Goal: Task Accomplishment & Management: Manage account settings

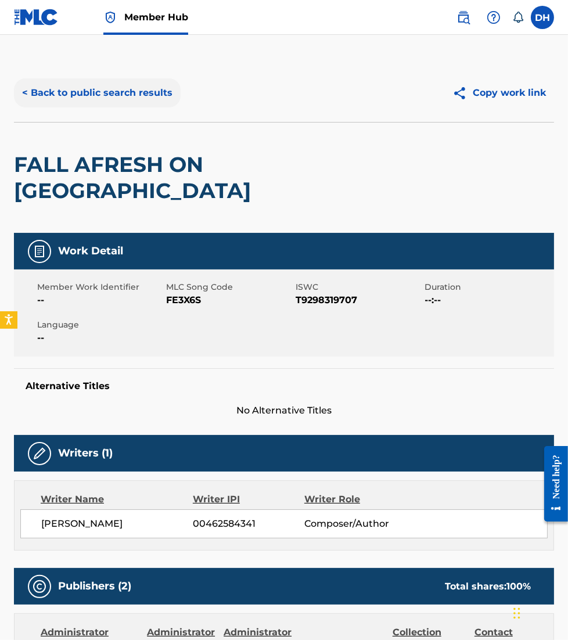
click at [25, 88] on button "< Back to public search results" at bounding box center [97, 92] width 167 height 29
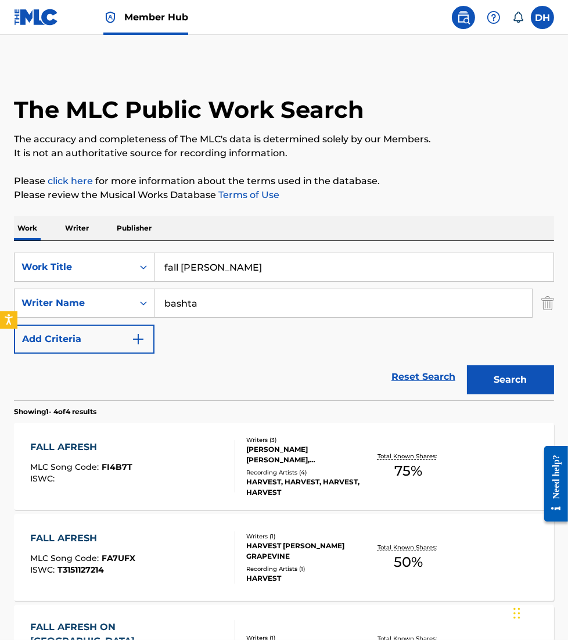
scroll to position [192, 0]
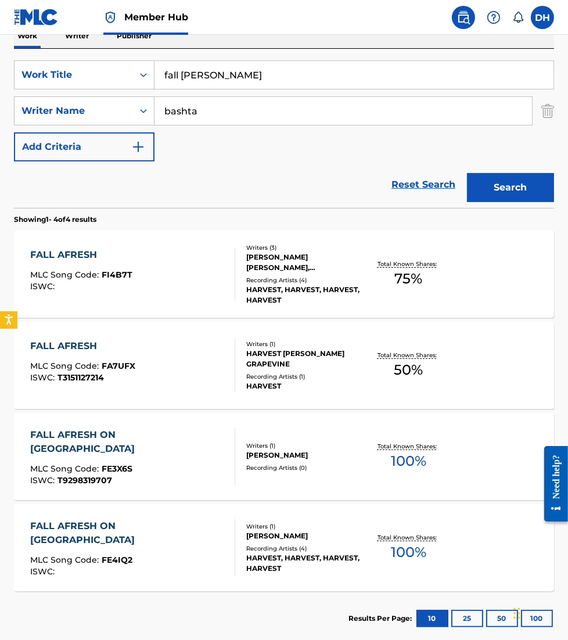
click at [234, 78] on input "fall [PERSON_NAME]" at bounding box center [354, 75] width 399 height 28
type input "fall afresh, open heaven"
click at [467, 173] on button "Search" at bounding box center [510, 187] width 87 height 29
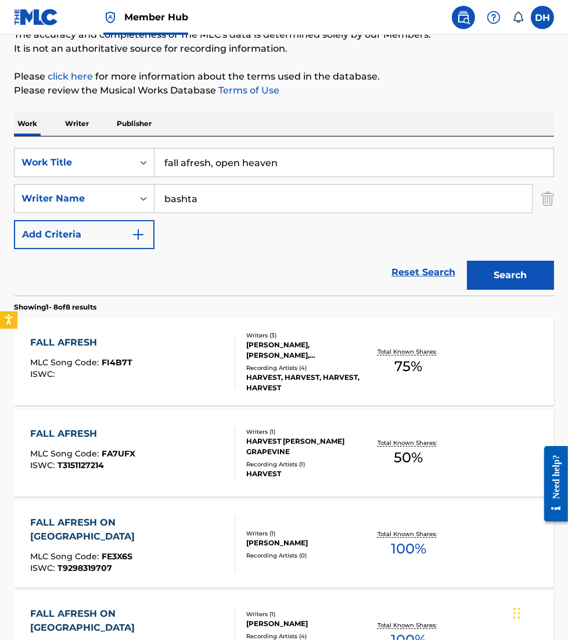
scroll to position [103, 0]
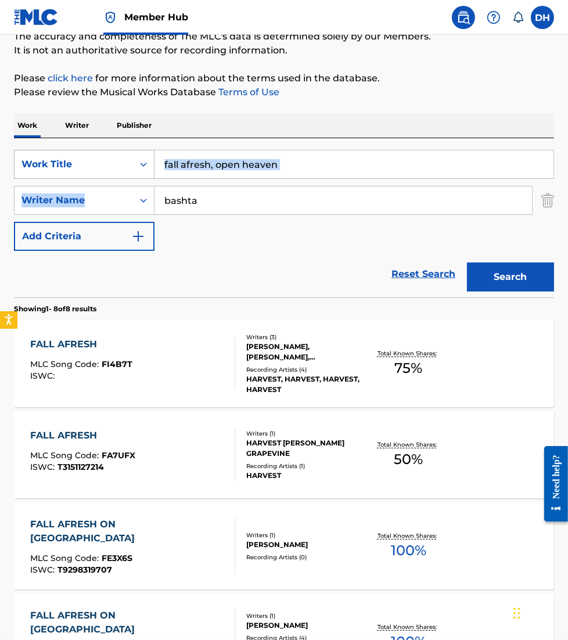
drag, startPoint x: 227, startPoint y: 183, endPoint x: 78, endPoint y: 176, distance: 148.9
click at [78, 176] on div "SearchWithCriteriaca299da3-3721-4f80-9fb8-2b977fa1fbff Work Title fall afresh, …" at bounding box center [284, 200] width 540 height 101
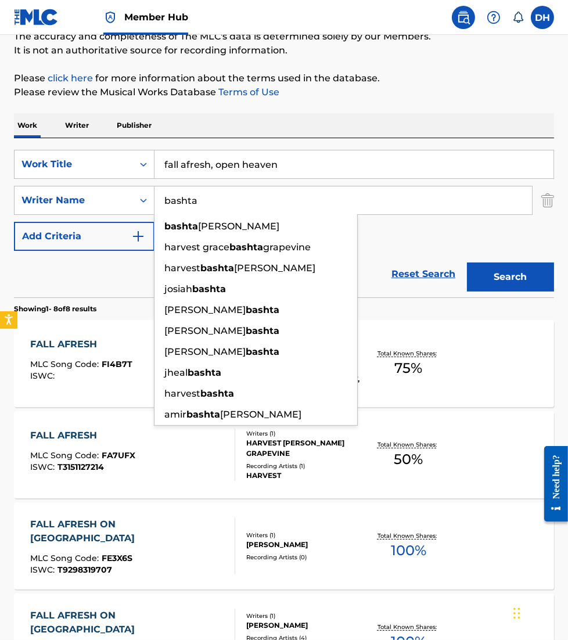
drag, startPoint x: 78, startPoint y: 176, endPoint x: 198, endPoint y: 195, distance: 121.8
drag, startPoint x: 209, startPoint y: 198, endPoint x: -4, endPoint y: 185, distance: 213.0
click at [0, 185] on html "Accessibility Screen-Reader Guide, Feedback, and Issue Reporting | New window 0…" at bounding box center [284, 217] width 568 height 640
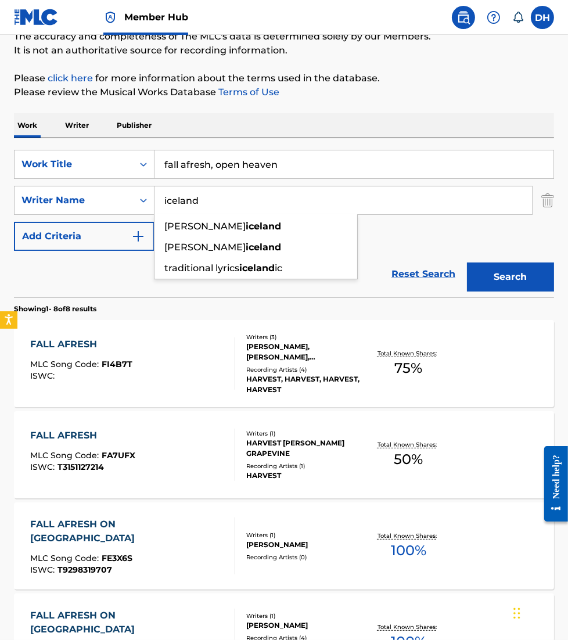
type input "iceland"
click at [467, 263] on button "Search" at bounding box center [510, 277] width 87 height 29
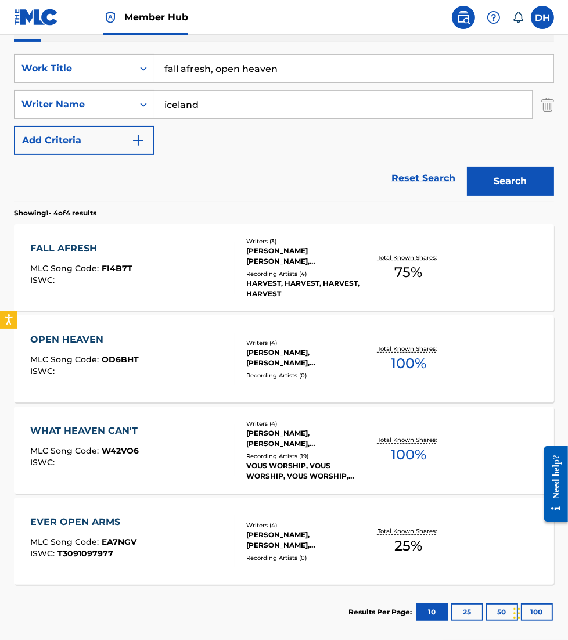
scroll to position [207, 0]
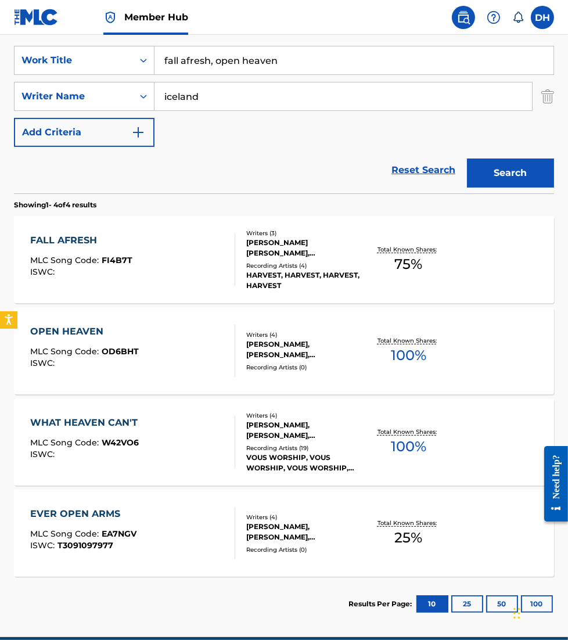
click at [192, 347] on div "OPEN HEAVEN MLC Song Code : OD6BHT ISWC :" at bounding box center [132, 351] width 205 height 52
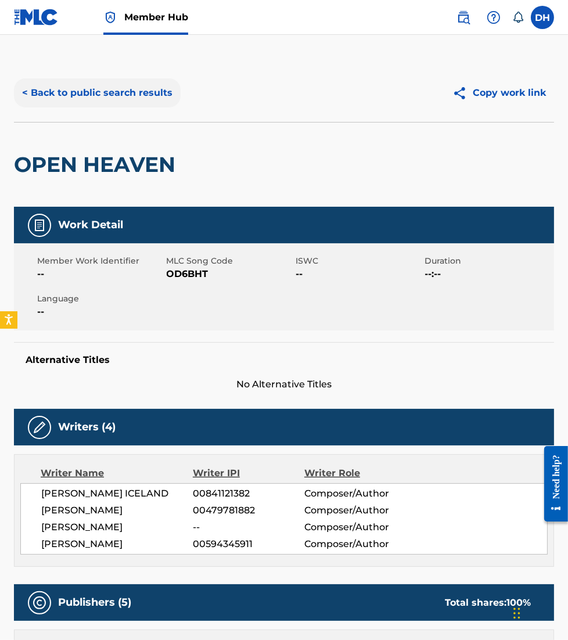
click at [58, 105] on button "< Back to public search results" at bounding box center [97, 92] width 167 height 29
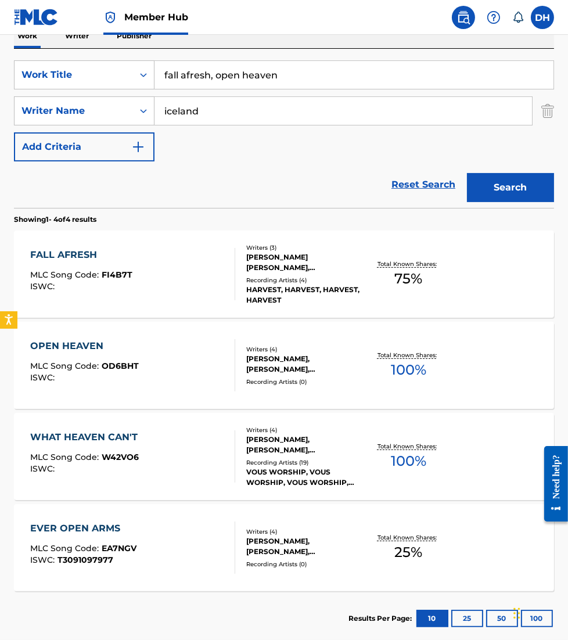
click at [216, 286] on div "FALL AFRESH MLC Song Code : FI4B7T ISWC :" at bounding box center [132, 274] width 205 height 52
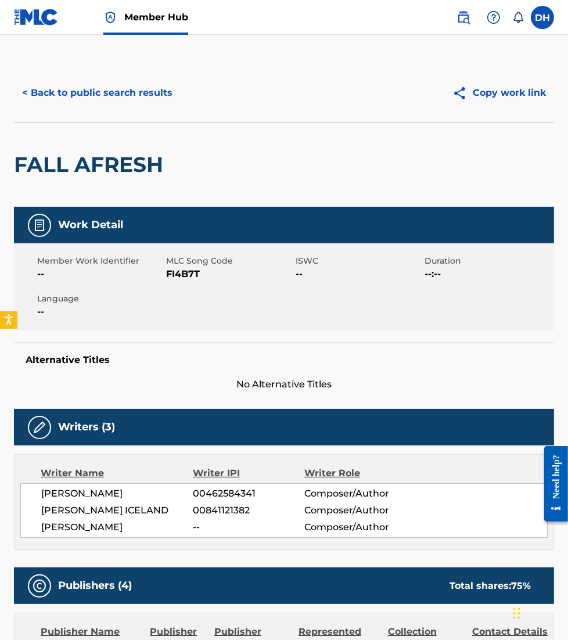
drag, startPoint x: 467, startPoint y: 185, endPoint x: 158, endPoint y: 349, distance: 349.0
click at [158, 349] on div "Alternative Titles No Alternative Titles" at bounding box center [284, 366] width 540 height 49
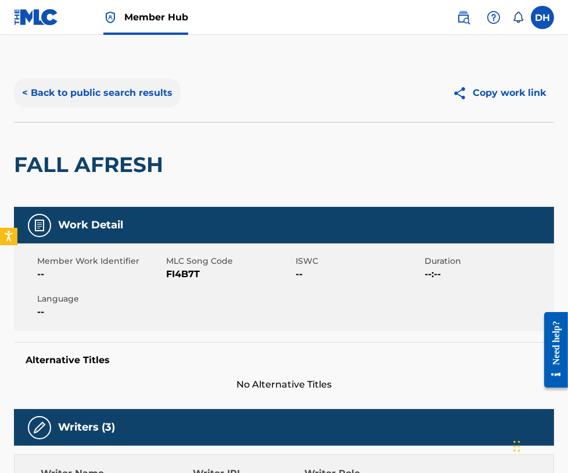
click at [101, 91] on button "< Back to public search results" at bounding box center [97, 92] width 167 height 29
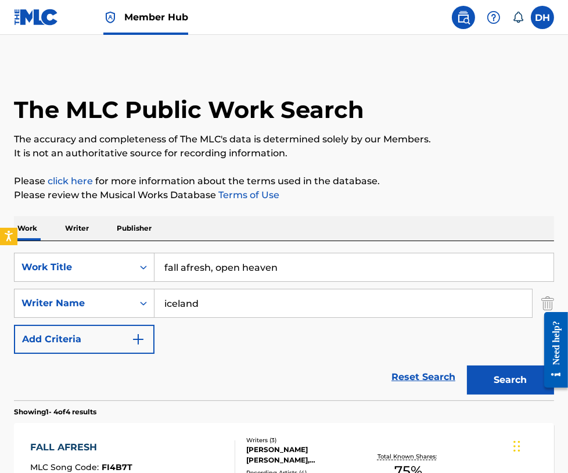
scroll to position [192, 0]
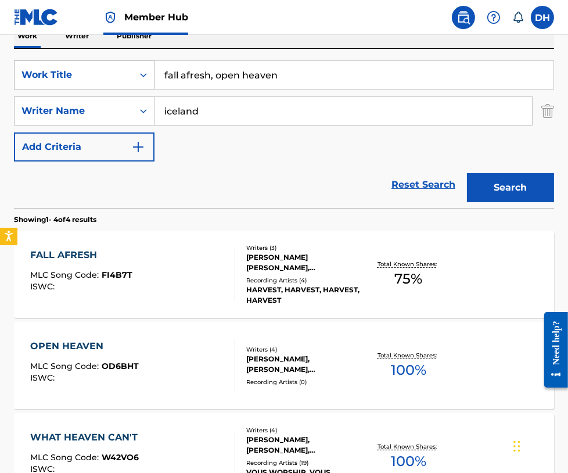
drag, startPoint x: 313, startPoint y: 80, endPoint x: 105, endPoint y: 60, distance: 208.9
click at [105, 60] on div "SearchWithCriteriaca299da3-3721-4f80-9fb8-2b977fa1fbff Work Title fall afresh, …" at bounding box center [284, 74] width 540 height 29
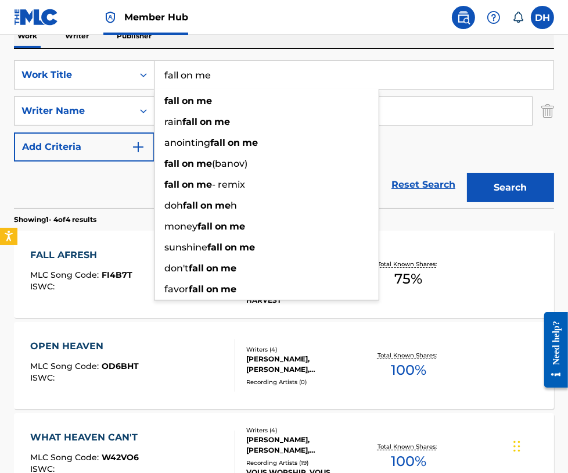
type input "fall on me"
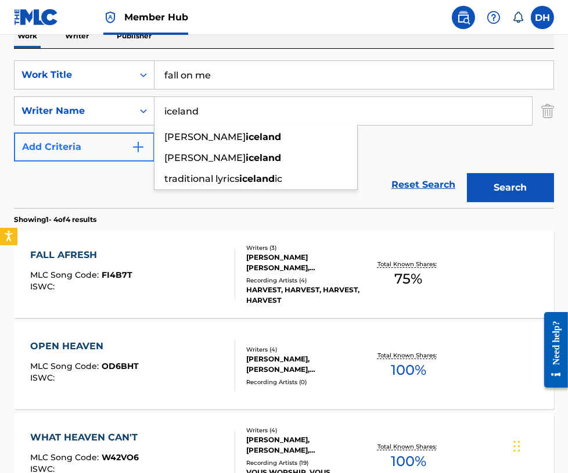
drag, startPoint x: 220, startPoint y: 121, endPoint x: 99, endPoint y: 135, distance: 122.2
click at [99, 135] on div "SearchWithCriteriaca299da3-3721-4f80-9fb8-2b977fa1fbff Work Title fall on me Se…" at bounding box center [284, 110] width 540 height 101
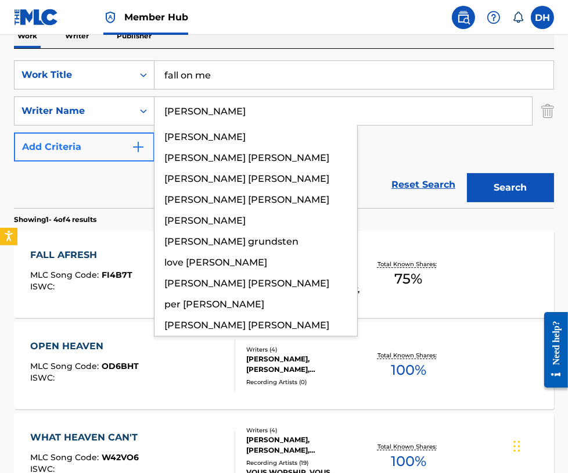
type input "lundy"
click at [467, 173] on button "Search" at bounding box center [510, 187] width 87 height 29
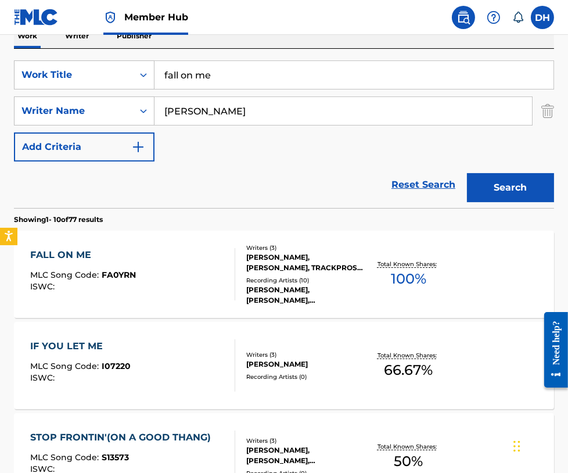
click at [206, 257] on div "FALL ON ME MLC Song Code : FA0YRN ISWC :" at bounding box center [132, 274] width 205 height 52
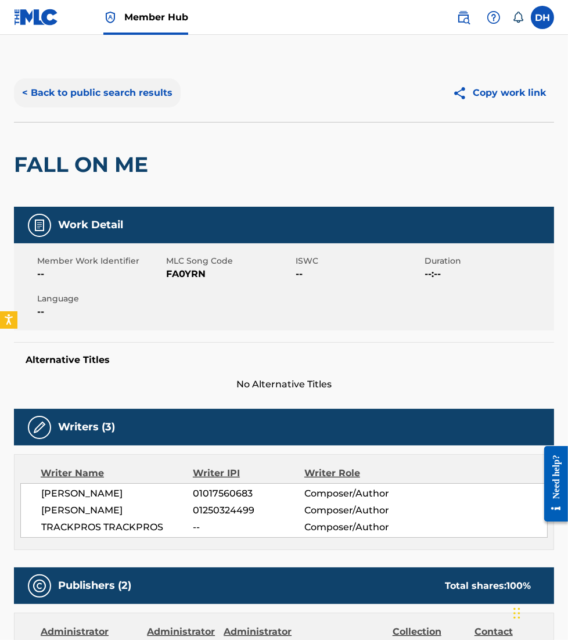
click at [48, 96] on button "< Back to public search results" at bounding box center [97, 92] width 167 height 29
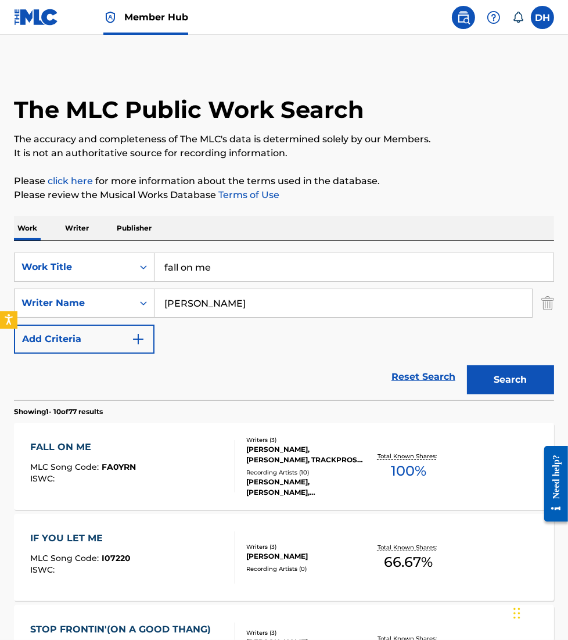
scroll to position [192, 0]
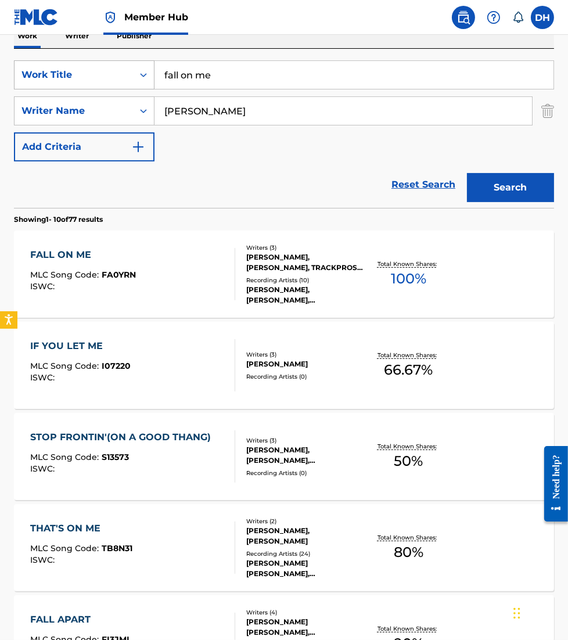
drag, startPoint x: 223, startPoint y: 73, endPoint x: 64, endPoint y: 69, distance: 159.2
click at [64, 69] on div "SearchWithCriteriaca299da3-3721-4f80-9fb8-2b977fa1fbff Work Title fall on me" at bounding box center [284, 74] width 540 height 29
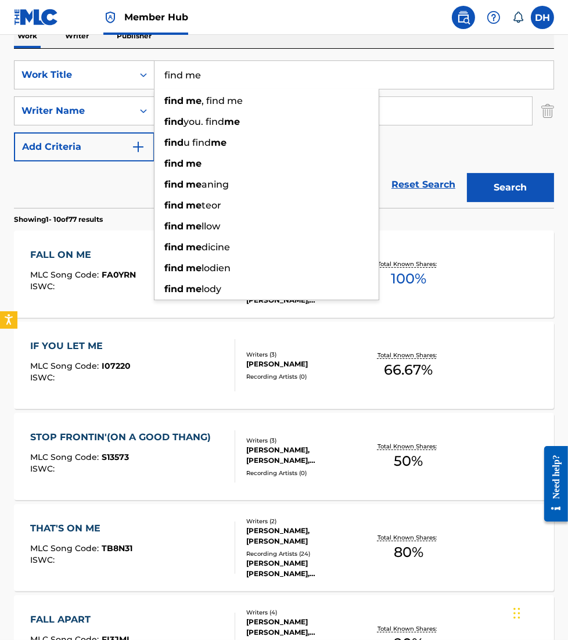
type input "find me"
click at [123, 177] on div "Reset Search Search" at bounding box center [284, 185] width 540 height 46
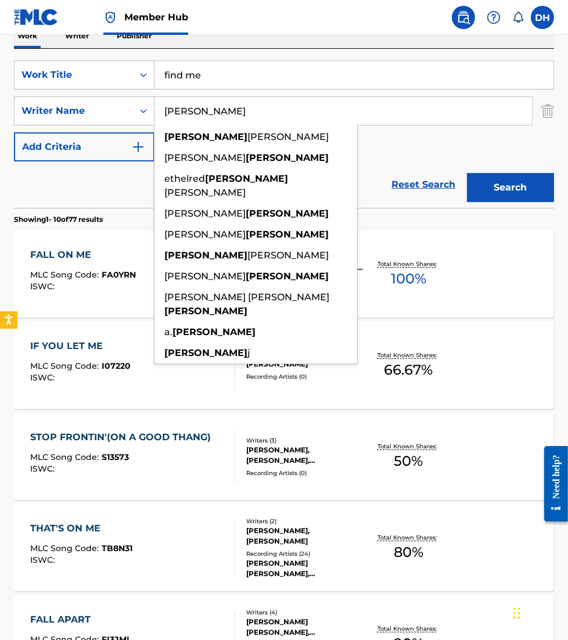
drag, startPoint x: 240, startPoint y: 114, endPoint x: 7, endPoint y: 109, distance: 233.0
click at [7, 109] on div "The MLC Public Work Search The accuracy and completeness of The MLC's data is d…" at bounding box center [284, 535] width 568 height 1327
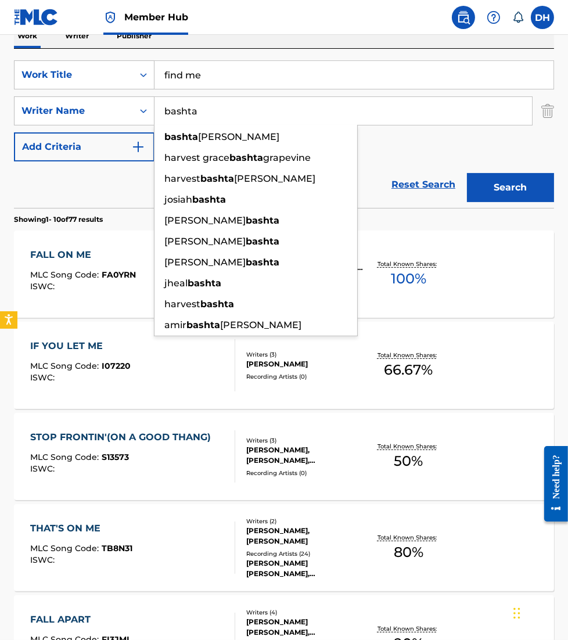
type input "bashta"
click at [467, 173] on button "Search" at bounding box center [510, 187] width 87 height 29
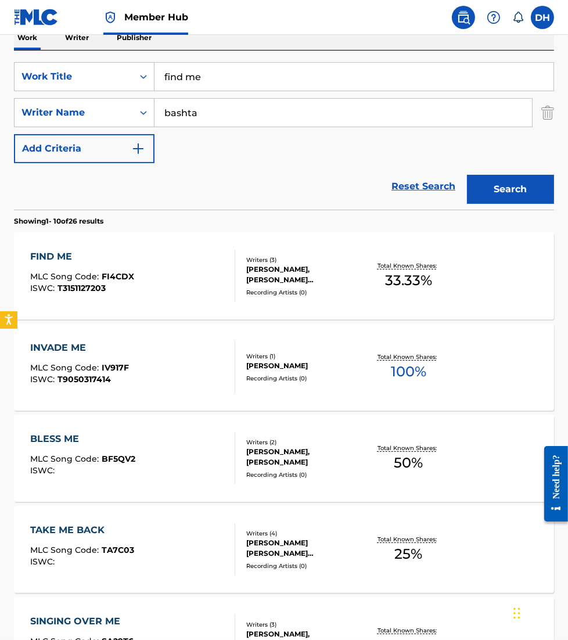
scroll to position [192, 0]
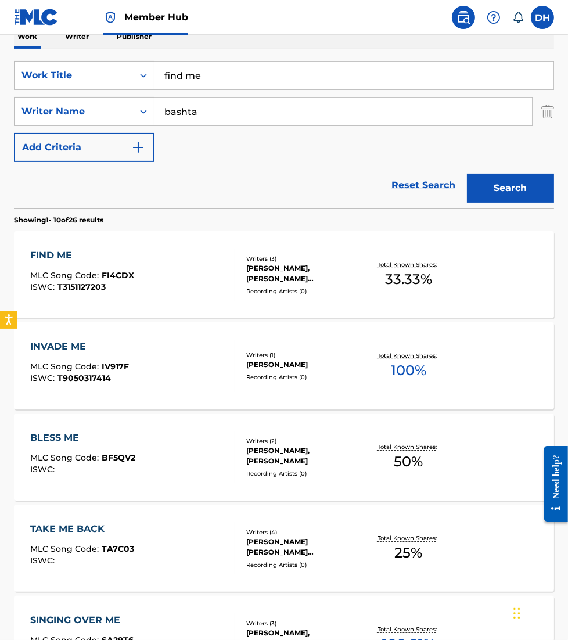
click at [171, 259] on div "FIND ME MLC Song Code : FI4CDX ISWC : T3151127203" at bounding box center [132, 275] width 205 height 52
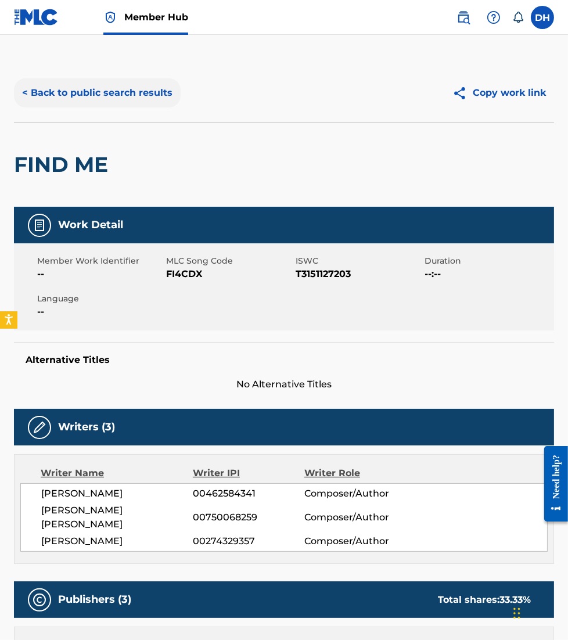
click at [86, 102] on button "< Back to public search results" at bounding box center [97, 92] width 167 height 29
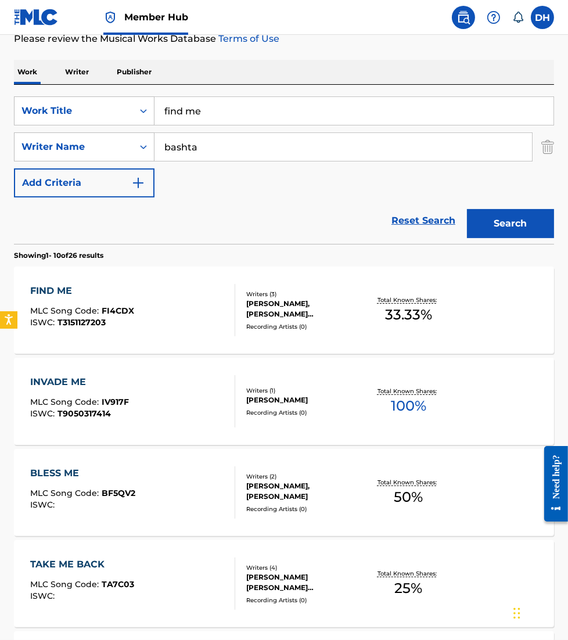
scroll to position [153, 0]
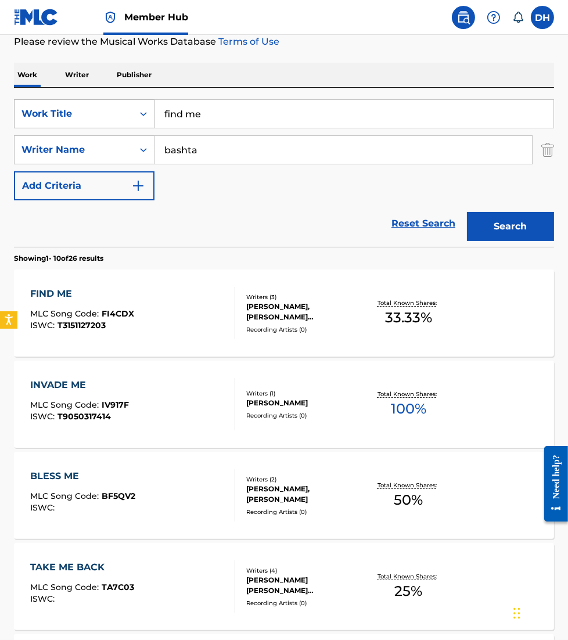
drag, startPoint x: 229, startPoint y: 122, endPoint x: 59, endPoint y: 119, distance: 170.2
click at [59, 119] on div "SearchWithCriteriaca299da3-3721-4f80-9fb8-2b977fa1fbff Work Title find me" at bounding box center [284, 113] width 540 height 29
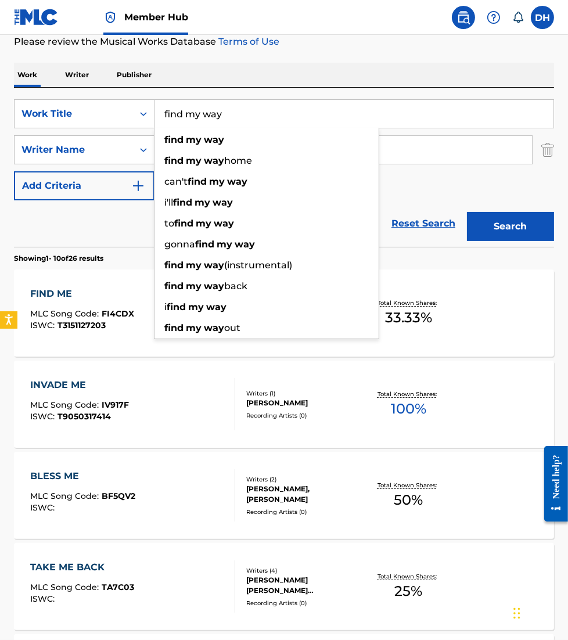
type input "find my way"
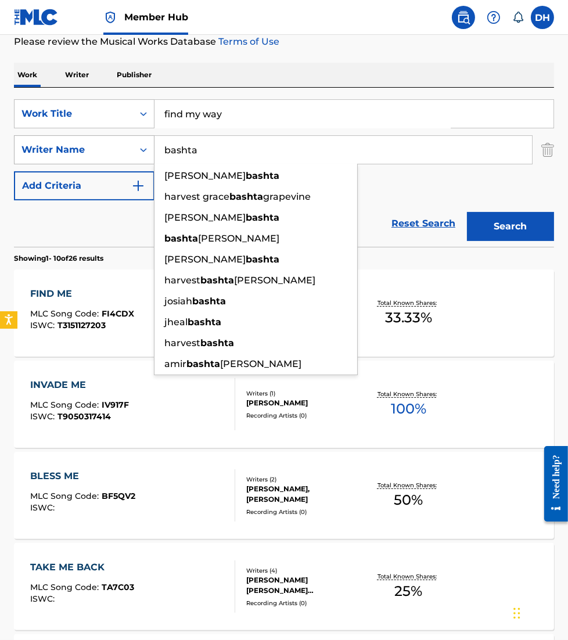
drag, startPoint x: 451, startPoint y: 156, endPoint x: 80, endPoint y: 156, distance: 371.2
click at [80, 156] on div "SearchWithCriteriae948bb26-1a4a-4ee0-86f5-d120efe3e0c2 Writer Name bashta danie…" at bounding box center [284, 149] width 540 height 29
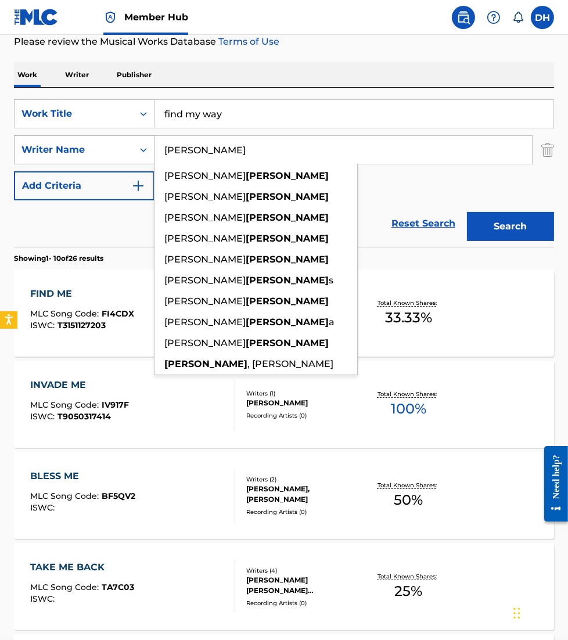
type input "minnick"
click at [467, 212] on button "Search" at bounding box center [510, 226] width 87 height 29
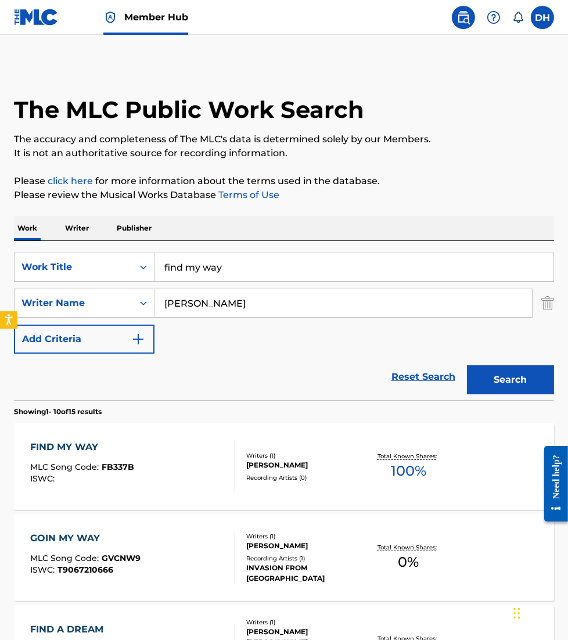
click at [81, 446] on div "FIND MY WAY" at bounding box center [82, 447] width 104 height 14
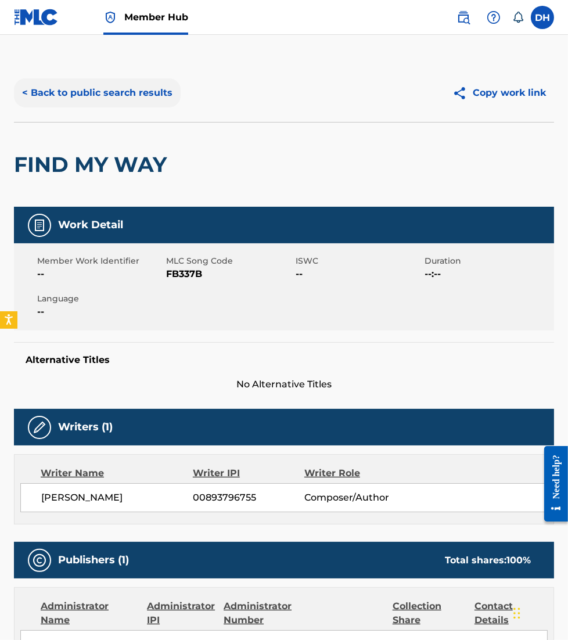
click at [51, 95] on button "< Back to public search results" at bounding box center [97, 92] width 167 height 29
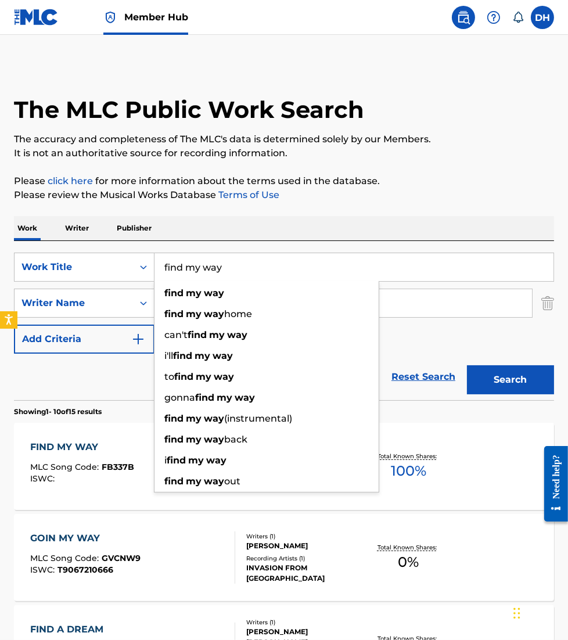
drag, startPoint x: 234, startPoint y: 278, endPoint x: 15, endPoint y: 223, distance: 226.0
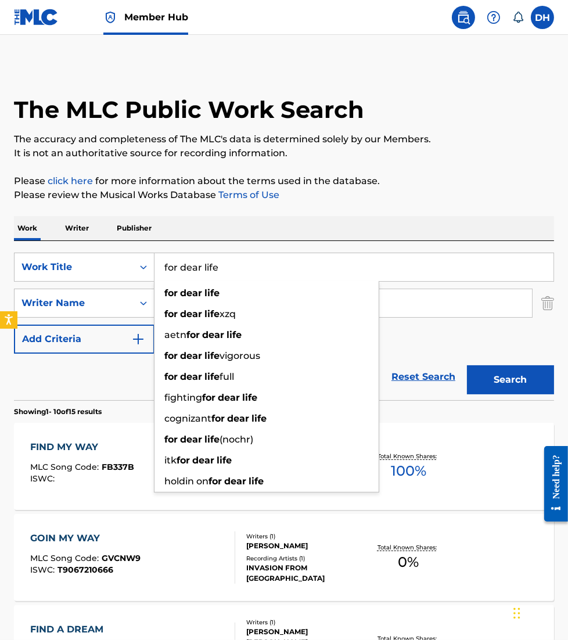
type input "for dear life"
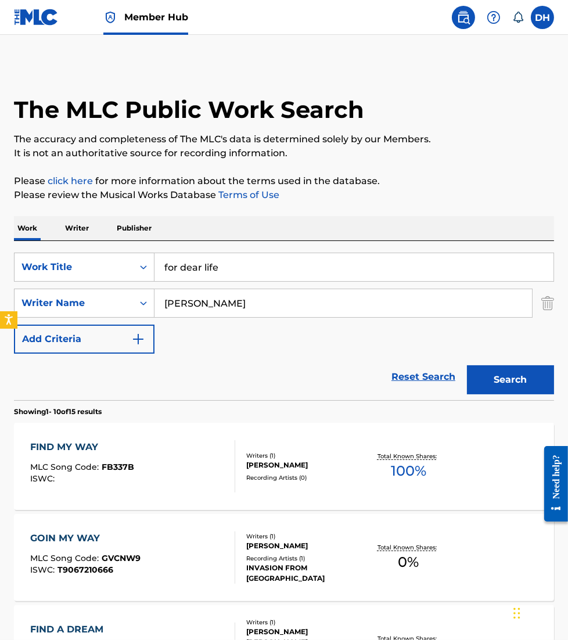
click at [303, 247] on div "SearchWithCriteriaca299da3-3721-4f80-9fb8-2b977fa1fbff Work Title for dear life…" at bounding box center [284, 320] width 540 height 159
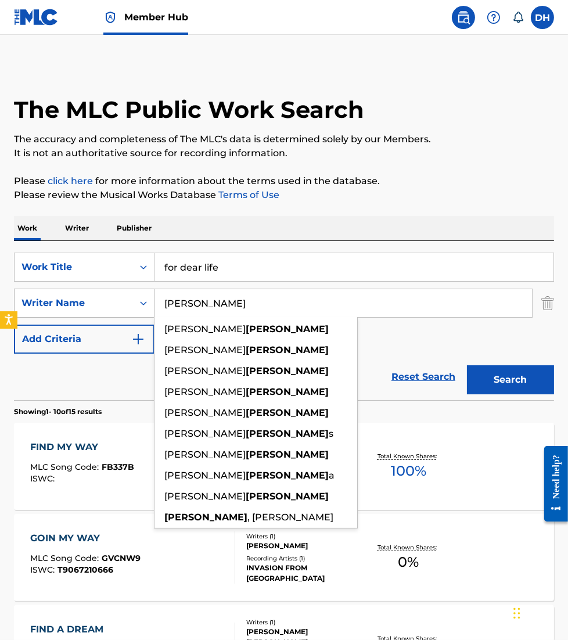
drag, startPoint x: 263, startPoint y: 300, endPoint x: 98, endPoint y: 304, distance: 165.0
click at [98, 304] on div "SearchWithCriteriae948bb26-1a4a-4ee0-86f5-d120efe3e0c2 Writer Name minnick chri…" at bounding box center [284, 303] width 540 height 29
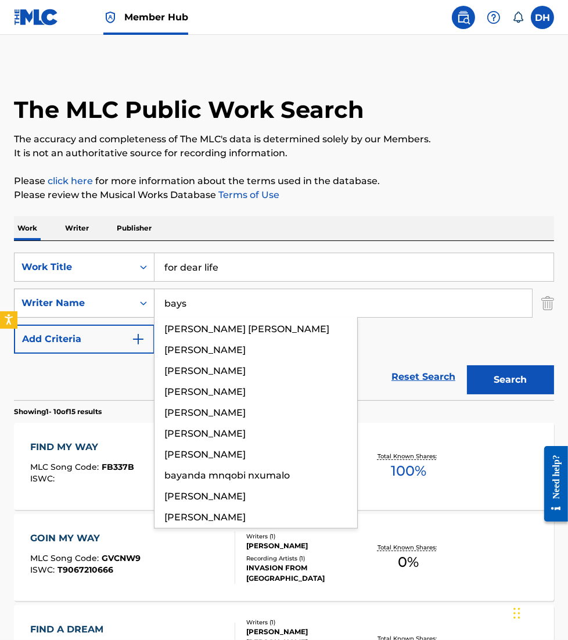
type input "bays"
click at [467, 365] on button "Search" at bounding box center [510, 379] width 87 height 29
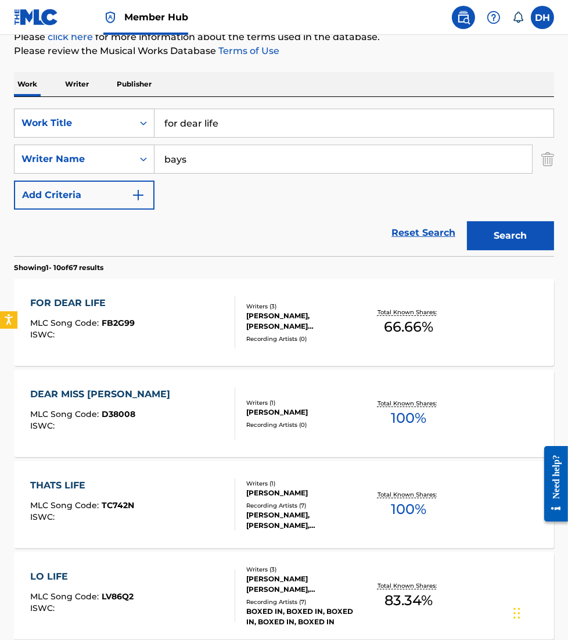
scroll to position [145, 0]
click at [166, 311] on div "FOR DEAR LIFE MLC Song Code : FB2G99 ISWC :" at bounding box center [132, 322] width 205 height 52
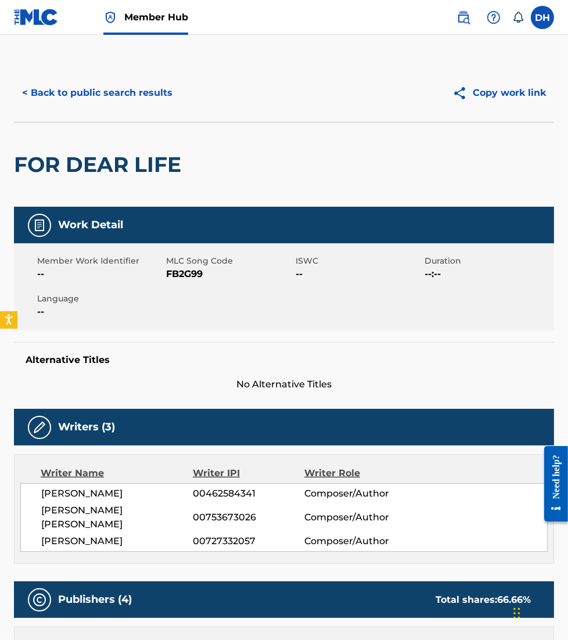
click at [164, 275] on div "Member Work Identifier --" at bounding box center [102, 268] width 130 height 26
drag, startPoint x: 170, startPoint y: 275, endPoint x: 245, endPoint y: 282, distance: 75.3
click at [245, 282] on div "Member Work Identifier -- MLC Song Code FB2G99 ISWC -- Duration --:-- Language …" at bounding box center [284, 286] width 540 height 87
drag, startPoint x: 245, startPoint y: 282, endPoint x: 152, endPoint y: 284, distance: 93.5
click at [152, 284] on div "Member Work Identifier -- MLC Song Code FB2G99 ISWC -- Duration --:-- Language …" at bounding box center [284, 286] width 540 height 87
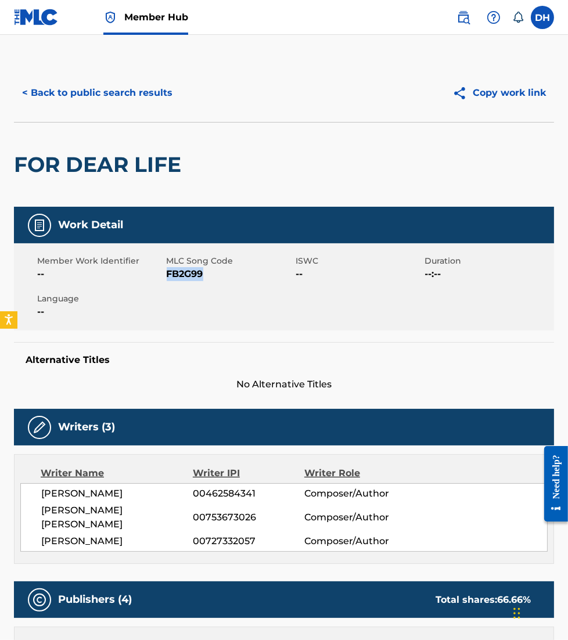
drag, startPoint x: 168, startPoint y: 274, endPoint x: 259, endPoint y: 292, distance: 92.4
click at [259, 292] on div "Member Work Identifier -- MLC Song Code FB2G99 ISWC -- Duration --:-- Language …" at bounding box center [284, 286] width 540 height 87
copy span "FB2G99"
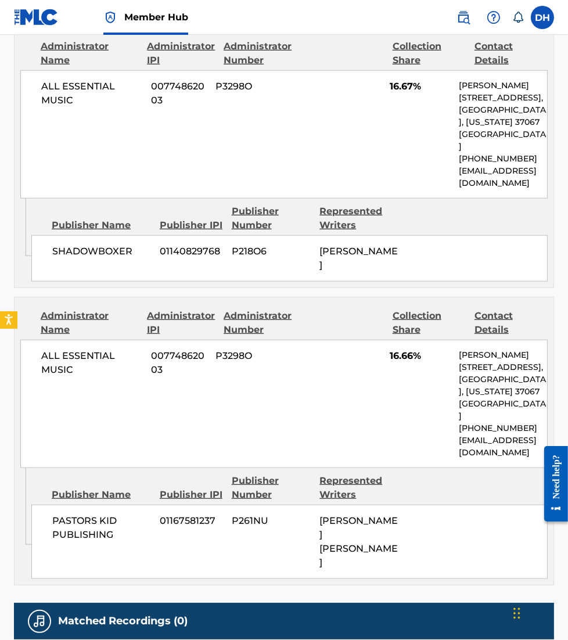
scroll to position [1075, 0]
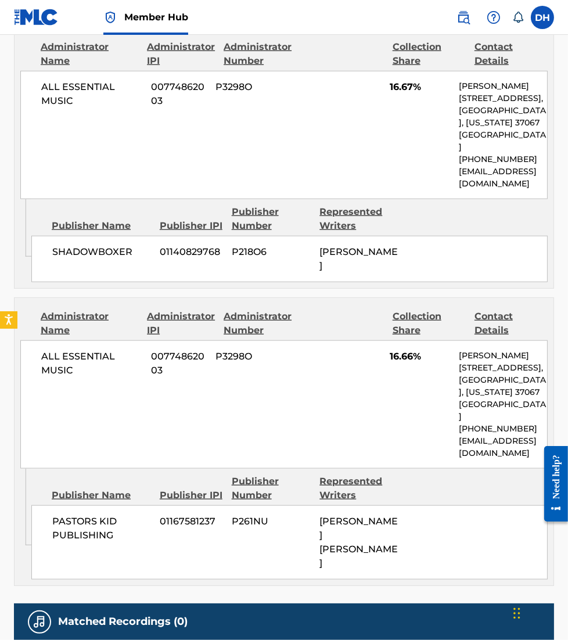
click at [224, 298] on div "Administrator Name Administrator IPI Administrator Number Collection Share Cont…" at bounding box center [284, 383] width 539 height 171
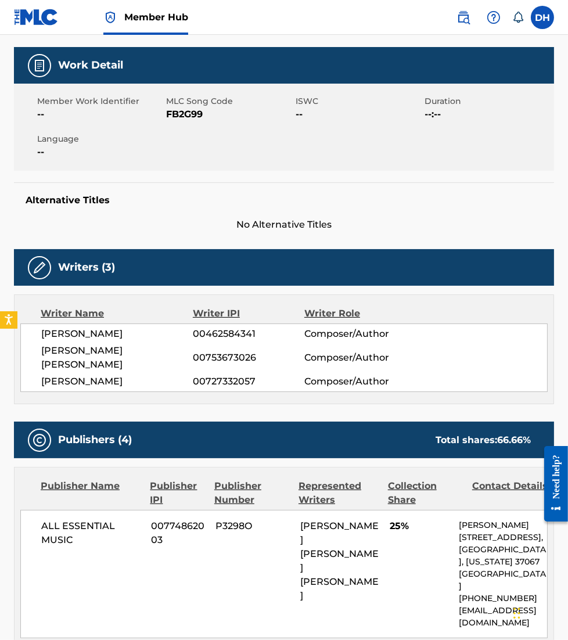
scroll to position [0, 0]
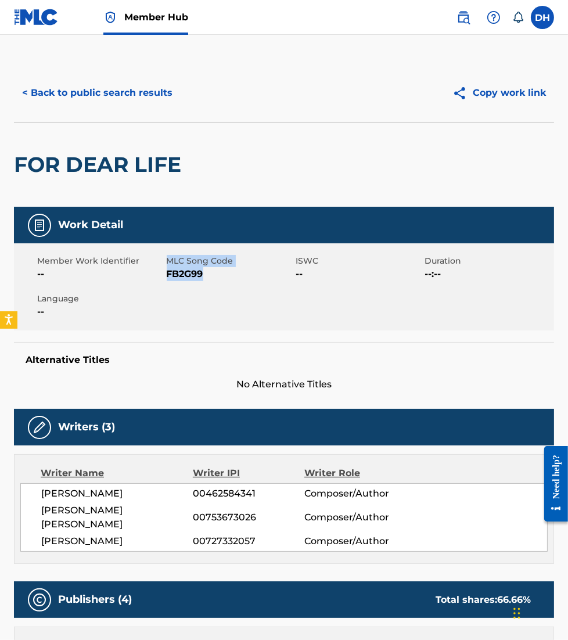
drag, startPoint x: 164, startPoint y: 271, endPoint x: 206, endPoint y: 273, distance: 41.3
click at [206, 273] on div "Member Work Identifier -- MLC Song Code FB2G99 ISWC -- Duration --:-- Language …" at bounding box center [284, 286] width 540 height 87
drag, startPoint x: 206, startPoint y: 273, endPoint x: 188, endPoint y: 277, distance: 17.8
click at [188, 277] on span "FB2G99" at bounding box center [230, 274] width 127 height 14
click at [164, 277] on div "Member Work Identifier --" at bounding box center [102, 268] width 130 height 26
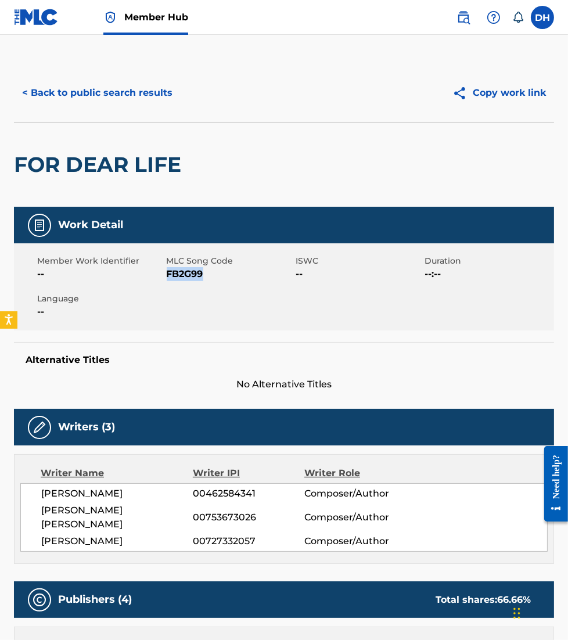
drag, startPoint x: 167, startPoint y: 274, endPoint x: 206, endPoint y: 275, distance: 38.9
click at [206, 275] on span "FB2G99" at bounding box center [230, 274] width 127 height 14
copy span "FB2G99"
click at [121, 98] on button "< Back to public search results" at bounding box center [97, 92] width 167 height 29
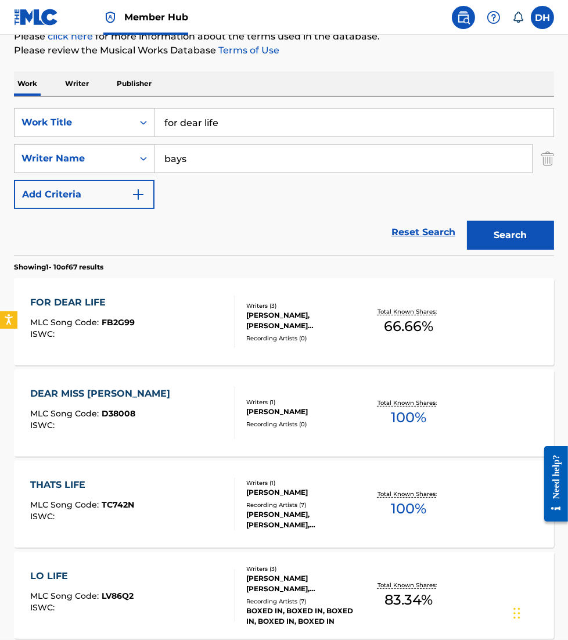
click at [0, 119] on html "Accessibility Screen-Reader Guide, Feedback, and Issue Reporting | New window 0…" at bounding box center [284, 175] width 568 height 640
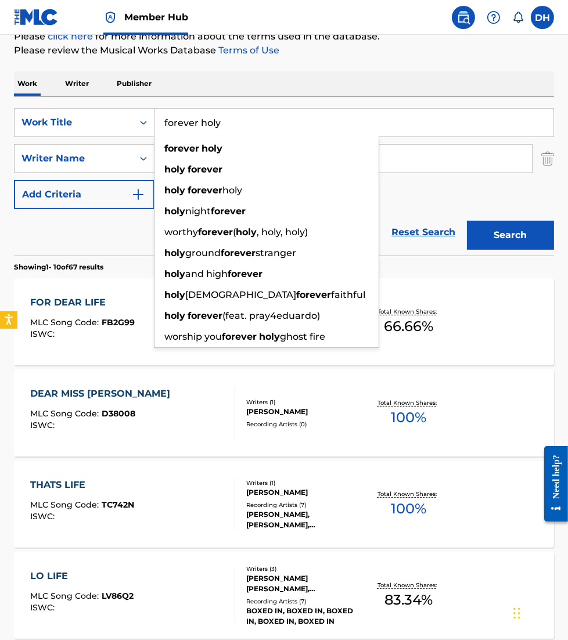
type input "forever holy"
click at [342, 89] on div "Work Writer Publisher" at bounding box center [284, 83] width 540 height 24
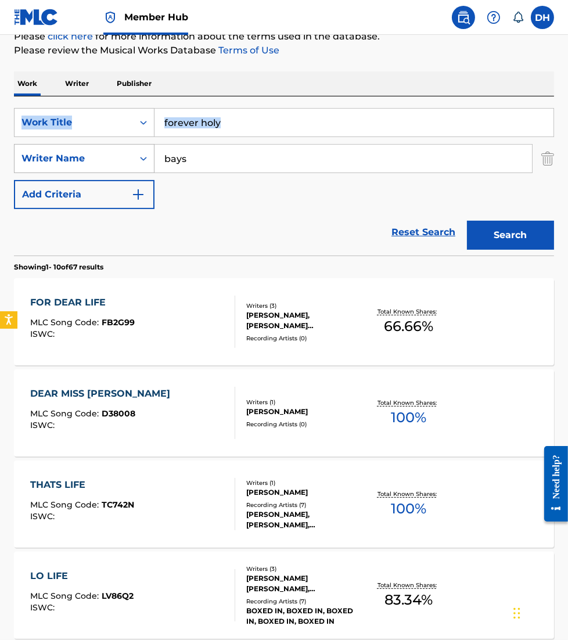
drag, startPoint x: 342, startPoint y: 89, endPoint x: 117, endPoint y: 153, distance: 233.6
drag, startPoint x: 117, startPoint y: 153, endPoint x: 210, endPoint y: 175, distance: 95.7
click at [210, 175] on div "SearchWithCriteriaca299da3-3721-4f80-9fb8-2b977fa1fbff Work Title forever holy …" at bounding box center [284, 158] width 540 height 101
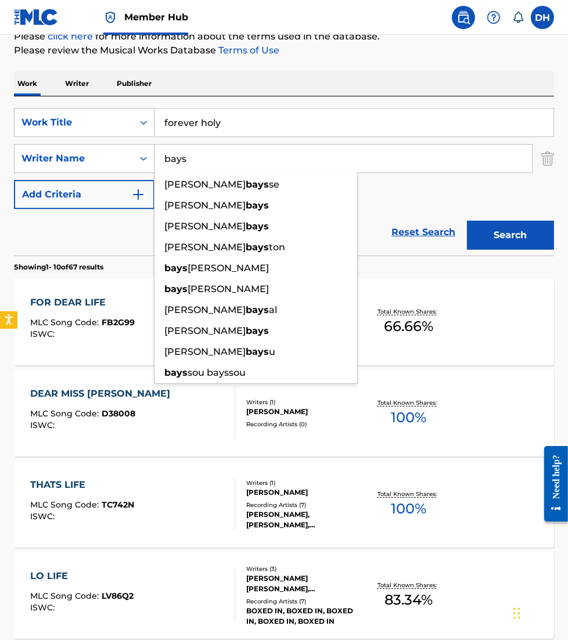
click at [203, 166] on input "bays" at bounding box center [344, 159] width 378 height 28
type input "moore"
click at [467, 221] on button "Search" at bounding box center [510, 235] width 87 height 29
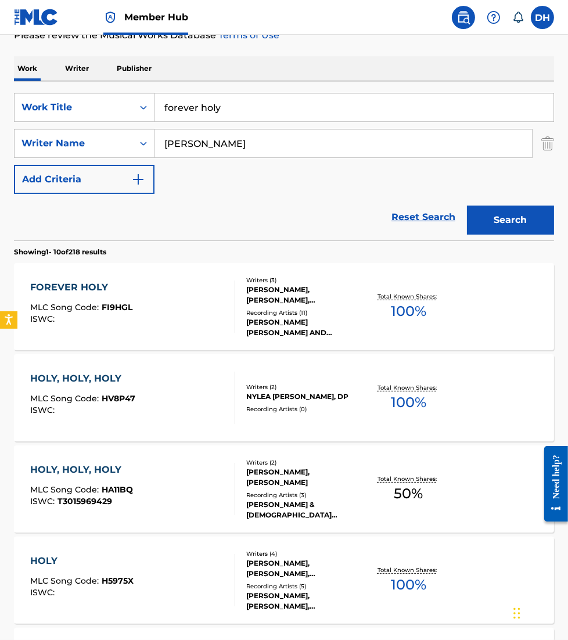
scroll to position [162, 0]
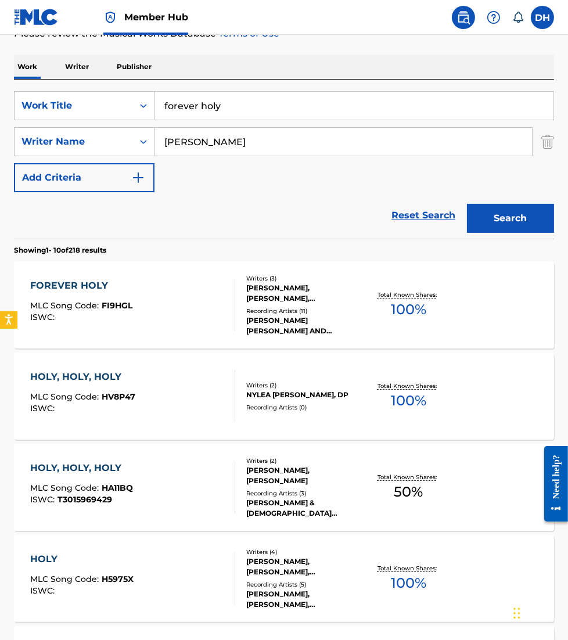
click at [191, 314] on div "FOREVER HOLY MLC Song Code : FI9HGL ISWC :" at bounding box center [132, 305] width 205 height 52
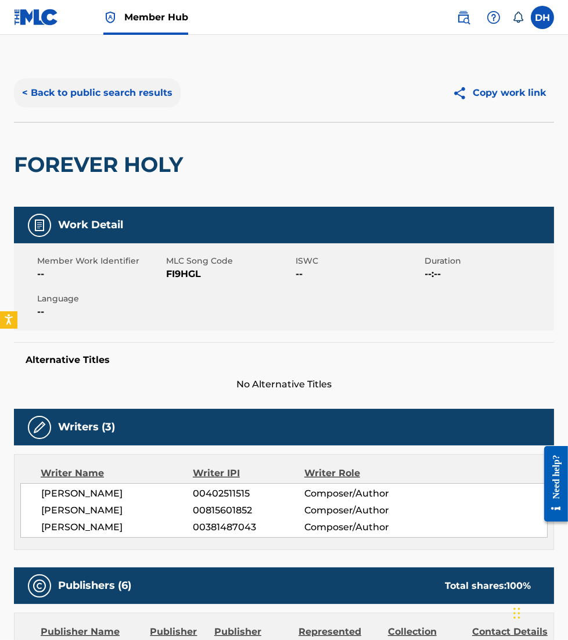
click at [80, 84] on button "< Back to public search results" at bounding box center [97, 92] width 167 height 29
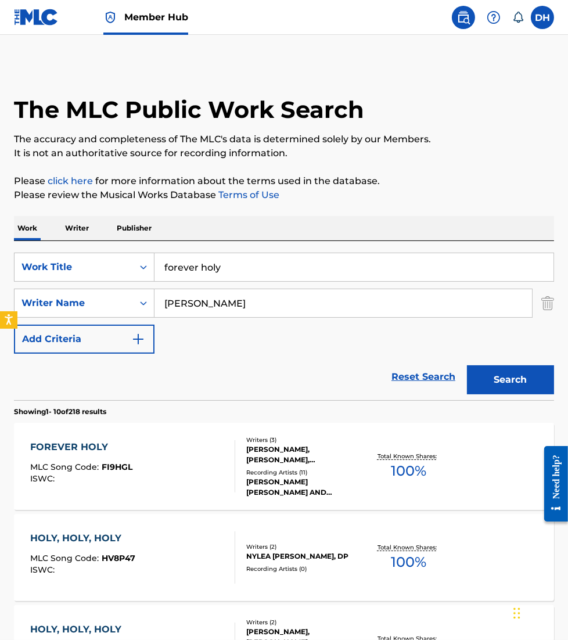
scroll to position [162, 0]
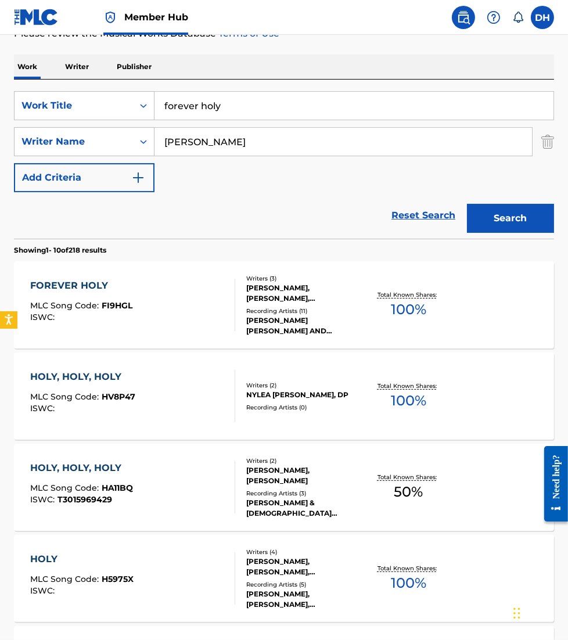
click at [121, 310] on span "FI9HGL" at bounding box center [117, 305] width 31 height 10
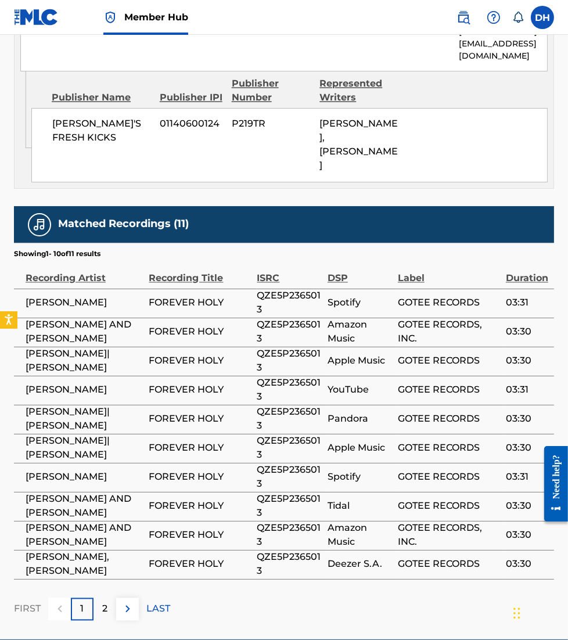
scroll to position [2073, 0]
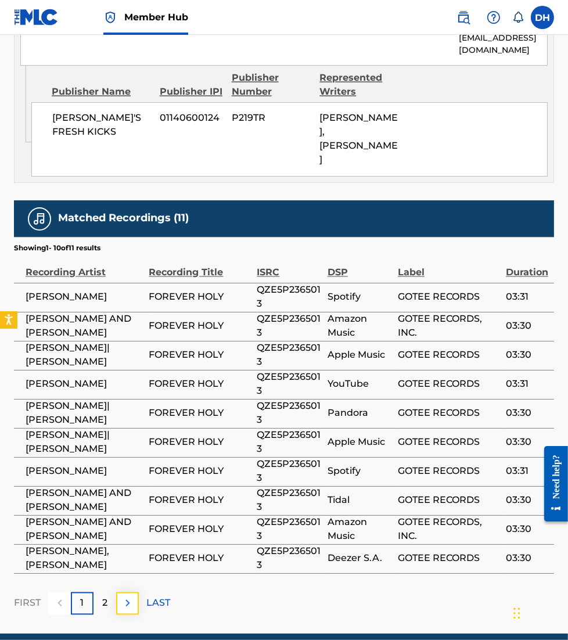
click at [137, 593] on button at bounding box center [127, 604] width 23 height 23
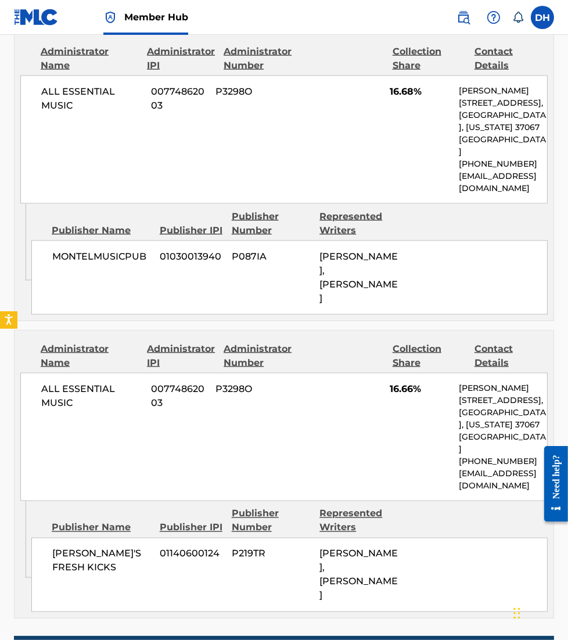
scroll to position [1820, 0]
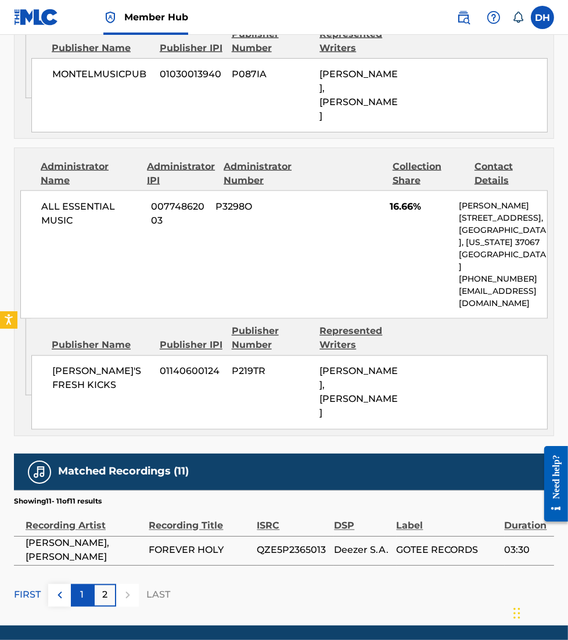
click at [82, 589] on p "1" at bounding box center [82, 596] width 3 height 14
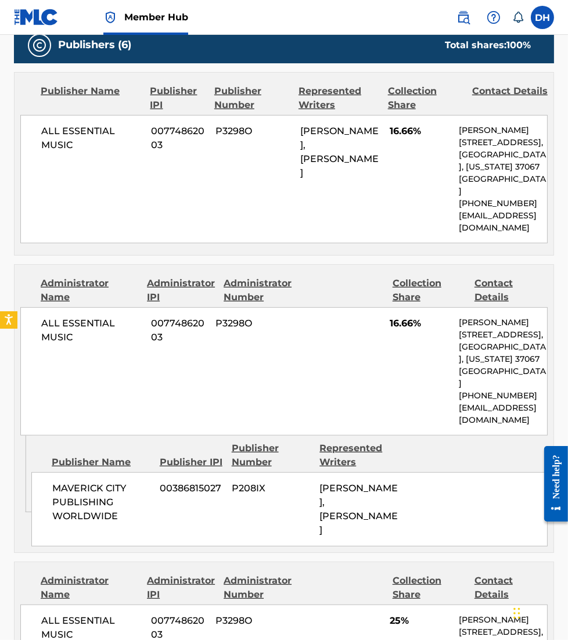
scroll to position [0, 0]
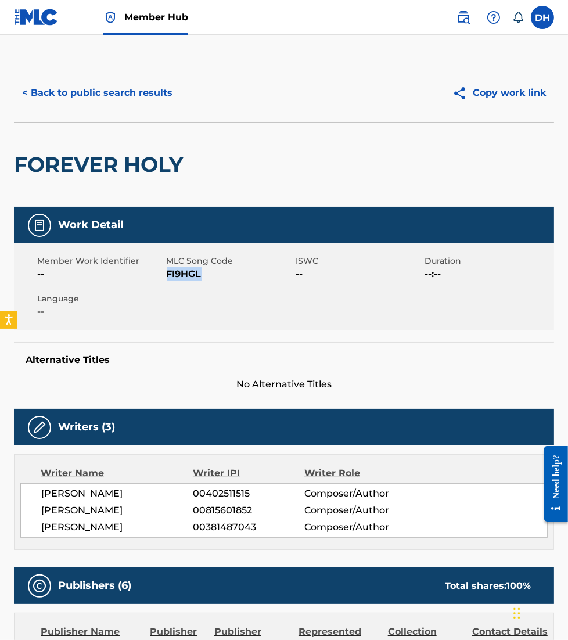
drag, startPoint x: 166, startPoint y: 270, endPoint x: 206, endPoint y: 274, distance: 40.9
click at [206, 274] on span "FI9HGL" at bounding box center [230, 274] width 127 height 14
copy span "FI9HGL"
click at [114, 88] on button "< Back to public search results" at bounding box center [97, 92] width 167 height 29
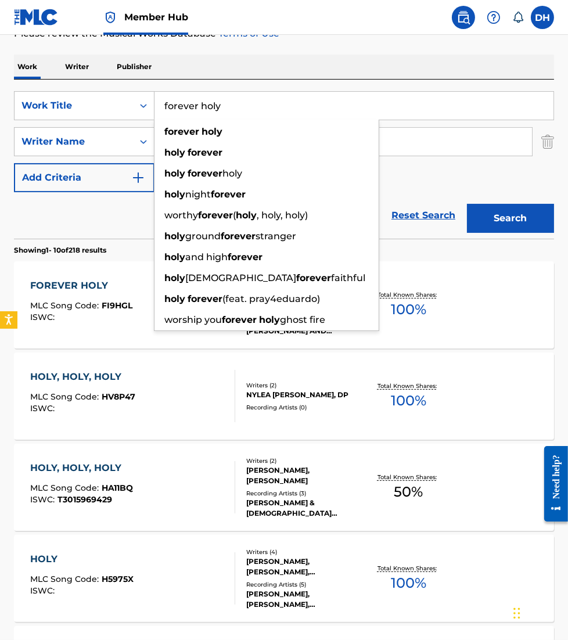
drag, startPoint x: 284, startPoint y: 103, endPoint x: 95, endPoint y: 72, distance: 192.0
click at [95, 72] on div "Work Writer Publisher SearchWithCriteriaca299da3-3721-4f80-9fb8-2b977fa1fbff Wo…" at bounding box center [284, 642] width 540 height 1175
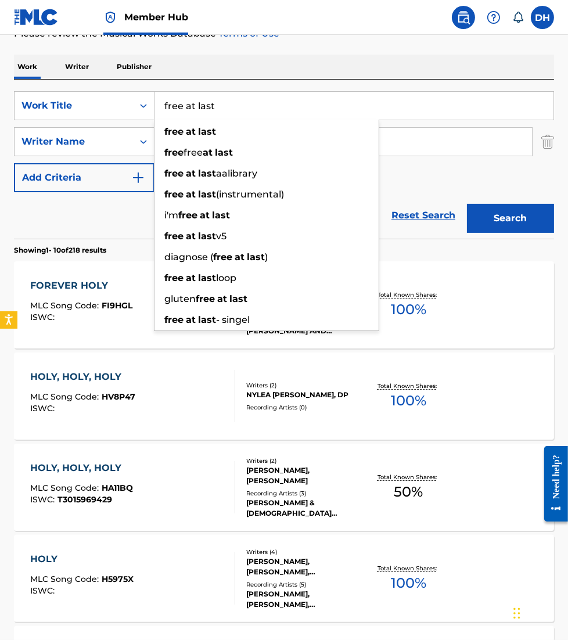
type input "free at last"
click at [134, 218] on div "Reset Search Search" at bounding box center [284, 215] width 540 height 46
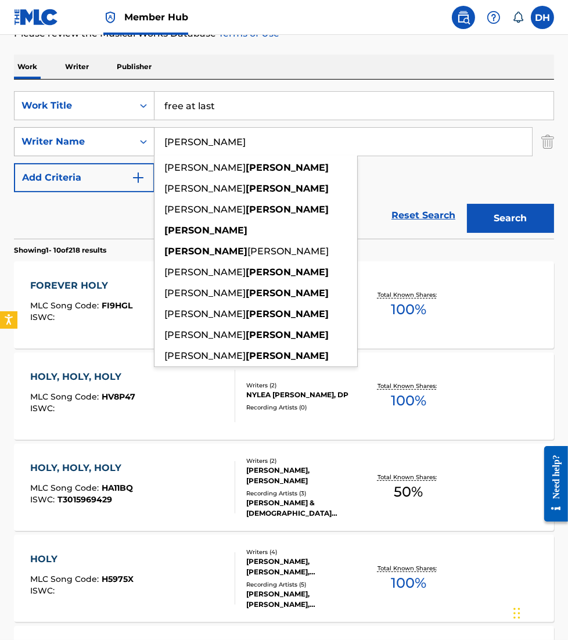
drag, startPoint x: 239, startPoint y: 145, endPoint x: 145, endPoint y: 137, distance: 95.0
click at [145, 137] on div "SearchWithCriteriae948bb26-1a4a-4ee0-86f5-d120efe3e0c2 Writer Name moore ricky …" at bounding box center [284, 141] width 540 height 29
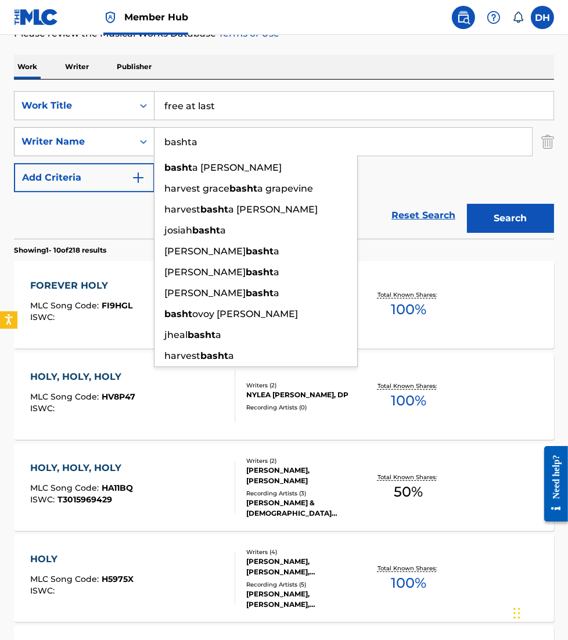
click at [467, 204] on button "Search" at bounding box center [510, 218] width 87 height 29
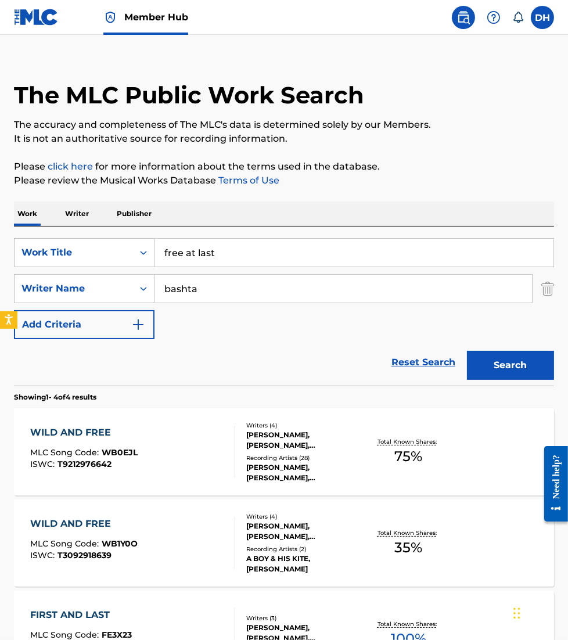
scroll to position [15, 0]
drag, startPoint x: 212, startPoint y: 292, endPoint x: 134, endPoint y: 297, distance: 78.0
click at [134, 297] on div "SearchWithCriteriae948bb26-1a4a-4ee0-86f5-d120efe3e0c2 Writer Name bashta" at bounding box center [284, 288] width 540 height 29
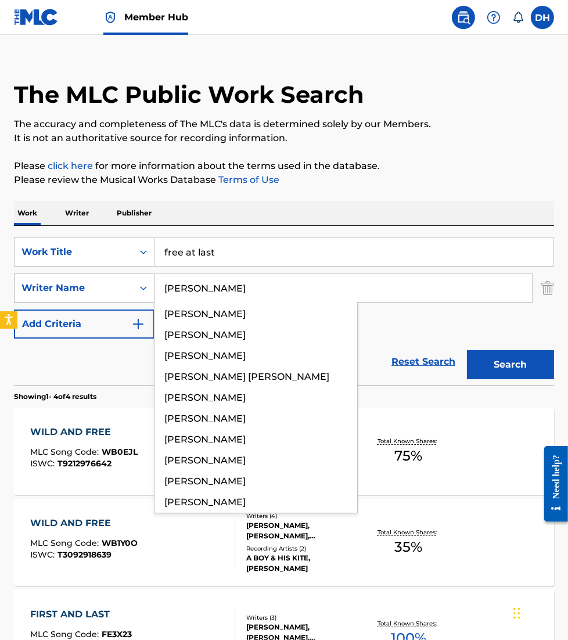
type input "mccabe"
click at [467, 350] on button "Search" at bounding box center [510, 364] width 87 height 29
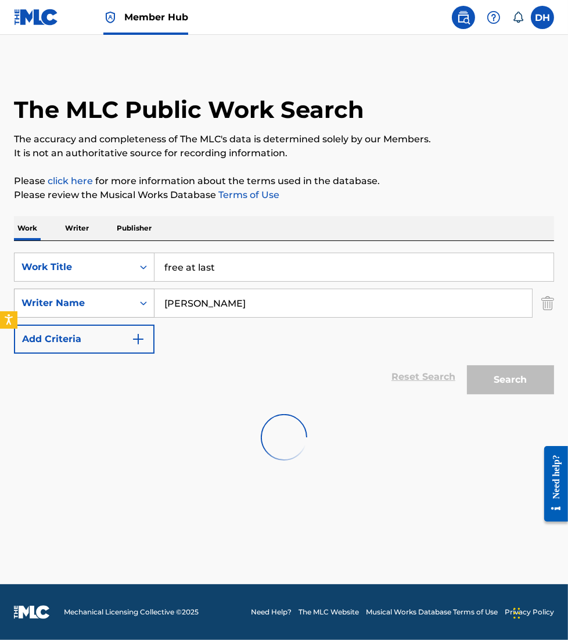
scroll to position [0, 0]
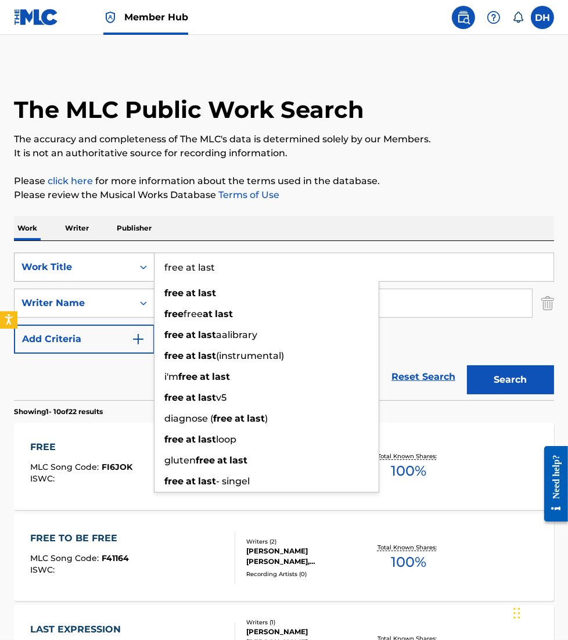
drag, startPoint x: 233, startPoint y: 277, endPoint x: 131, endPoint y: 266, distance: 102.8
click at [131, 266] on div "SearchWithCriteriaca299da3-3721-4f80-9fb8-2b977fa1fbff Work Title free at last …" at bounding box center [284, 267] width 540 height 29
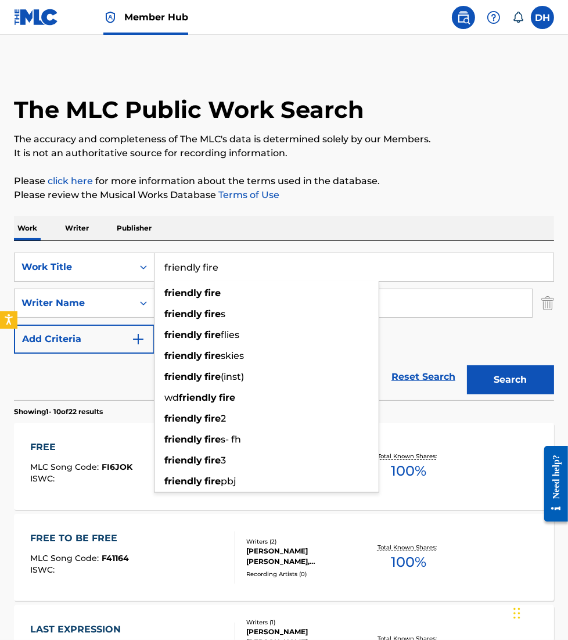
type input "friendly fire"
click at [209, 231] on div "Work Writer Publisher" at bounding box center [284, 228] width 540 height 24
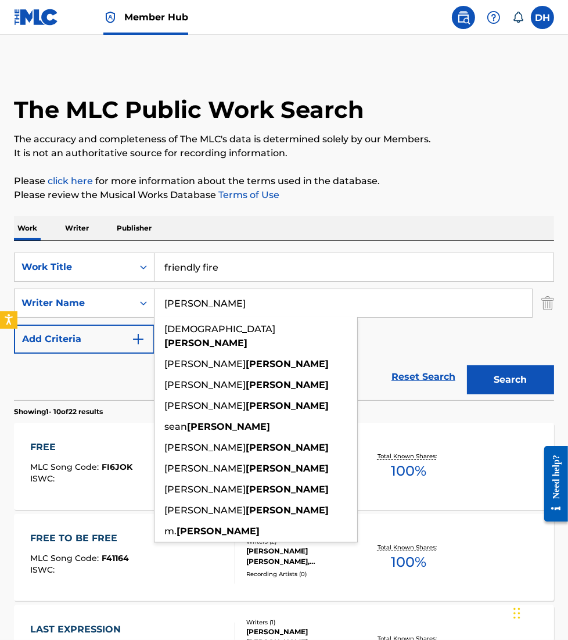
drag, startPoint x: 207, startPoint y: 309, endPoint x: 10, endPoint y: 293, distance: 197.6
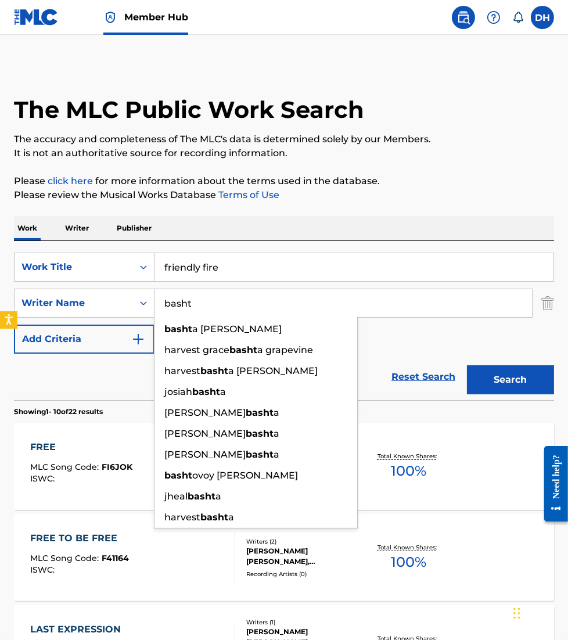
type input "basht"
click at [467, 365] on button "Search" at bounding box center [510, 379] width 87 height 29
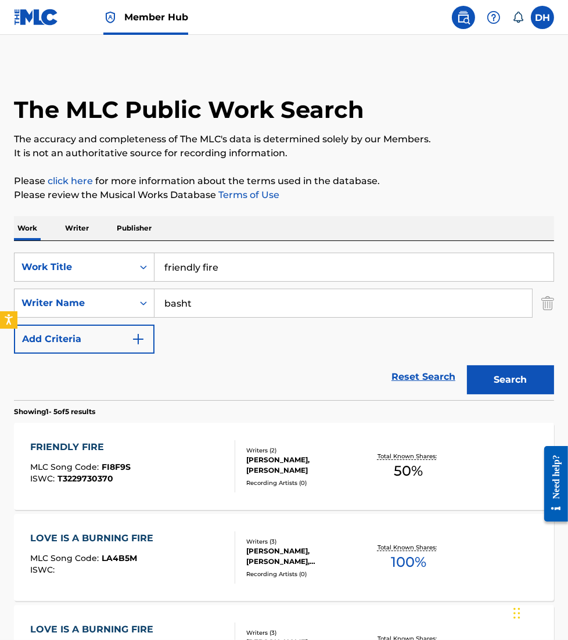
click at [164, 453] on div "FRIENDLY FIRE MLC Song Code : FI8F9S ISWC : T3229730370" at bounding box center [132, 466] width 205 height 52
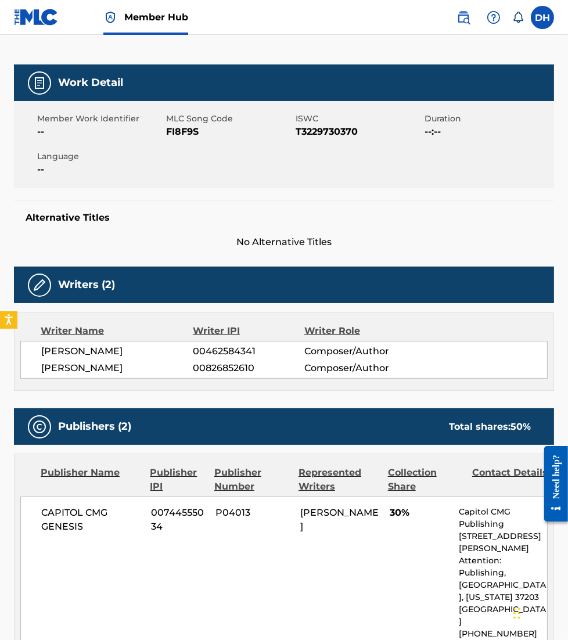
scroll to position [135, 0]
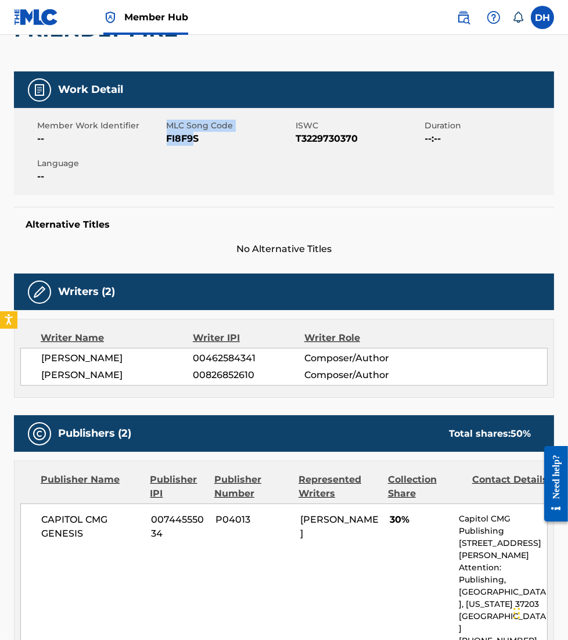
drag, startPoint x: 165, startPoint y: 141, endPoint x: 192, endPoint y: 144, distance: 27.5
click at [192, 144] on div "Member Work Identifier -- MLC Song Code FI8F9S ISWC T3229730370 Duration --:-- …" at bounding box center [284, 151] width 540 height 87
drag, startPoint x: 192, startPoint y: 144, endPoint x: 166, endPoint y: 141, distance: 26.9
click at [166, 141] on div "Member Work Identifier -- MLC Song Code FI8F9S ISWC T3229730370 Duration --:-- …" at bounding box center [284, 151] width 540 height 87
click at [167, 138] on span "FI8F9S" at bounding box center [230, 139] width 127 height 14
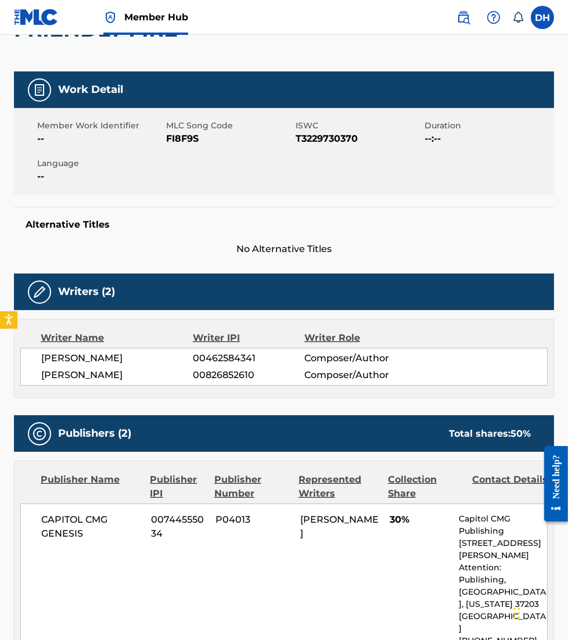
click at [167, 138] on span "FI8F9S" at bounding box center [230, 139] width 127 height 14
drag, startPoint x: 166, startPoint y: 138, endPoint x: 217, endPoint y: 143, distance: 51.4
click at [217, 143] on span "FI8F9S" at bounding box center [230, 139] width 127 height 14
copy span "FI8F9S"
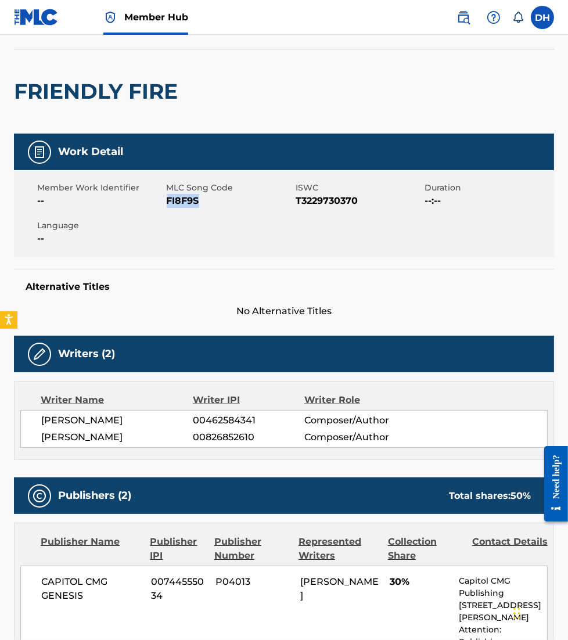
scroll to position [0, 0]
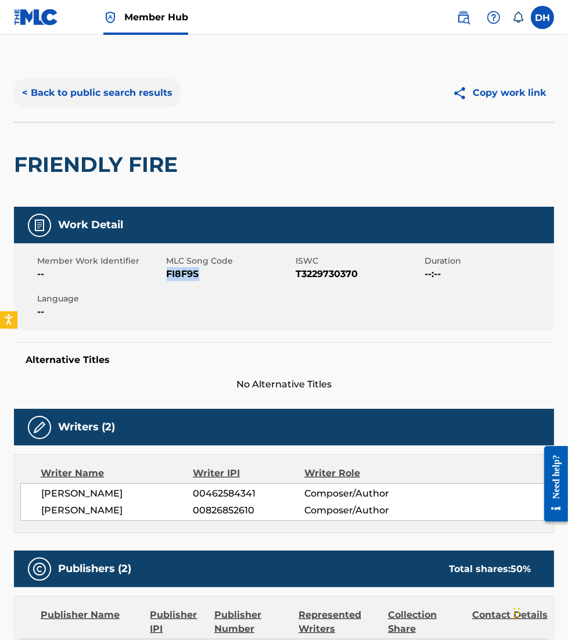
click at [91, 86] on button "< Back to public search results" at bounding box center [97, 92] width 167 height 29
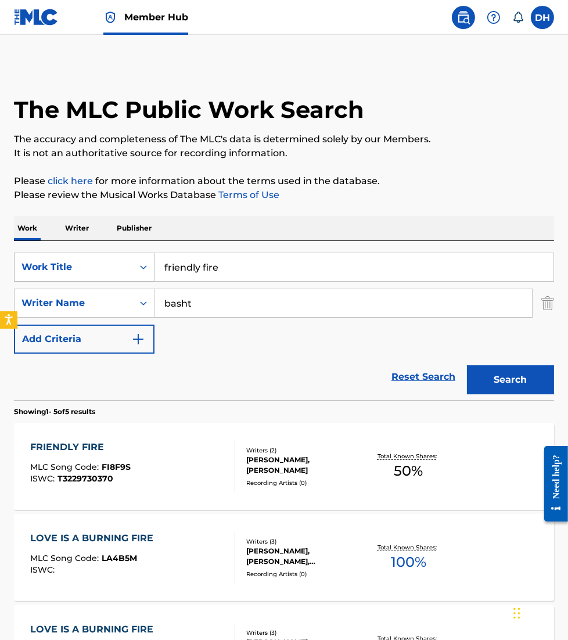
drag, startPoint x: 275, startPoint y: 273, endPoint x: 53, endPoint y: 264, distance: 222.1
click at [53, 264] on div "SearchWithCriteriaca299da3-3721-4f80-9fb8-2b977fa1fbff Work Title friendly fire" at bounding box center [284, 267] width 540 height 29
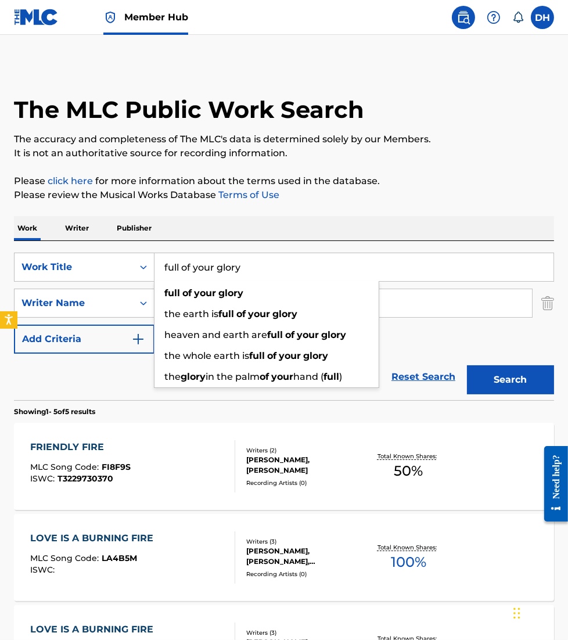
type input "full of your glory"
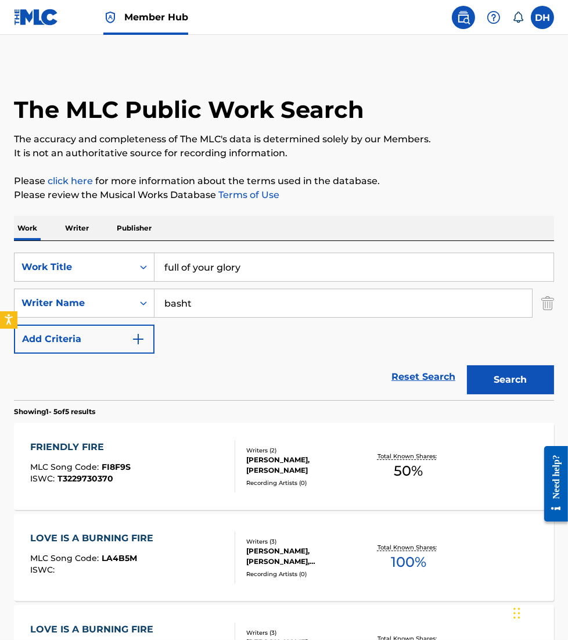
click at [266, 234] on div "Work Writer Publisher" at bounding box center [284, 228] width 540 height 24
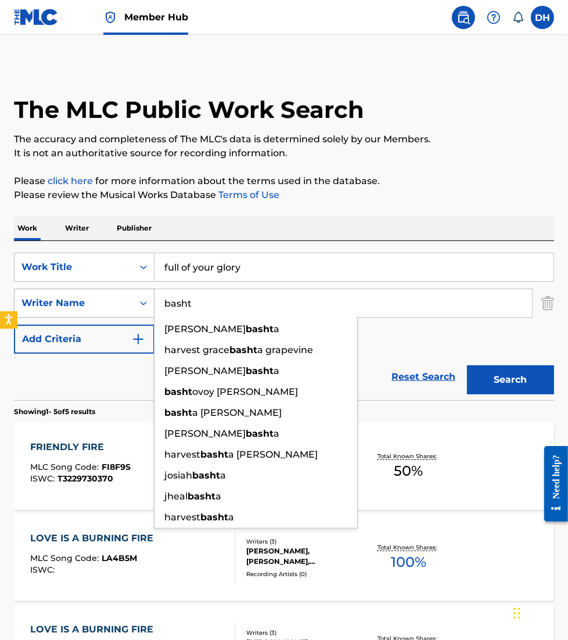
drag, startPoint x: 256, startPoint y: 295, endPoint x: 146, endPoint y: 314, distance: 111.0
click at [146, 314] on div "SearchWithCriteriae948bb26-1a4a-4ee0-86f5-d120efe3e0c2 Writer Name basht daniel…" at bounding box center [284, 303] width 540 height 29
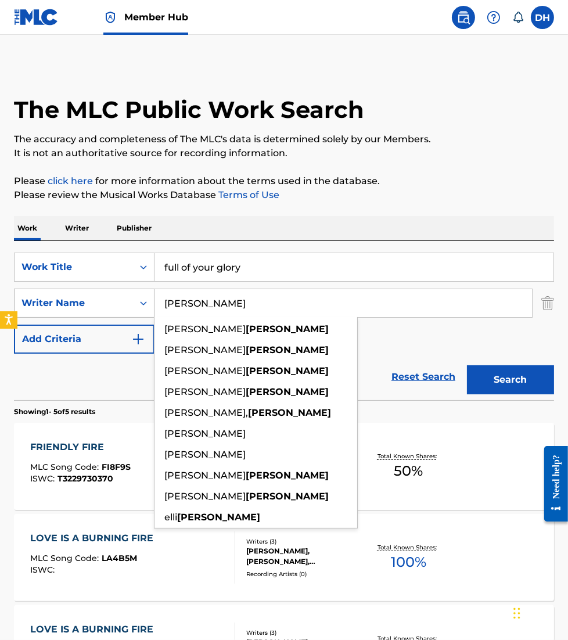
click at [467, 365] on button "Search" at bounding box center [510, 379] width 87 height 29
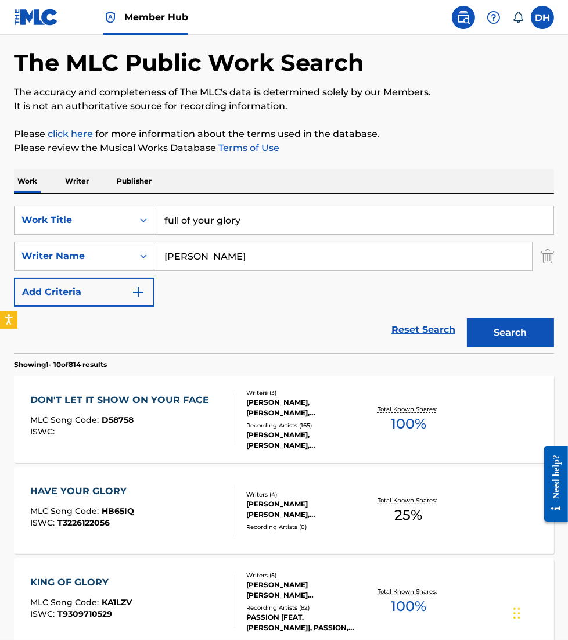
scroll to position [46, 0]
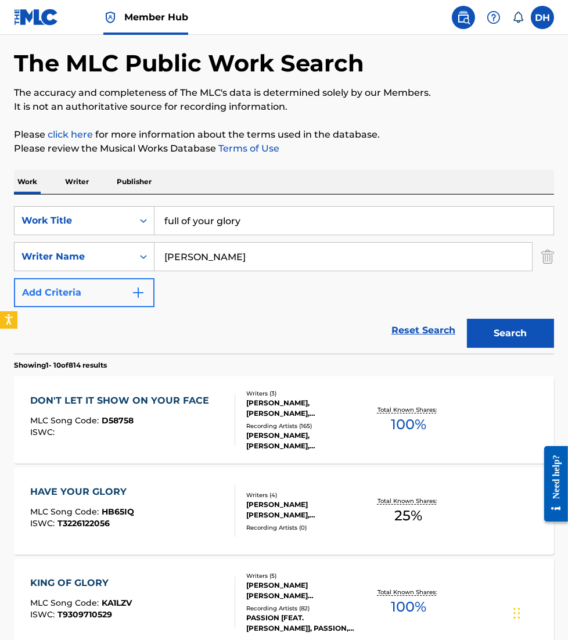
drag, startPoint x: 220, startPoint y: 256, endPoint x: 112, endPoint y: 286, distance: 112.6
click at [112, 286] on div "SearchWithCriteriaca299da3-3721-4f80-9fb8-2b977fa1fbff Work Title full of your …" at bounding box center [284, 256] width 540 height 101
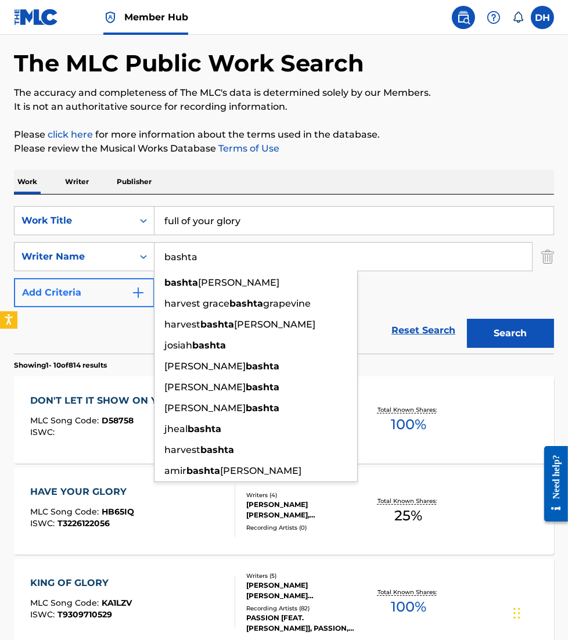
type input "bashta"
click at [467, 319] on button "Search" at bounding box center [510, 333] width 87 height 29
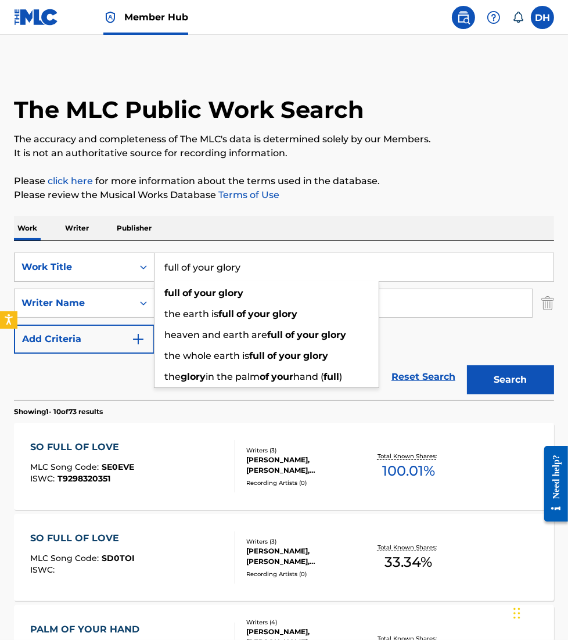
drag, startPoint x: 282, startPoint y: 258, endPoint x: 96, endPoint y: 269, distance: 185.7
click at [96, 269] on div "SearchWithCriteriaca299da3-3721-4f80-9fb8-2b977fa1fbff Work Title full of your …" at bounding box center [284, 267] width 540 height 29
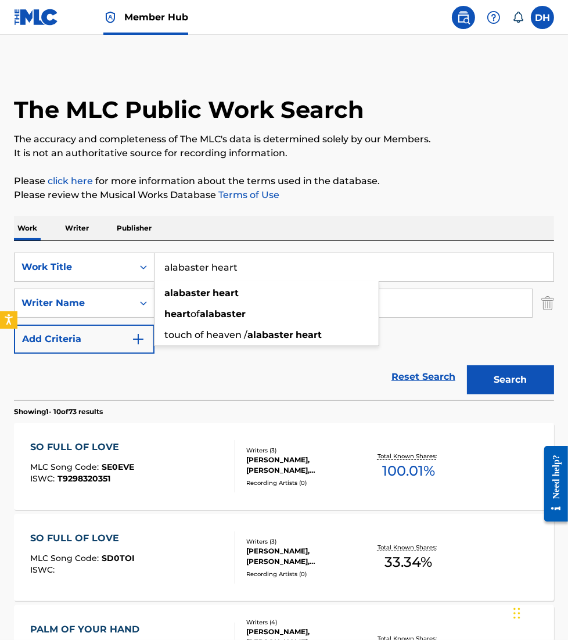
type input "alabaster heart"
click at [263, 232] on div "Work Writer Publisher" at bounding box center [284, 228] width 540 height 24
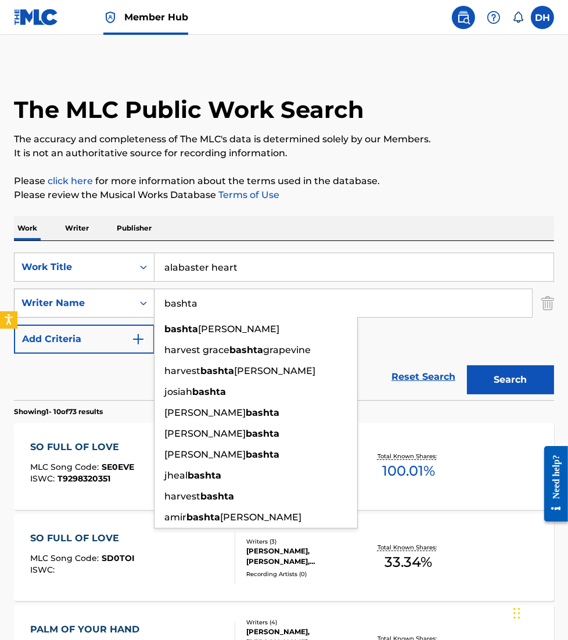
drag, startPoint x: 234, startPoint y: 308, endPoint x: 57, endPoint y: 311, distance: 176.6
click at [57, 311] on div "SearchWithCriteriae948bb26-1a4a-4ee0-86f5-d120efe3e0c2 Writer Name bashta basht…" at bounding box center [284, 303] width 540 height 29
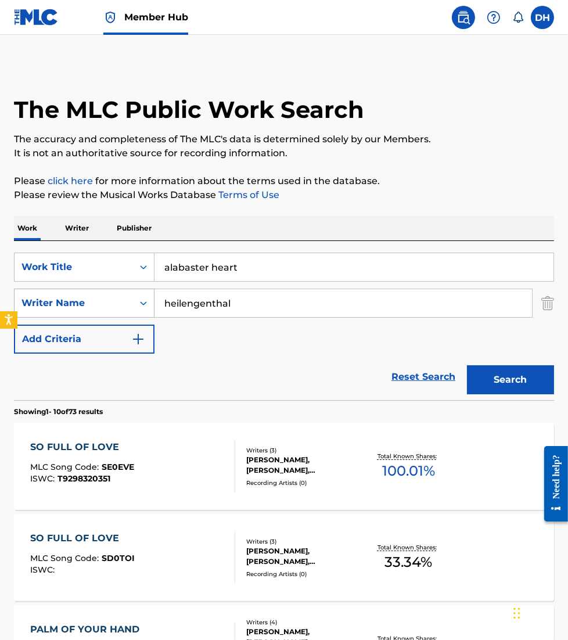
click at [467, 365] on button "Search" at bounding box center [510, 379] width 87 height 29
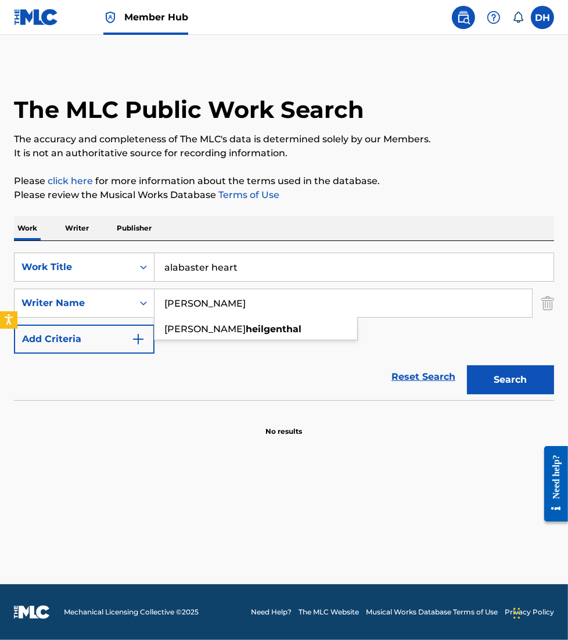
type input "heiligenthal"
click at [467, 365] on button "Search" at bounding box center [510, 379] width 87 height 29
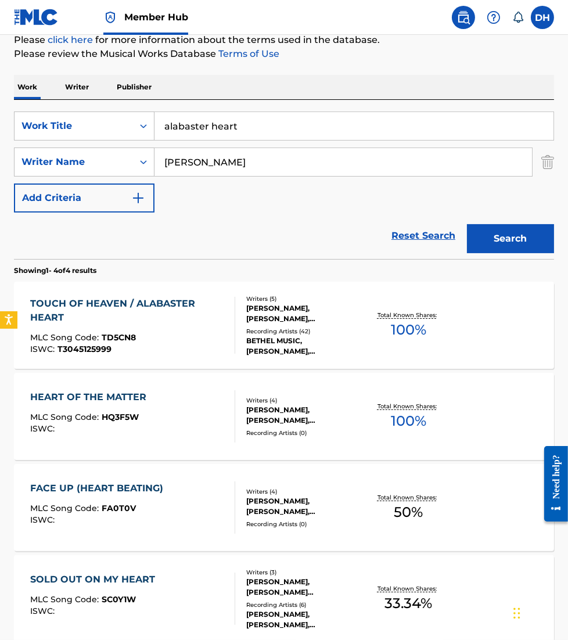
scroll to position [116, 0]
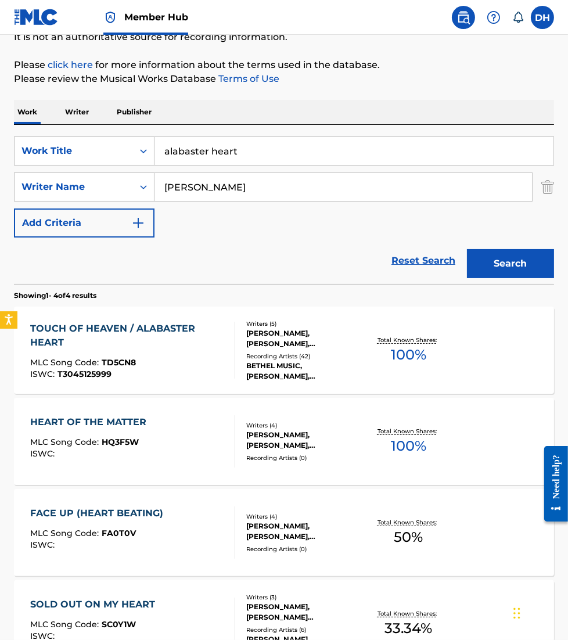
click at [169, 354] on div "TOUCH OF HEAVEN / ALABASTER HEART MLC Song Code : TD5CN8 ISWC : T3045125999" at bounding box center [127, 350] width 195 height 57
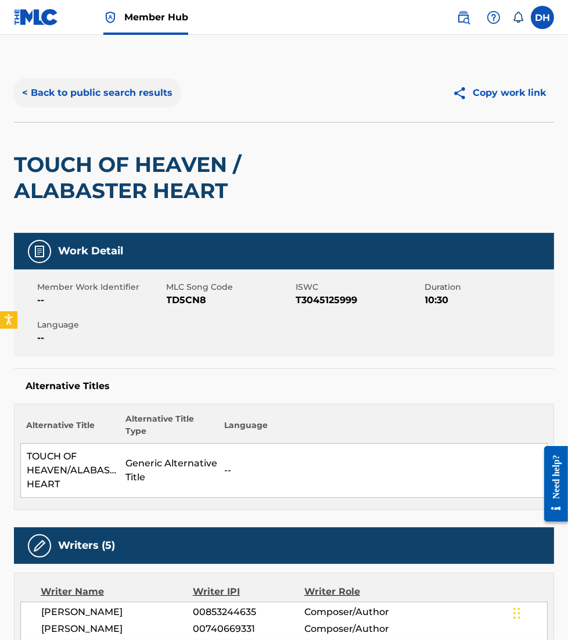
click at [109, 89] on button "< Back to public search results" at bounding box center [97, 92] width 167 height 29
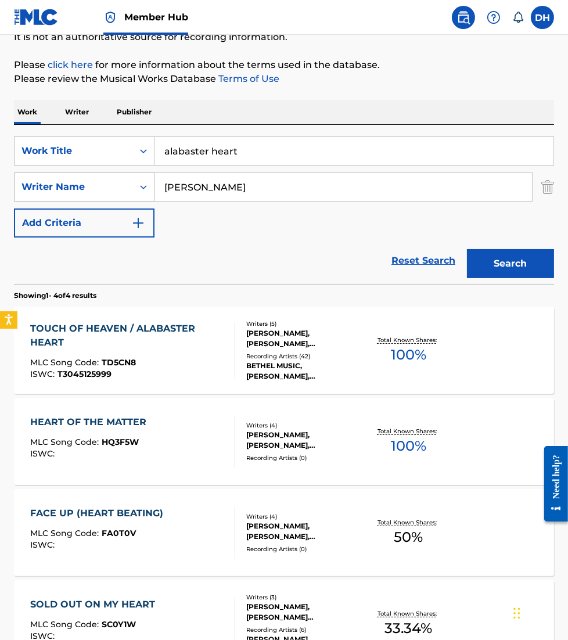
drag, startPoint x: 245, startPoint y: 189, endPoint x: 103, endPoint y: 198, distance: 142.6
click at [103, 198] on div "SearchWithCriteriae948bb26-1a4a-4ee0-86f5-d120efe3e0c2 Writer Name heiligenthal" at bounding box center [284, 187] width 540 height 29
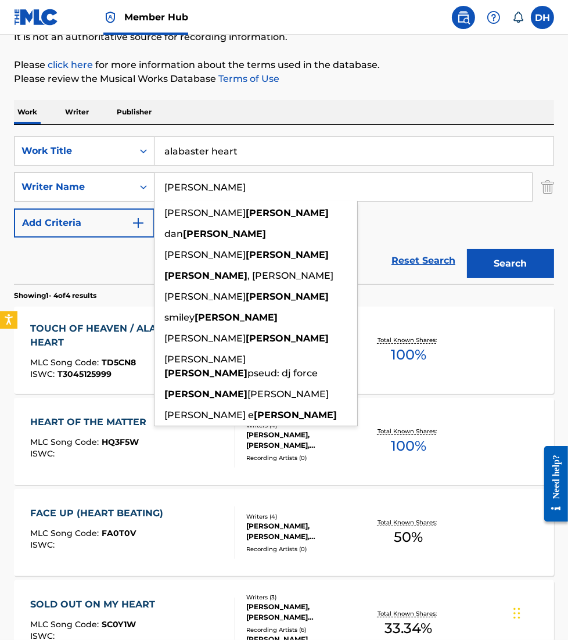
click at [467, 249] on button "Search" at bounding box center [510, 263] width 87 height 29
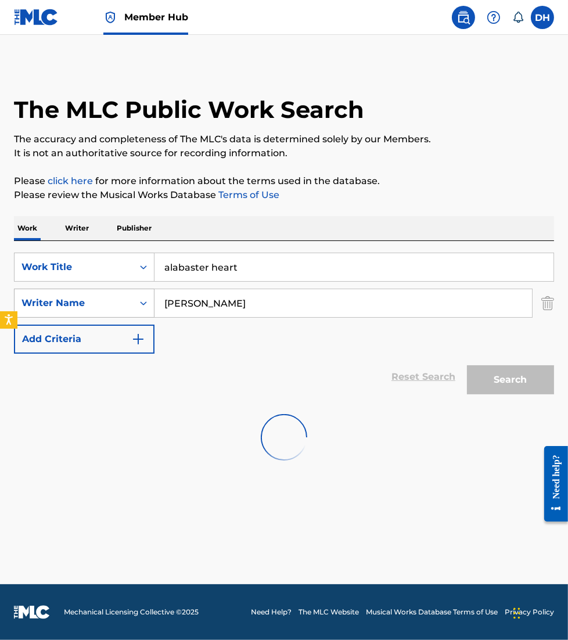
scroll to position [0, 0]
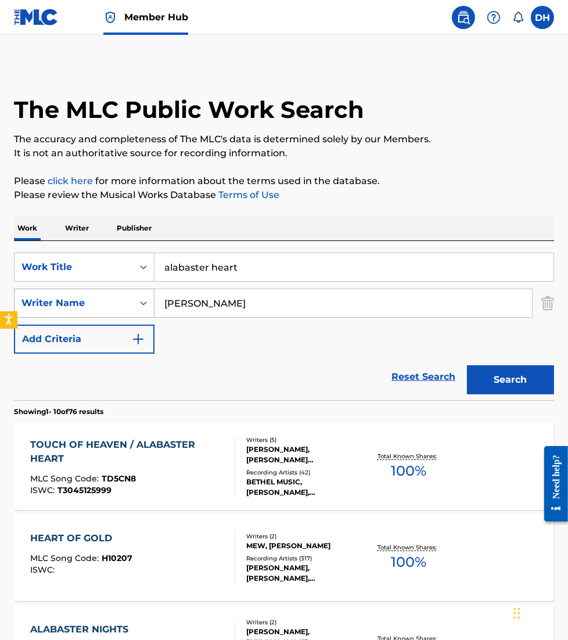
drag, startPoint x: 219, startPoint y: 304, endPoint x: 112, endPoint y: 302, distance: 106.9
click at [112, 302] on div "SearchWithCriteriae948bb26-1a4a-4ee0-86f5-d120efe3e0c2 Writer Name hobbs" at bounding box center [284, 303] width 540 height 29
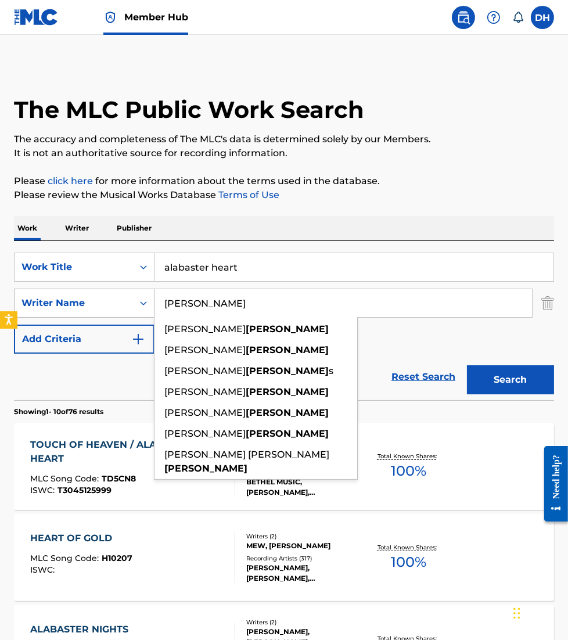
click at [467, 365] on button "Search" at bounding box center [510, 379] width 87 height 29
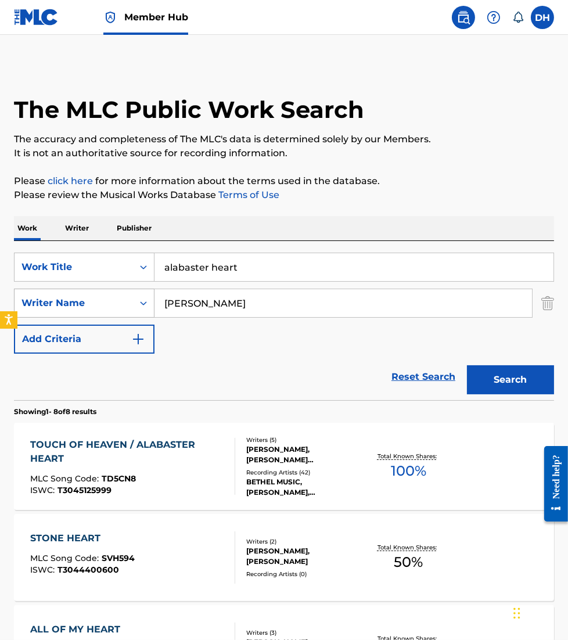
drag, startPoint x: 158, startPoint y: 299, endPoint x: 84, endPoint y: 289, distance: 74.4
click at [84, 289] on div "SearchWithCriteriae948bb26-1a4a-4ee0-86f5-d120efe3e0c2 Writer Name fatkin" at bounding box center [284, 303] width 540 height 29
type input "king"
click at [467, 365] on button "Search" at bounding box center [510, 379] width 87 height 29
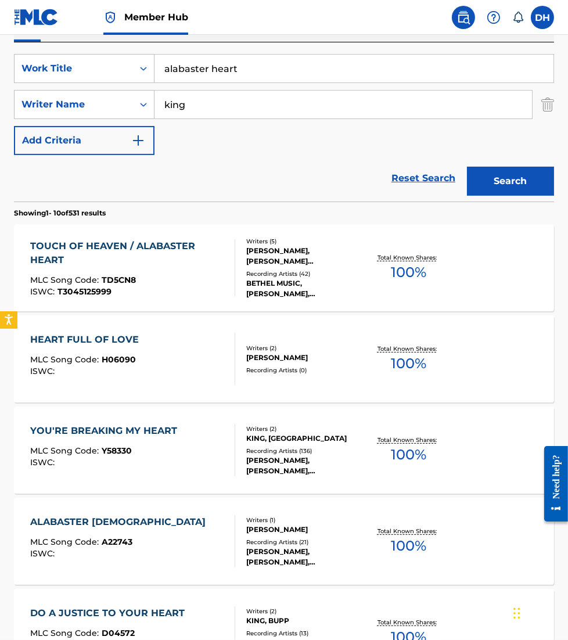
scroll to position [198, 0]
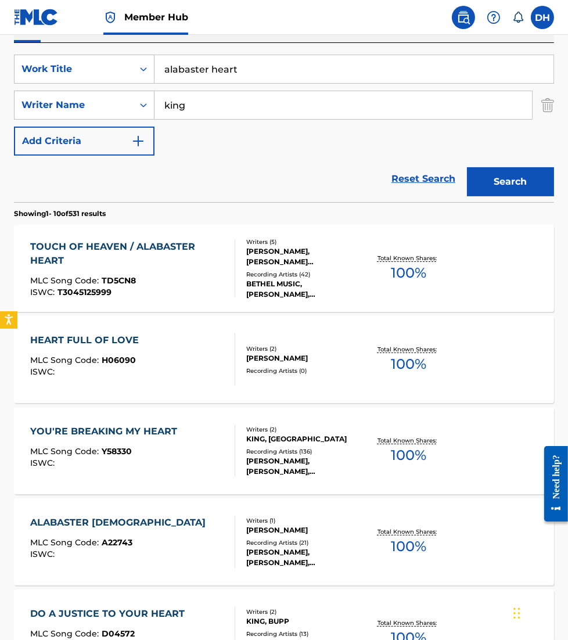
click at [186, 263] on div "TOUCH OF HEAVEN / ALABASTER HEART" at bounding box center [127, 254] width 195 height 28
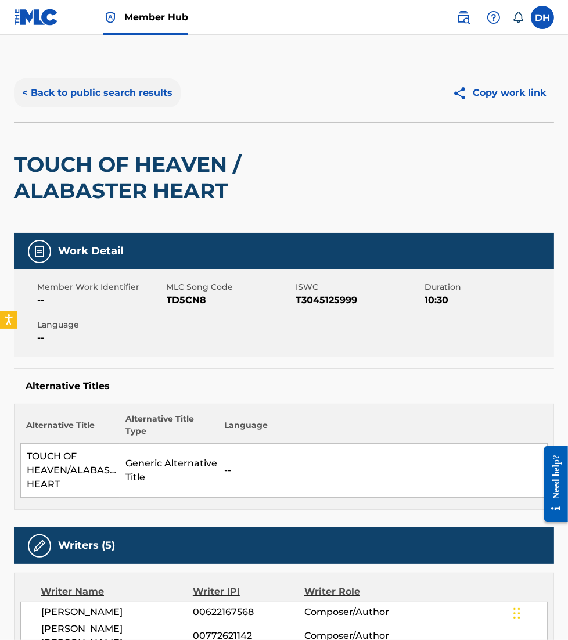
click at [112, 101] on button "< Back to public search results" at bounding box center [97, 92] width 167 height 29
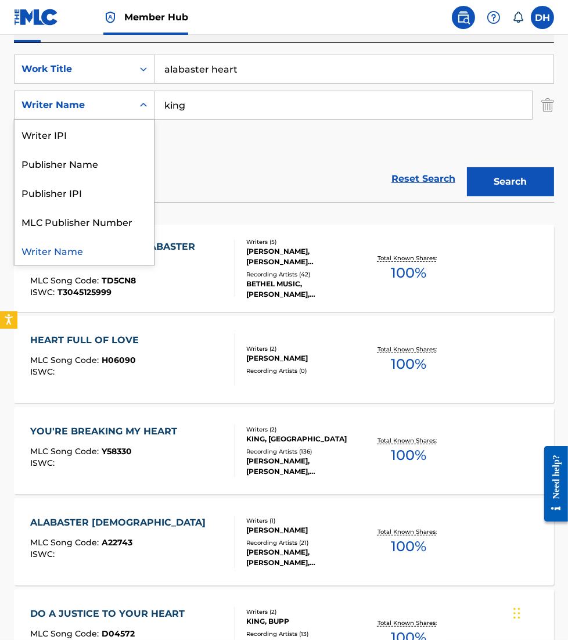
click at [107, 114] on div "Writer Name" at bounding box center [74, 105] width 119 height 22
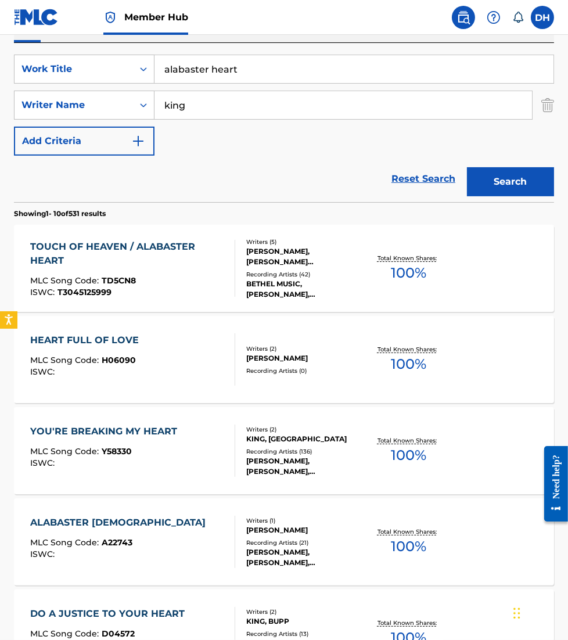
drag, startPoint x: 235, startPoint y: 94, endPoint x: 11, endPoint y: 100, distance: 224.3
click at [11, 100] on div "The MLC Public Work Search The accuracy and completeness of The MLC's data is d…" at bounding box center [284, 529] width 568 height 1327
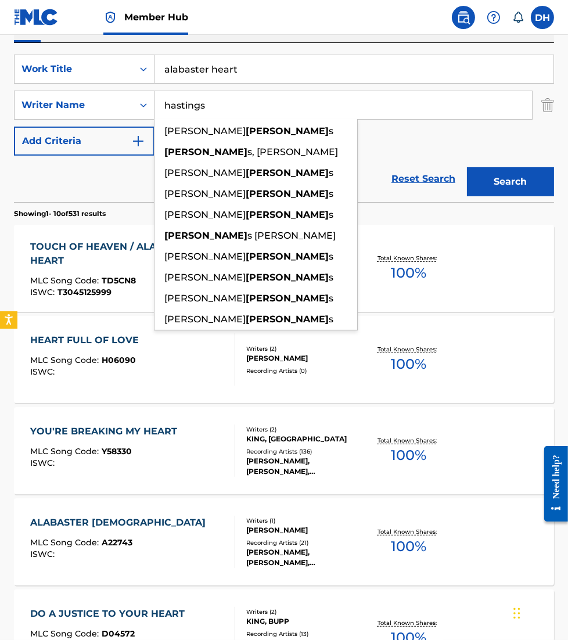
type input "hastings"
click at [467, 167] on button "Search" at bounding box center [510, 181] width 87 height 29
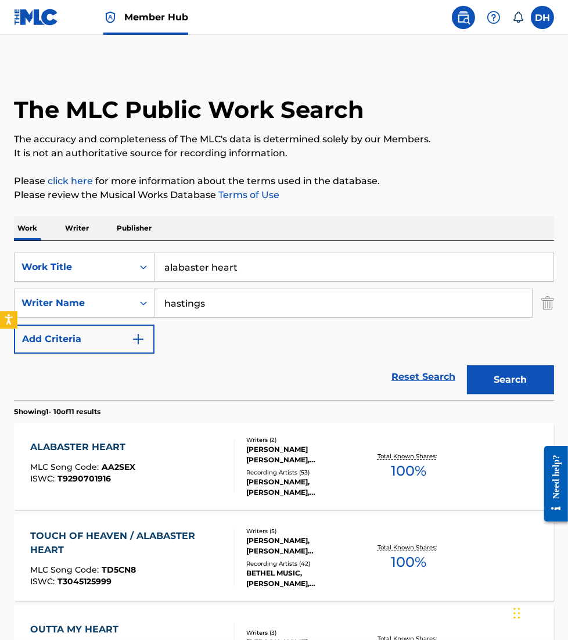
click at [210, 438] on div "ALABASTER HEART MLC Song Code : AA2SEX ISWC : T9290701916 Writers ( 2 ) BENJAMI…" at bounding box center [284, 466] width 540 height 87
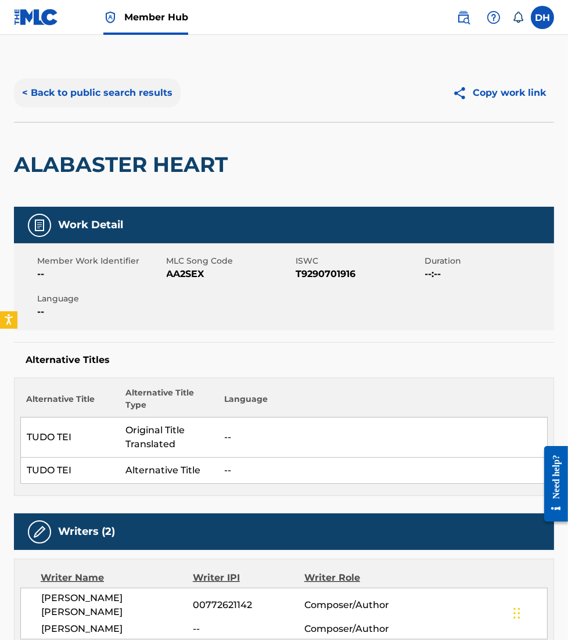
click at [126, 100] on button "< Back to public search results" at bounding box center [97, 92] width 167 height 29
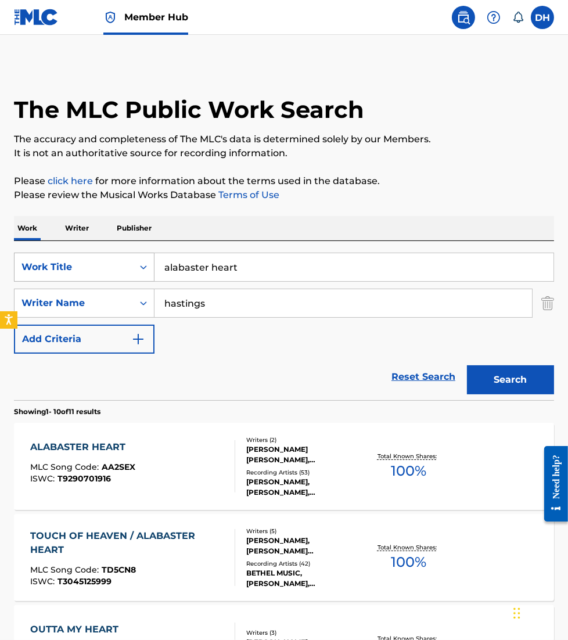
drag, startPoint x: 169, startPoint y: 271, endPoint x: 114, endPoint y: 274, distance: 55.3
click at [114, 274] on div "SearchWithCriteriaca299da3-3721-4f80-9fb8-2b977fa1fbff Work Title alabaster hea…" at bounding box center [284, 267] width 540 height 29
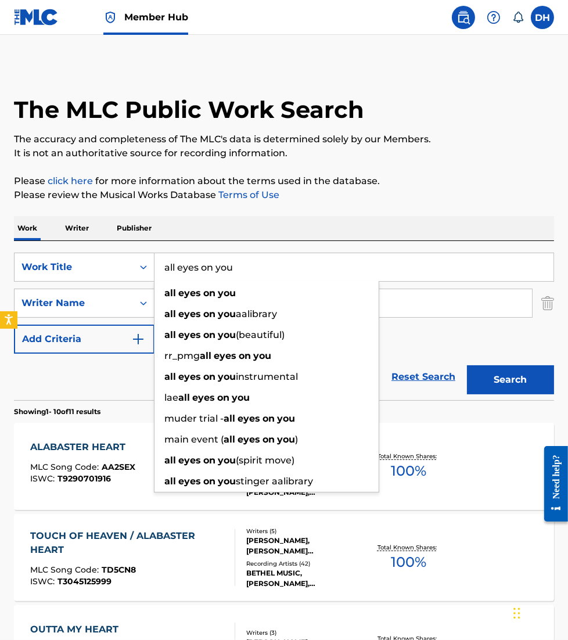
type input "all eyes on you"
click at [207, 231] on div "Work Writer Publisher" at bounding box center [284, 228] width 540 height 24
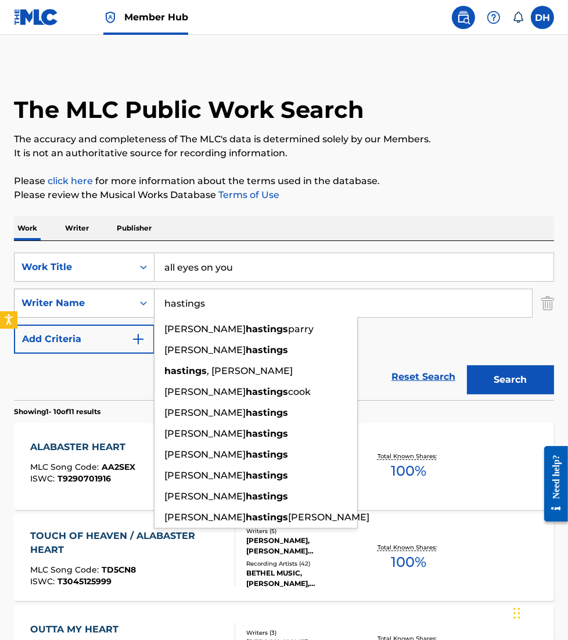
drag, startPoint x: 225, startPoint y: 303, endPoint x: 95, endPoint y: 306, distance: 130.2
click at [95, 306] on div "SearchWithCriteriae948bb26-1a4a-4ee0-86f5-d120efe3e0c2 Writer Name hastings cha…" at bounding box center [284, 303] width 540 height 29
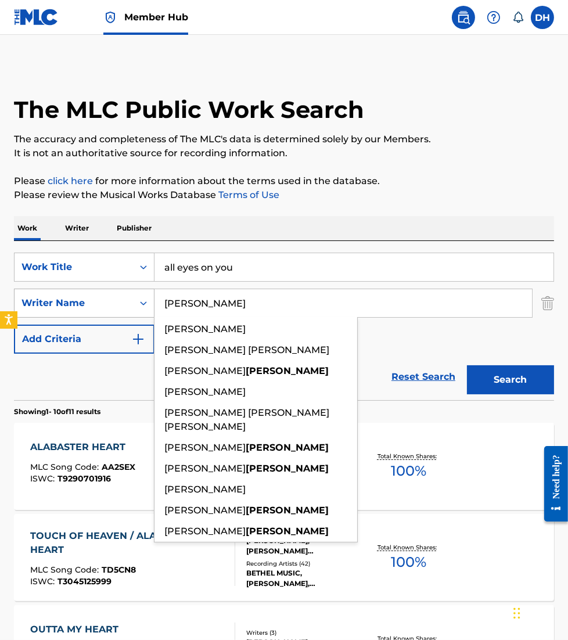
type input "crocker"
click at [467, 365] on button "Search" at bounding box center [510, 379] width 87 height 29
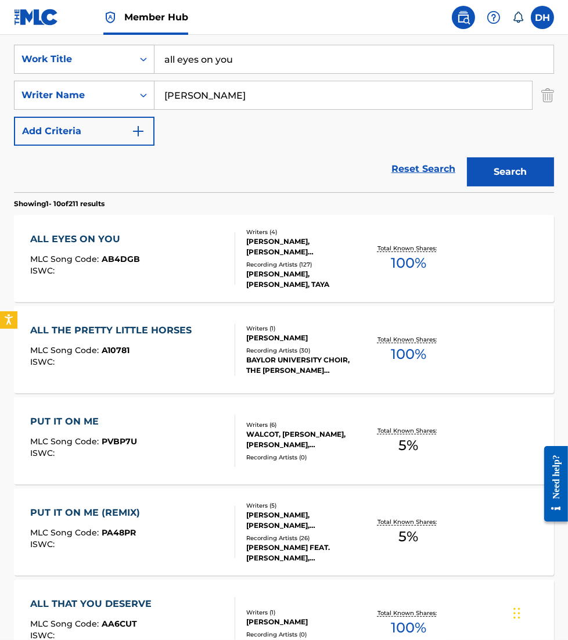
scroll to position [207, 0]
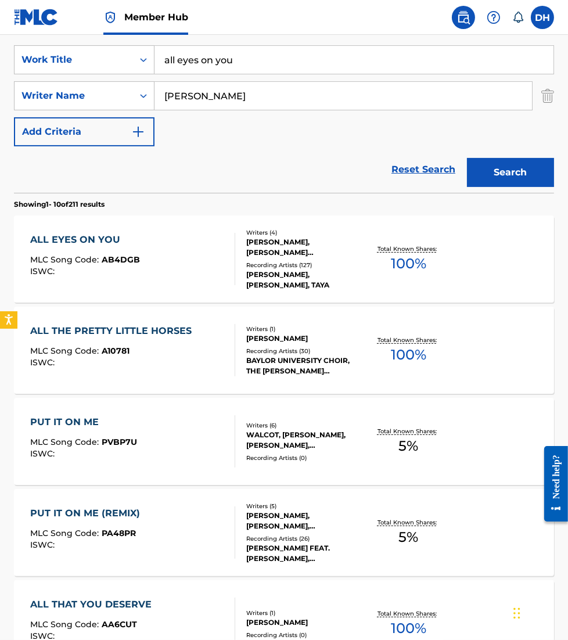
click at [160, 235] on div "ALL EYES ON YOU MLC Song Code : AB4DGB ISWC :" at bounding box center [132, 259] width 205 height 52
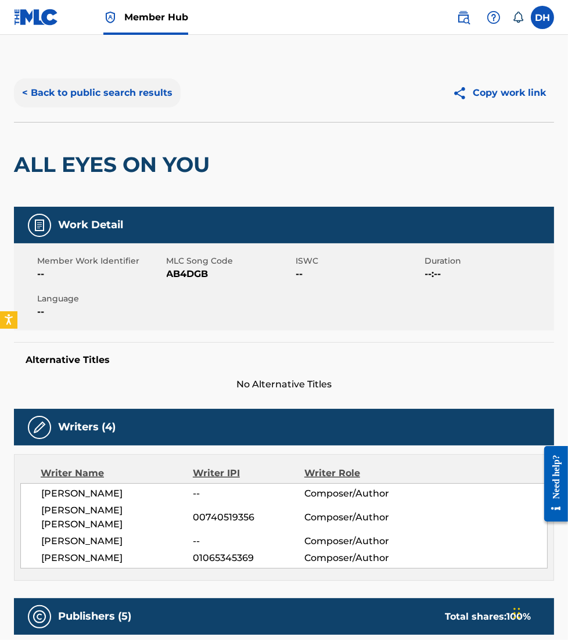
click at [127, 83] on button "< Back to public search results" at bounding box center [97, 92] width 167 height 29
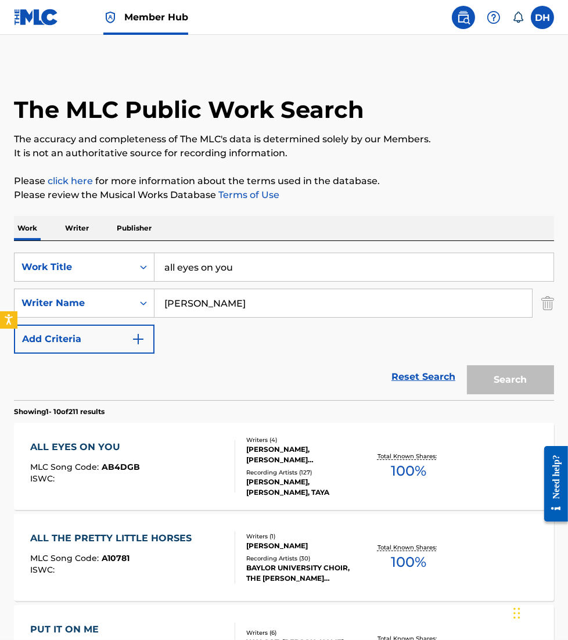
scroll to position [207, 0]
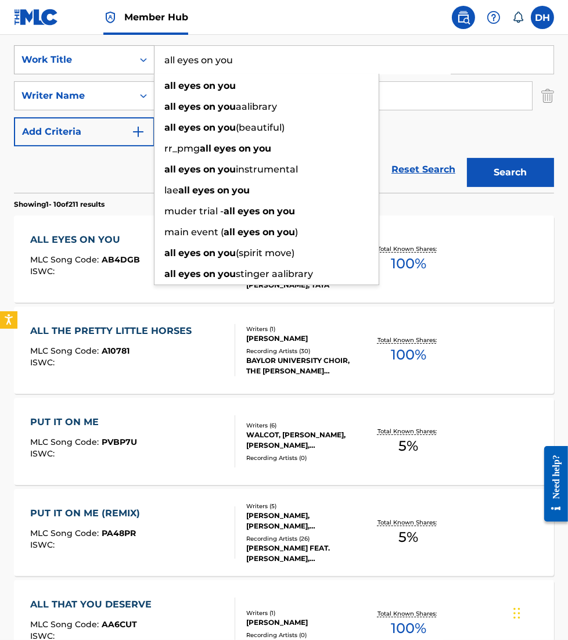
drag, startPoint x: 188, startPoint y: 58, endPoint x: 57, endPoint y: 73, distance: 132.2
click at [57, 73] on div "SearchWithCriteriaca299da3-3721-4f80-9fb8-2b977fa1fbff Work Title all eyes on y…" at bounding box center [284, 59] width 540 height 29
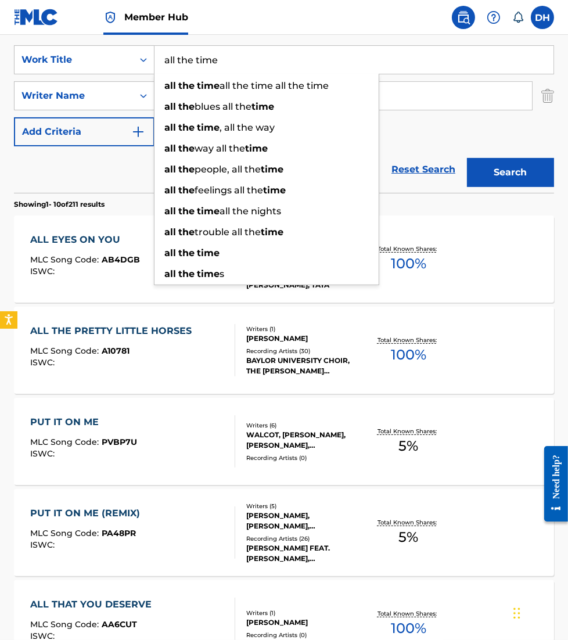
type input "all the time"
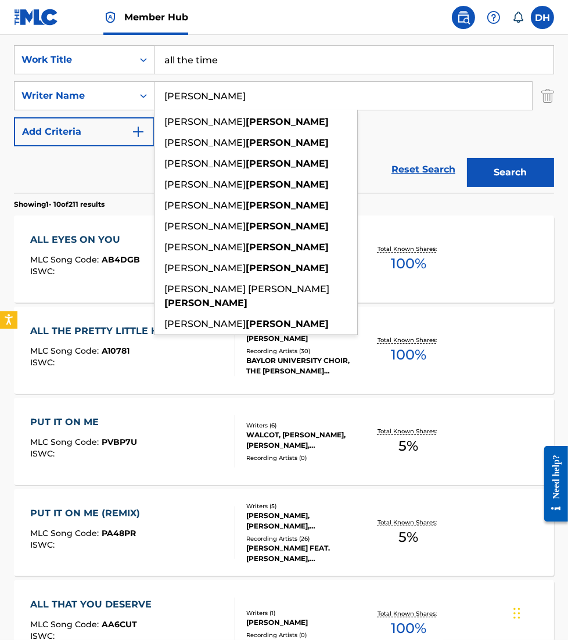
drag, startPoint x: 361, startPoint y: 92, endPoint x: 153, endPoint y: 113, distance: 209.0
click at [155, 110] on div "crocker john edward crocker thomas crocker josh crocker kerri crocker emily hol…" at bounding box center [344, 96] width 378 height 28
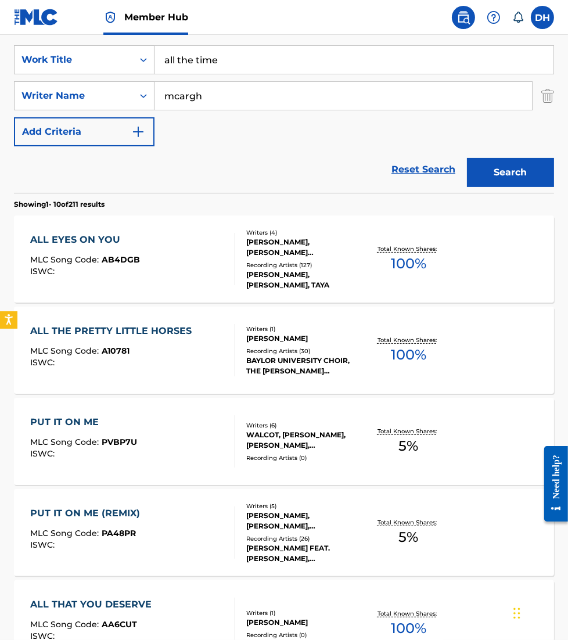
click at [467, 158] on button "Search" at bounding box center [510, 172] width 87 height 29
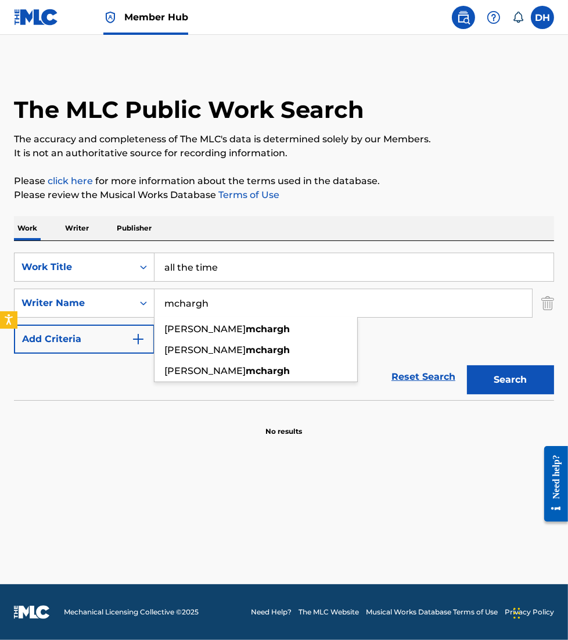
type input "mchargh"
click at [467, 365] on button "Search" at bounding box center [510, 379] width 87 height 29
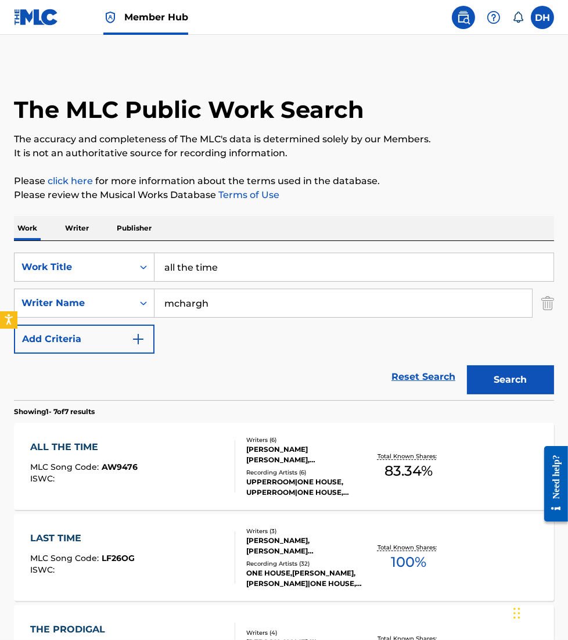
click at [187, 462] on div "ALL THE TIME MLC Song Code : AW9476 ISWC :" at bounding box center [132, 466] width 205 height 52
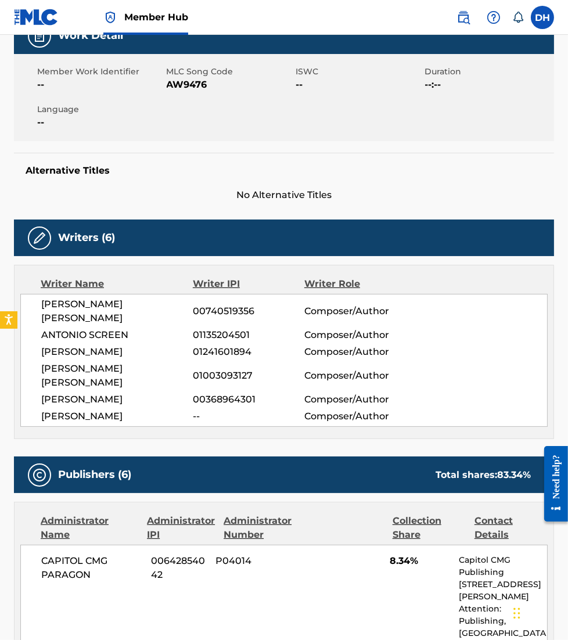
scroll to position [170, 0]
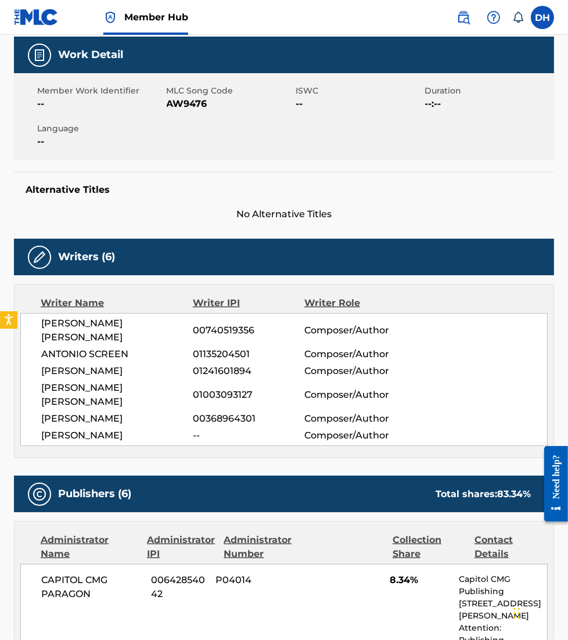
click at [187, 476] on div "Publishers (6) Total shares: 83.34 %" at bounding box center [284, 494] width 540 height 37
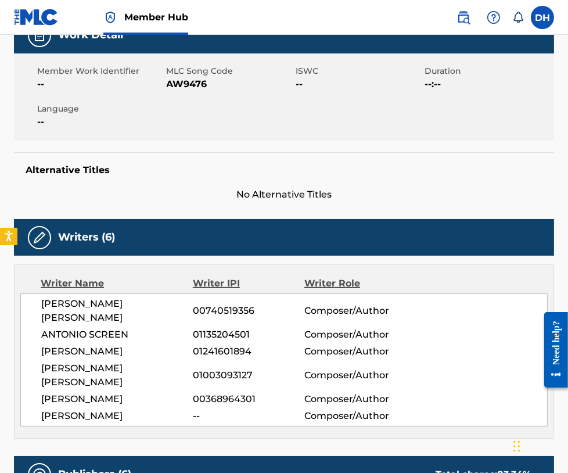
scroll to position [0, 0]
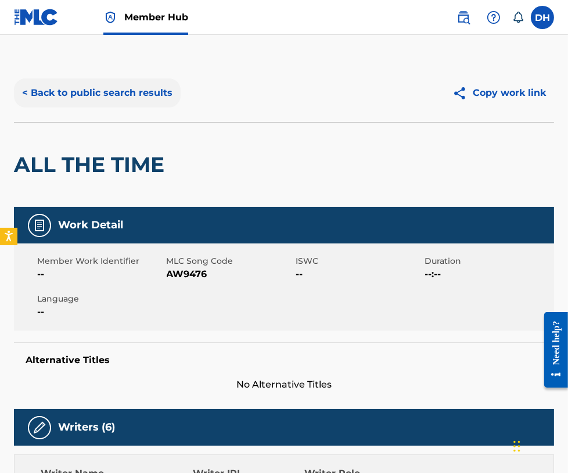
click at [117, 102] on button "< Back to public search results" at bounding box center [97, 92] width 167 height 29
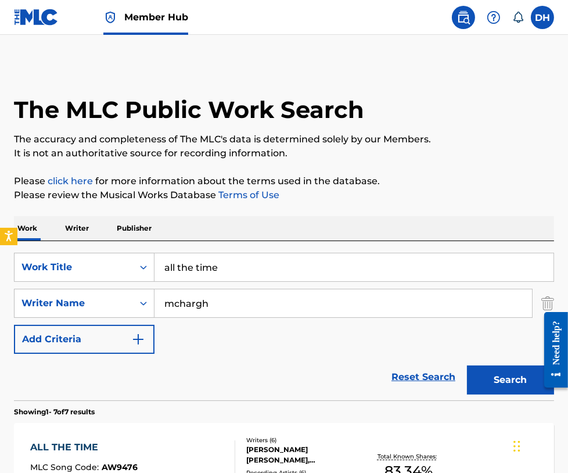
drag, startPoint x: 258, startPoint y: 273, endPoint x: 6, endPoint y: 259, distance: 251.9
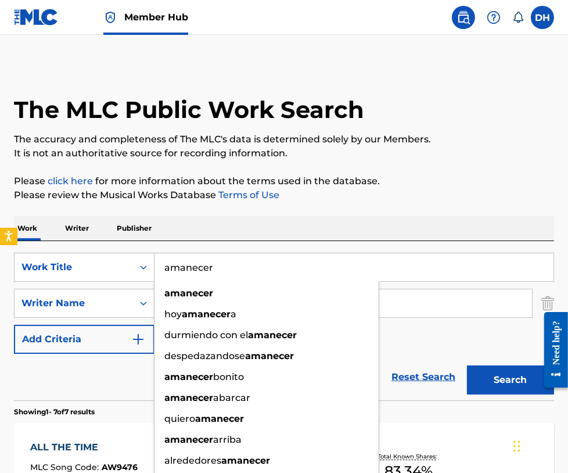
type input "amanecer"
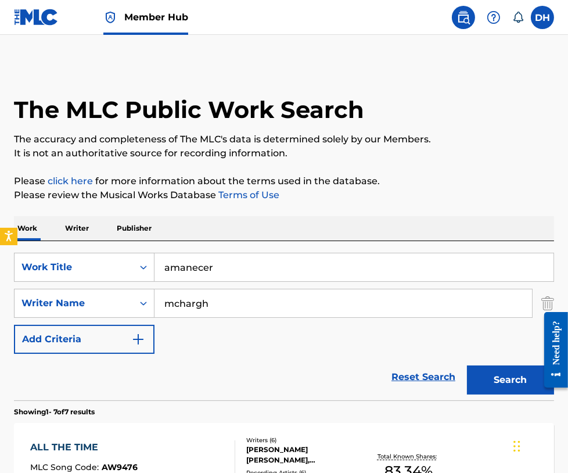
click at [200, 223] on div "Work Writer Publisher" at bounding box center [284, 228] width 540 height 24
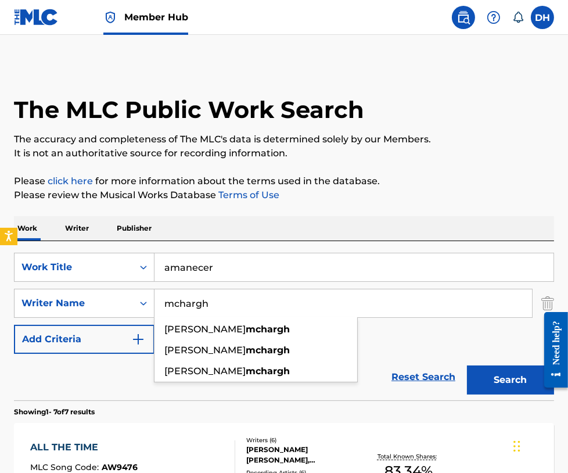
drag, startPoint x: 117, startPoint y: 314, endPoint x: -30, endPoint y: 309, distance: 146.5
click at [0, 309] on html "Accessibility Screen-Reader Guide, Feedback, and Issue Reporting | New window 0…" at bounding box center [284, 236] width 568 height 473
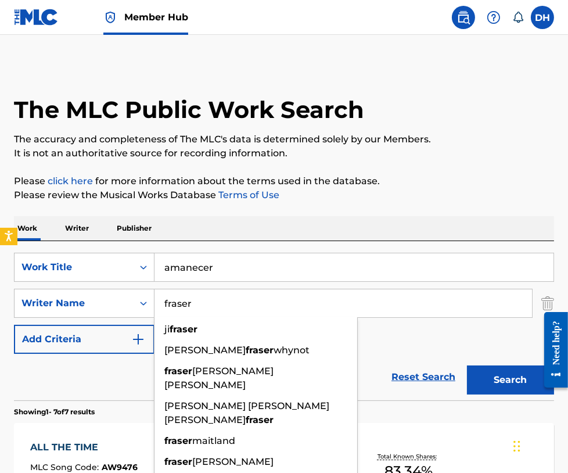
click at [467, 365] on button "Search" at bounding box center [510, 379] width 87 height 29
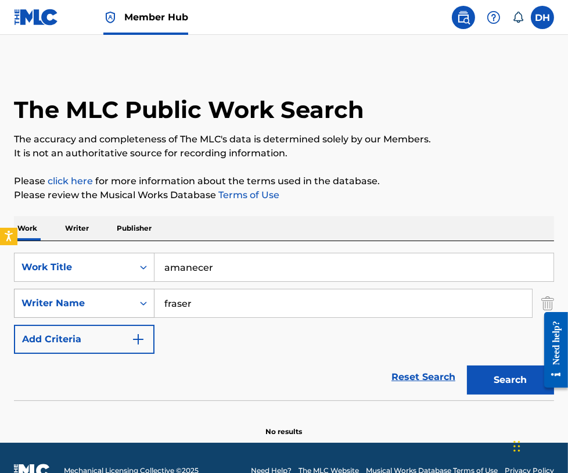
drag, startPoint x: 258, startPoint y: 301, endPoint x: 48, endPoint y: 303, distance: 210.3
click at [48, 303] on div "SearchWithCriteriae948bb26-1a4a-4ee0-86f5-d120efe3e0c2 Writer Name fraser" at bounding box center [284, 303] width 540 height 29
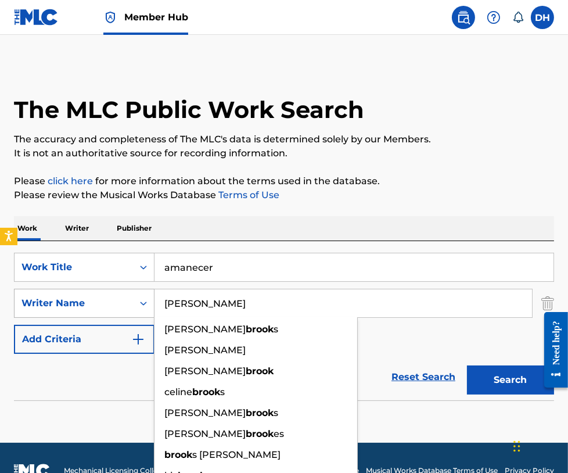
type input "brooke"
click at [467, 365] on button "Search" at bounding box center [510, 379] width 87 height 29
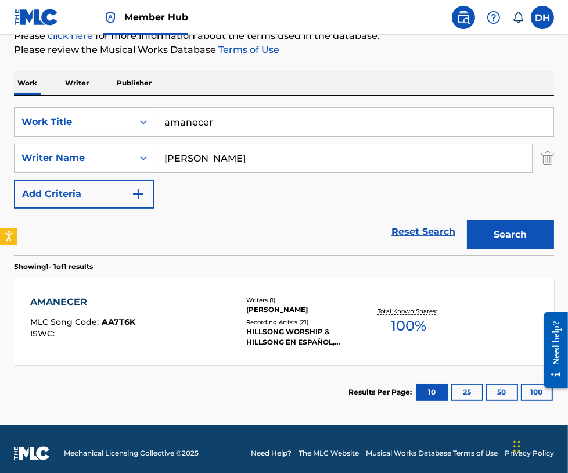
scroll to position [153, 0]
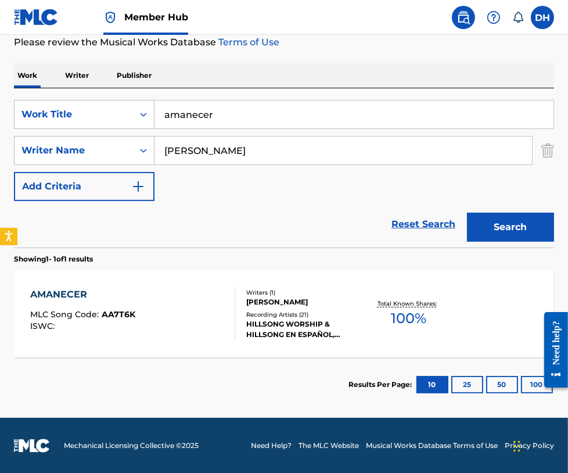
click at [196, 315] on div "AMANECER MLC Song Code : AA7T6K ISWC :" at bounding box center [132, 314] width 205 height 52
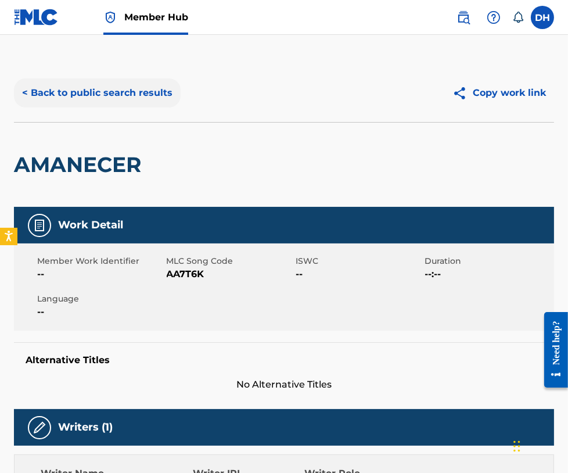
click at [103, 96] on button "< Back to public search results" at bounding box center [97, 92] width 167 height 29
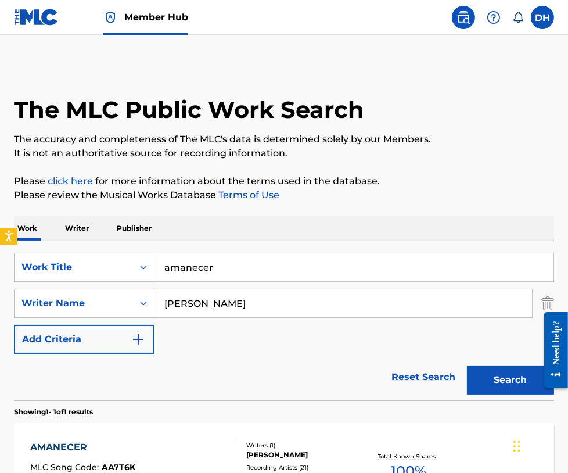
scroll to position [87, 0]
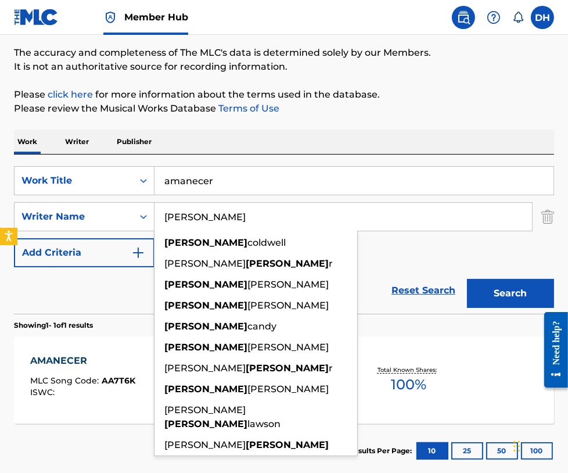
drag, startPoint x: 215, startPoint y: 218, endPoint x: -22, endPoint y: 201, distance: 237.6
click at [0, 201] on html "Accessibility Screen-Reader Guide, Feedback, and Issue Reporting | New window 0…" at bounding box center [284, 149] width 568 height 473
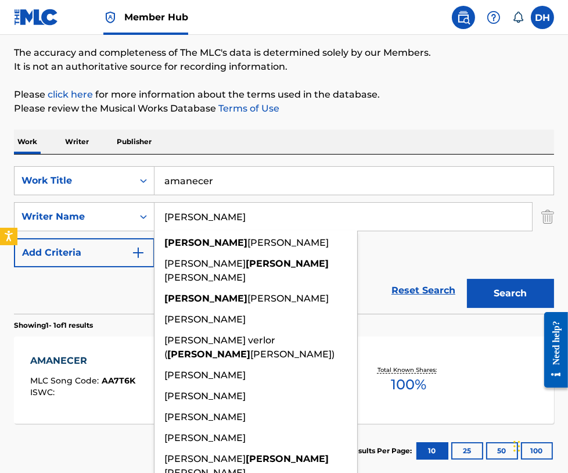
click at [467, 279] on button "Search" at bounding box center [510, 293] width 87 height 29
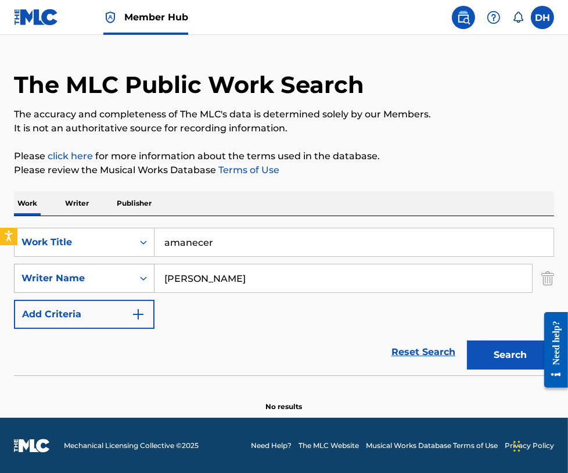
drag, startPoint x: 87, startPoint y: 277, endPoint x: 51, endPoint y: 279, distance: 36.1
click at [51, 279] on div "SearchWithCriteriae948bb26-1a4a-4ee0-86f5-d120efe3e0c2 Writer Name gabrielle" at bounding box center [284, 278] width 540 height 29
type input "wakerly"
click at [467, 340] on button "Search" at bounding box center [510, 354] width 87 height 29
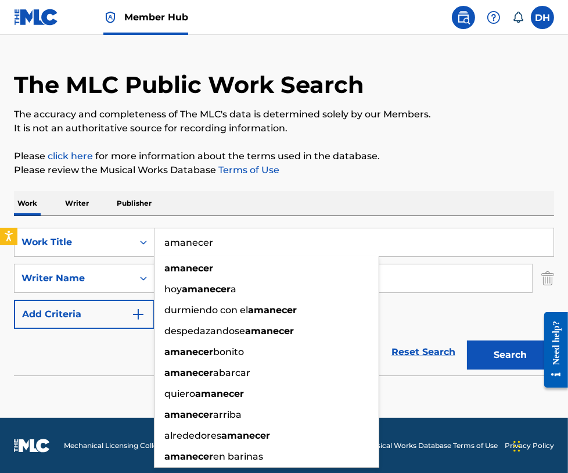
drag, startPoint x: 58, startPoint y: 252, endPoint x: 3, endPoint y: 254, distance: 55.3
click at [3, 254] on div "The MLC Public Work Search The accuracy and completeness of The MLC's data is d…" at bounding box center [284, 225] width 568 height 373
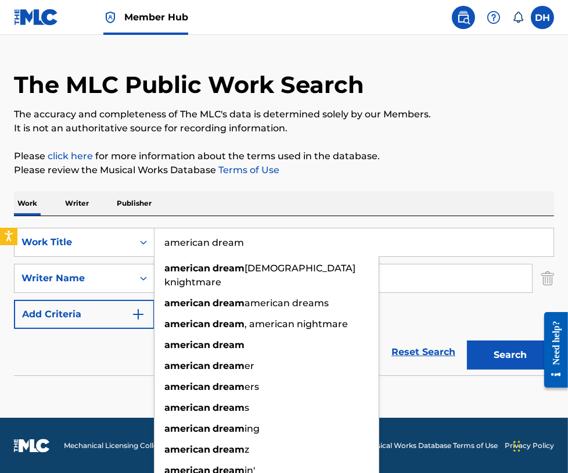
type input "american dream"
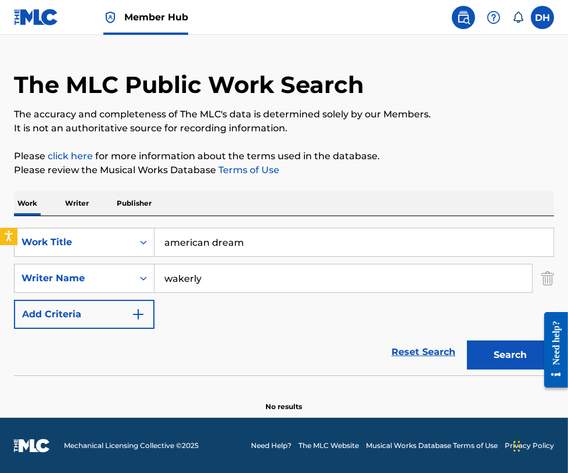
click at [208, 191] on div "Work Writer Publisher" at bounding box center [284, 203] width 540 height 24
drag, startPoint x: 211, startPoint y: 273, endPoint x: 63, endPoint y: 293, distance: 148.9
click at [63, 293] on div "SearchWithCriteriaca299da3-3721-4f80-9fb8-2b977fa1fbff Work Title american drea…" at bounding box center [284, 278] width 540 height 101
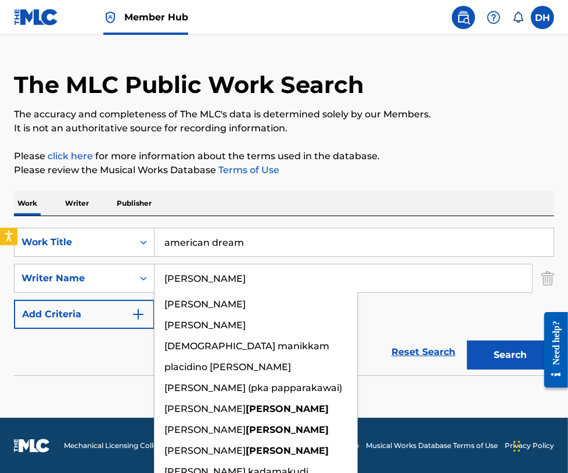
type input "pappas"
click at [467, 340] on button "Search" at bounding box center [510, 354] width 87 height 29
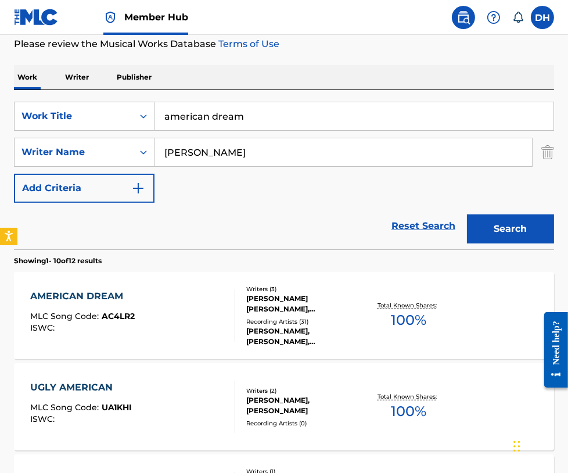
scroll to position [155, 0]
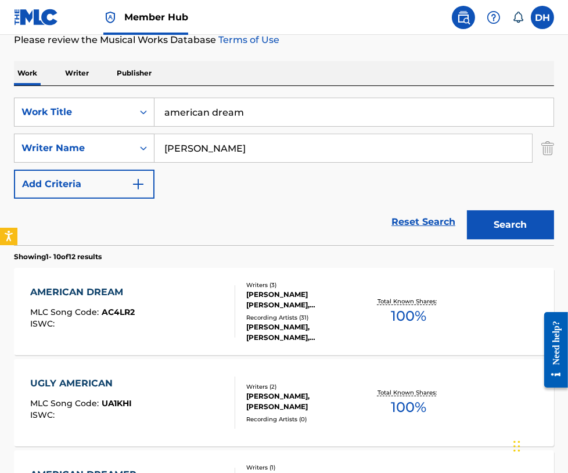
click at [158, 310] on div "AMERICAN DREAM MLC Song Code : AC4LR2 ISWC :" at bounding box center [132, 311] width 205 height 52
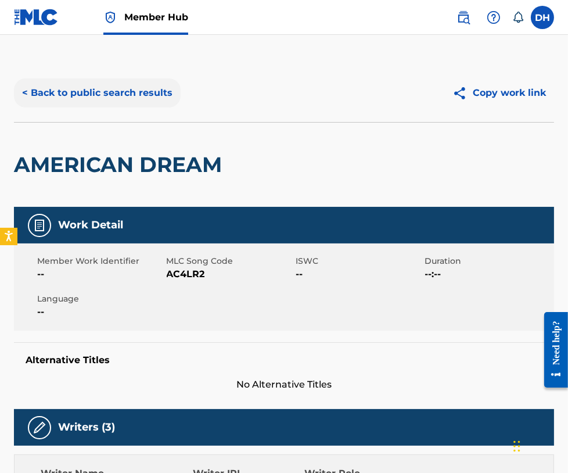
click at [132, 102] on button "< Back to public search results" at bounding box center [97, 92] width 167 height 29
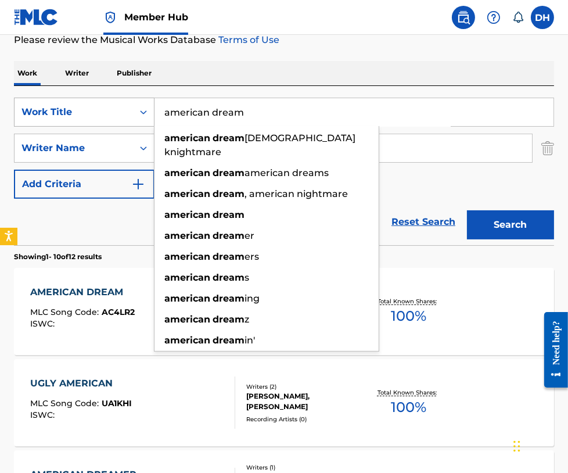
drag, startPoint x: 186, startPoint y: 108, endPoint x: 47, endPoint y: 115, distance: 139.0
click at [47, 115] on div "SearchWithCriteriaca299da3-3721-4f80-9fb8-2b977fa1fbff Work Title american drea…" at bounding box center [284, 112] width 540 height 29
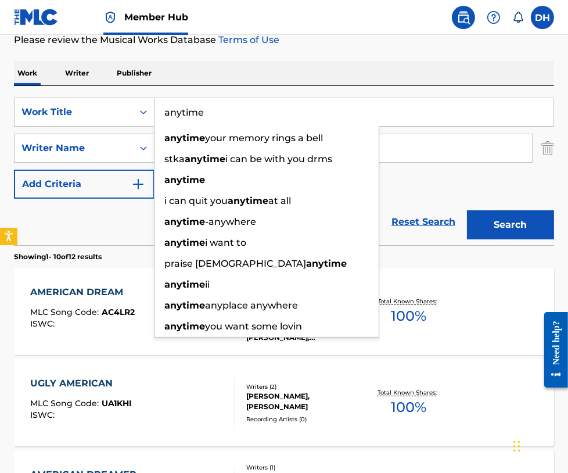
type input "anytime"
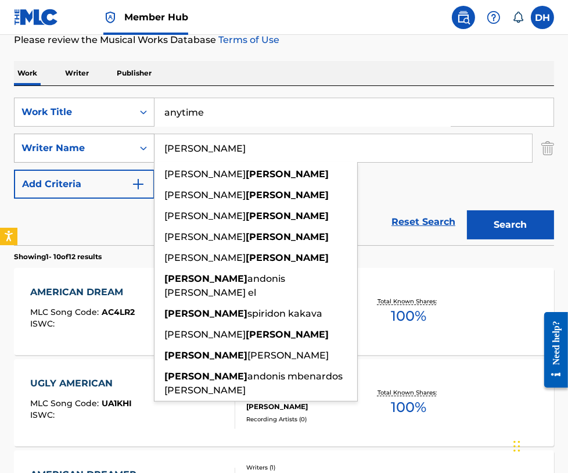
drag, startPoint x: 417, startPoint y: 158, endPoint x: 125, endPoint y: 157, distance: 291.6
click at [125, 157] on div "SearchWithCriteriae948bb26-1a4a-4ee0-86f5-d120efe3e0c2 Writer Name pappas kourt…" at bounding box center [284, 148] width 540 height 29
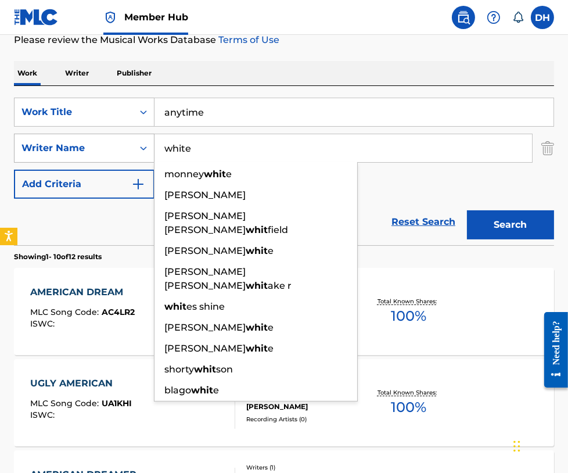
type input "white"
click at [467, 210] on button "Search" at bounding box center [510, 224] width 87 height 29
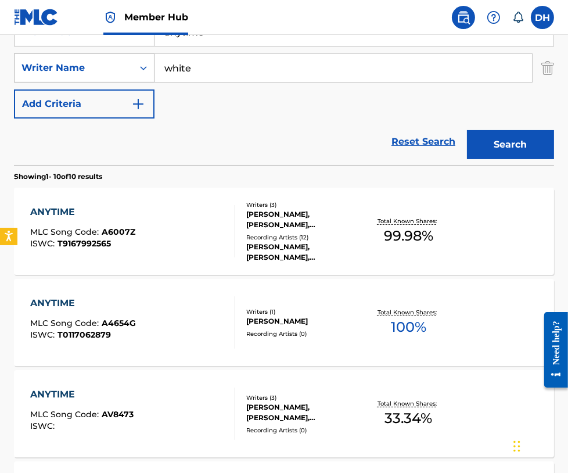
scroll to position [235, 0]
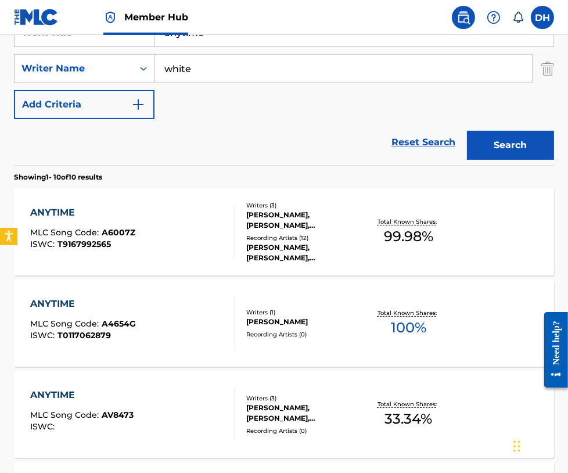
click at [144, 227] on div "ANYTIME MLC Song Code : A6007Z ISWC : T9167992565" at bounding box center [132, 232] width 205 height 52
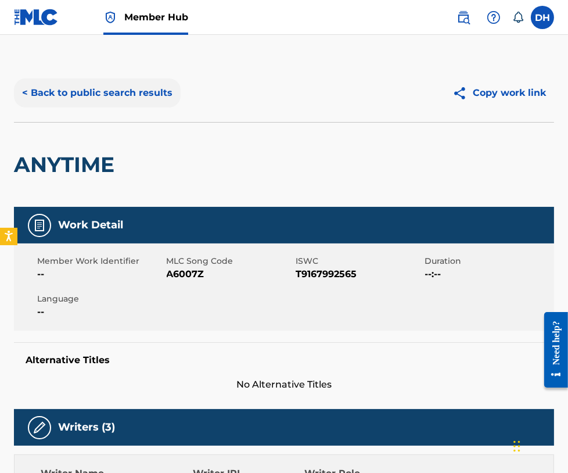
click at [82, 99] on button "< Back to public search results" at bounding box center [97, 92] width 167 height 29
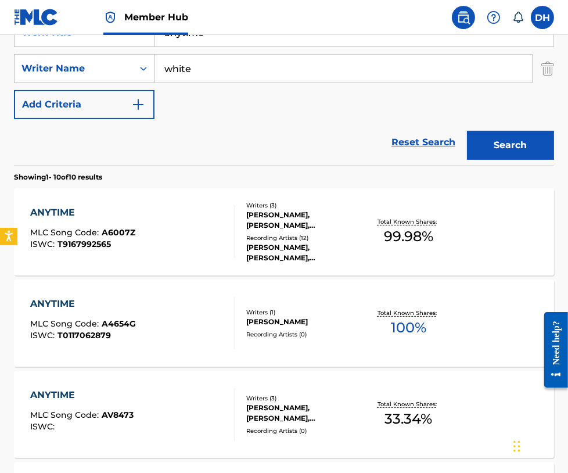
drag, startPoint x: 215, startPoint y: 70, endPoint x: -71, endPoint y: 91, distance: 286.6
click at [0, 91] on html "Accessibility Screen-Reader Guide, Feedback, and Issue Reporting | New window 0…" at bounding box center [284, 1] width 568 height 473
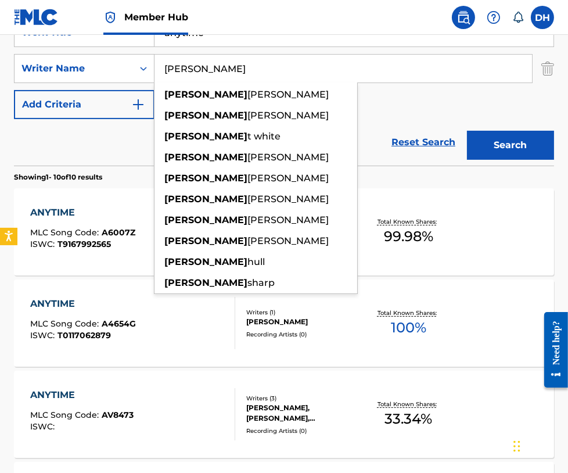
type input "terrance"
click at [467, 131] on button "Search" at bounding box center [510, 145] width 87 height 29
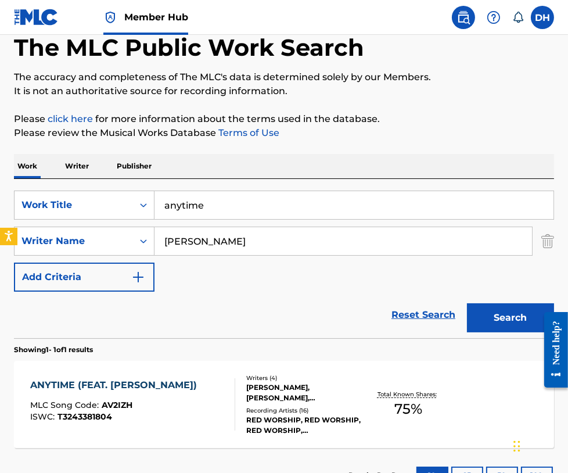
scroll to position [153, 0]
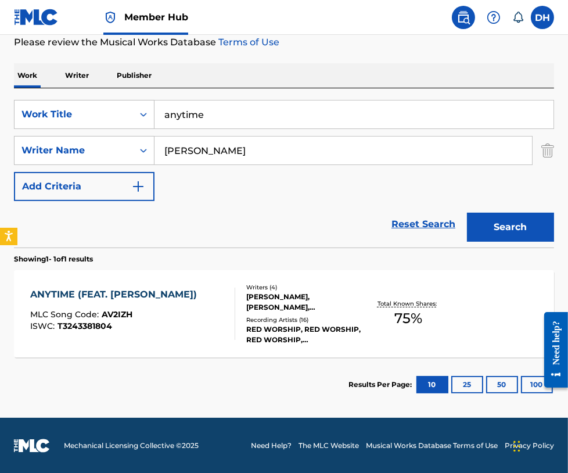
click at [210, 289] on div "ANYTIME (FEAT. LIZZIE MORGAN) MLC Song Code : AV2IZH ISWC : T3243381804" at bounding box center [132, 314] width 205 height 52
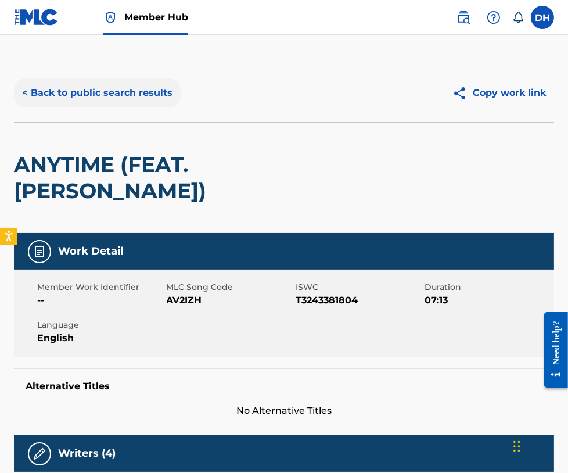
click at [137, 92] on button "< Back to public search results" at bounding box center [97, 92] width 167 height 29
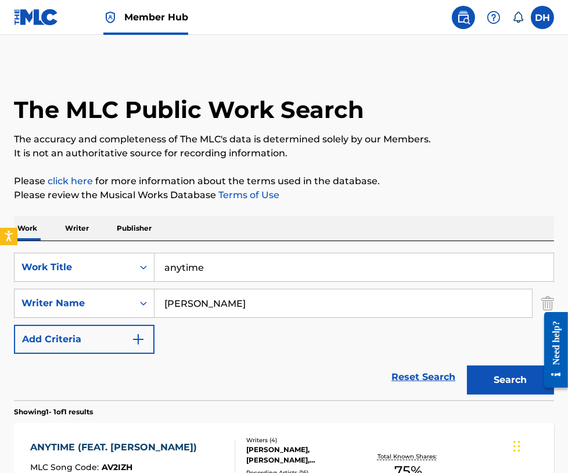
scroll to position [87, 0]
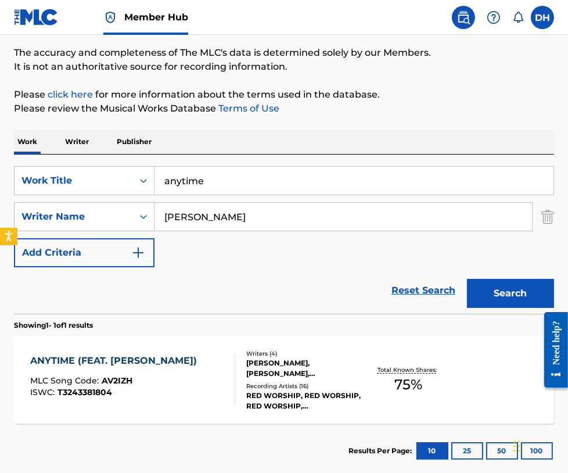
drag, startPoint x: 239, startPoint y: 177, endPoint x: -102, endPoint y: 204, distance: 342.1
click at [0, 204] on html "Accessibility Screen-Reader Guide, Feedback, and Issue Reporting | New window 0…" at bounding box center [284, 149] width 568 height 473
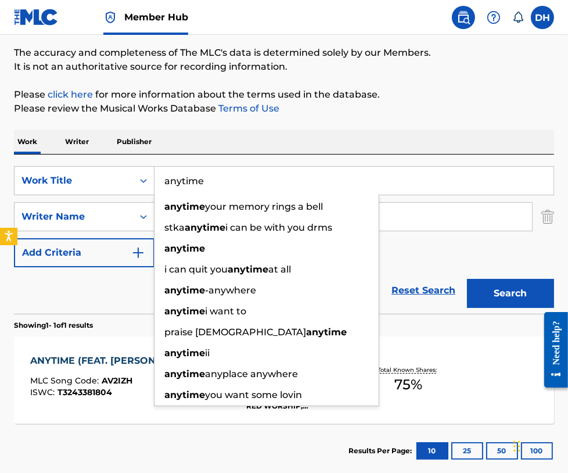
paste input "AULD LANG SYNE"
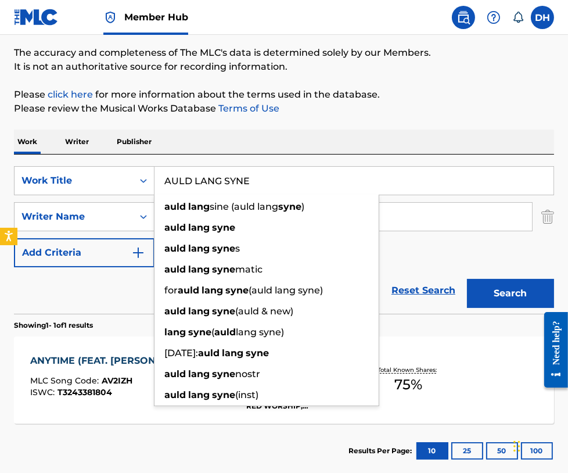
type input "AULD LANG SYNE"
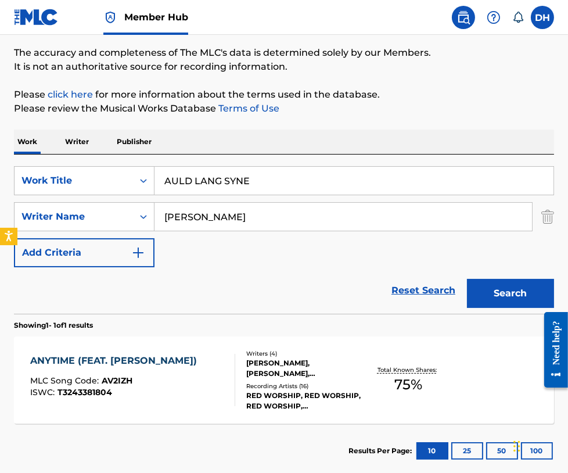
click at [202, 118] on div "The MLC Public Work Search The accuracy and completeness of The MLC's data is d…" at bounding box center [284, 227] width 568 height 501
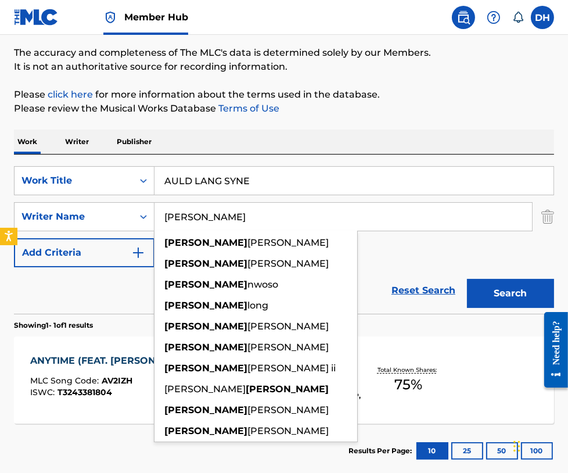
drag, startPoint x: 225, startPoint y: 214, endPoint x: -14, endPoint y: 165, distance: 243.7
click at [0, 165] on html "Accessibility Screen-Reader Guide, Feedback, and Issue Reporting | New window 0…" at bounding box center [284, 149] width 568 height 473
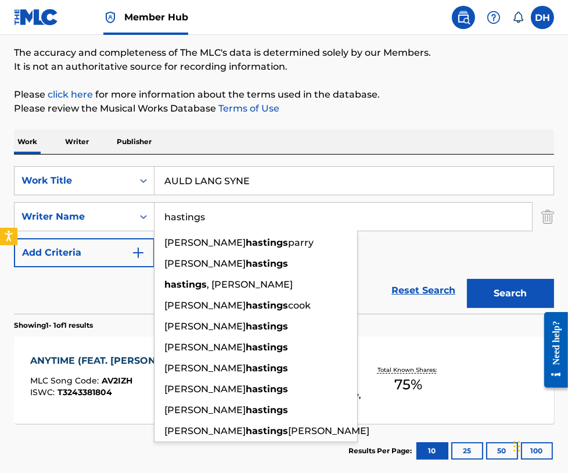
type input "hastings"
click at [467, 279] on button "Search" at bounding box center [510, 293] width 87 height 29
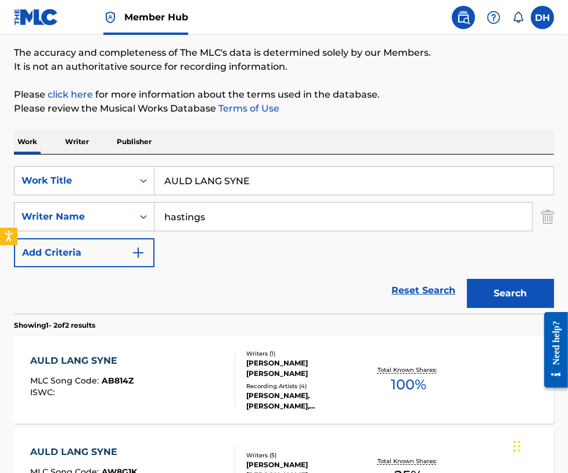
click at [385, 472] on div "Total Known Shares: 25 %" at bounding box center [409, 471] width 90 height 35
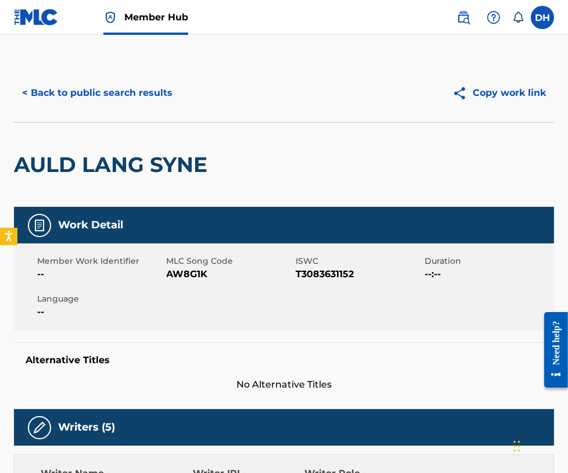
click at [69, 108] on div "< Back to public search results Copy work link" at bounding box center [284, 93] width 540 height 58
click at [54, 88] on button "< Back to public search results" at bounding box center [97, 92] width 167 height 29
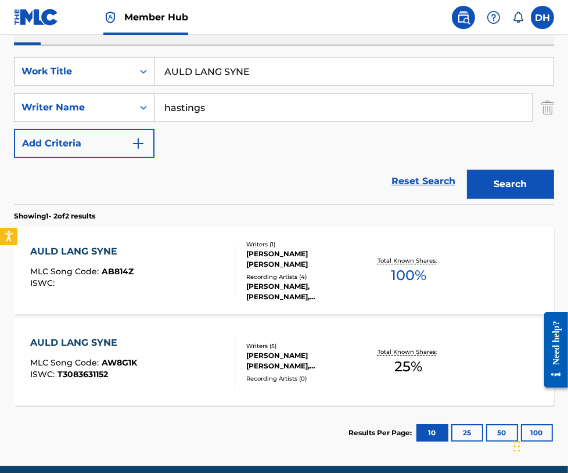
scroll to position [199, 0]
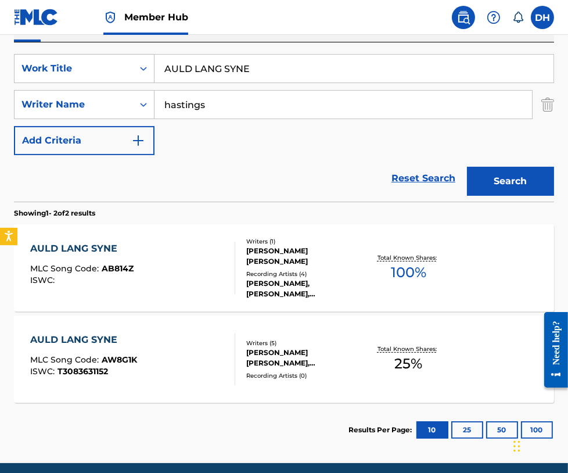
click at [205, 360] on div "AULD LANG SYNE MLC Song Code : AW8G1K ISWC : T3083631152" at bounding box center [132, 359] width 205 height 52
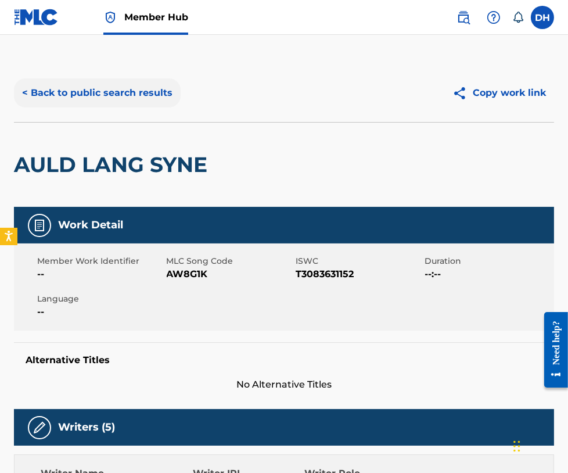
click at [98, 92] on button "< Back to public search results" at bounding box center [97, 92] width 167 height 29
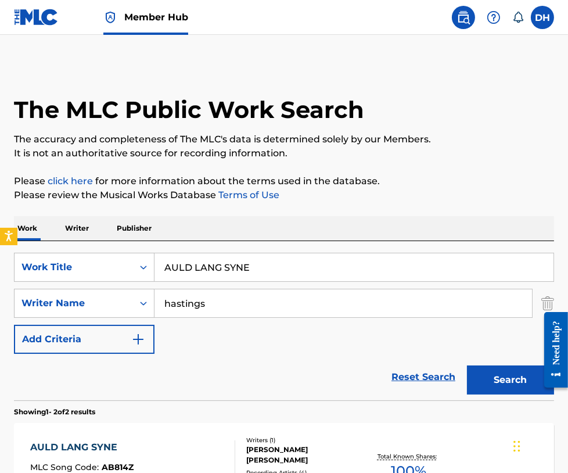
scroll to position [178, 0]
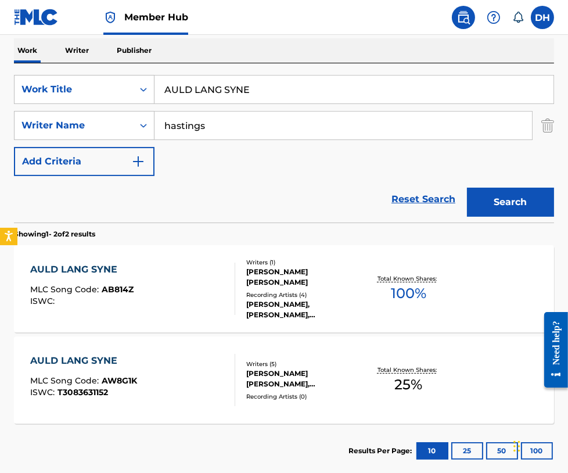
drag, startPoint x: 273, startPoint y: 95, endPoint x: -8, endPoint y: 141, distance: 284.8
click at [0, 141] on html "Accessibility Screen-Reader Guide, Feedback, and Issue Reporting | New window 0…" at bounding box center [284, 58] width 568 height 473
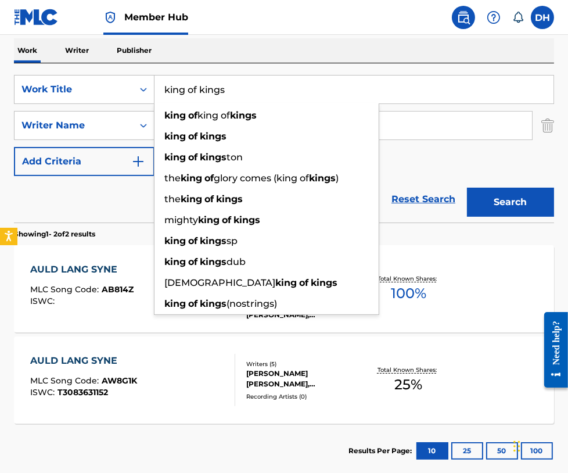
type input "king of kings"
click at [205, 60] on div "Work Writer Publisher" at bounding box center [284, 50] width 540 height 24
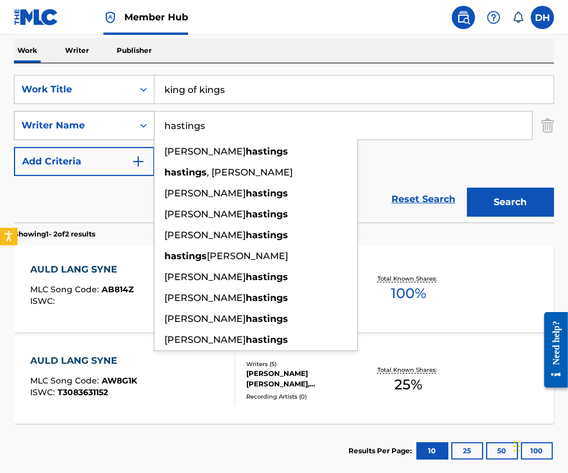
drag, startPoint x: 210, startPoint y: 126, endPoint x: 103, endPoint y: 128, distance: 106.9
click at [103, 128] on div "SearchWithCriteriae948bb26-1a4a-4ee0-86f5-d120efe3e0c2 Writer Name hastings joh…" at bounding box center [284, 125] width 540 height 29
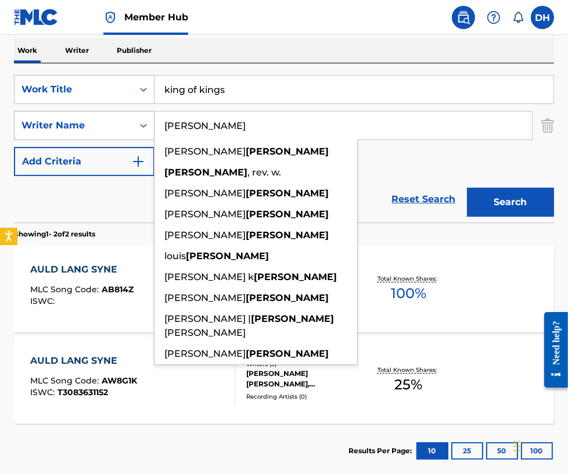
type input "maher"
click at [467, 188] on button "Search" at bounding box center [510, 202] width 87 height 29
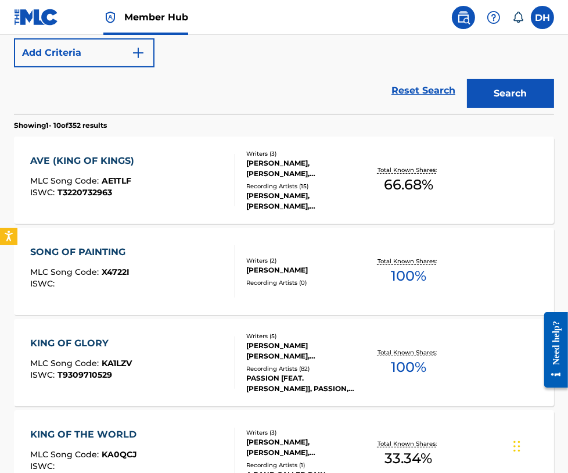
scroll to position [289, 0]
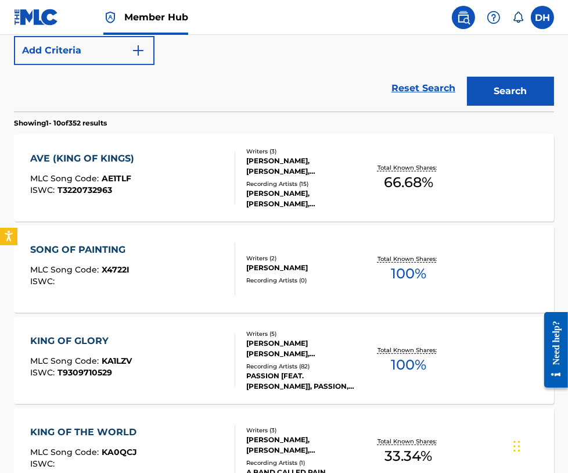
click at [245, 193] on div "Writers ( 3 ) NICK HERBERT, SARAH KROGER, MATT MAHER Recording Artists ( 15 ) S…" at bounding box center [299, 178] width 128 height 62
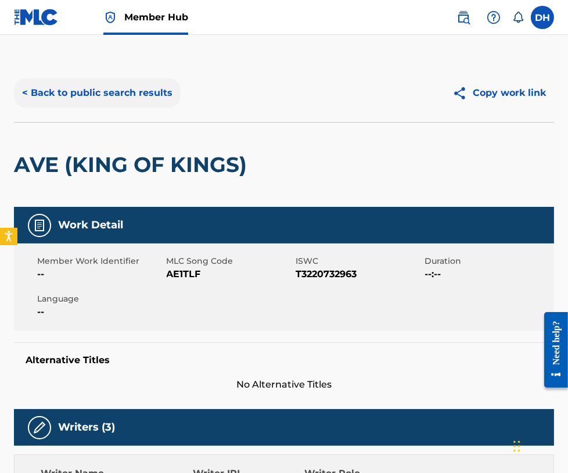
click at [84, 96] on button "< Back to public search results" at bounding box center [97, 92] width 167 height 29
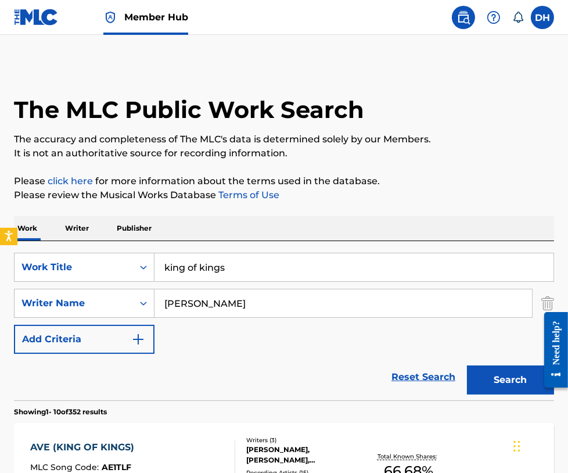
click at [247, 284] on div "SearchWithCriteriaca299da3-3721-4f80-9fb8-2b977fa1fbff Work Title king of kings…" at bounding box center [284, 303] width 540 height 101
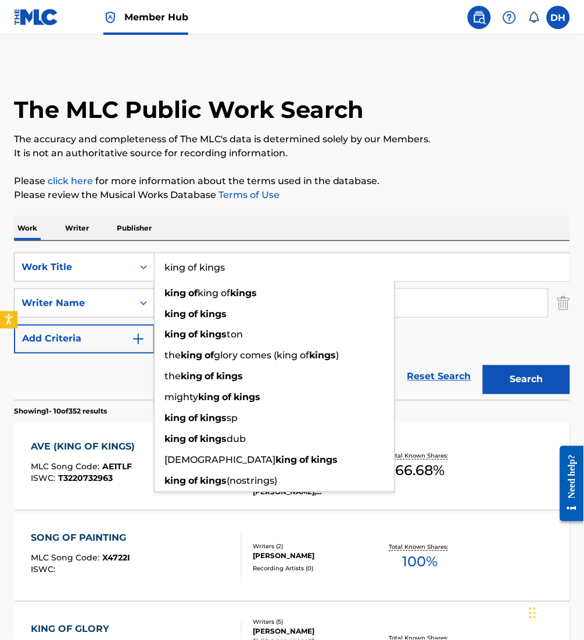
drag, startPoint x: 273, startPoint y: 271, endPoint x: 96, endPoint y: 286, distance: 177.9
click at [96, 286] on div "SearchWithCriteriaca299da3-3721-4f80-9fb8-2b977fa1fbff Work Title king of kings…" at bounding box center [292, 303] width 556 height 101
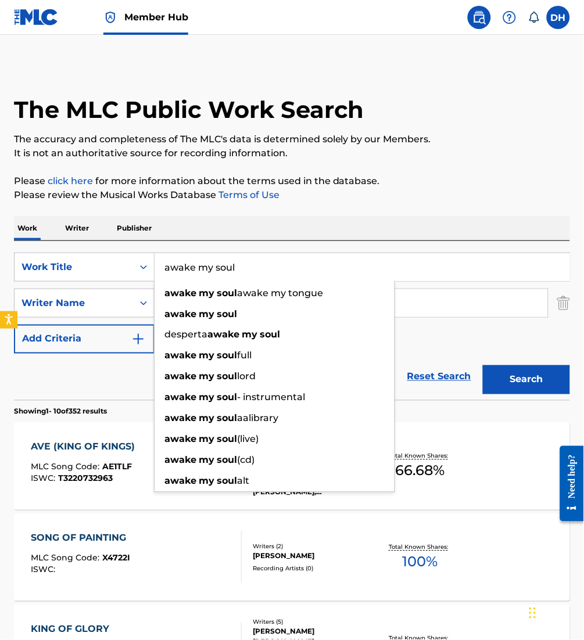
type input "awake my soul"
click at [263, 217] on div "Work Writer Publisher" at bounding box center [292, 228] width 556 height 24
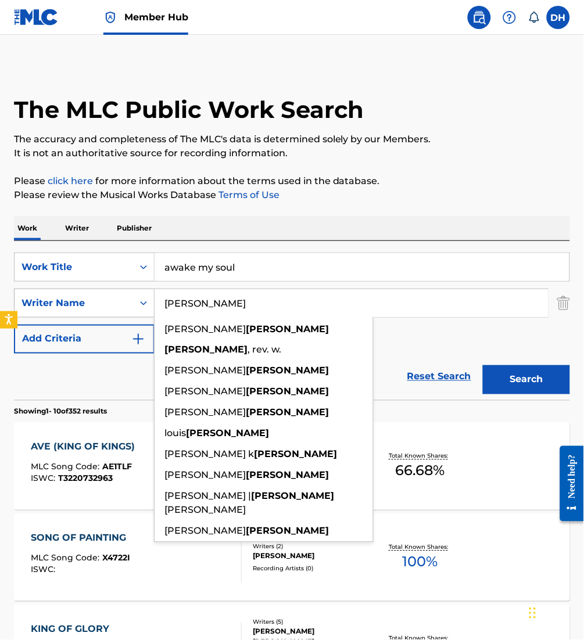
drag, startPoint x: 250, startPoint y: 296, endPoint x: 49, endPoint y: 310, distance: 201.0
click at [49, 310] on div "SearchWithCriteriae948bb26-1a4a-4ee0-86f5-d120efe3e0c2 Writer Name maher nichol…" at bounding box center [292, 303] width 556 height 29
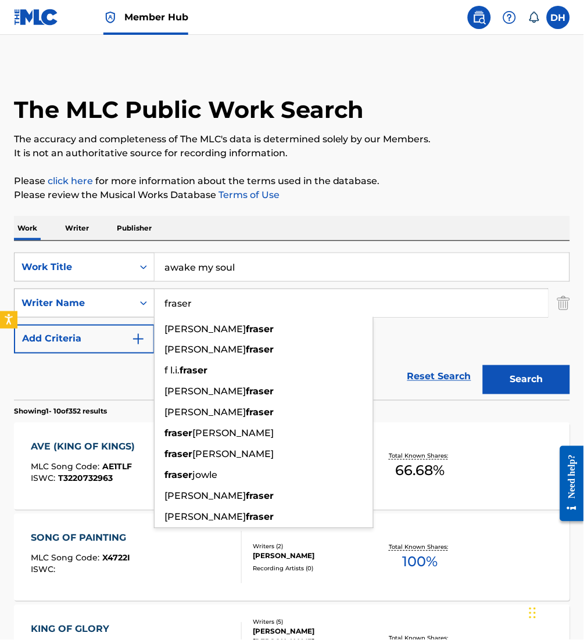
type input "fraser"
click at [483, 365] on button "Search" at bounding box center [526, 379] width 87 height 29
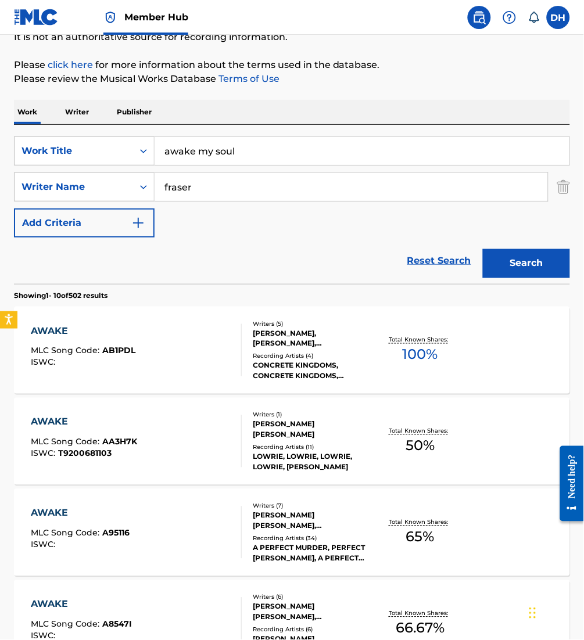
scroll to position [121, 0]
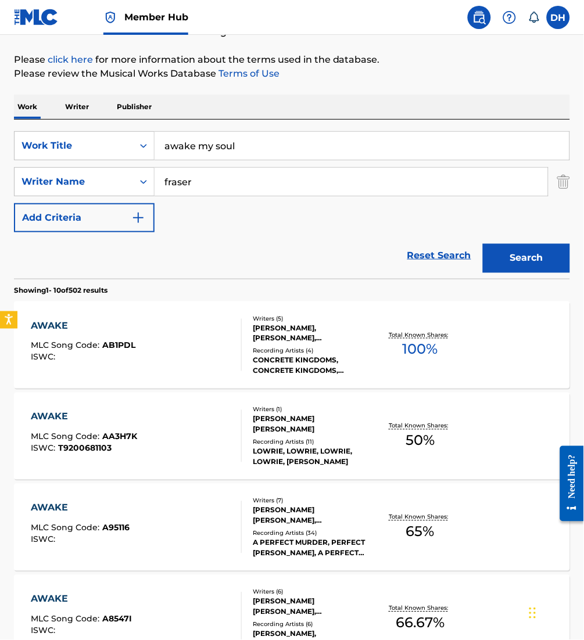
click at [307, 356] on div "CONCRETE KINGDOMS, CONCRETE KINGDOMS, CONCRETE KINGDOMS, CONCRETE KINGDOMS" at bounding box center [313, 366] width 121 height 21
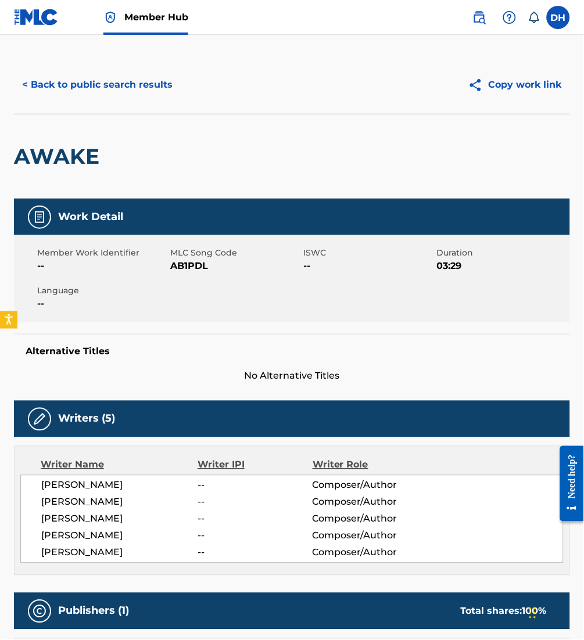
scroll to position [6, 0]
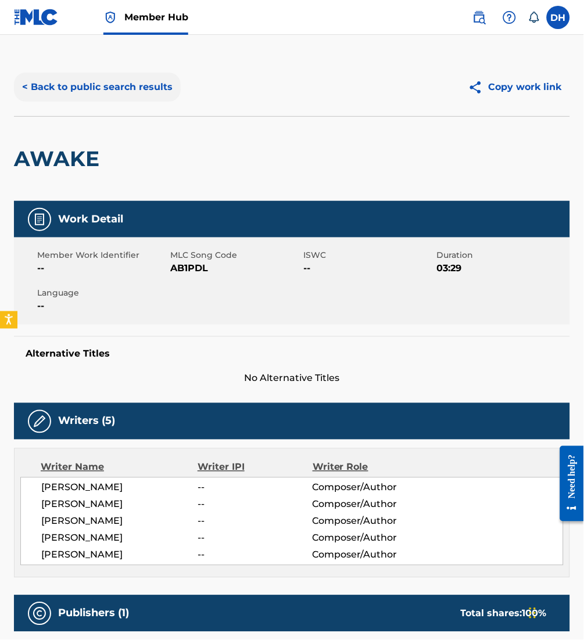
click at [110, 83] on button "< Back to public search results" at bounding box center [97, 87] width 167 height 29
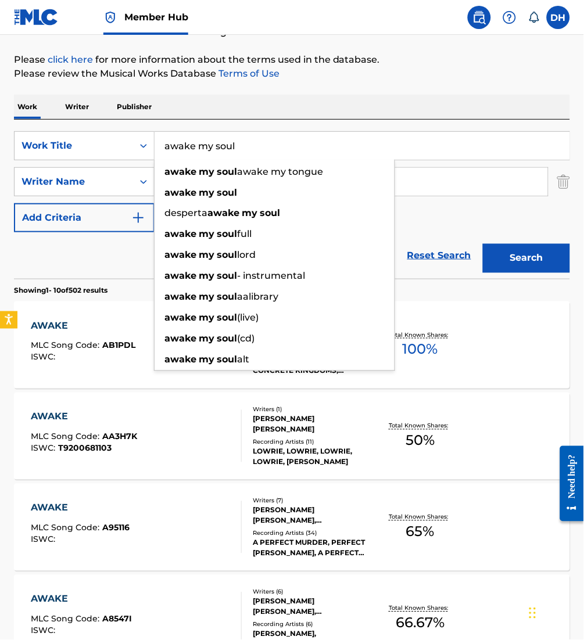
drag, startPoint x: 266, startPoint y: 148, endPoint x: -4, endPoint y: 146, distance: 270.1
click at [0, 146] on html "Accessibility Screen-Reader Guide, Feedback, and Issue Reporting | New window 0…" at bounding box center [292, 199] width 584 height 640
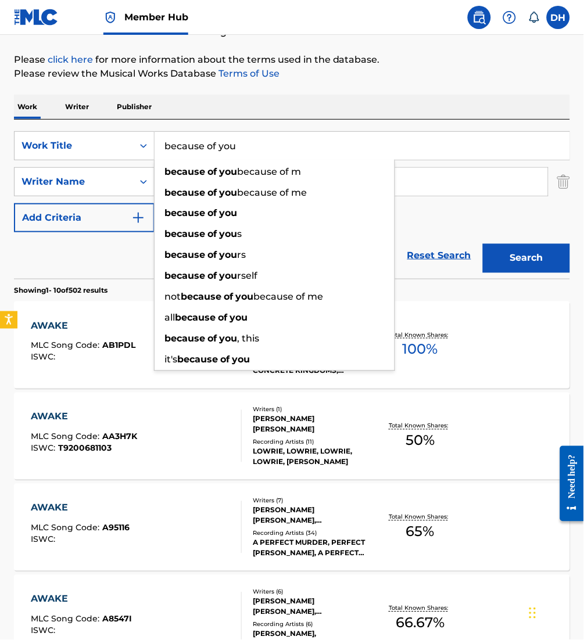
type input "because of you"
click at [196, 100] on div "Work Writer Publisher" at bounding box center [292, 107] width 556 height 24
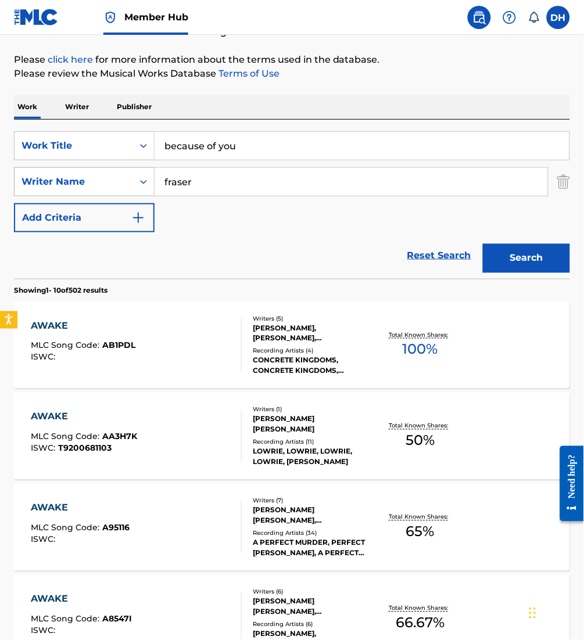
drag, startPoint x: 207, startPoint y: 181, endPoint x: 30, endPoint y: 184, distance: 177.2
click at [30, 184] on div "SearchWithCriteriae948bb26-1a4a-4ee0-86f5-d120efe3e0c2 Writer Name fraser" at bounding box center [292, 181] width 556 height 29
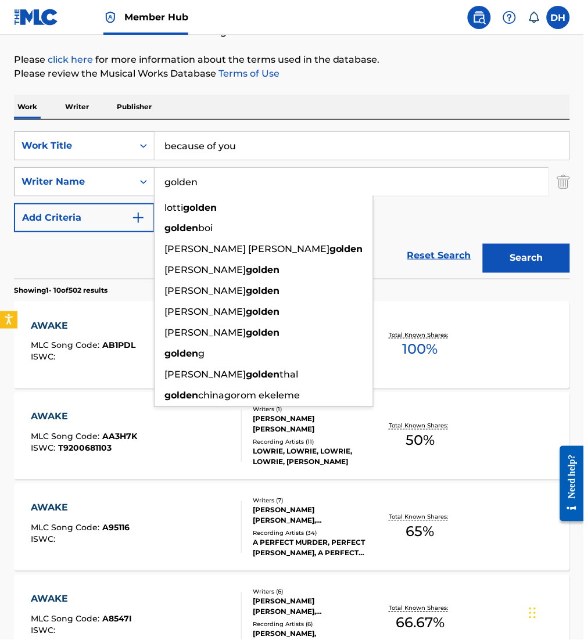
type input "golden"
click at [483, 244] on button "Search" at bounding box center [526, 258] width 87 height 29
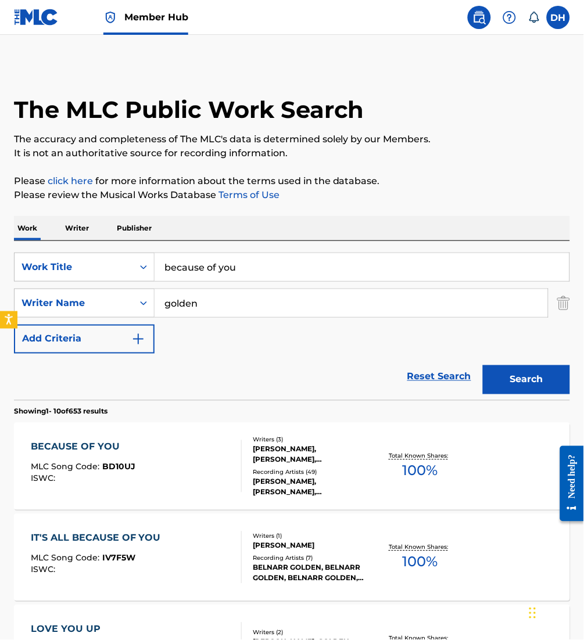
click at [153, 440] on div "BECAUSE OF YOU MLC Song Code : BD10UJ ISWC : Writers ( 3 ) ANNA GOLDEN, AODHAN …" at bounding box center [292, 466] width 556 height 87
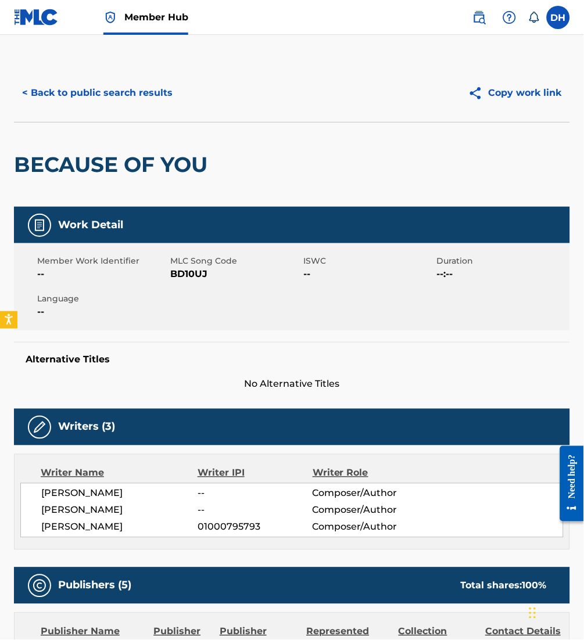
click at [153, 440] on div "Writers (3)" at bounding box center [292, 427] width 556 height 37
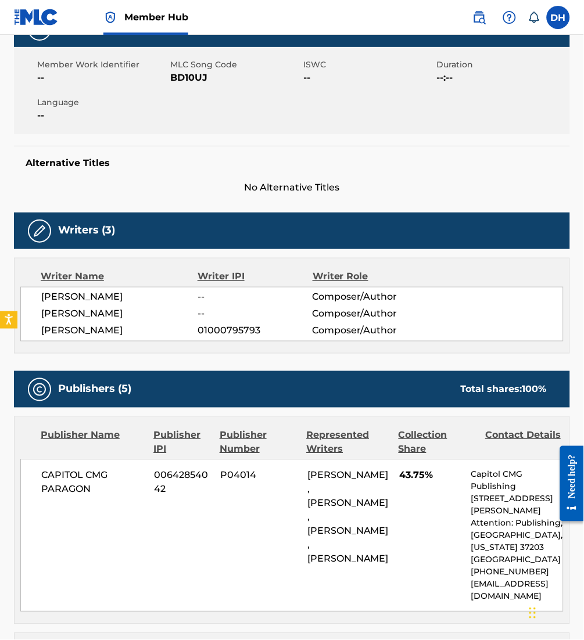
scroll to position [194, 0]
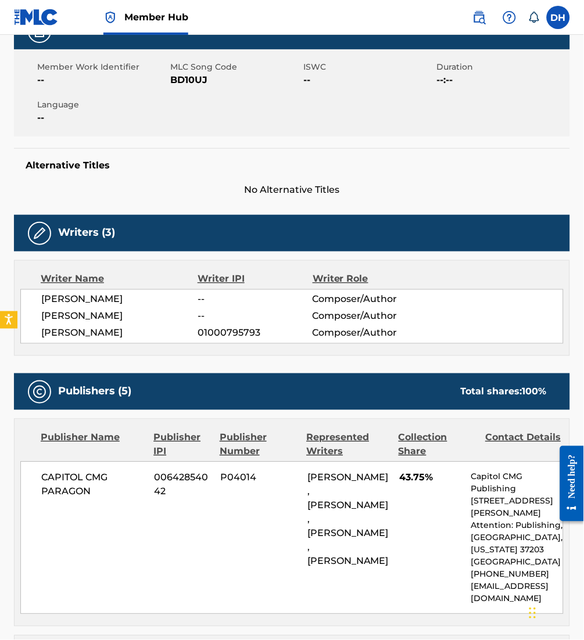
click at [319, 438] on div "Represented Writers" at bounding box center [348, 445] width 83 height 28
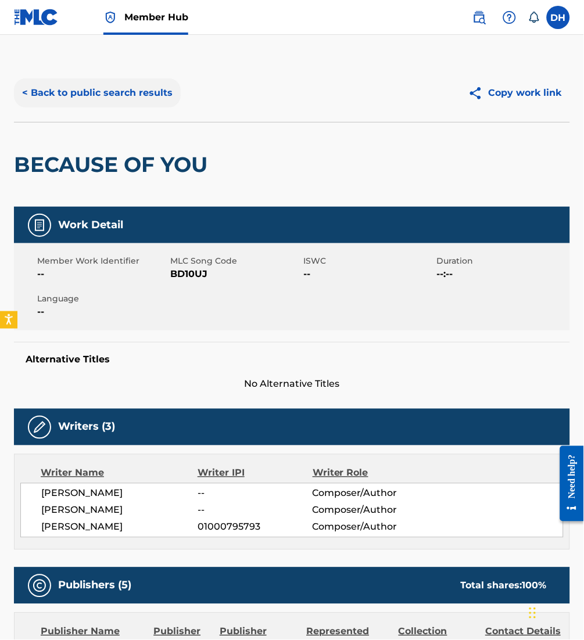
click at [84, 96] on button "< Back to public search results" at bounding box center [97, 92] width 167 height 29
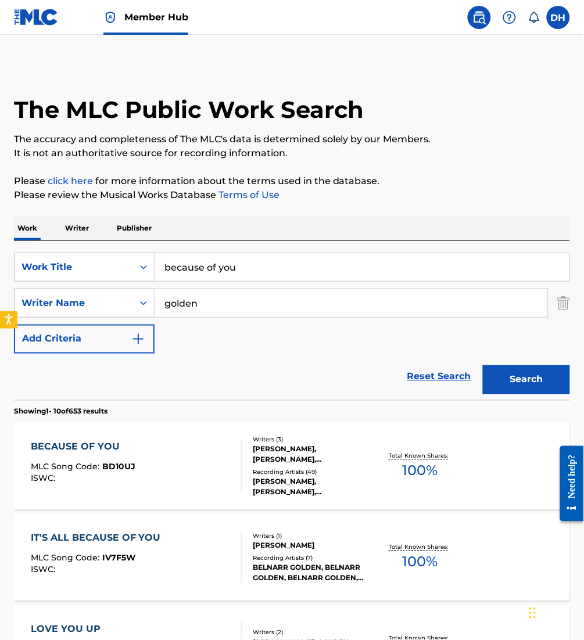
drag, startPoint x: 130, startPoint y: 274, endPoint x: -4, endPoint y: 267, distance: 134.4
click at [0, 267] on html "Accessibility Screen-Reader Guide, Feedback, and Issue Reporting | New window 0…" at bounding box center [292, 320] width 584 height 640
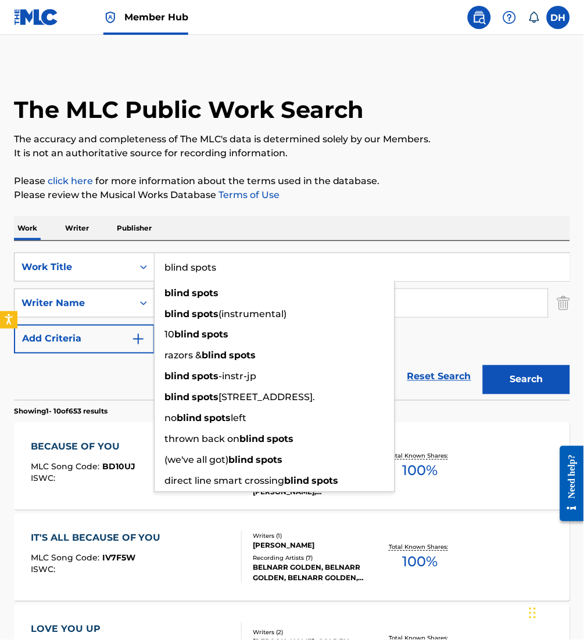
type input "blind spots"
click at [239, 220] on div "Work Writer Publisher" at bounding box center [292, 228] width 556 height 24
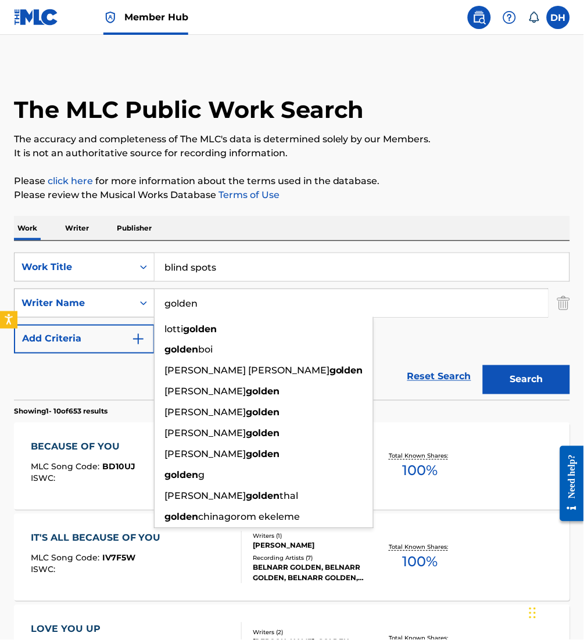
drag, startPoint x: 125, startPoint y: 309, endPoint x: 94, endPoint y: 308, distance: 32.0
click at [94, 308] on div "SearchWithCriteriae948bb26-1a4a-4ee0-86f5-d120efe3e0c2 Writer Name golden lotti…" at bounding box center [292, 303] width 556 height 29
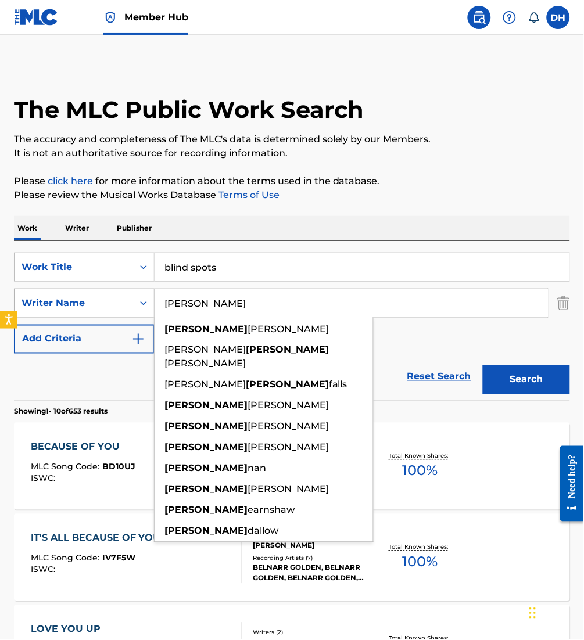
type input "thomas"
click at [483, 365] on button "Search" at bounding box center [526, 379] width 87 height 29
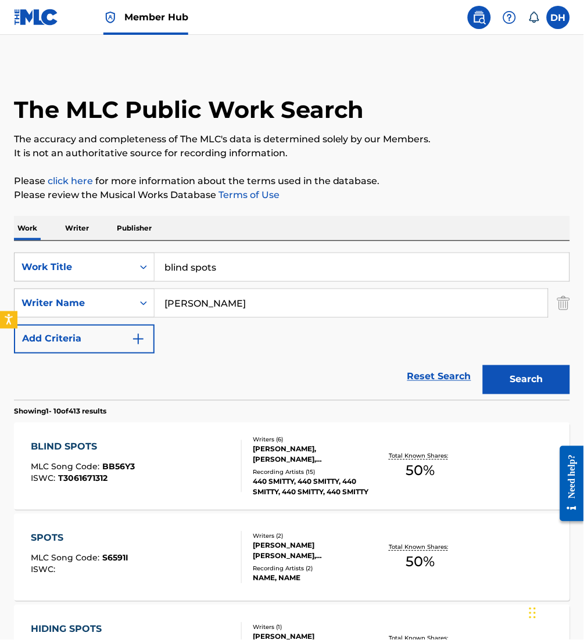
click at [171, 463] on div "BLIND SPOTS MLC Song Code : BB56Y3 ISWC : T3061671312" at bounding box center [136, 466] width 211 height 52
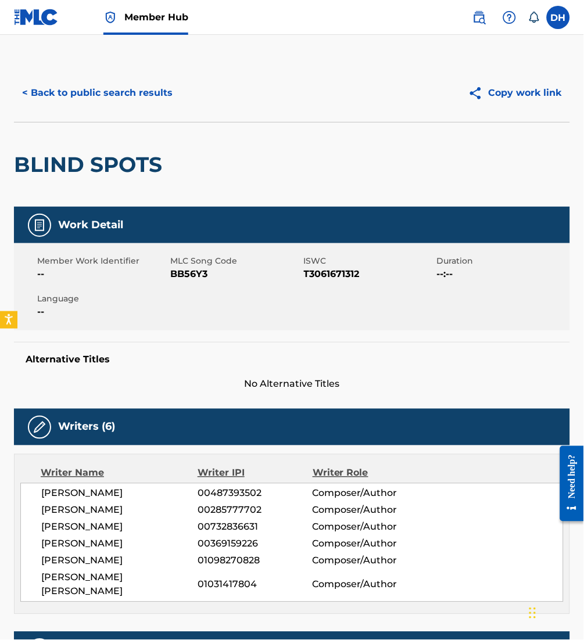
click at [99, 255] on span "Member Work Identifier" at bounding box center [102, 261] width 130 height 12
click at [94, 82] on button "< Back to public search results" at bounding box center [97, 92] width 167 height 29
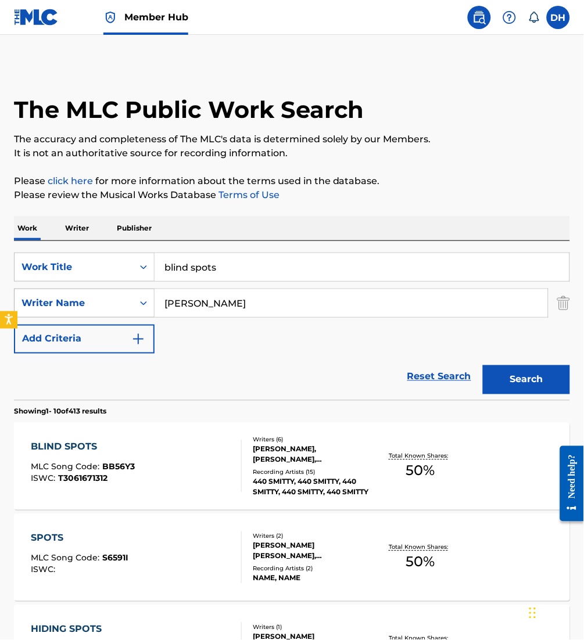
drag, startPoint x: 217, startPoint y: 310, endPoint x: 91, endPoint y: 298, distance: 126.7
click at [91, 298] on div "SearchWithCriteriae948bb26-1a4a-4ee0-86f5-d120efe3e0c2 Writer Name thomas" at bounding box center [292, 303] width 556 height 29
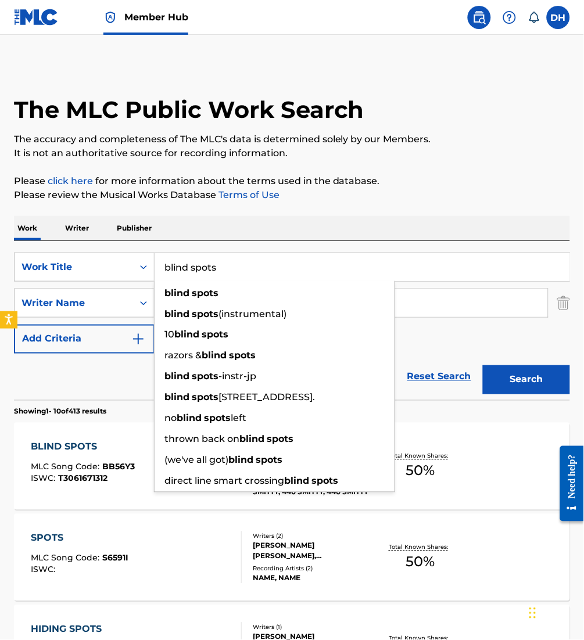
drag, startPoint x: 255, startPoint y: 264, endPoint x: -4, endPoint y: 269, distance: 259.1
click at [0, 269] on html "Accessibility Screen-Reader Guide, Feedback, and Issue Reporting | New window 0…" at bounding box center [292, 320] width 584 height 640
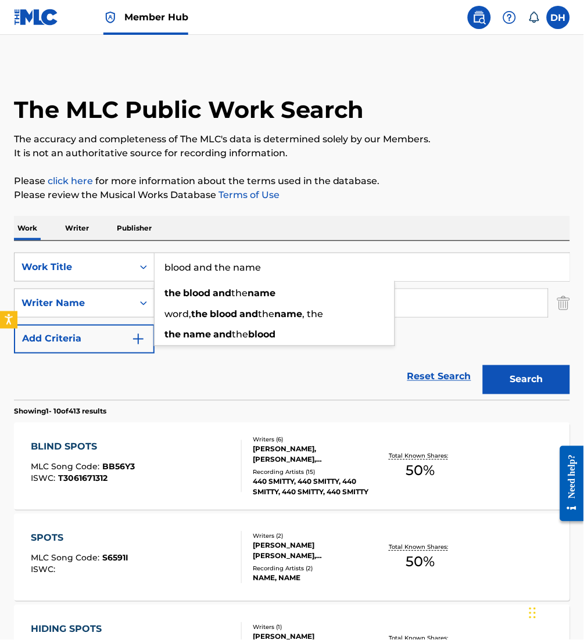
type input "blood and the name"
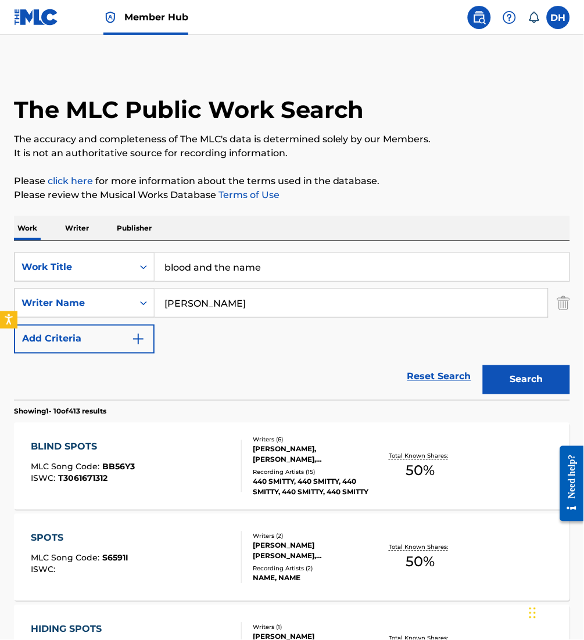
click at [217, 221] on div "Work Writer Publisher" at bounding box center [292, 228] width 556 height 24
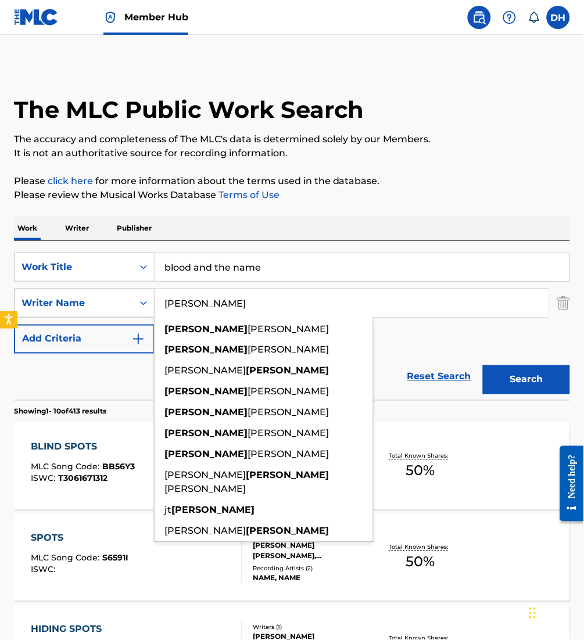
drag, startPoint x: 220, startPoint y: 300, endPoint x: 29, endPoint y: 315, distance: 191.7
click at [29, 315] on div "SearchWithCriteriae948bb26-1a4a-4ee0-86f5-d120efe3e0c2 Writer Name thomas thoma…" at bounding box center [292, 303] width 556 height 29
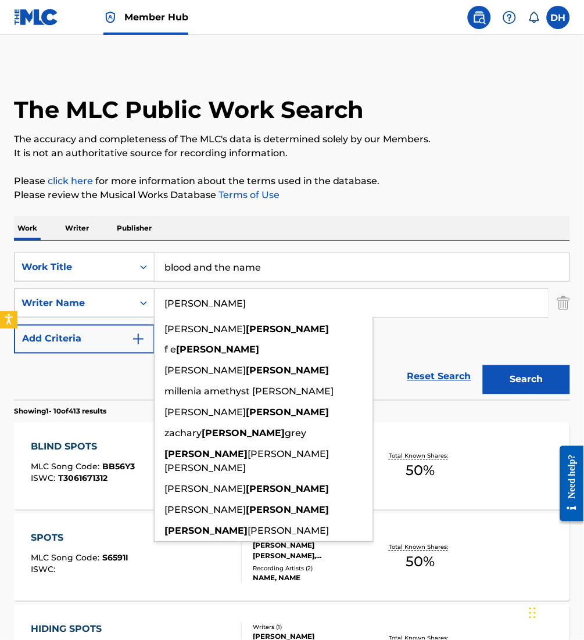
type input "miller"
click at [483, 365] on button "Search" at bounding box center [526, 379] width 87 height 29
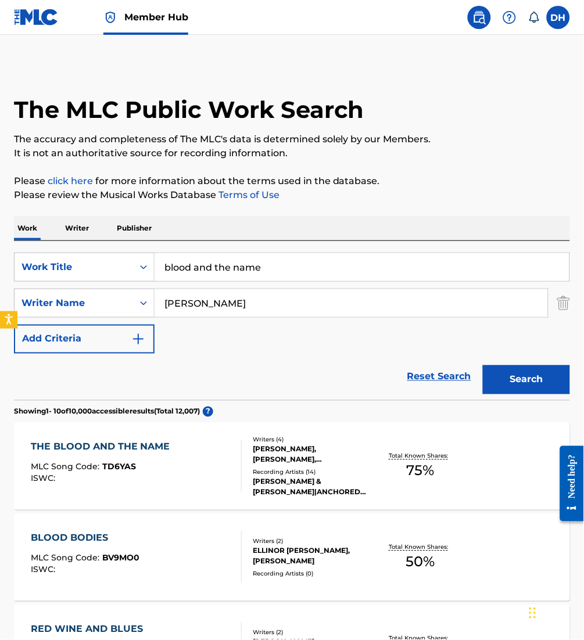
click at [152, 460] on div "THE BLOOD AND THE NAME MLC Song Code : TD6YAS ISWC :" at bounding box center [103, 466] width 145 height 52
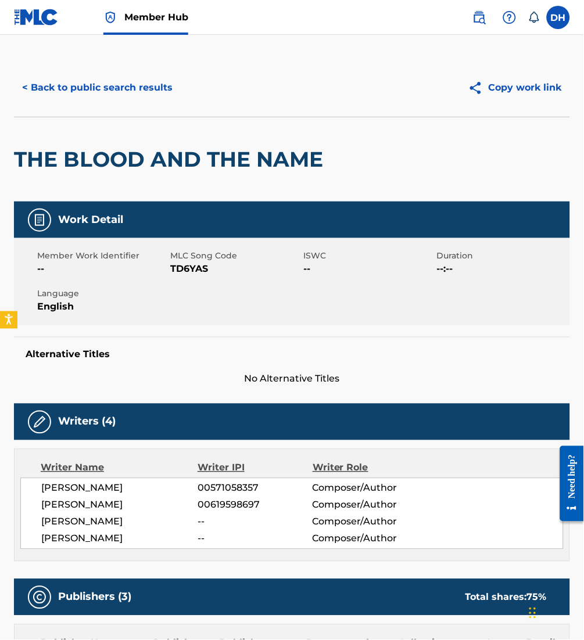
scroll to position [8, 0]
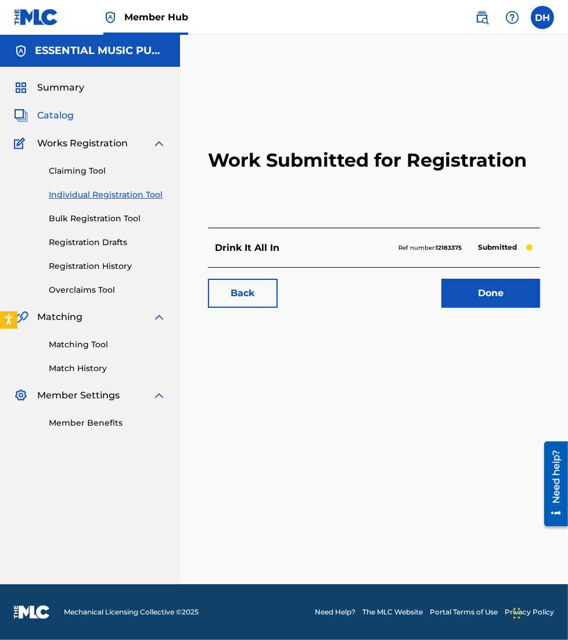
click at [50, 116] on span "Catalog" at bounding box center [55, 116] width 37 height 14
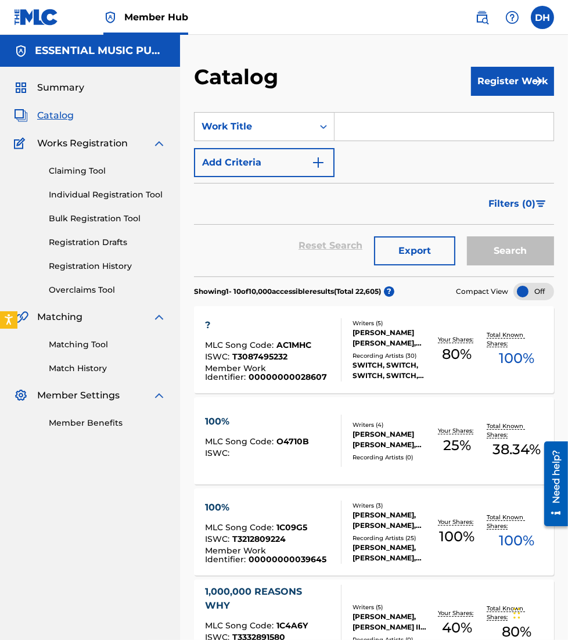
click at [373, 139] on input "Search Form" at bounding box center [444, 127] width 219 height 28
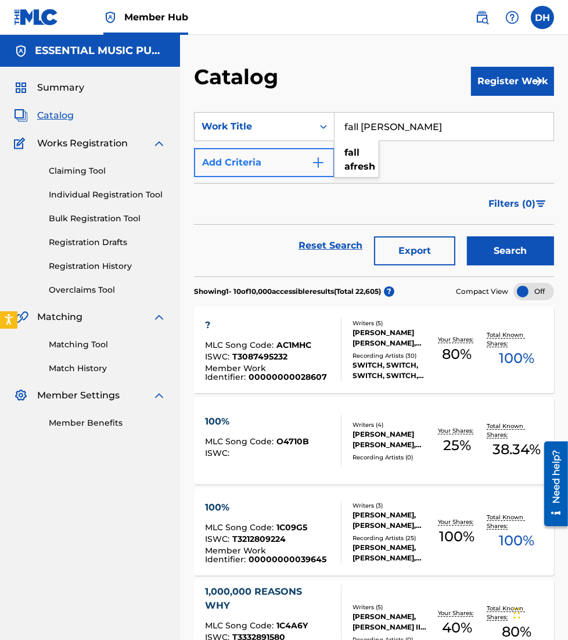
type input "fall [PERSON_NAME]"
click at [286, 164] on button "Add Criteria" at bounding box center [264, 162] width 141 height 29
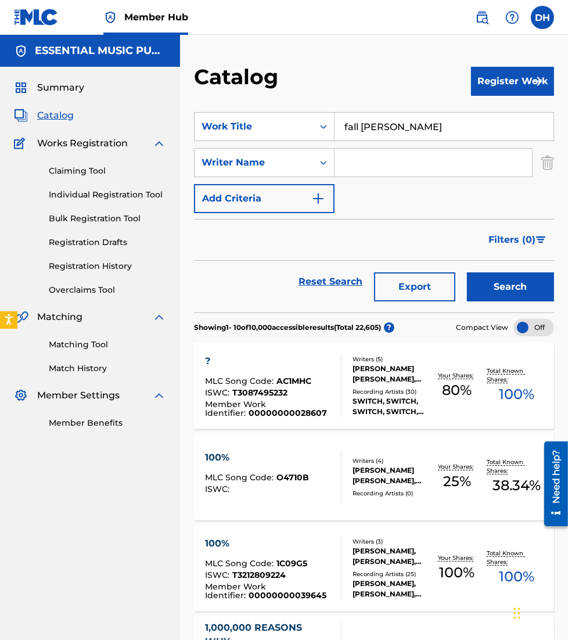
click at [351, 157] on input "Search Form" at bounding box center [434, 163] width 198 height 28
type input "iceland"
click at [467, 272] on button "Search" at bounding box center [510, 286] width 87 height 29
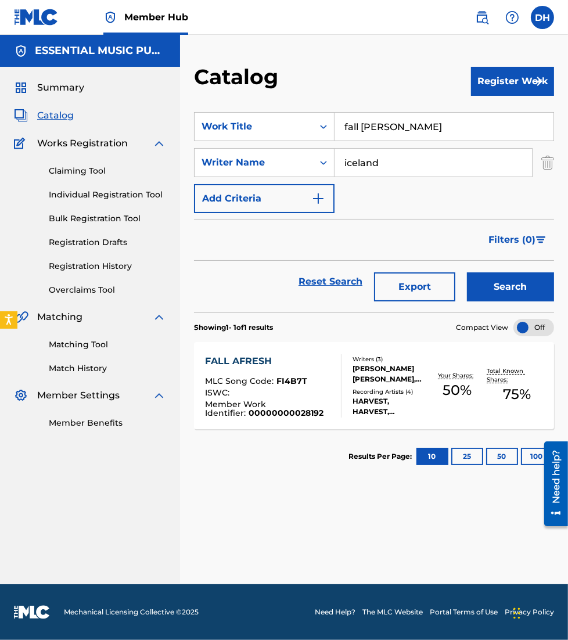
click at [243, 390] on div "ISWC :" at bounding box center [268, 395] width 127 height 12
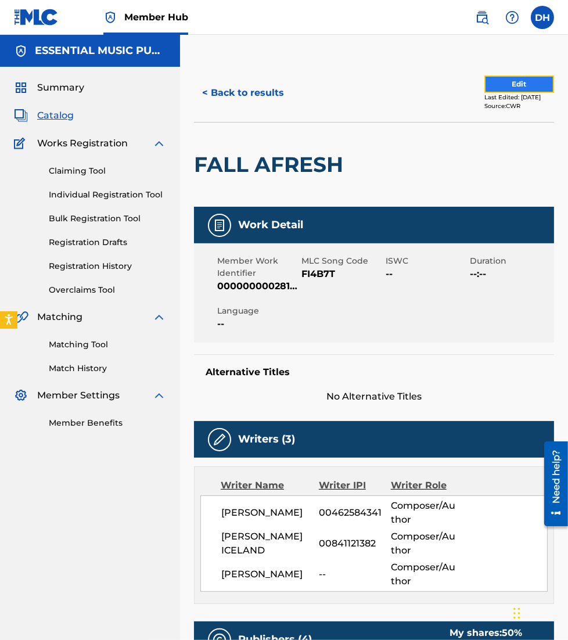
click at [507, 85] on button "Edit" at bounding box center [520, 84] width 70 height 17
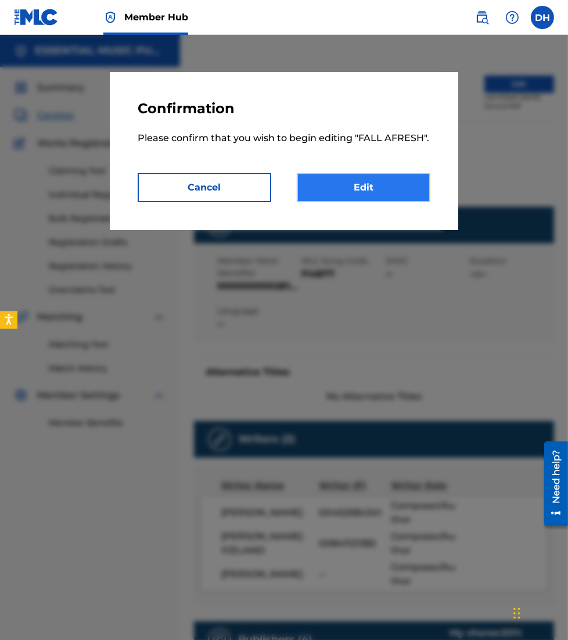
click at [372, 185] on link "Edit" at bounding box center [364, 187] width 134 height 29
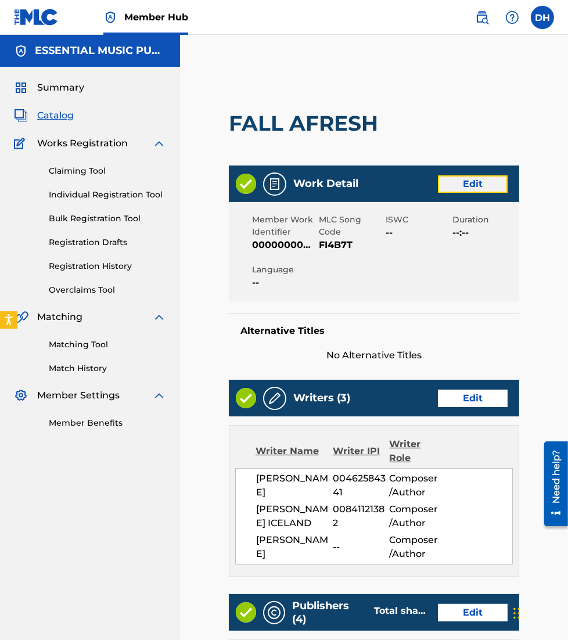
click at [454, 182] on link "Edit" at bounding box center [473, 183] width 70 height 17
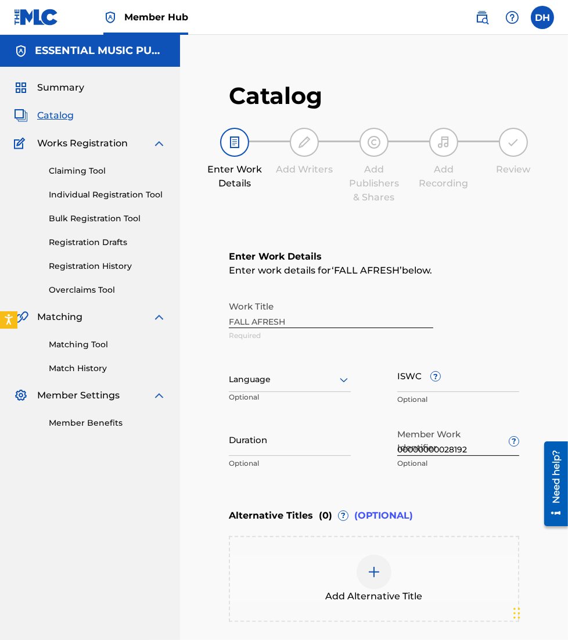
scroll to position [59, 0]
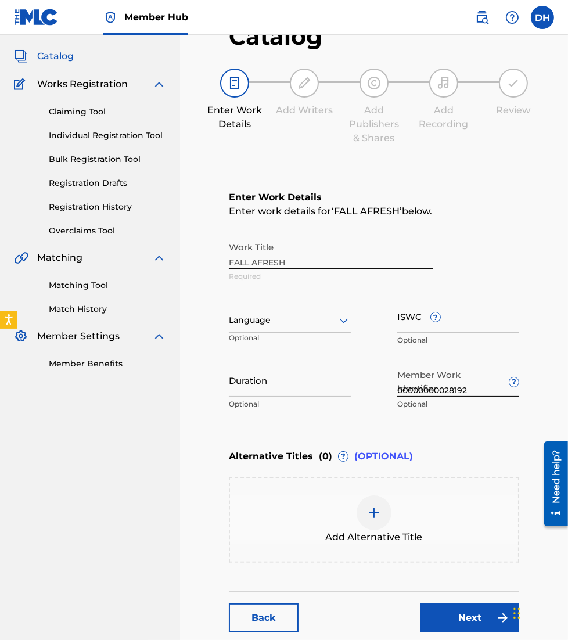
click at [332, 267] on div "Work Title FALL AFRESH Required" at bounding box center [374, 262] width 290 height 52
click at [324, 264] on div "Work Title FALL AFRESH Required" at bounding box center [374, 262] width 290 height 52
click at [308, 258] on div "Work Title FALL AFRESH Required" at bounding box center [374, 262] width 290 height 52
click at [323, 259] on div "Work Title FALL AFRESH Required" at bounding box center [374, 262] width 290 height 52
click at [254, 259] on div "Work Title FALL AFRESH Required" at bounding box center [374, 262] width 290 height 52
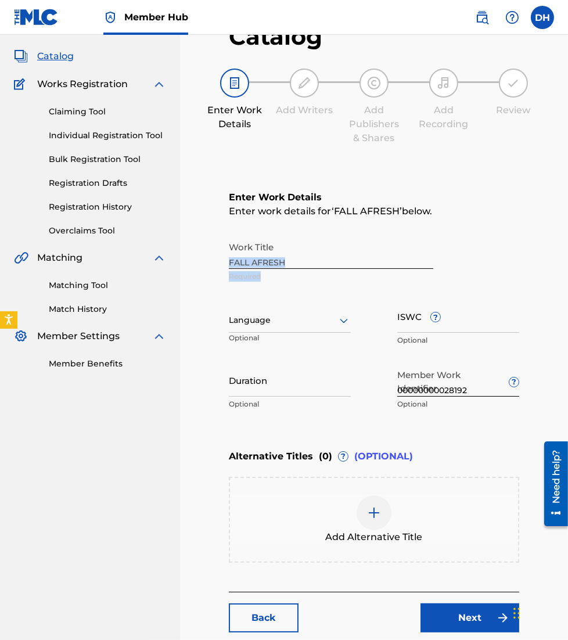
click at [254, 259] on div "Work Title FALL AFRESH Required" at bounding box center [374, 262] width 290 height 52
drag, startPoint x: 254, startPoint y: 259, endPoint x: 295, endPoint y: 255, distance: 41.4
click at [295, 255] on div "Work Title FALL AFRESH Required" at bounding box center [374, 262] width 290 height 52
click at [332, 301] on div "Language Optional" at bounding box center [290, 326] width 122 height 52
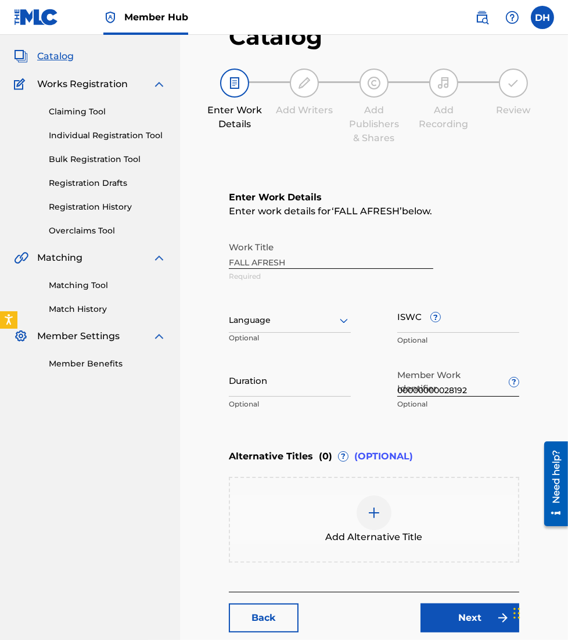
click at [296, 259] on div "Work Title FALL AFRESH Required" at bounding box center [374, 262] width 290 height 52
drag, startPoint x: 296, startPoint y: 259, endPoint x: 300, endPoint y: 263, distance: 6.2
click at [300, 263] on div "Work Title FALL AFRESH Required" at bounding box center [374, 262] width 290 height 52
click at [302, 263] on div "Work Title FALL AFRESH Required" at bounding box center [374, 262] width 290 height 52
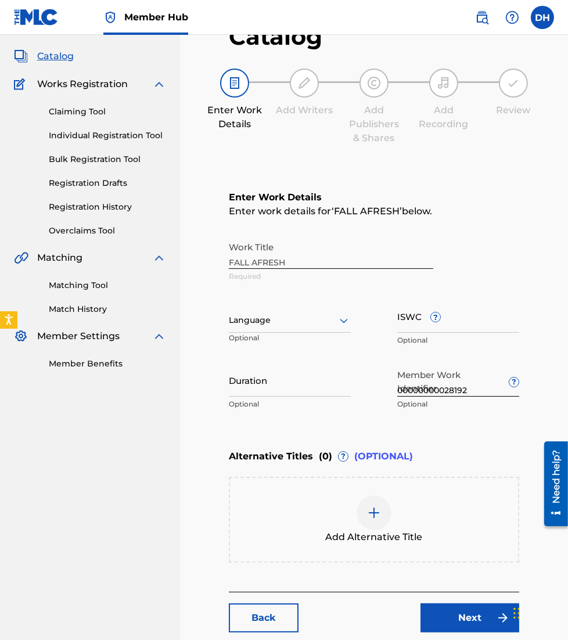
click at [356, 268] on div "Work Title FALL AFRESH Required" at bounding box center [374, 262] width 290 height 52
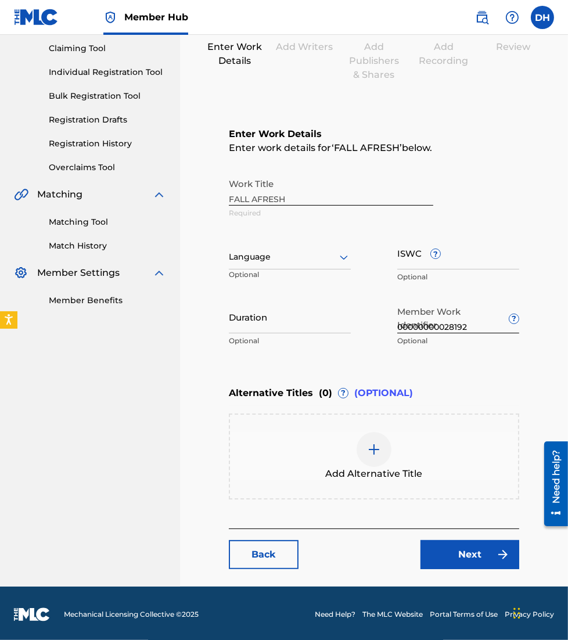
scroll to position [0, 0]
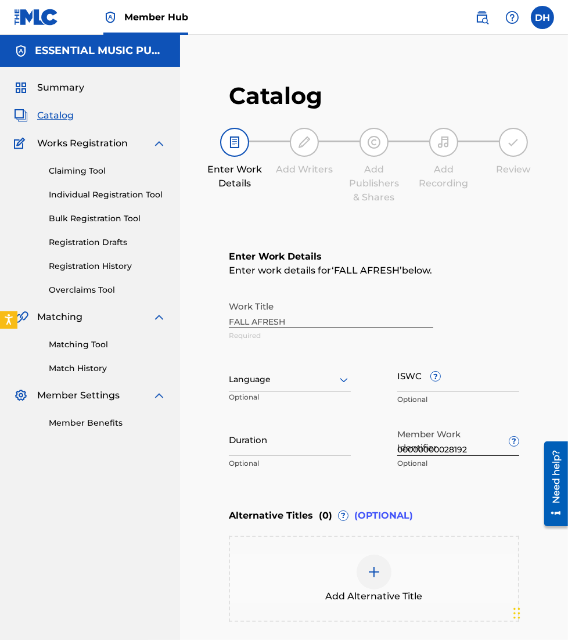
click at [44, 114] on span "Catalog" at bounding box center [55, 116] width 37 height 14
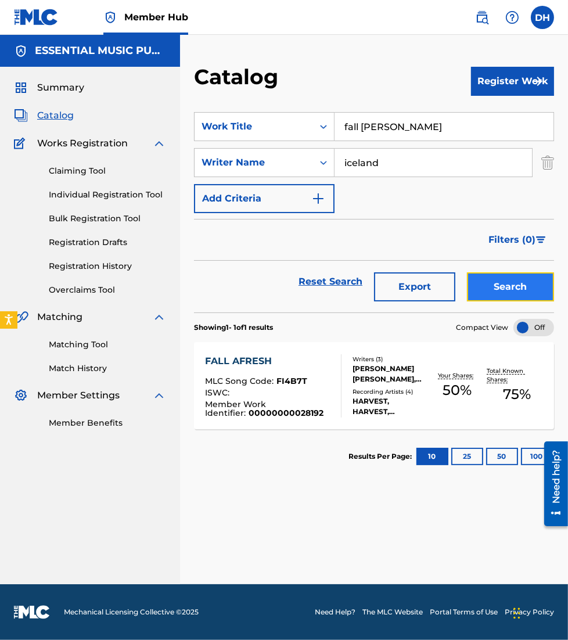
click at [512, 281] on button "Search" at bounding box center [510, 286] width 87 height 29
click at [246, 390] on div "ISWC :" at bounding box center [268, 395] width 127 height 12
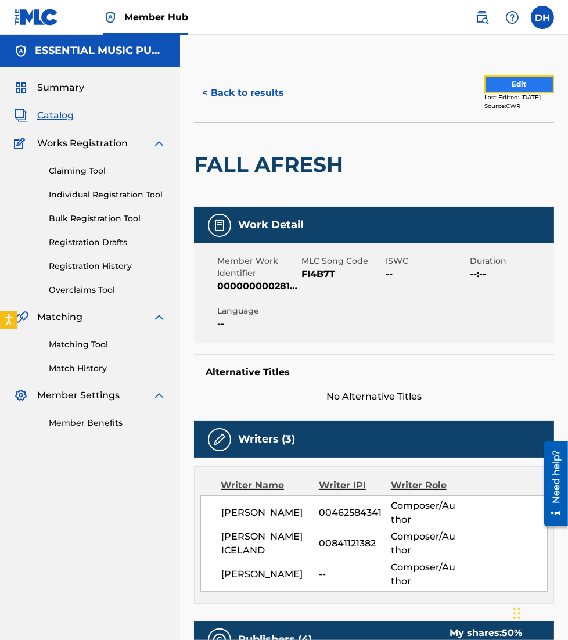
click at [514, 82] on button "Edit" at bounding box center [520, 84] width 70 height 17
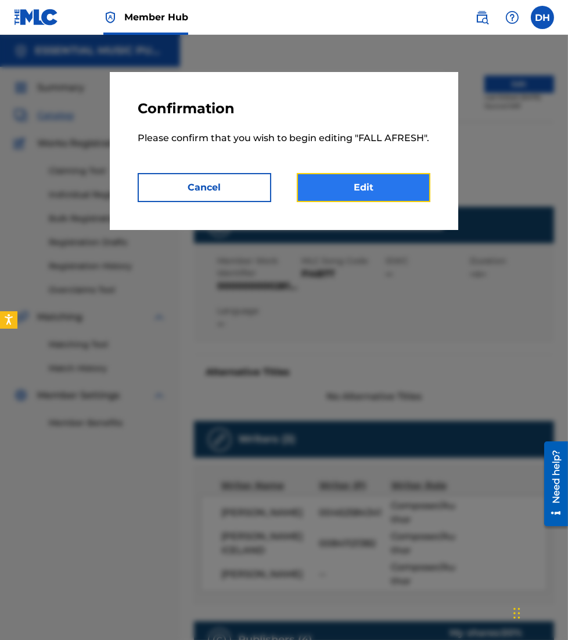
click at [357, 185] on link "Edit" at bounding box center [364, 187] width 134 height 29
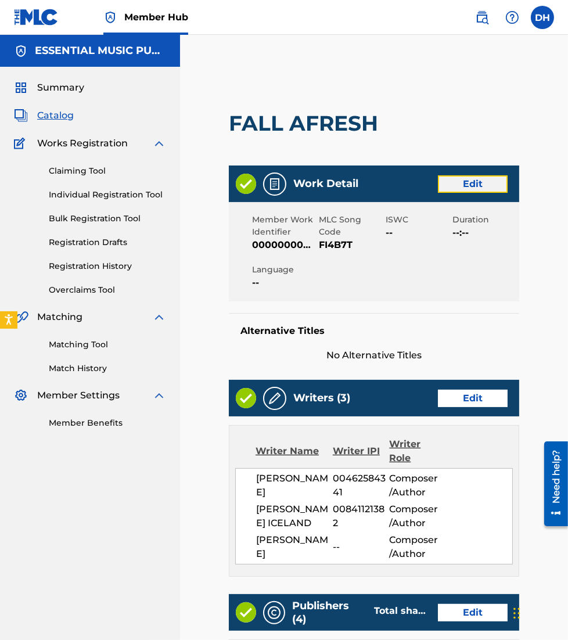
click at [453, 178] on link "Edit" at bounding box center [473, 183] width 70 height 17
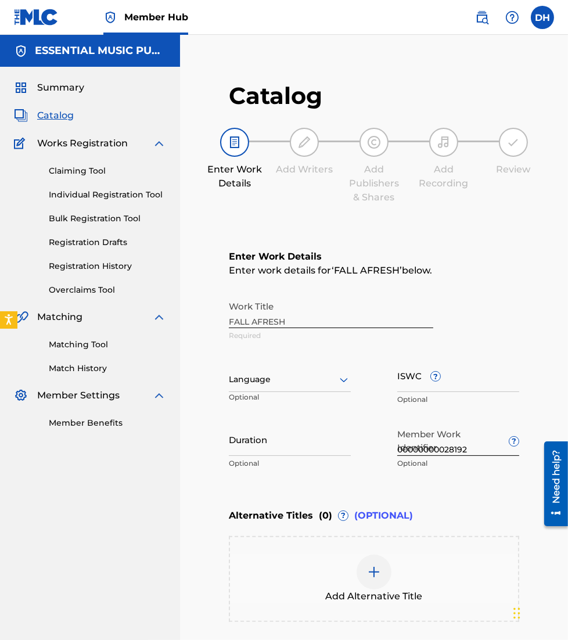
click at [341, 322] on div "Work Title FALL AFRESH Required" at bounding box center [374, 321] width 290 height 52
click at [282, 384] on div at bounding box center [290, 379] width 122 height 15
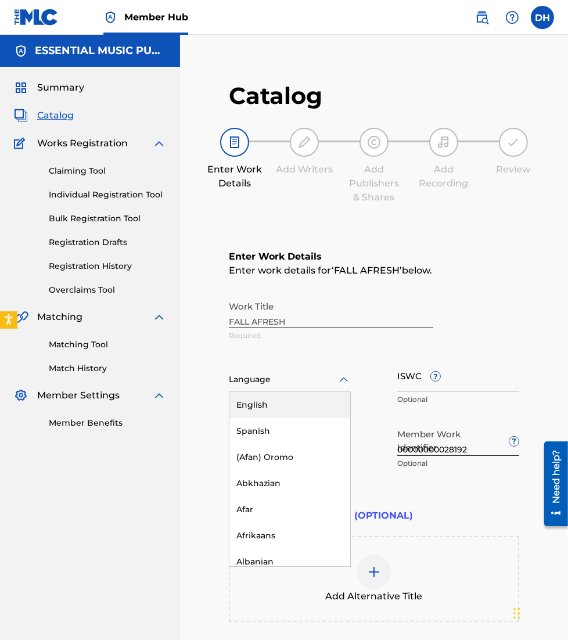
click at [339, 344] on div "Work Title FALL AFRESH Required" at bounding box center [374, 321] width 290 height 52
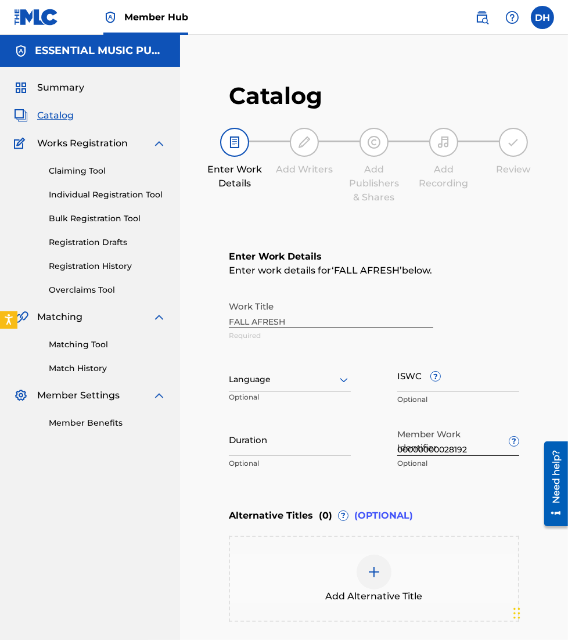
scroll to position [123, 0]
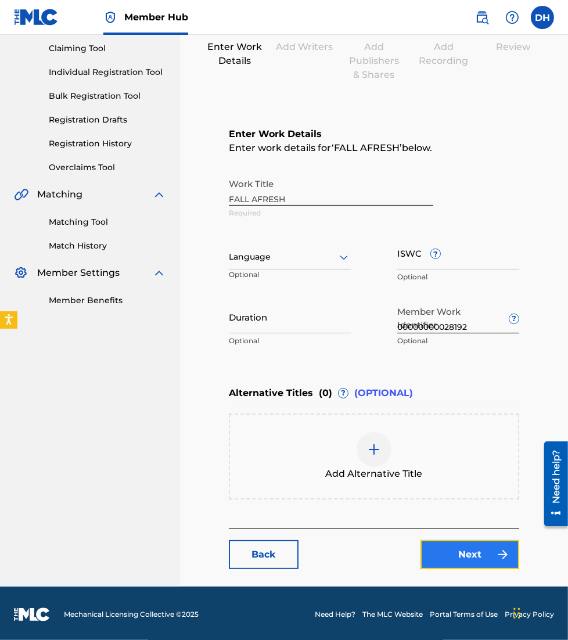
click at [458, 558] on link "Next" at bounding box center [470, 554] width 99 height 29
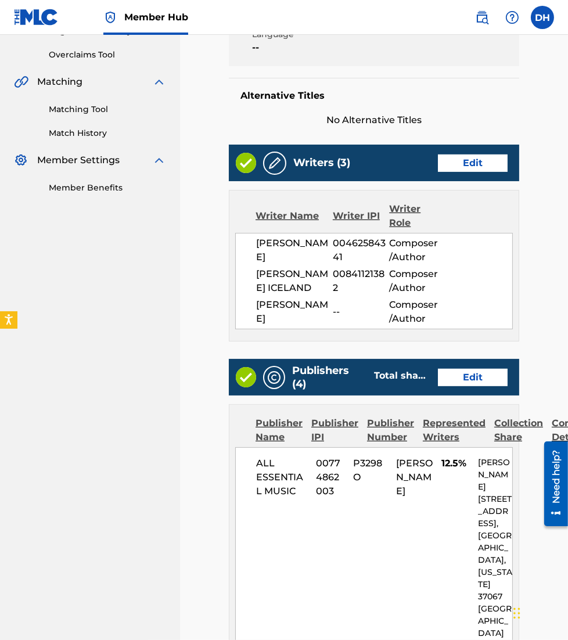
scroll to position [244, 0]
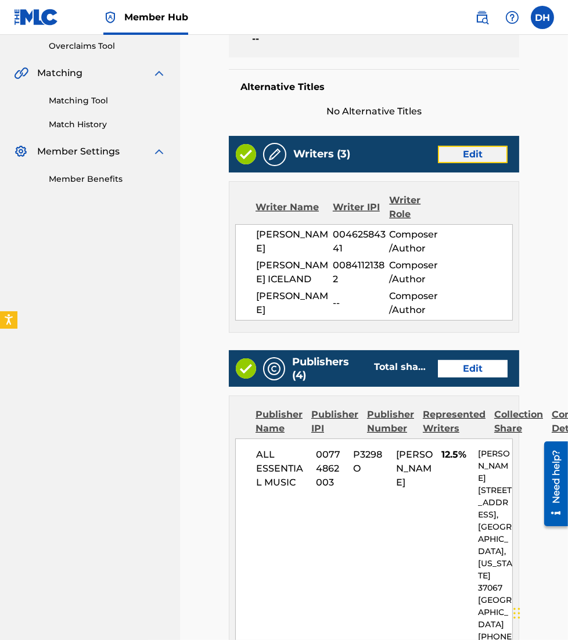
click at [467, 151] on link "Edit" at bounding box center [473, 154] width 70 height 17
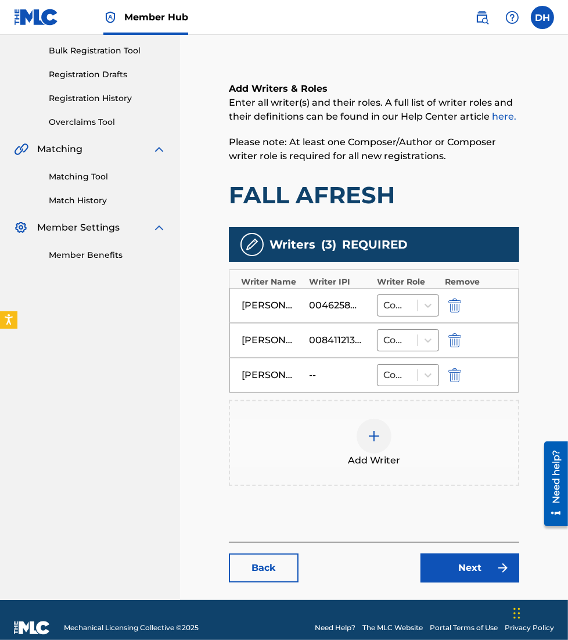
scroll to position [182, 0]
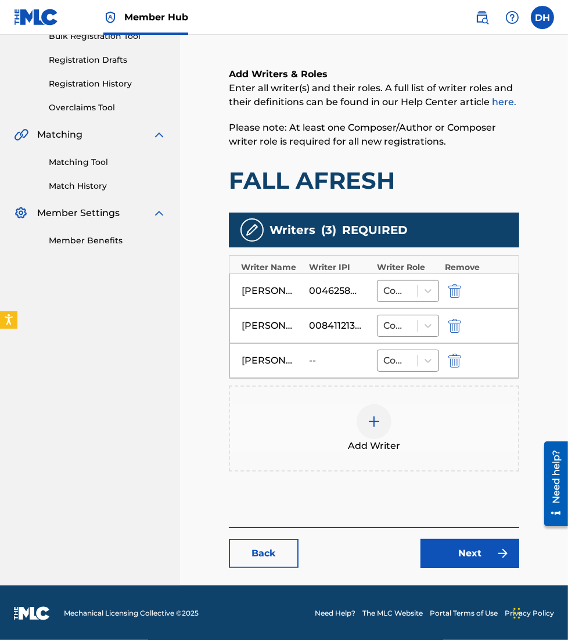
click at [387, 428] on div at bounding box center [374, 421] width 35 height 35
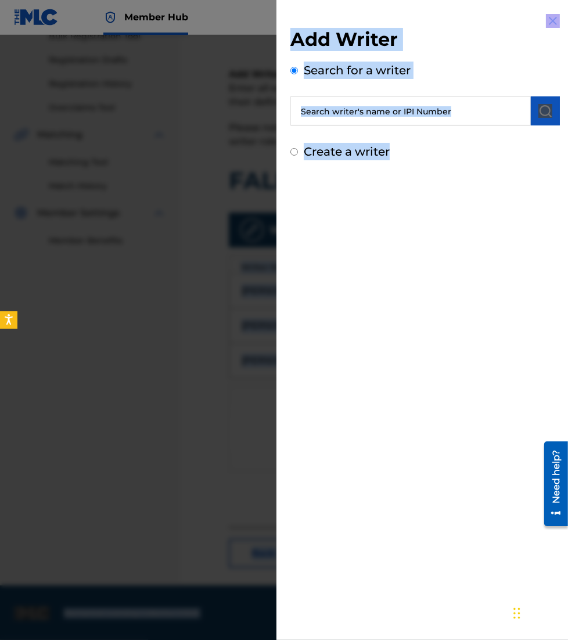
drag, startPoint x: 387, startPoint y: 428, endPoint x: 826, endPoint y: 166, distance: 510.9
click at [568, 166] on html "Accessibility Screen-Reader Guide, Feedback, and Issue Reporting | New window C…" at bounding box center [284, 138] width 568 height 640
click at [546, 26] on img at bounding box center [553, 21] width 14 height 14
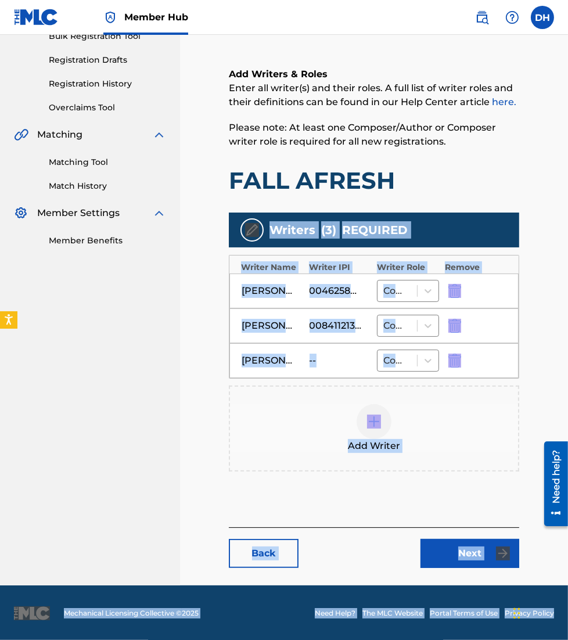
click at [367, 413] on div at bounding box center [374, 421] width 35 height 35
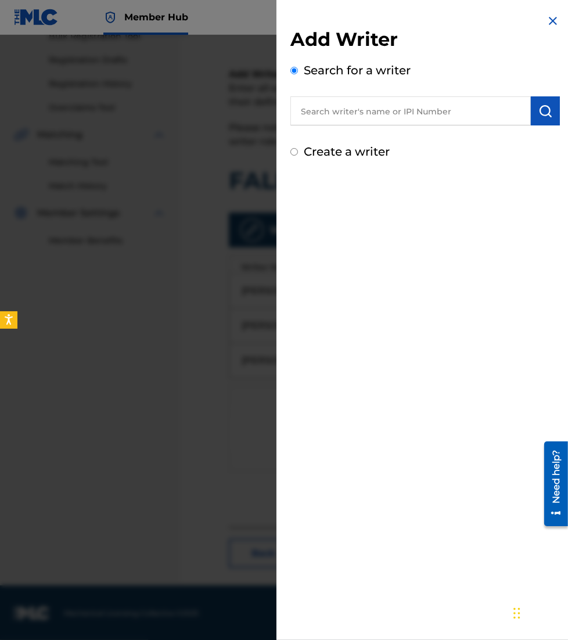
click at [327, 107] on input "text" at bounding box center [410, 110] width 241 height 29
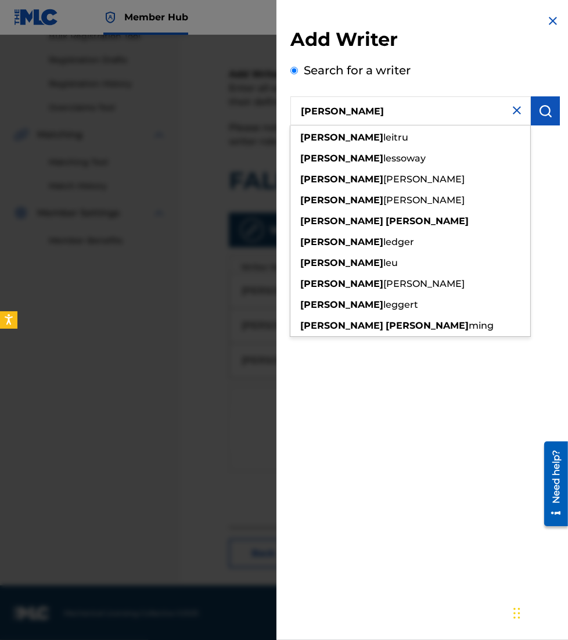
type input "[PERSON_NAME]"
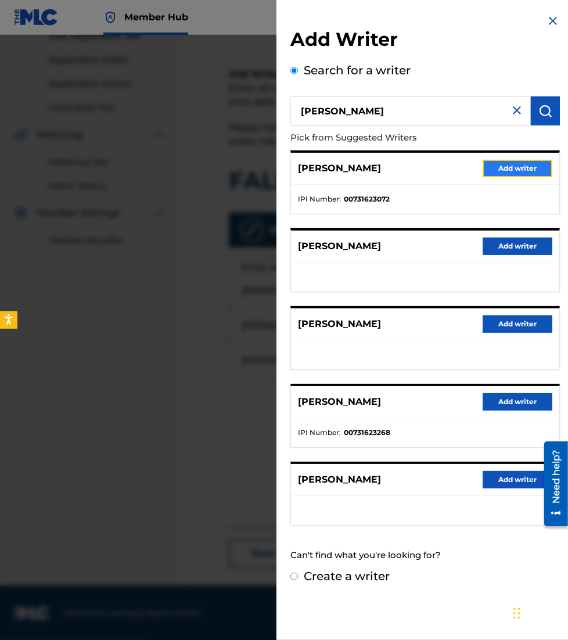
click at [493, 160] on button "Add writer" at bounding box center [518, 168] width 70 height 17
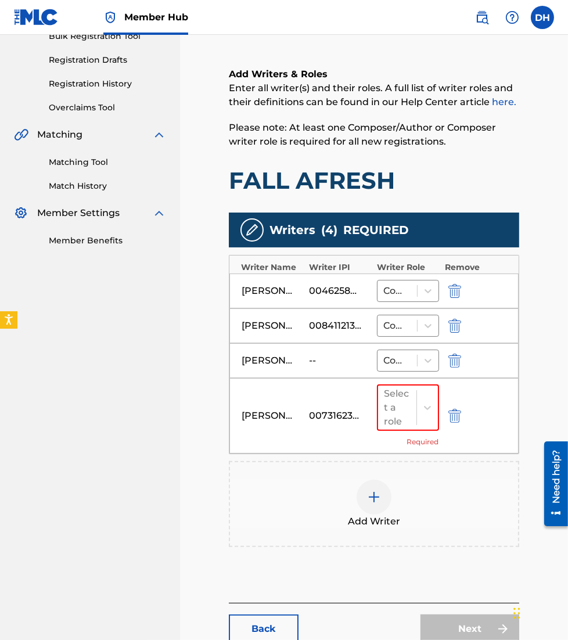
scroll to position [217, 0]
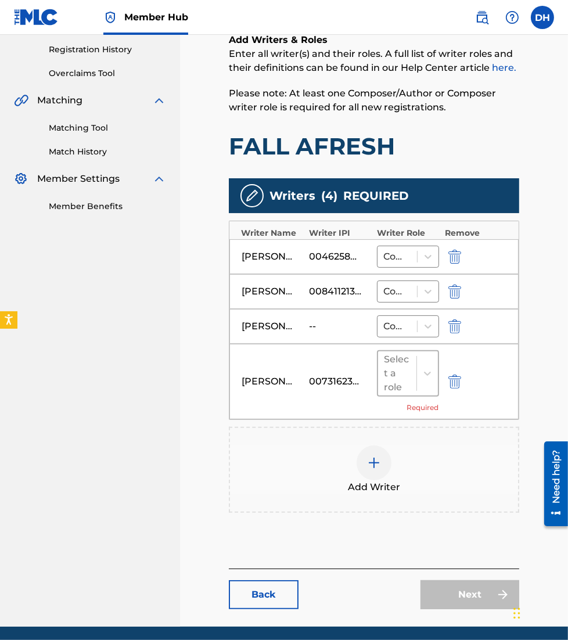
click at [413, 382] on div "Select a role" at bounding box center [397, 373] width 38 height 44
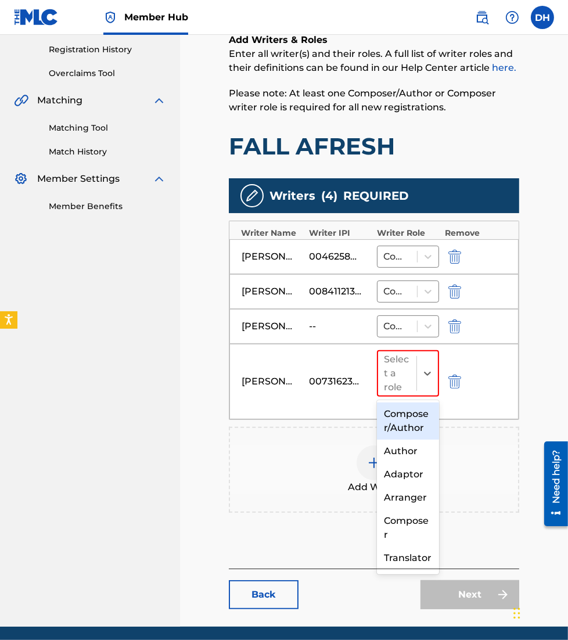
click at [394, 414] on div "Composer/Author" at bounding box center [408, 421] width 62 height 37
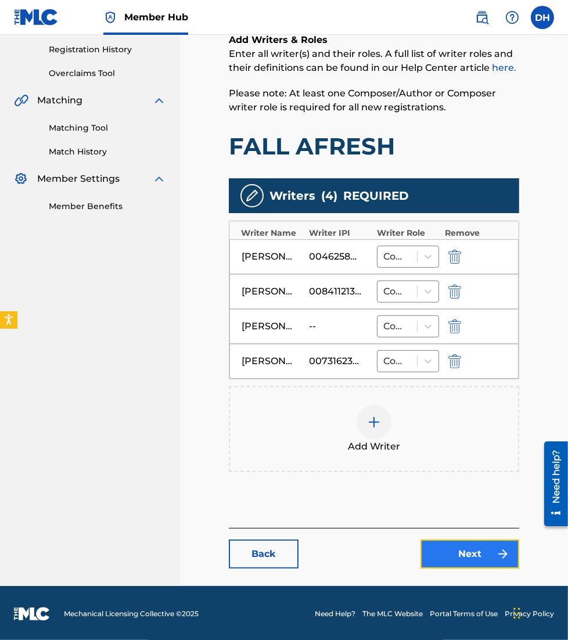
click at [453, 563] on link "Next" at bounding box center [470, 554] width 99 height 29
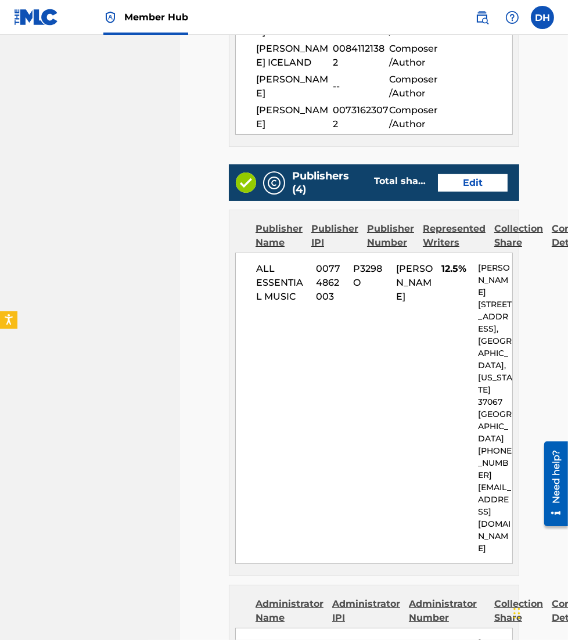
scroll to position [462, 0]
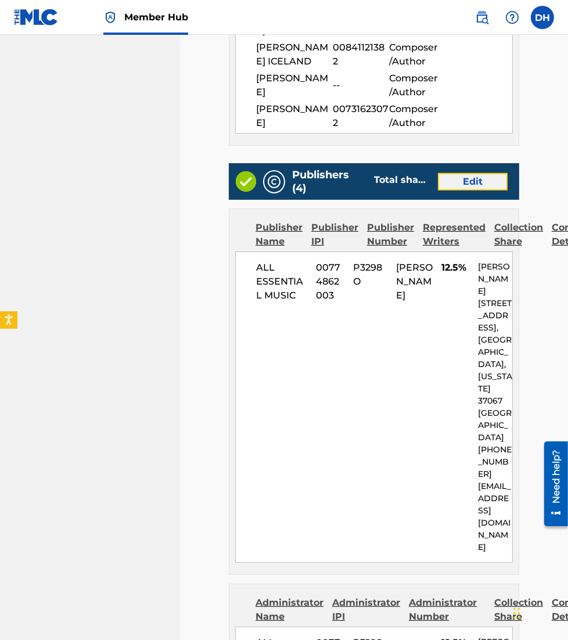
click at [478, 175] on link "Edit" at bounding box center [473, 181] width 70 height 17
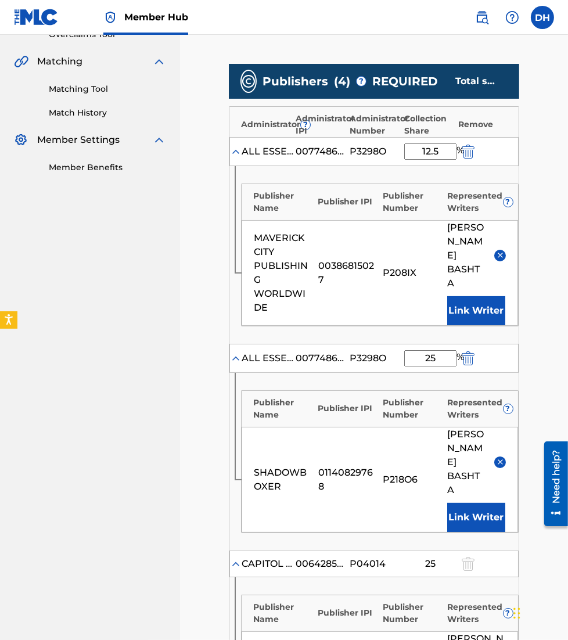
scroll to position [256, 0]
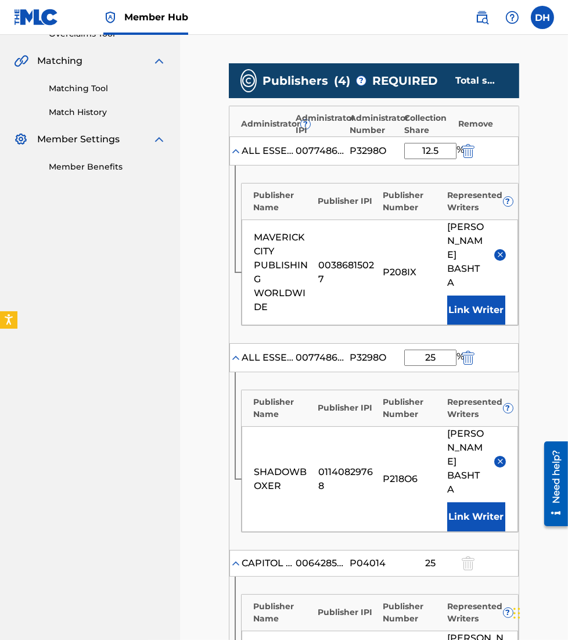
drag, startPoint x: 439, startPoint y: 150, endPoint x: 367, endPoint y: 150, distance: 72.6
click at [367, 150] on div "ALL ESSENTIAL MUSIC 00774862003 P3298O 12.5 %" at bounding box center [373, 151] width 289 height 29
type input "6.25"
click at [231, 241] on div "Publisher Name Publisher IPI Publisher Number Represented Writers ? MAVERICK CI…" at bounding box center [373, 255] width 289 height 178
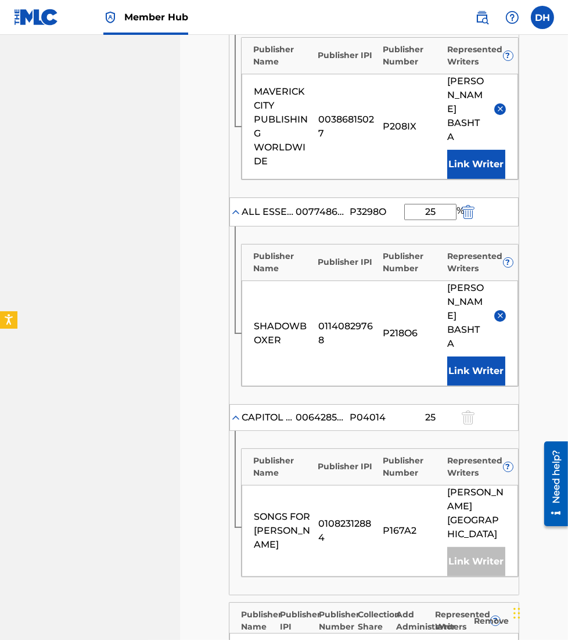
scroll to position [403, 0]
drag, startPoint x: 433, startPoint y: 196, endPoint x: 368, endPoint y: 199, distance: 64.6
click at [368, 199] on div "ALL ESSENTIAL MUSIC 00774862003 P3298O 25 %" at bounding box center [373, 211] width 289 height 29
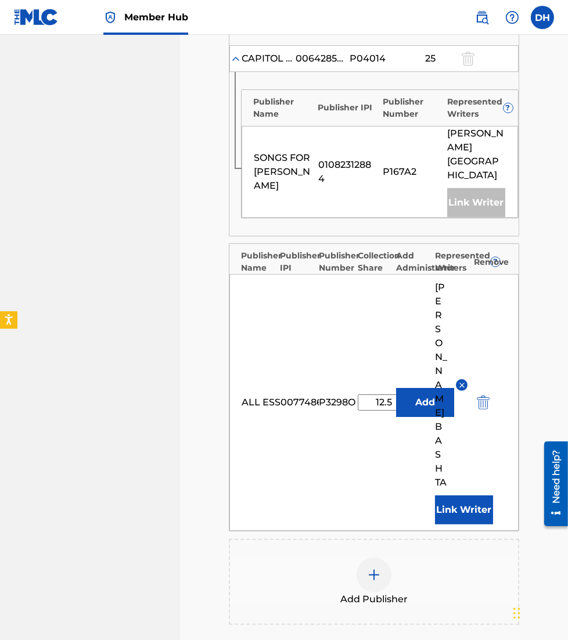
scroll to position [760, 0]
type input "12.5"
drag, startPoint x: 389, startPoint y: 338, endPoint x: 338, endPoint y: 328, distance: 52.0
click at [338, 328] on div "ALL ESSENTIAL MUSIC 00774862003 P3298O 12.5 % Add [PERSON_NAME] Link Writer" at bounding box center [373, 403] width 289 height 257
type input "6.25"
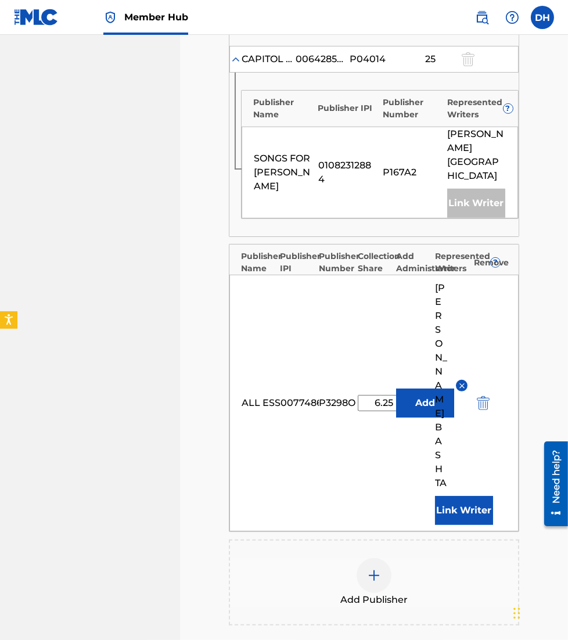
click at [119, 450] on nav "ESSENTIAL MUSIC PUBLISHING Summary Catalog Works Registration Claiming Tool Ind…" at bounding box center [90, 24] width 180 height 1500
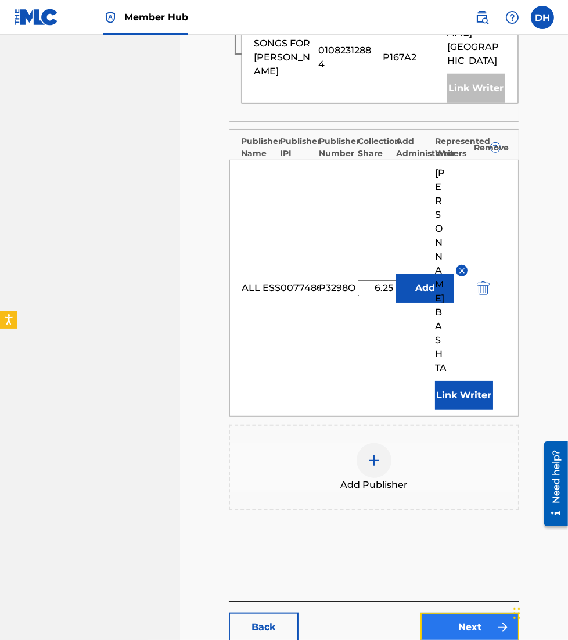
click at [455, 613] on link "Next" at bounding box center [470, 627] width 99 height 29
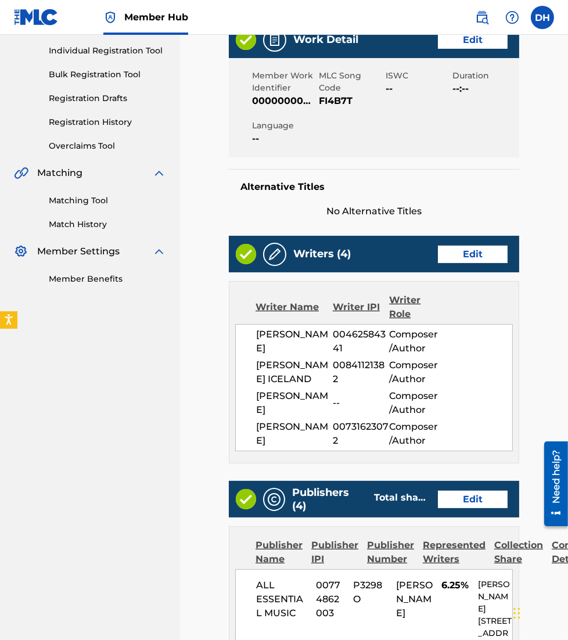
scroll to position [143, 0]
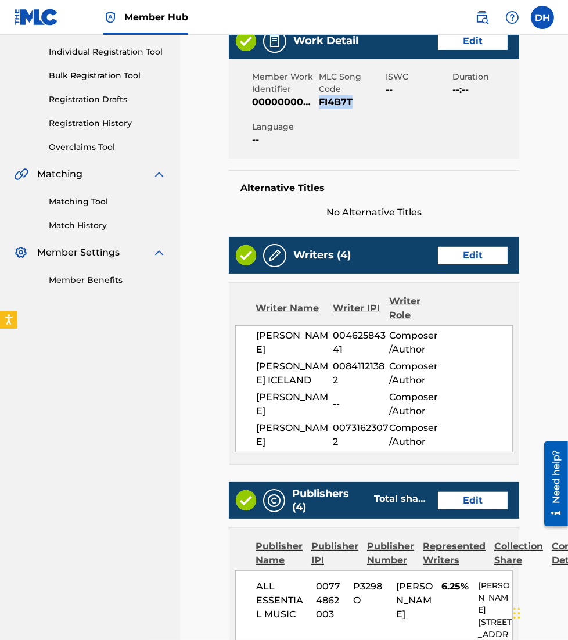
drag, startPoint x: 321, startPoint y: 102, endPoint x: 379, endPoint y: 110, distance: 58.7
click at [379, 110] on div "Member Work Identifier 00000000028192 MLC Song Code FI4B7T ISWC -- Duration --:…" at bounding box center [374, 108] width 290 height 99
copy span "FI4B7T"
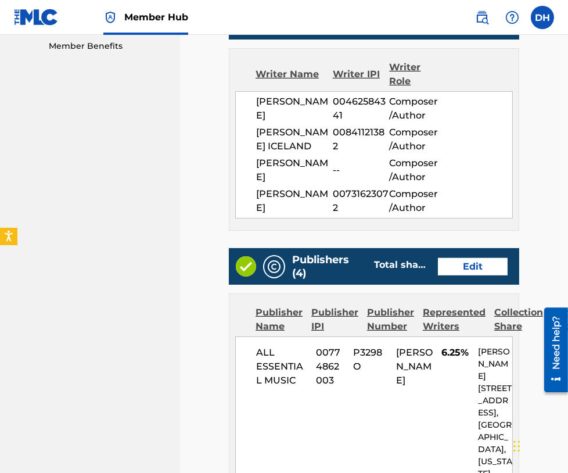
scroll to position [0, 0]
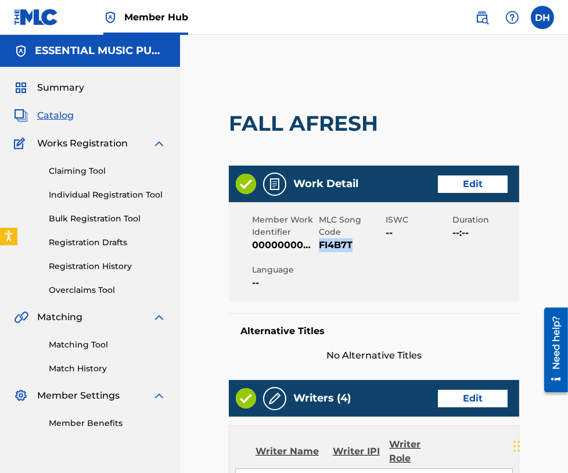
click at [337, 242] on span "FI4B7T" at bounding box center [351, 245] width 64 height 14
drag, startPoint x: 322, startPoint y: 245, endPoint x: 347, endPoint y: 246, distance: 25.0
click at [347, 246] on span "FI4B7T" at bounding box center [351, 245] width 64 height 14
drag, startPoint x: 347, startPoint y: 246, endPoint x: 315, endPoint y: 246, distance: 32.5
click at [315, 246] on span "00000000028192" at bounding box center [284, 245] width 64 height 14
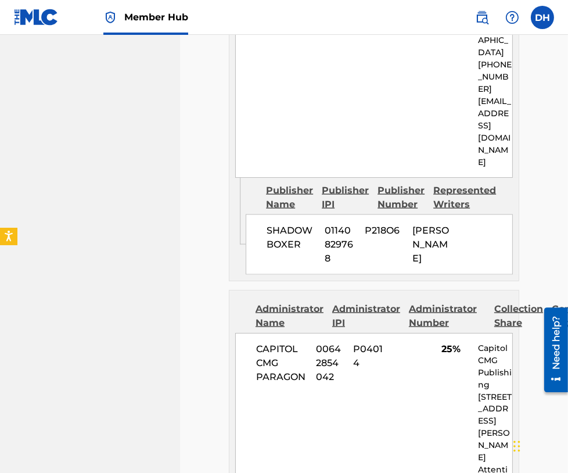
scroll to position [2168, 0]
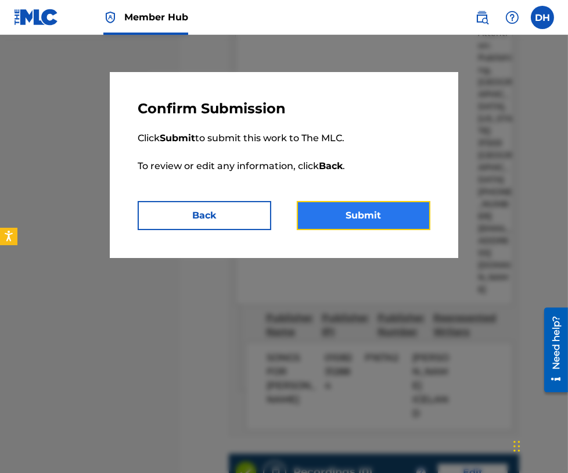
click at [359, 225] on button "Submit" at bounding box center [364, 215] width 134 height 29
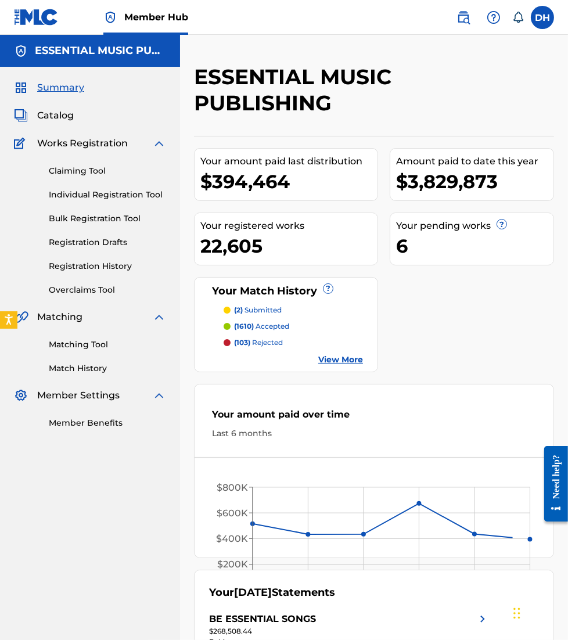
click at [73, 338] on div "Matching Tool Match History" at bounding box center [90, 349] width 152 height 51
click at [76, 343] on link "Matching Tool" at bounding box center [107, 345] width 117 height 12
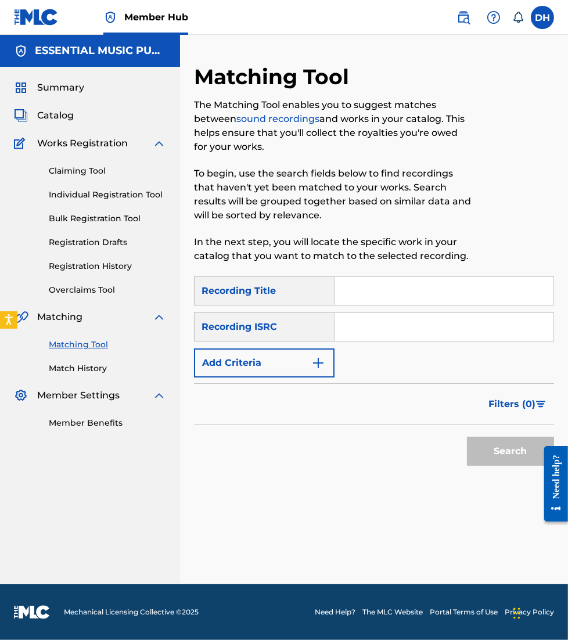
click at [335, 328] on input "Search Form" at bounding box center [444, 327] width 219 height 28
paste input "QM-6N2-24-63340"
click at [335, 328] on input "QM-6N2-24-63340" at bounding box center [444, 327] width 219 height 28
click at [364, 325] on input "QM-6N2-24-63340" at bounding box center [444, 327] width 219 height 28
click at [364, 325] on input "QM--24-63340" at bounding box center [444, 327] width 219 height 28
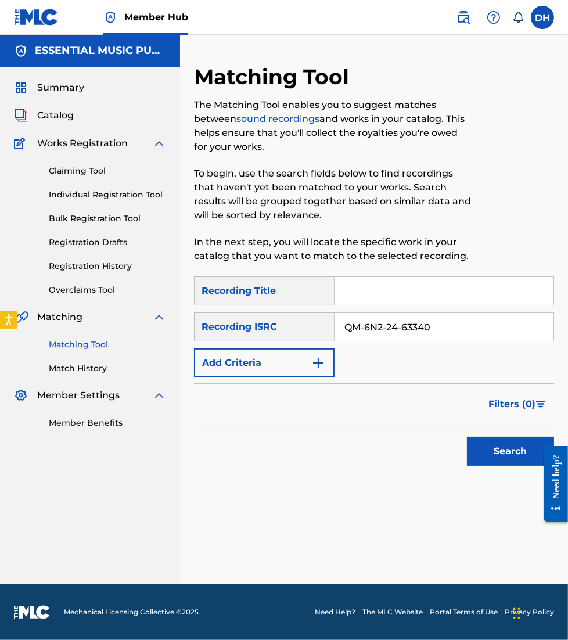
click at [364, 325] on input "QM-6N2-24-63340" at bounding box center [444, 327] width 219 height 28
click at [383, 326] on input "QM6N2-24-63340" at bounding box center [444, 327] width 219 height 28
click at [394, 326] on input "QM6N224-63340" at bounding box center [444, 327] width 219 height 28
type input "QM6N22463340"
click at [467, 437] on button "Search" at bounding box center [510, 451] width 87 height 29
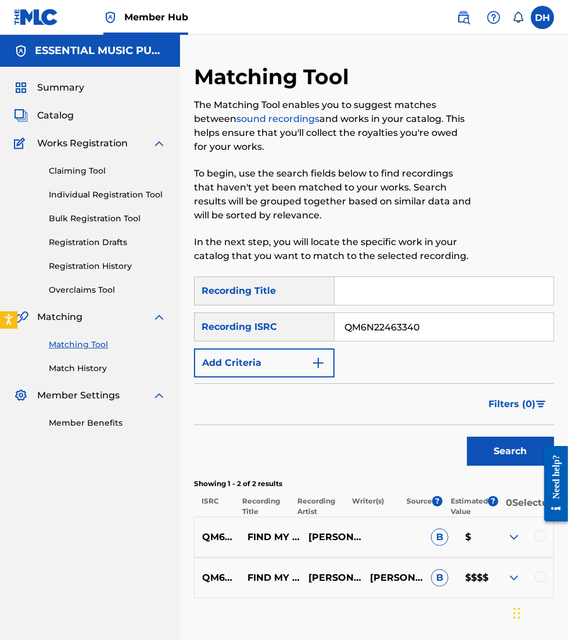
scroll to position [78, 0]
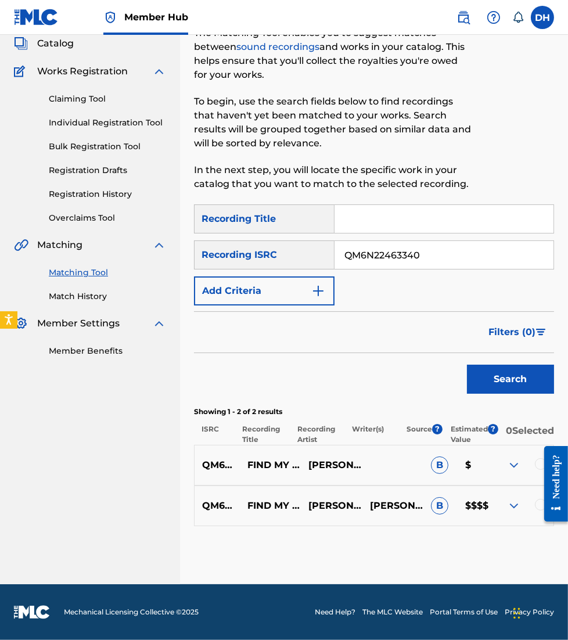
click at [537, 466] on div at bounding box center [551, 484] width 33 height 94
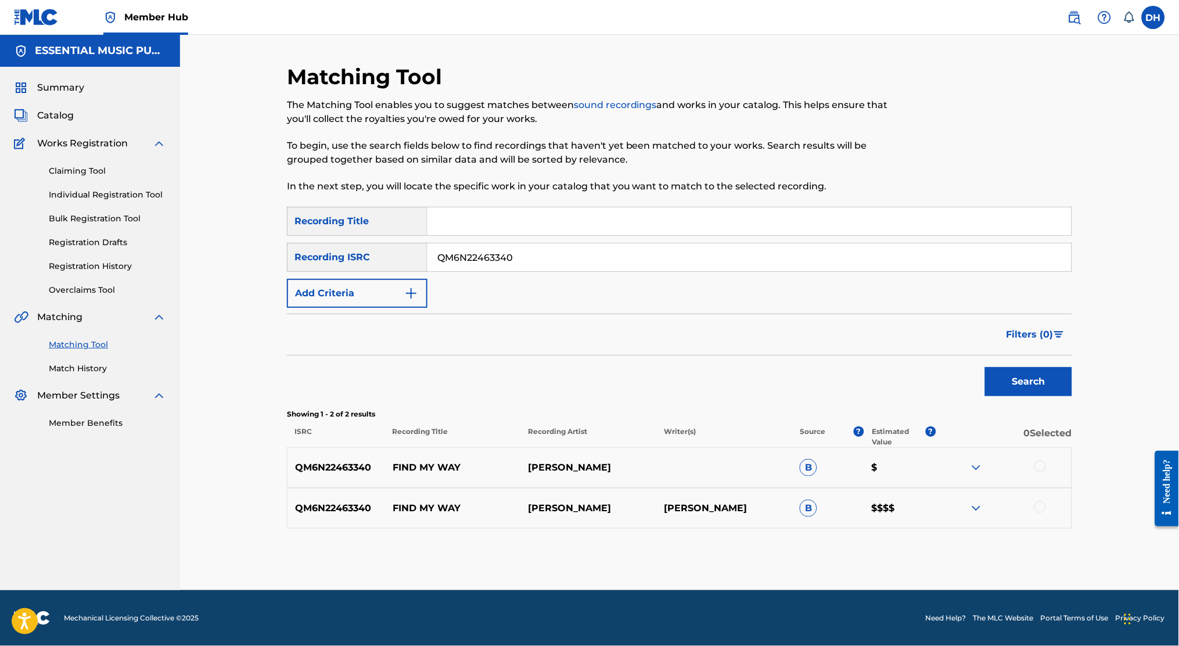
click at [568, 471] on div at bounding box center [1041, 467] width 12 height 12
click at [568, 507] on div at bounding box center [1041, 507] width 12 height 12
click at [568, 546] on button "Match 2 Groups" at bounding box center [816, 551] width 128 height 29
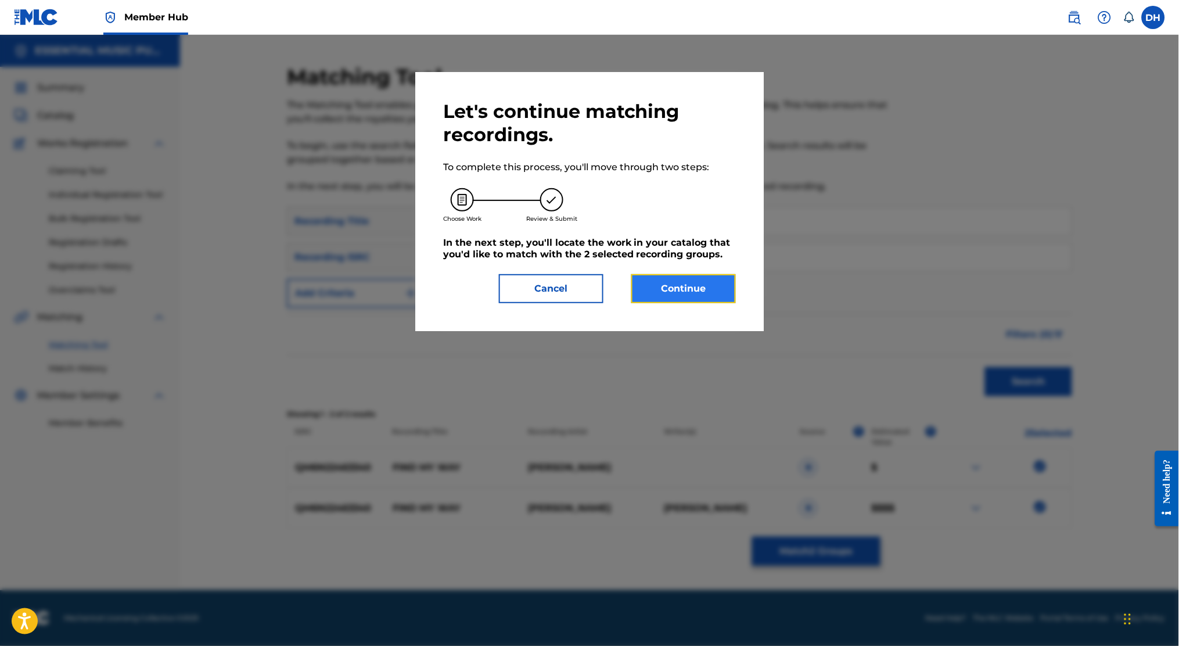
click at [568, 281] on button "Continue" at bounding box center [683, 288] width 105 height 29
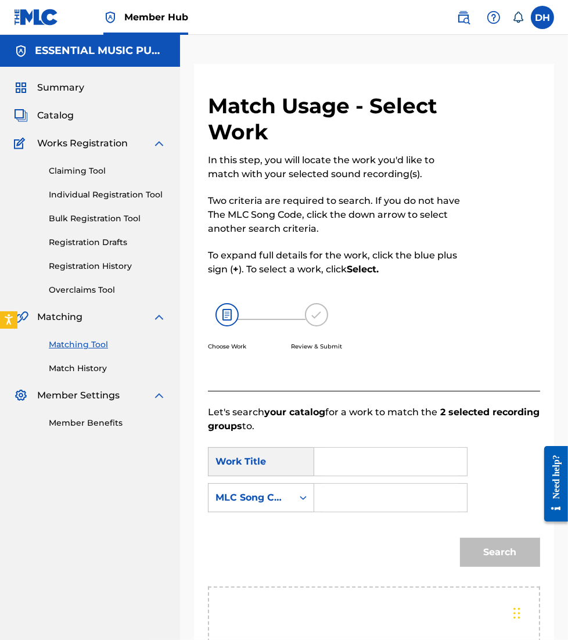
click at [332, 450] on input "Search Form" at bounding box center [390, 462] width 133 height 28
type input "find my way"
click at [349, 436] on form "SearchWithCriteria96ebf497-8b15-4225-a6f9-774feafb2406 Work Title find my way f…" at bounding box center [374, 509] width 332 height 153
click at [373, 505] on input "Search Form" at bounding box center [390, 498] width 133 height 28
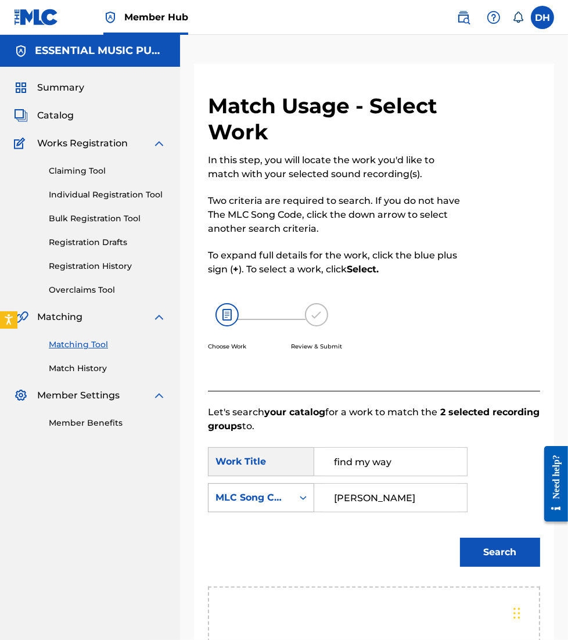
type input "minnick"
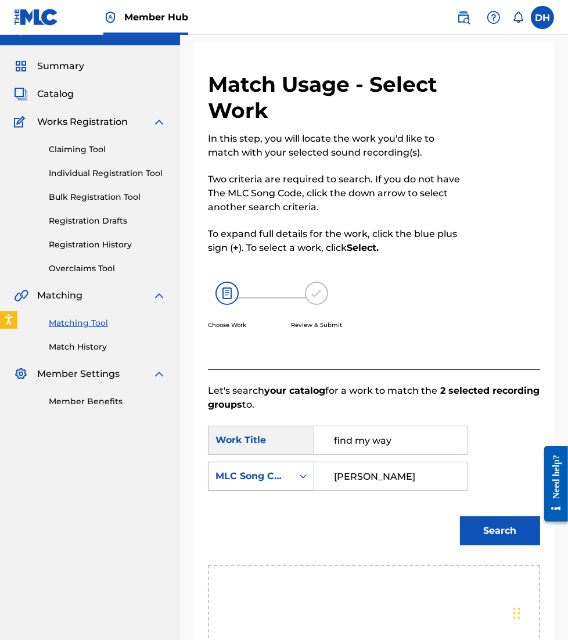
scroll to position [47, 0]
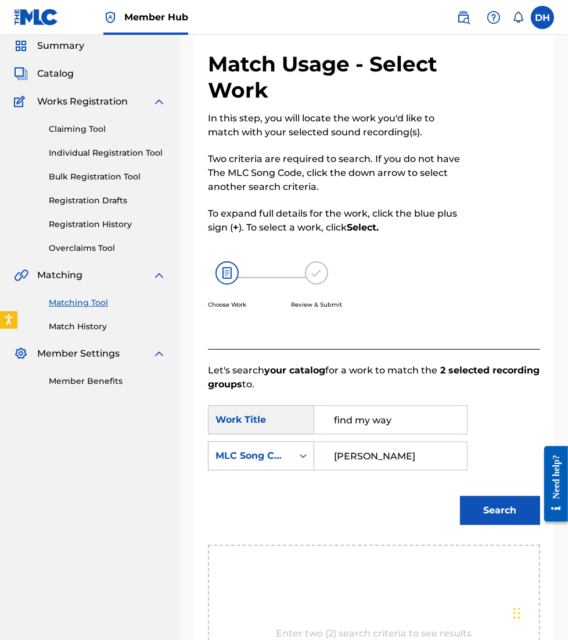
click at [233, 471] on div "MLC Song Code" at bounding box center [261, 456] width 106 height 29
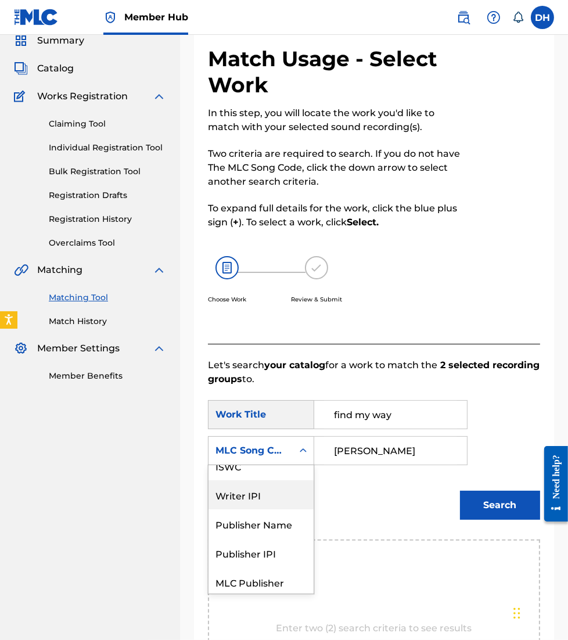
scroll to position [0, 0]
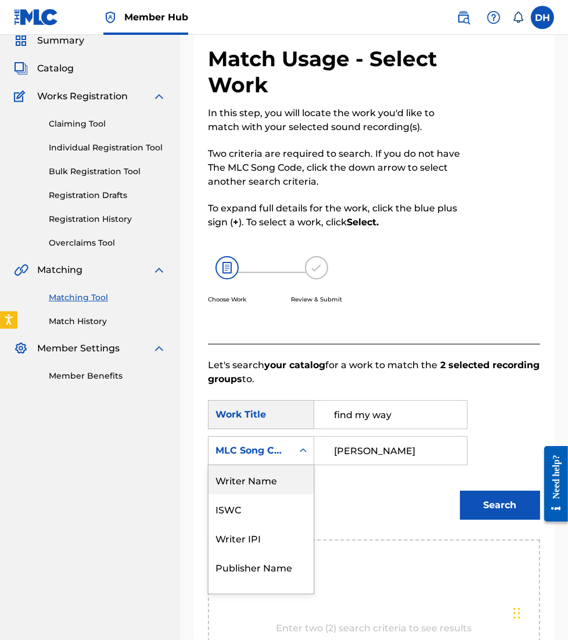
click at [252, 483] on div "Writer Name" at bounding box center [261, 479] width 105 height 29
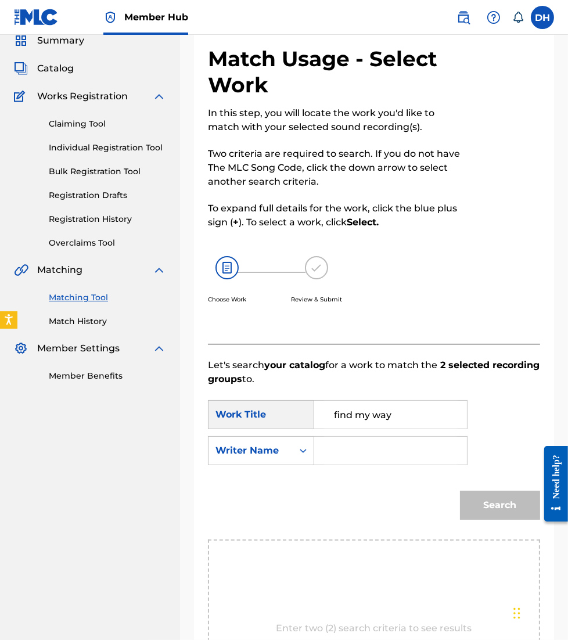
click at [363, 444] on input "Search Form" at bounding box center [390, 451] width 133 height 28
type input "minnick"
click at [460, 491] on button "Search" at bounding box center [500, 505] width 80 height 29
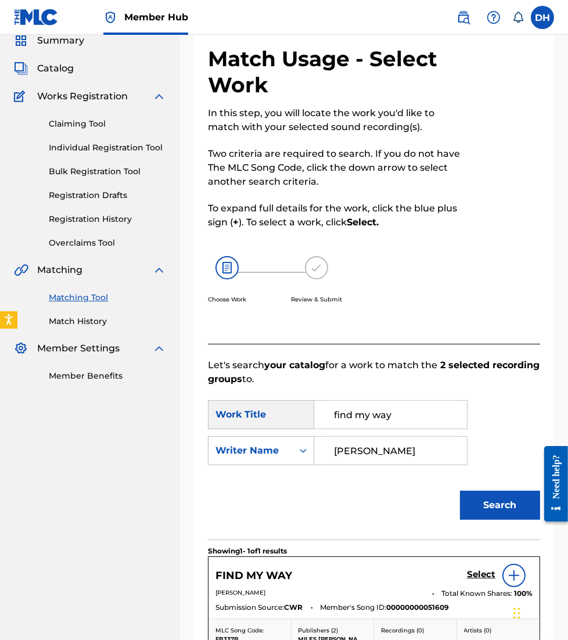
scroll to position [217, 0]
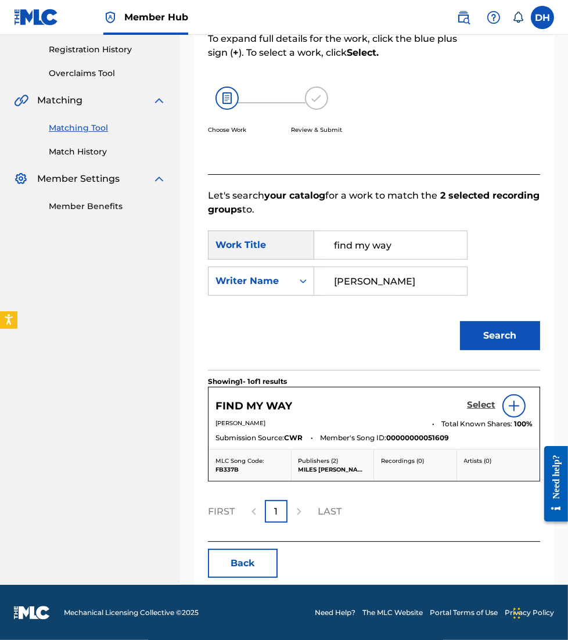
click at [487, 403] on h5 "Select" at bounding box center [481, 405] width 28 height 11
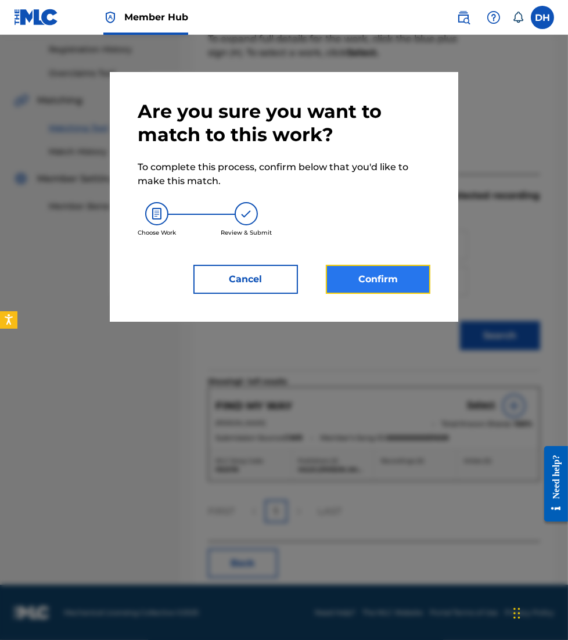
click at [394, 278] on button "Confirm" at bounding box center [378, 279] width 105 height 29
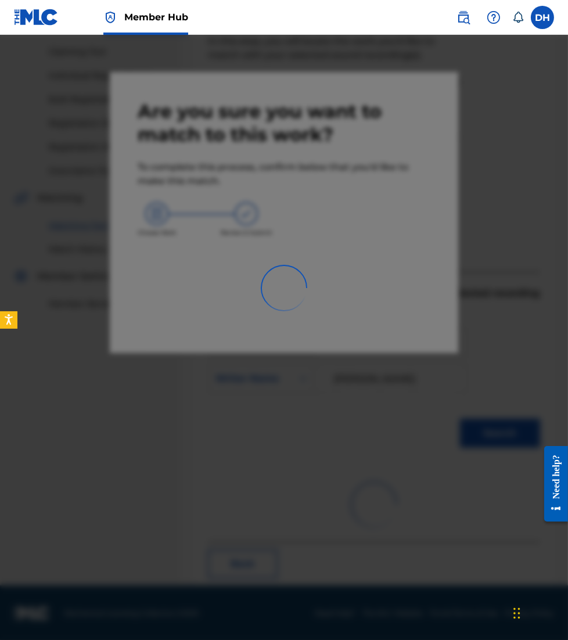
scroll to position [8, 0]
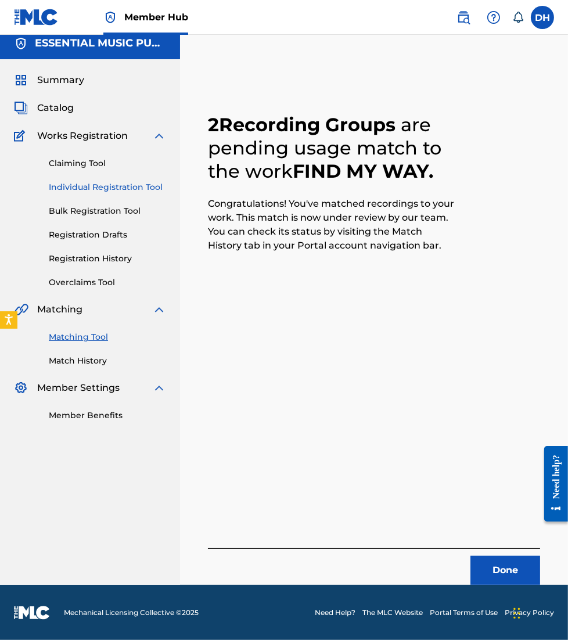
click at [76, 186] on link "Individual Registration Tool" at bounding box center [107, 187] width 117 height 12
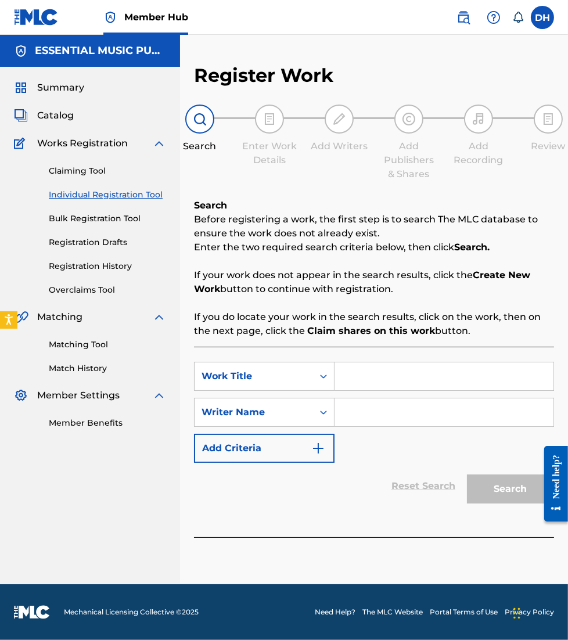
click at [358, 368] on input "Search Form" at bounding box center [444, 377] width 219 height 28
type input "for a sinner such as i"
click at [360, 412] on input "Search Form" at bounding box center [444, 413] width 219 height 28
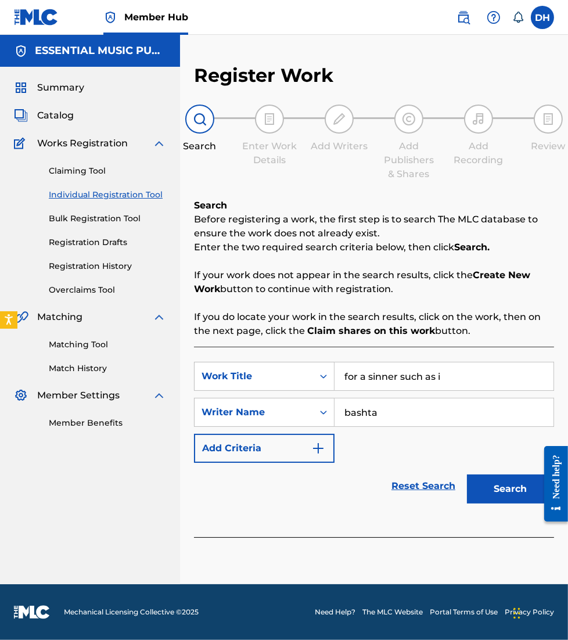
click at [467, 475] on button "Search" at bounding box center [510, 489] width 87 height 29
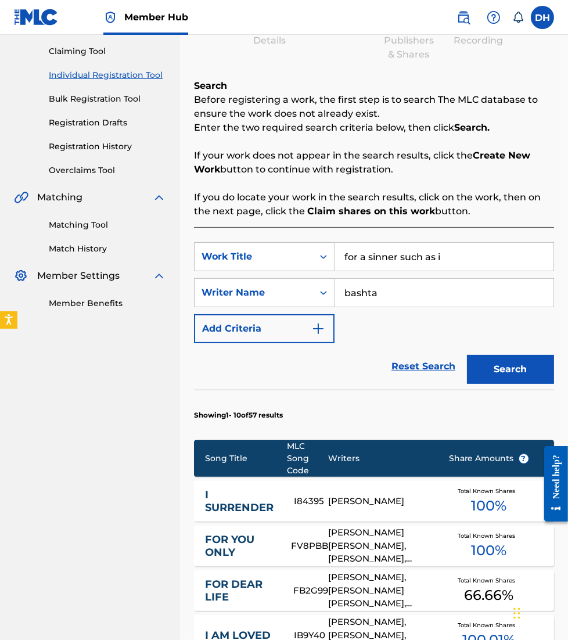
scroll to position [121, 0]
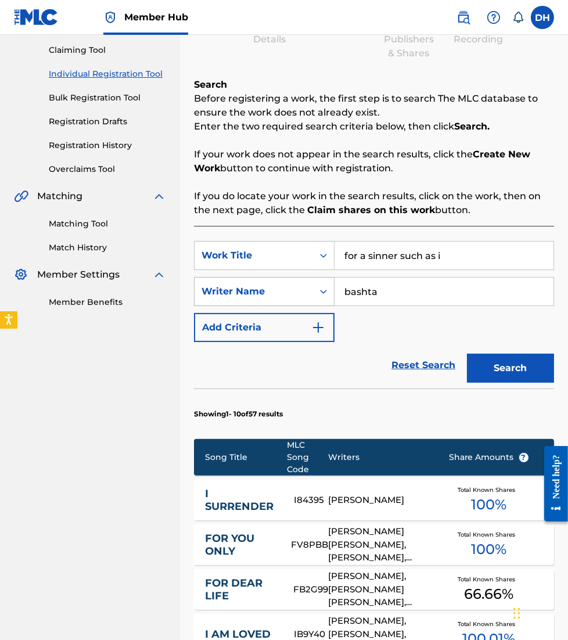
drag, startPoint x: 395, startPoint y: 300, endPoint x: 308, endPoint y: 302, distance: 87.2
click at [308, 302] on div "SearchWithCriteria519931d9-1c5b-4156-ba0c-65844b6a607f Writer Name bashta" at bounding box center [374, 291] width 360 height 29
type input "HARVEST"
click at [467, 354] on button "Search" at bounding box center [510, 368] width 87 height 29
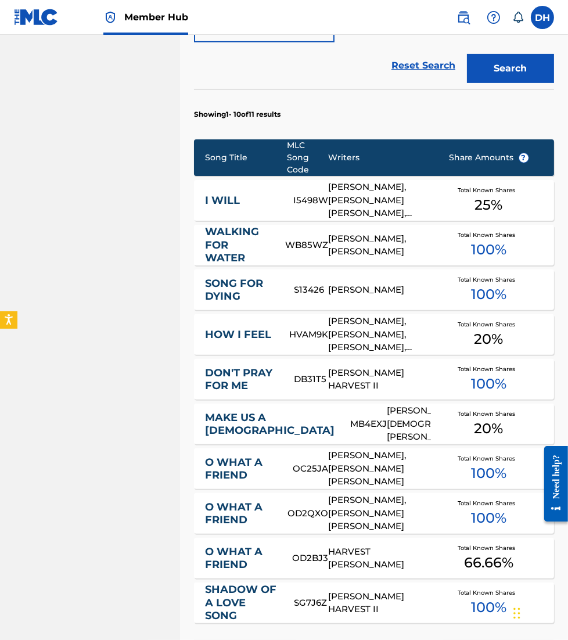
scroll to position [607, 0]
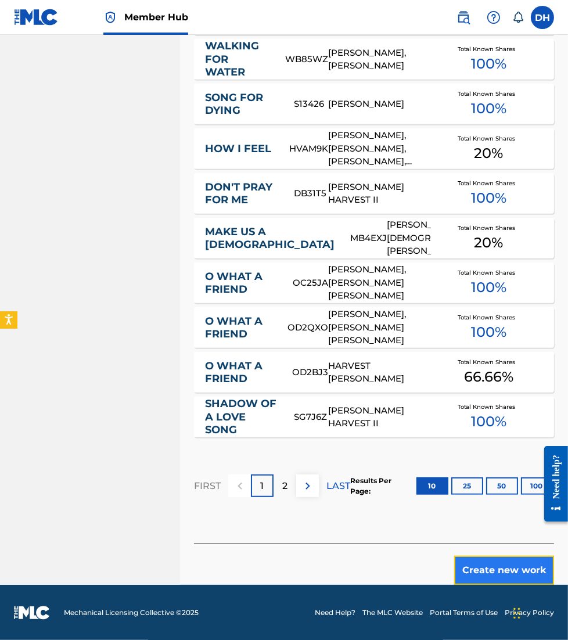
click at [495, 581] on button "Create new work" at bounding box center [504, 570] width 100 height 29
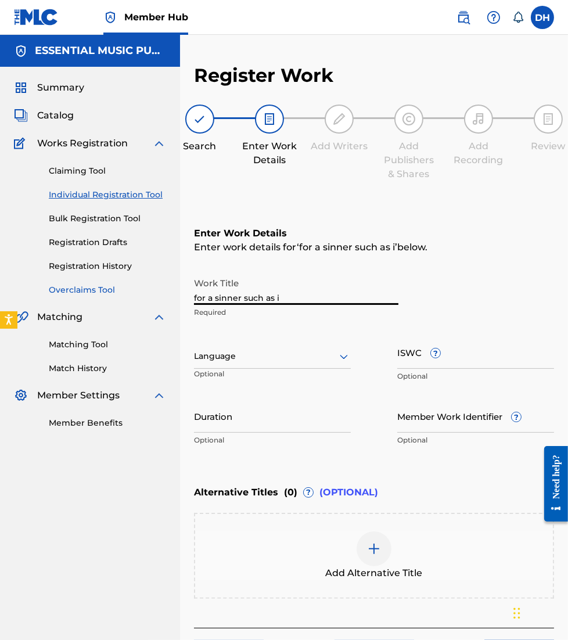
drag, startPoint x: 308, startPoint y: 295, endPoint x: 100, endPoint y: 292, distance: 208.0
click at [100, 292] on main "ESSENTIAL MUSIC PUBLISHING Summary Catalog Works Registration Claiming Tool Ind…" at bounding box center [284, 352] width 568 height 634
click at [281, 300] on input "For A Sinner Such" at bounding box center [296, 288] width 204 height 33
type input "For A Sinner Such As I"
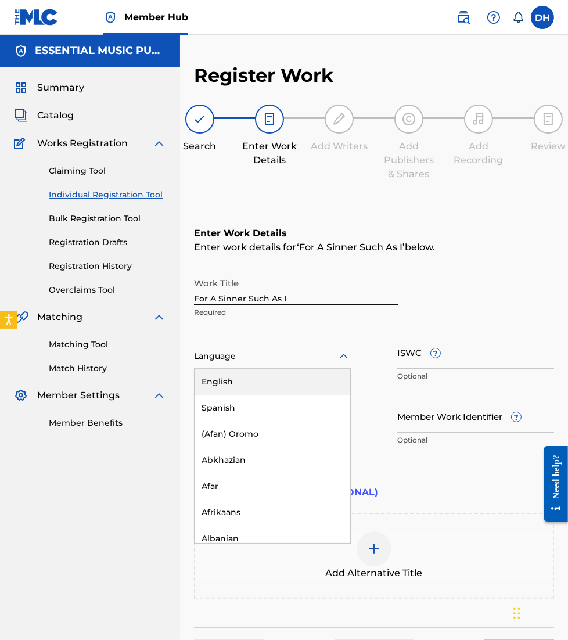
click at [279, 356] on div at bounding box center [272, 356] width 157 height 15
click at [272, 386] on div "English" at bounding box center [273, 382] width 156 height 26
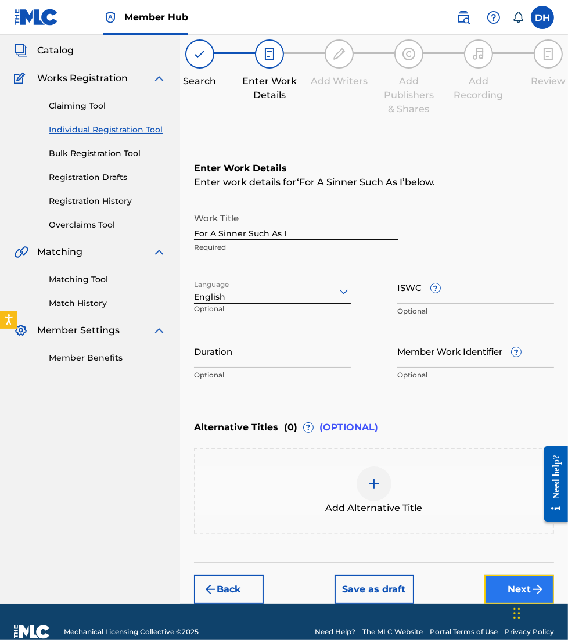
click at [498, 579] on button "Next" at bounding box center [520, 589] width 70 height 29
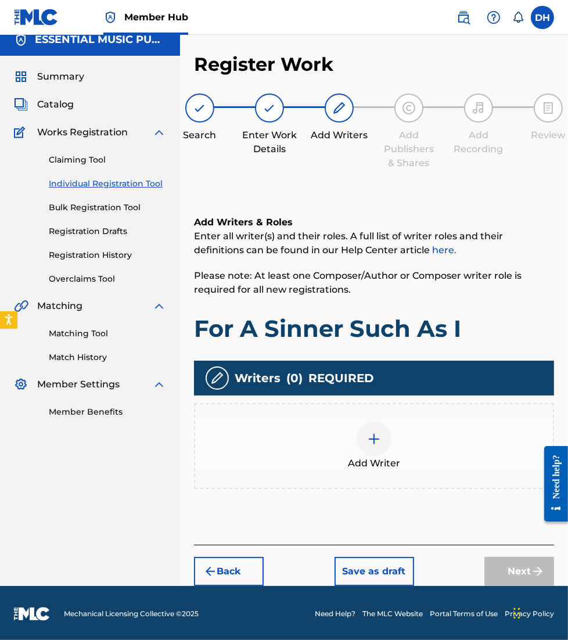
click at [357, 445] on div "Add Writer" at bounding box center [374, 446] width 358 height 49
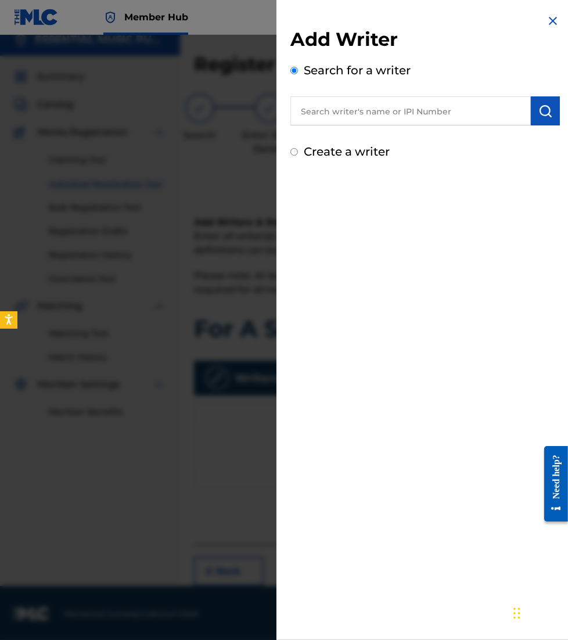
click at [389, 115] on input "text" at bounding box center [410, 110] width 241 height 29
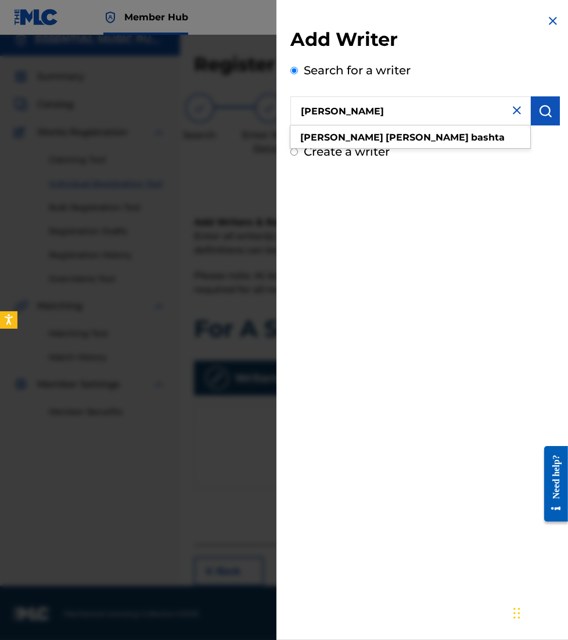
type input "daniel john bashta"
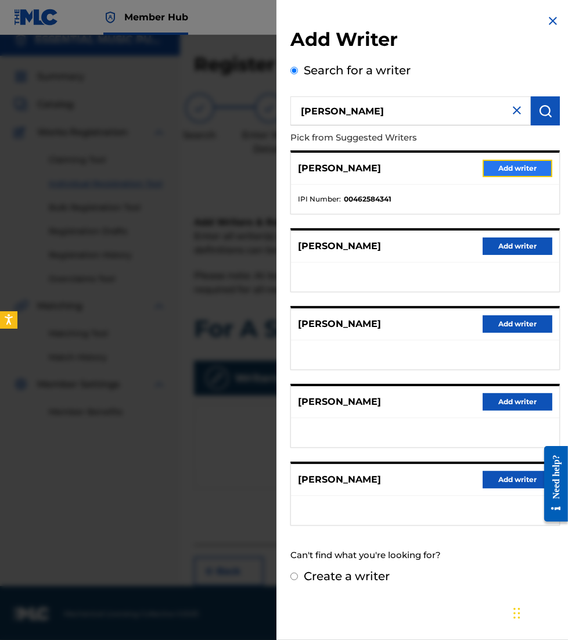
click at [496, 168] on button "Add writer" at bounding box center [518, 168] width 70 height 17
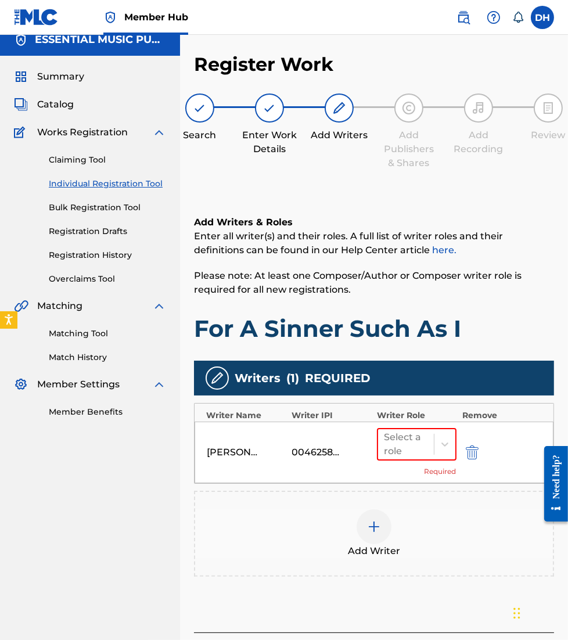
click at [338, 545] on div "Add Writer" at bounding box center [374, 533] width 358 height 49
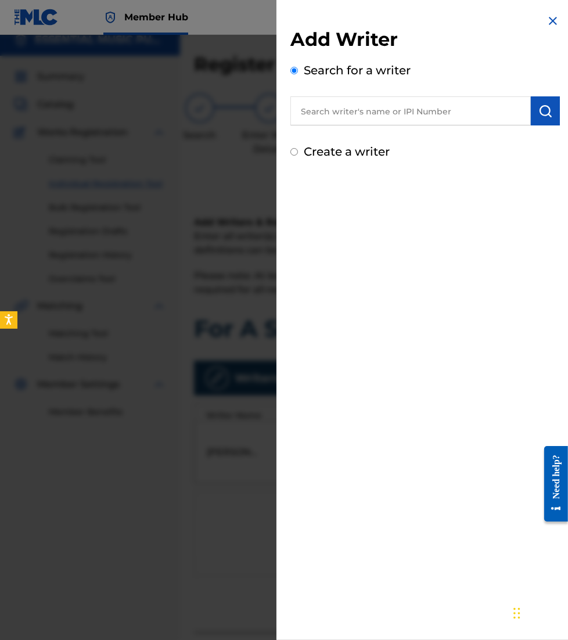
click at [356, 114] on input "text" at bounding box center [410, 110] width 241 height 29
paste input "01140609590"
type input "01140609590"
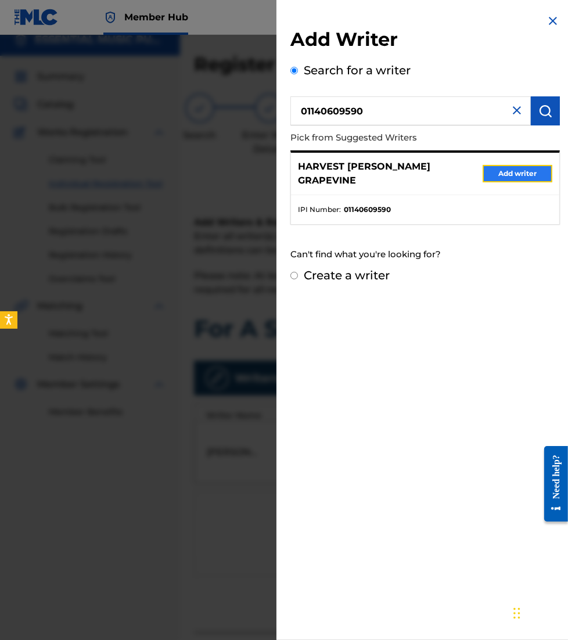
click at [508, 170] on button "Add writer" at bounding box center [518, 173] width 70 height 17
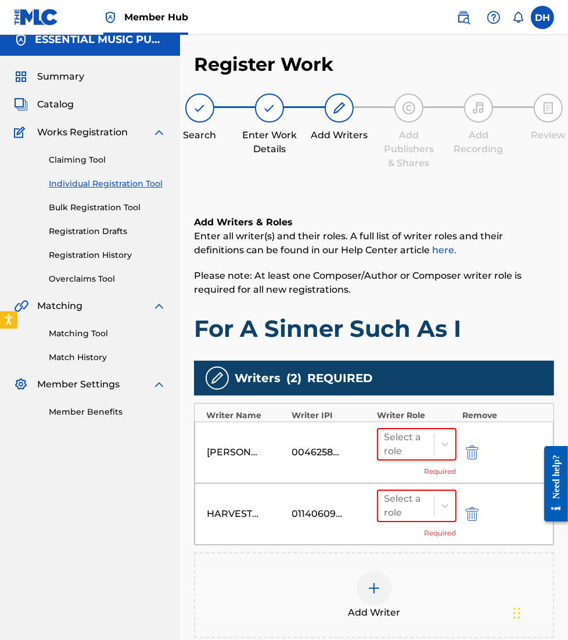
scroll to position [80, 0]
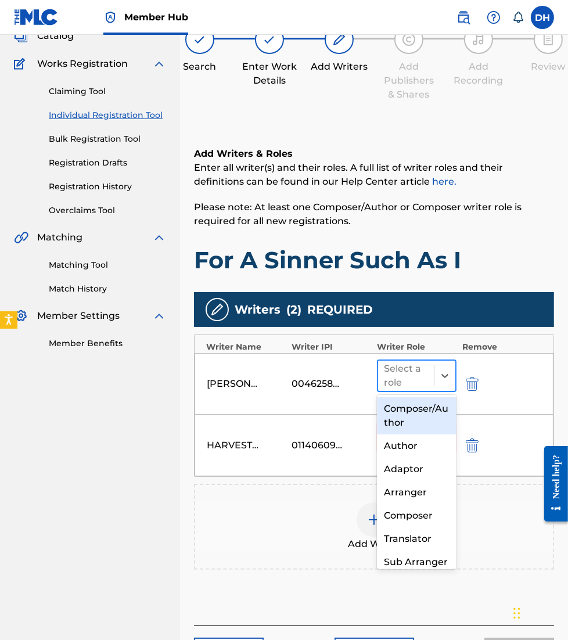
click at [430, 376] on div "Select a role" at bounding box center [406, 376] width 56 height 30
click at [430, 403] on div "Composer/Author" at bounding box center [416, 415] width 79 height 37
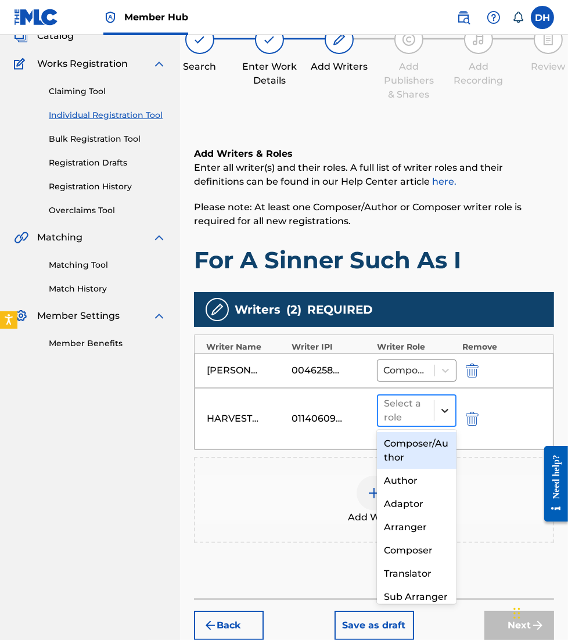
click at [442, 415] on div at bounding box center [445, 410] width 21 height 21
click at [429, 431] on div "Composer/Author Author Adaptor Arranger Composer Translator Sub Arranger Sub Au…" at bounding box center [416, 517] width 79 height 174
click at [414, 442] on div "Composer/Author" at bounding box center [416, 450] width 79 height 37
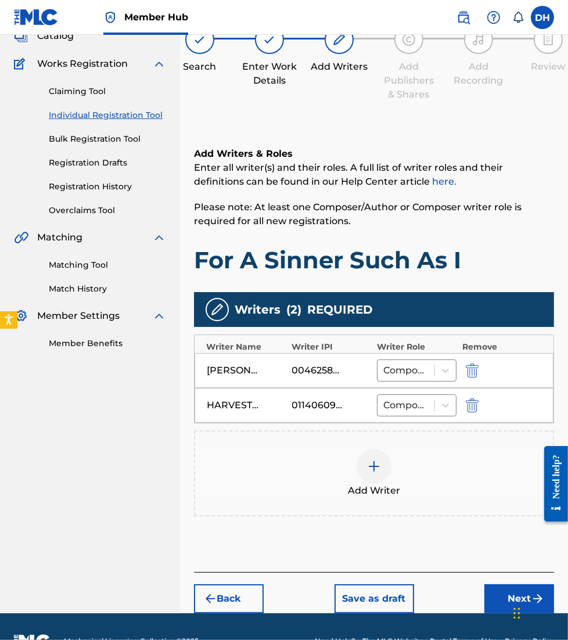
scroll to position [107, 0]
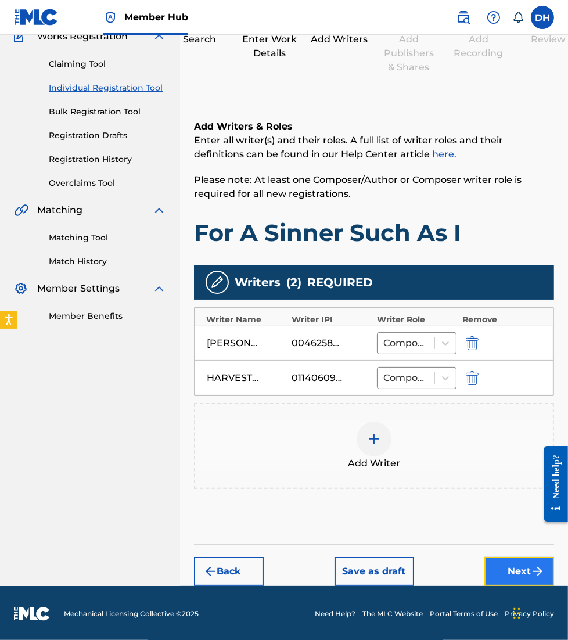
click at [515, 565] on button "Next" at bounding box center [520, 571] width 70 height 29
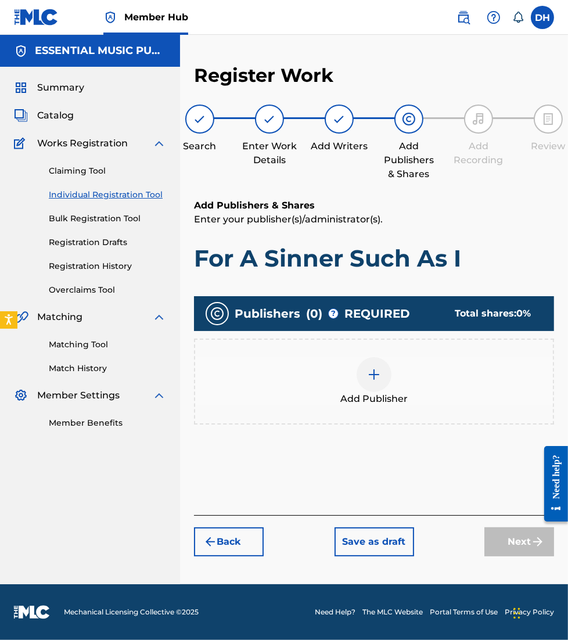
scroll to position [0, 0]
click at [376, 375] on img at bounding box center [374, 375] width 14 height 14
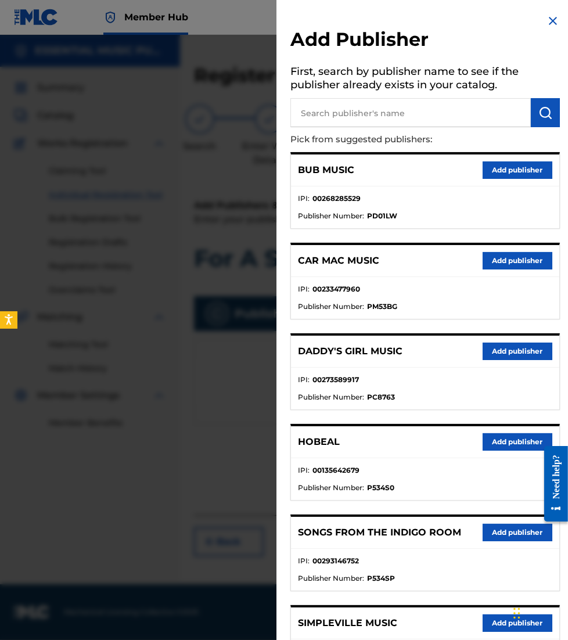
click at [448, 116] on input "text" at bounding box center [410, 112] width 241 height 29
type input "shadowboxer"
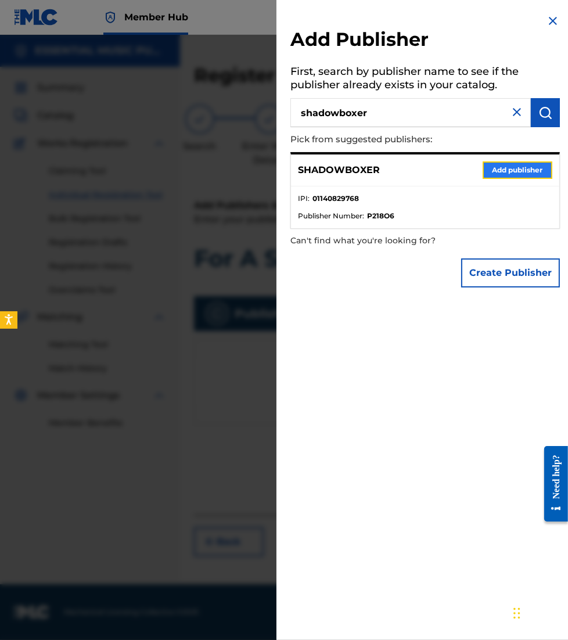
click at [512, 168] on button "Add publisher" at bounding box center [518, 170] width 70 height 17
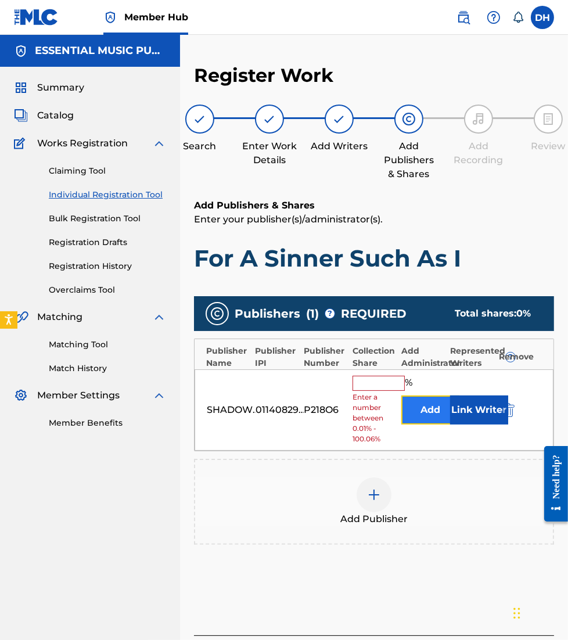
click at [406, 414] on button "Add" at bounding box center [430, 410] width 58 height 29
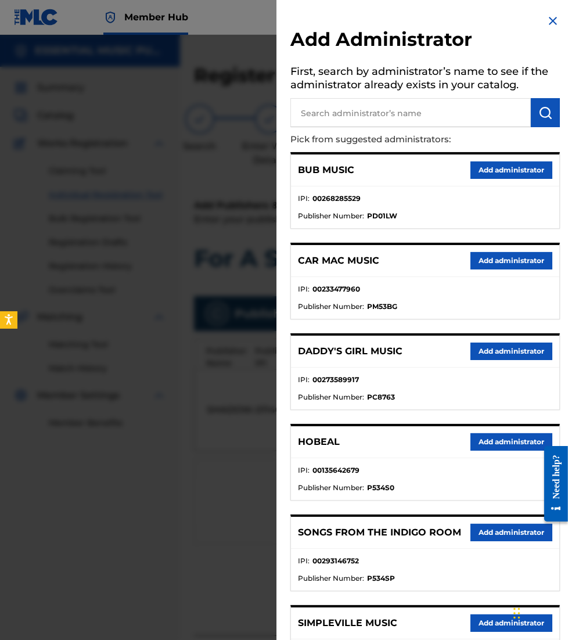
click at [349, 107] on input "text" at bounding box center [410, 112] width 241 height 29
type input "all essential mus"
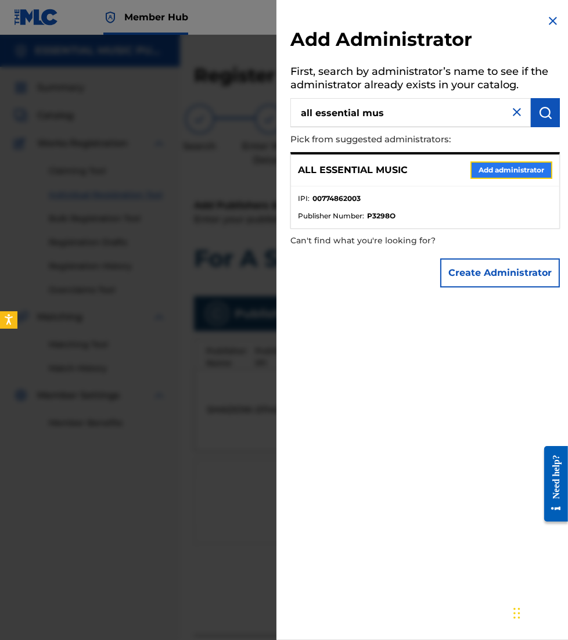
click at [501, 173] on button "Add administrator" at bounding box center [512, 170] width 82 height 17
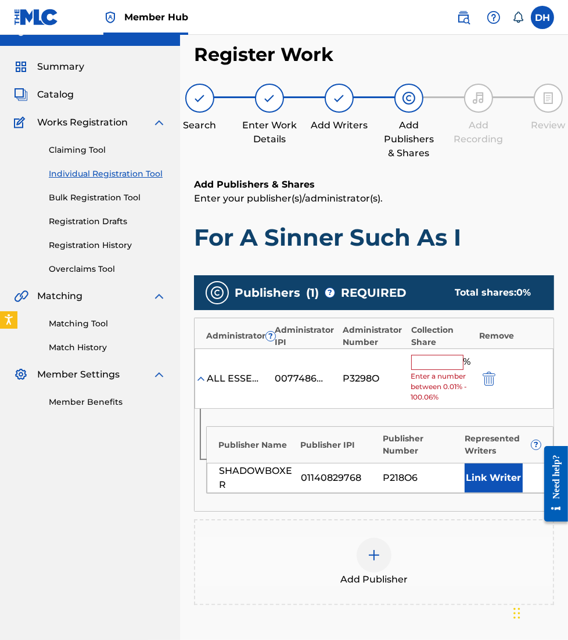
scroll to position [21, 0]
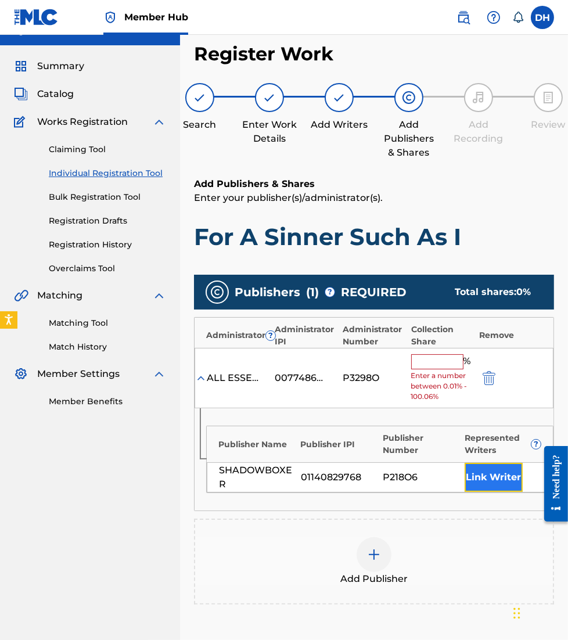
click at [489, 477] on button "Link Writer" at bounding box center [494, 477] width 58 height 29
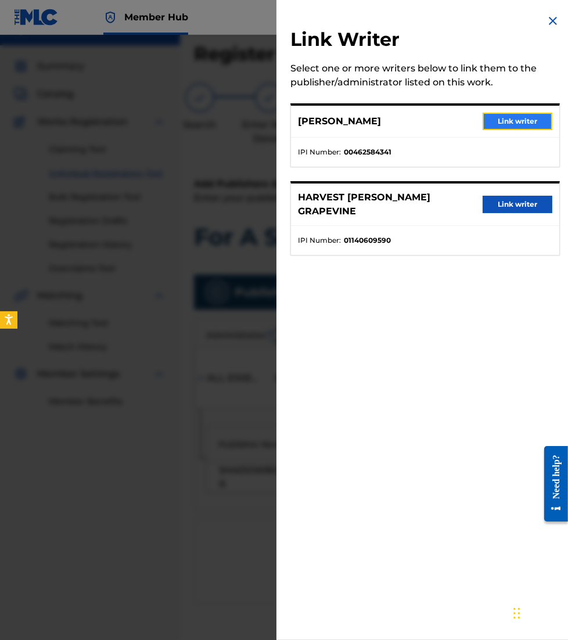
click at [498, 124] on button "Link writer" at bounding box center [518, 121] width 70 height 17
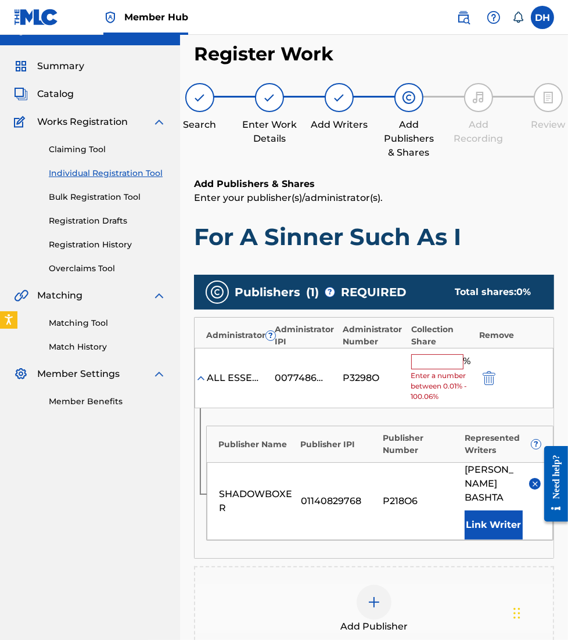
click at [421, 359] on input "text" at bounding box center [437, 361] width 52 height 15
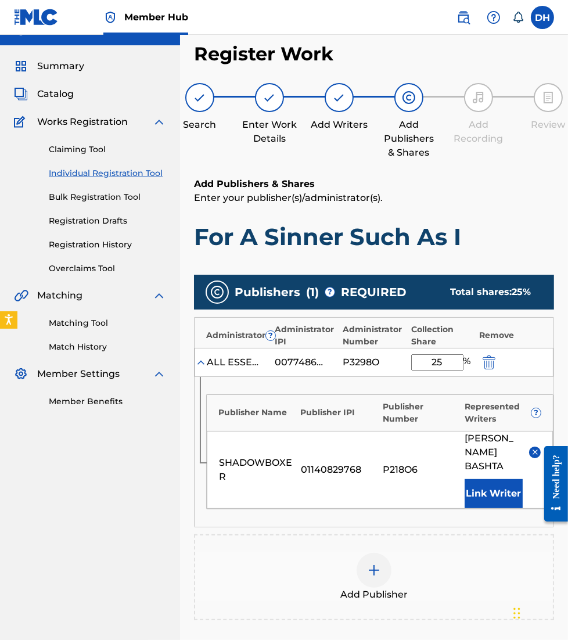
type input "25"
click at [299, 358] on div "00774862003" at bounding box center [301, 363] width 52 height 14
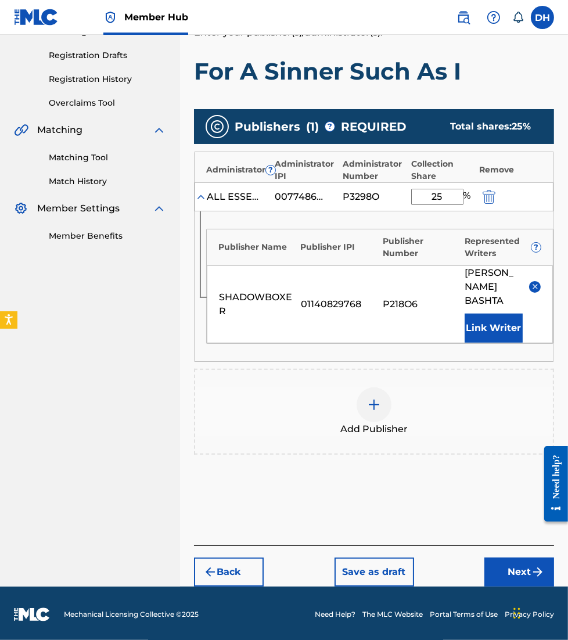
click at [383, 396] on div at bounding box center [374, 404] width 35 height 35
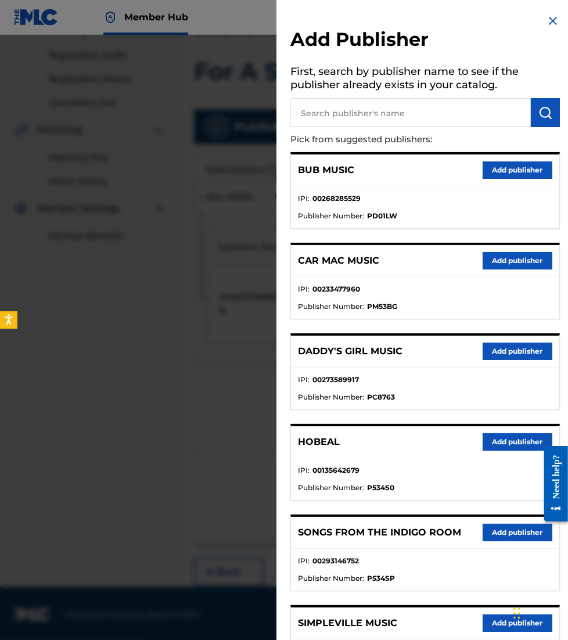
click at [321, 113] on input "text" at bounding box center [410, 112] width 241 height 29
type input "all essential"
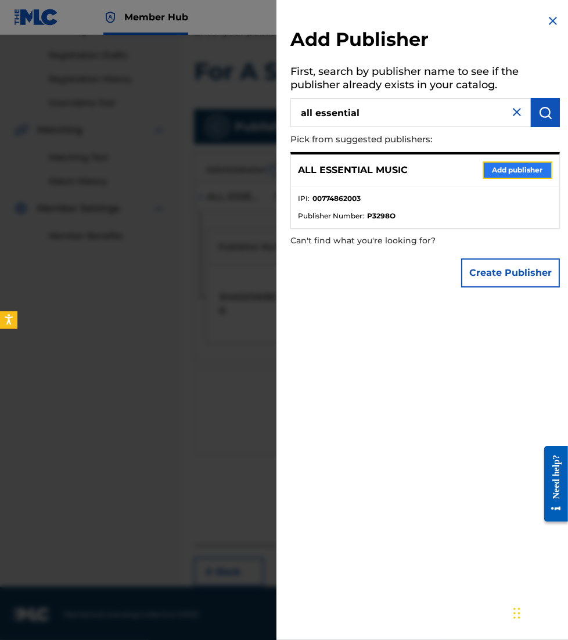
click at [496, 170] on button "Add publisher" at bounding box center [518, 170] width 70 height 17
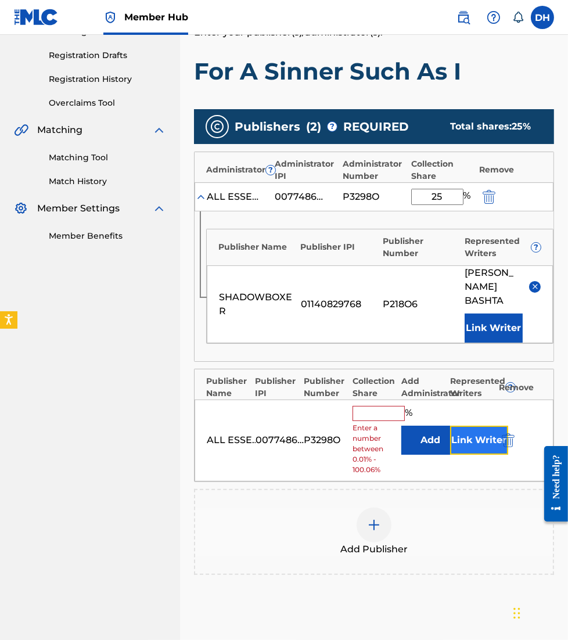
click at [491, 453] on button "Link Writer" at bounding box center [479, 440] width 58 height 29
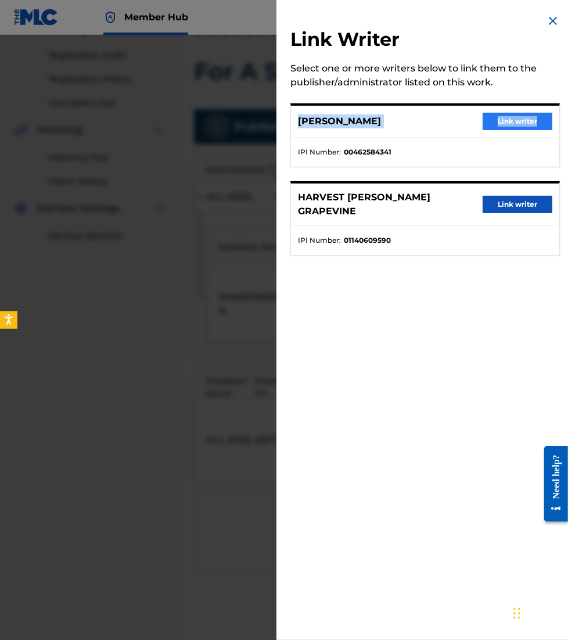
click at [512, 114] on div "Link Writer Select one or more writers below to link them to the publisher/admi…" at bounding box center [425, 320] width 297 height 640
click at [510, 115] on button "Link writer" at bounding box center [518, 121] width 70 height 17
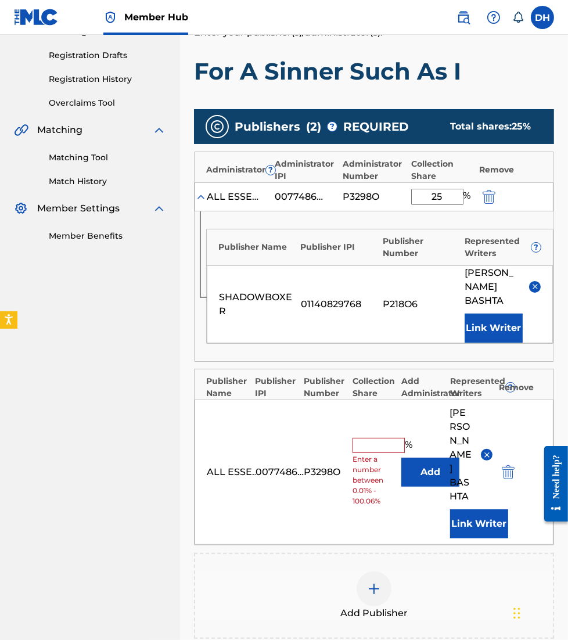
click at [378, 438] on input "text" at bounding box center [379, 445] width 52 height 15
type input "12.5"
click at [379, 572] on div at bounding box center [374, 589] width 35 height 35
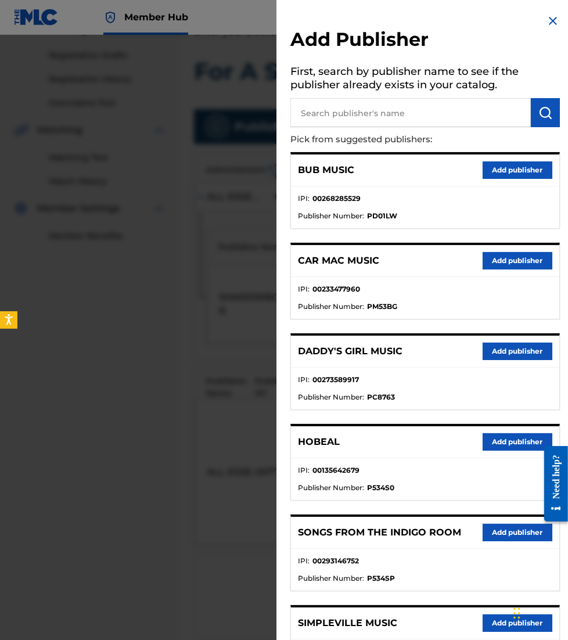
click at [381, 116] on input "text" at bounding box center [410, 112] width 241 height 29
type input "maverick city pub"
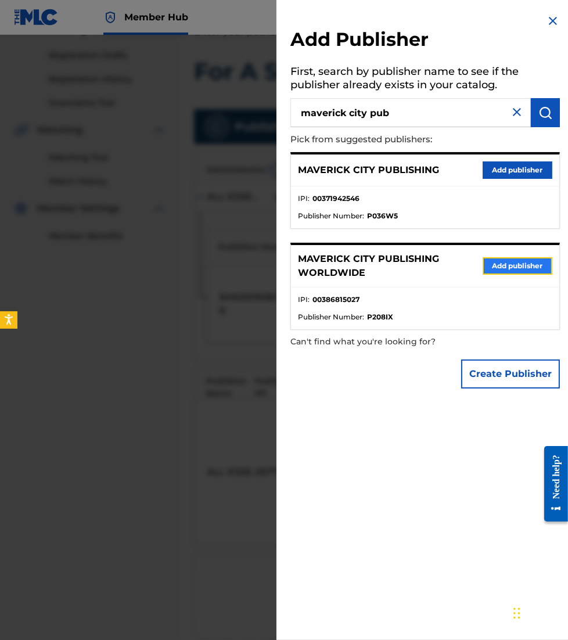
click at [526, 265] on button "Add publisher" at bounding box center [518, 265] width 70 height 17
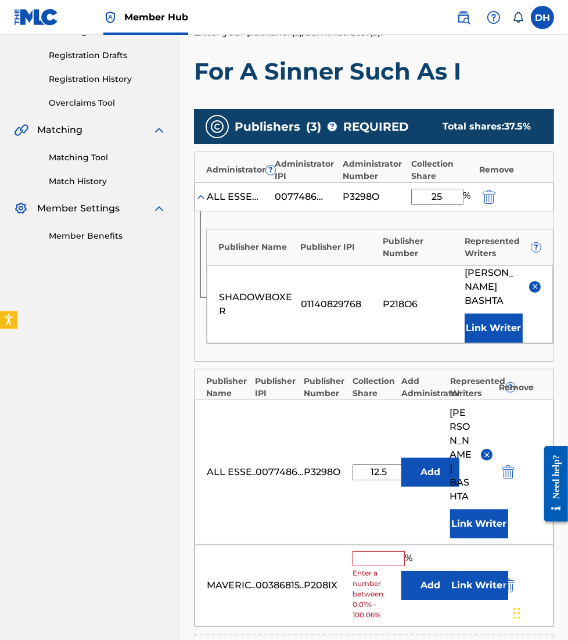
click at [384, 568] on span "Enter a number between 0.01% - 100.06%" at bounding box center [374, 594] width 43 height 52
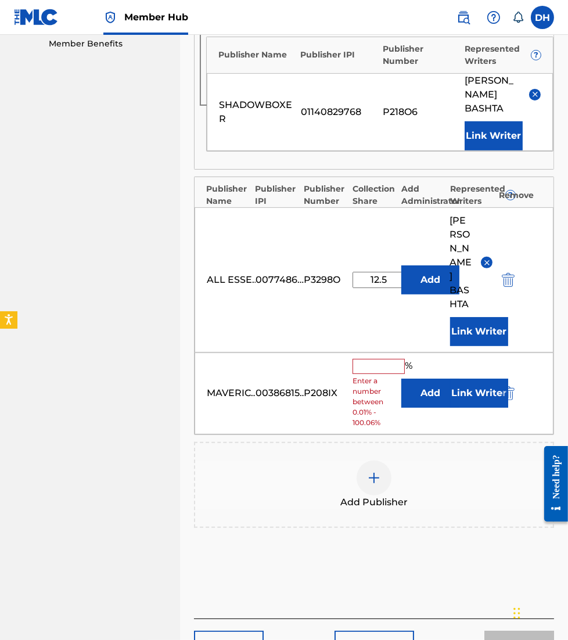
scroll to position [415, 0]
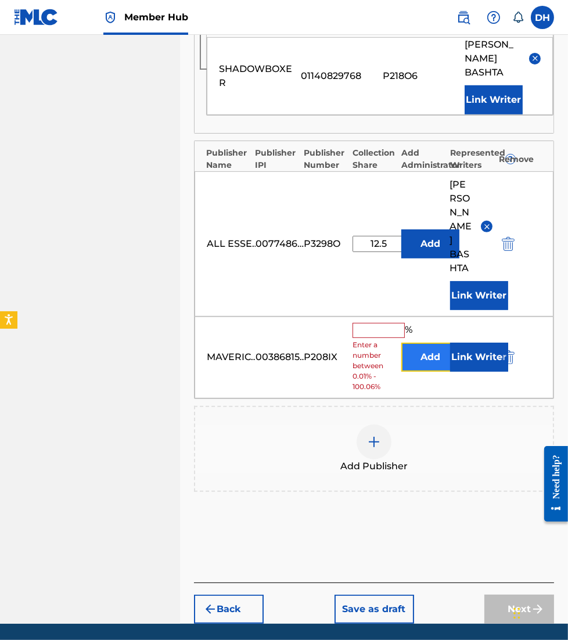
click at [418, 343] on button "Add" at bounding box center [430, 357] width 58 height 29
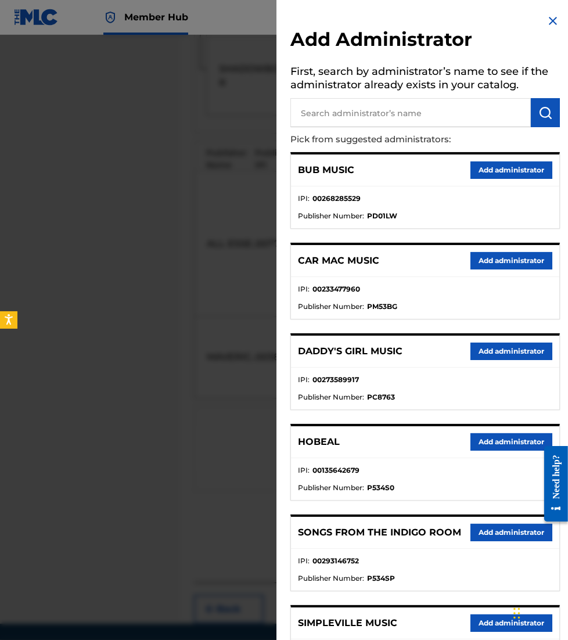
click at [400, 117] on input "text" at bounding box center [410, 112] width 241 height 29
type input "all essential"
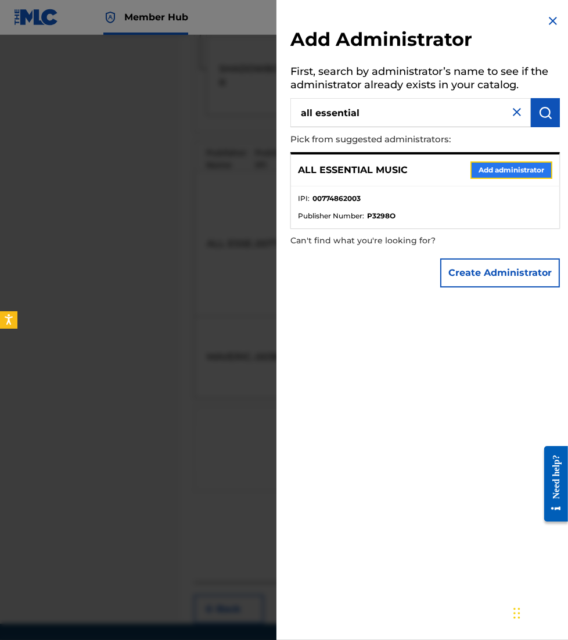
click at [497, 163] on button "Add administrator" at bounding box center [512, 170] width 82 height 17
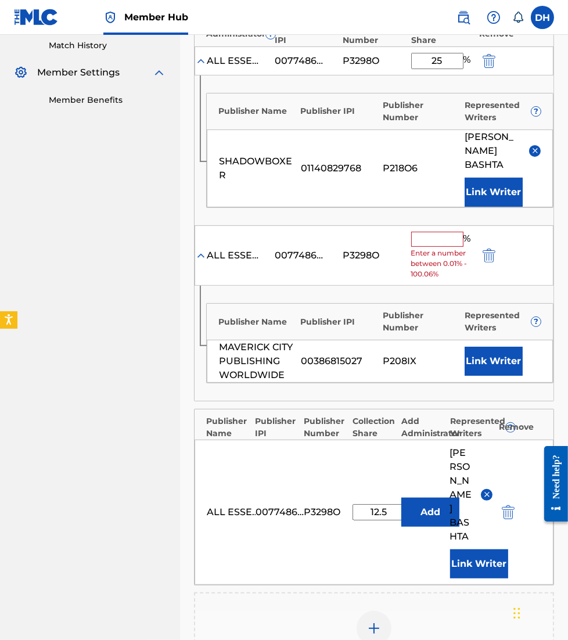
scroll to position [300, 0]
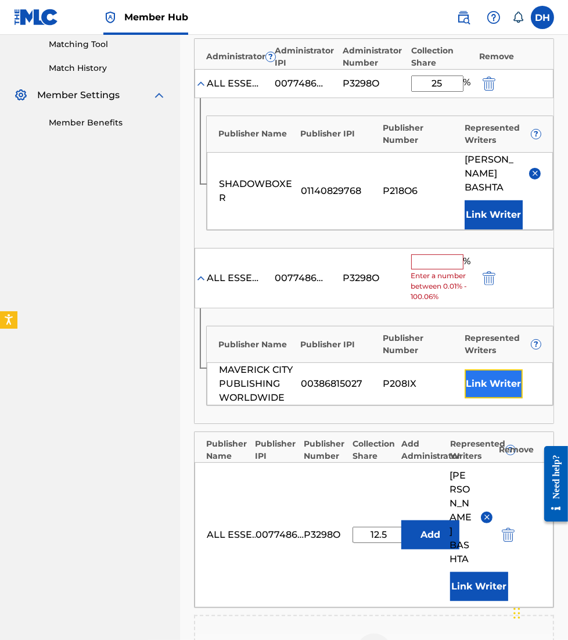
click at [476, 369] on button "Link Writer" at bounding box center [494, 383] width 58 height 29
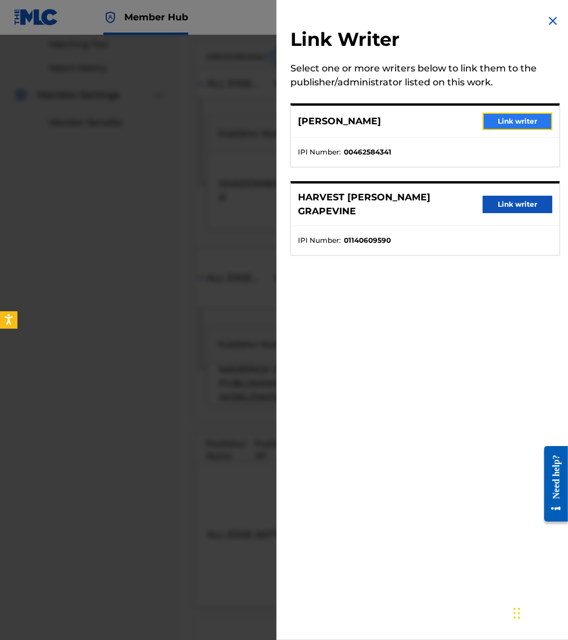
click at [513, 118] on button "Link writer" at bounding box center [518, 121] width 70 height 17
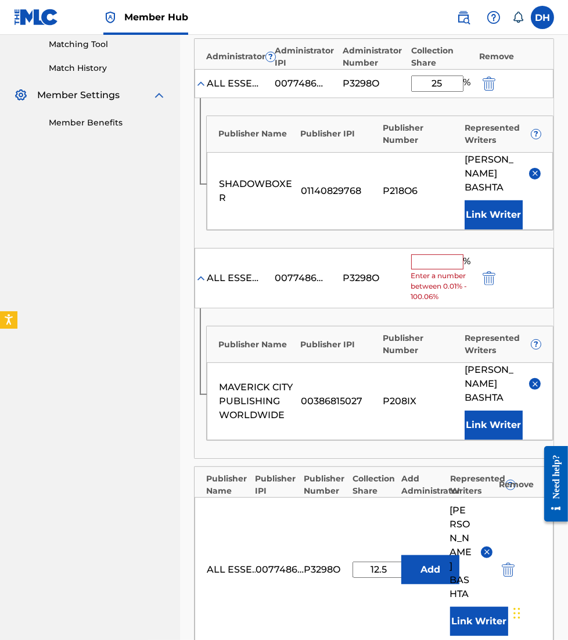
click at [428, 261] on input "text" at bounding box center [437, 261] width 52 height 15
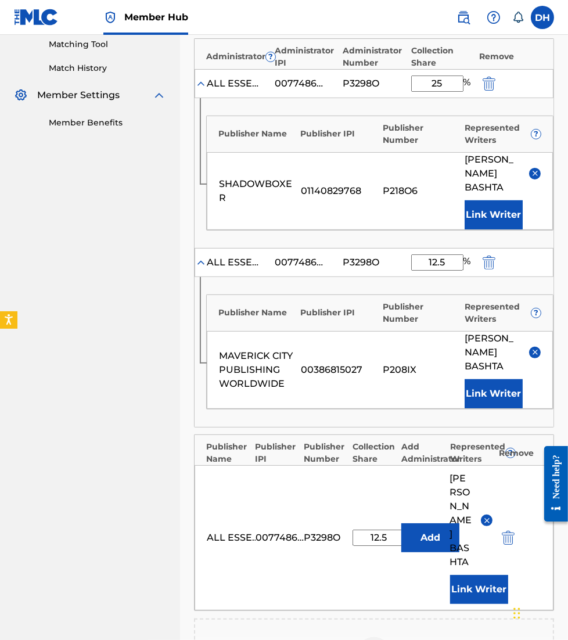
type input "12.5"
drag, startPoint x: 127, startPoint y: 489, endPoint x: 120, endPoint y: 485, distance: 8.6
click at [120, 485] on nav "ESSENTIAL MUSIC PUBLISHING Summary Catalog Works Registration Claiming Tool Ind…" at bounding box center [90, 286] width 180 height 1102
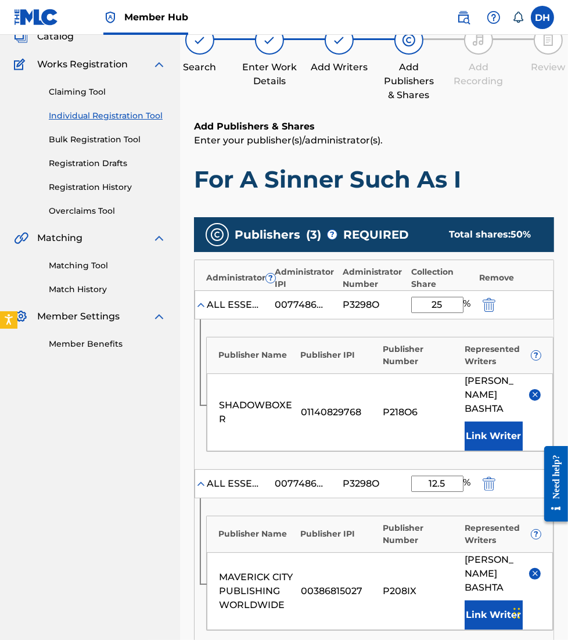
scroll to position [535, 0]
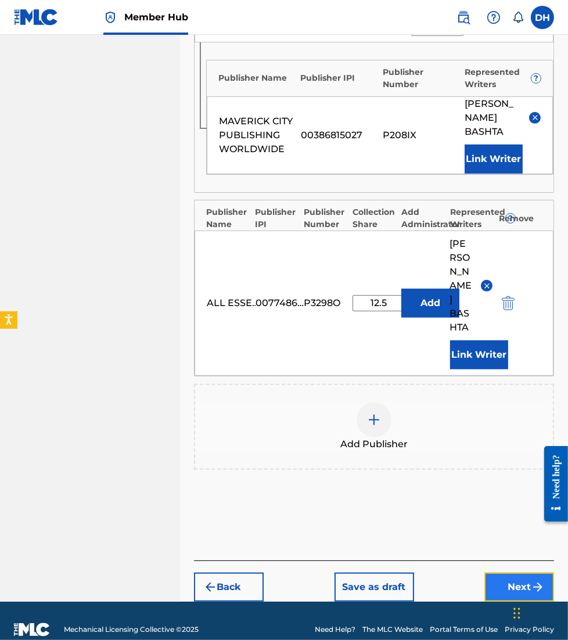
click at [521, 573] on button "Next" at bounding box center [520, 587] width 70 height 29
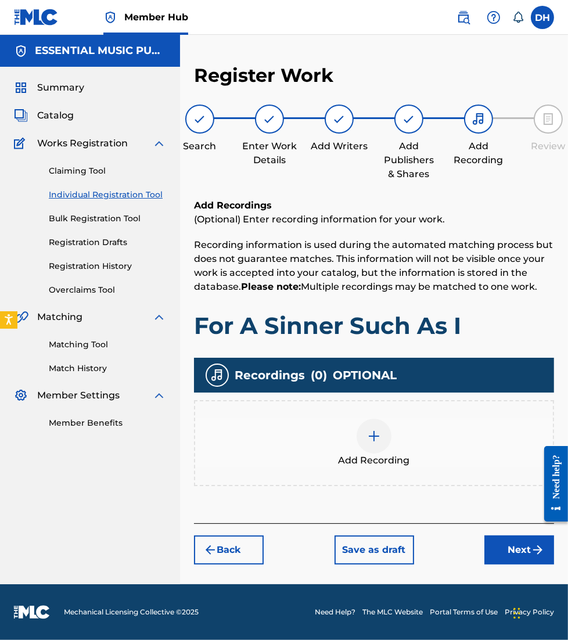
scroll to position [0, 0]
click at [364, 450] on div at bounding box center [374, 436] width 35 height 35
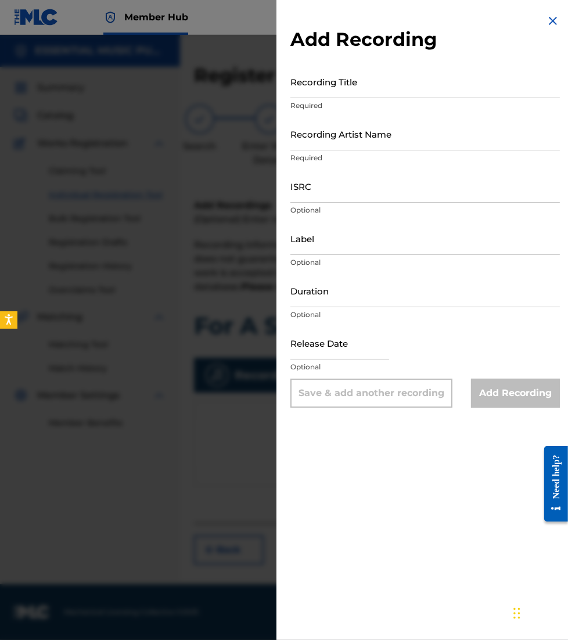
click at [551, 21] on img at bounding box center [553, 21] width 14 height 14
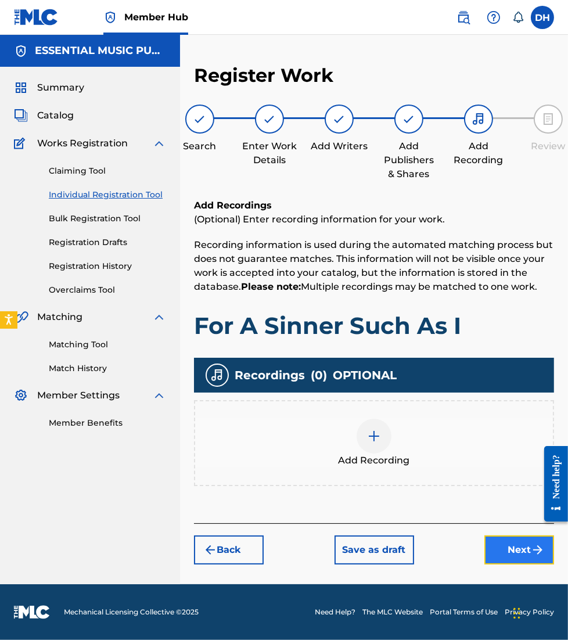
click at [536, 546] on img "submit" at bounding box center [538, 550] width 14 height 14
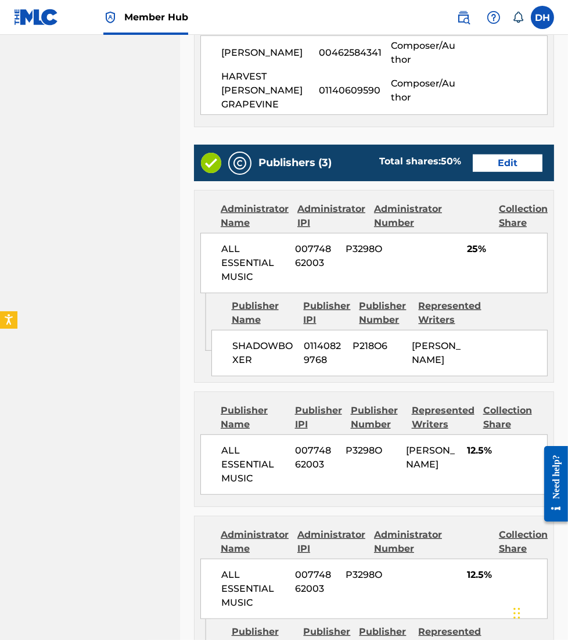
scroll to position [873, 0]
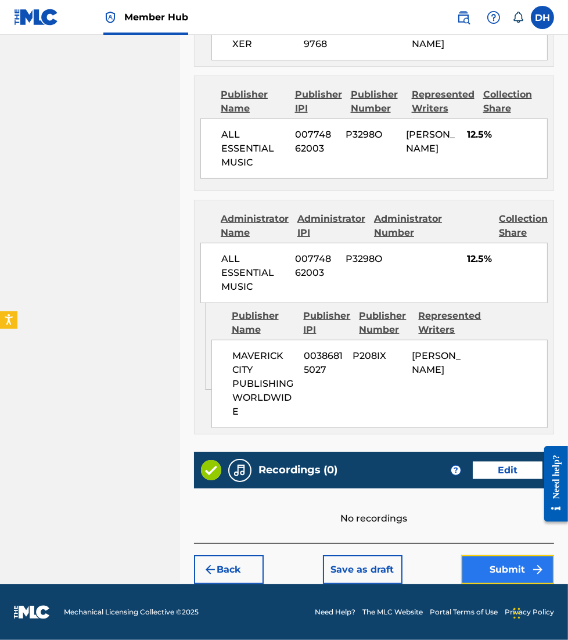
click at [490, 556] on button "Submit" at bounding box center [507, 569] width 93 height 29
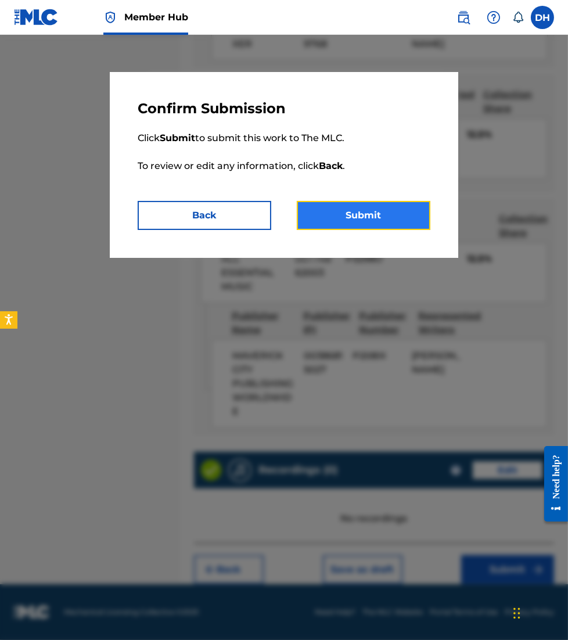
click at [364, 221] on button "Submit" at bounding box center [364, 215] width 134 height 29
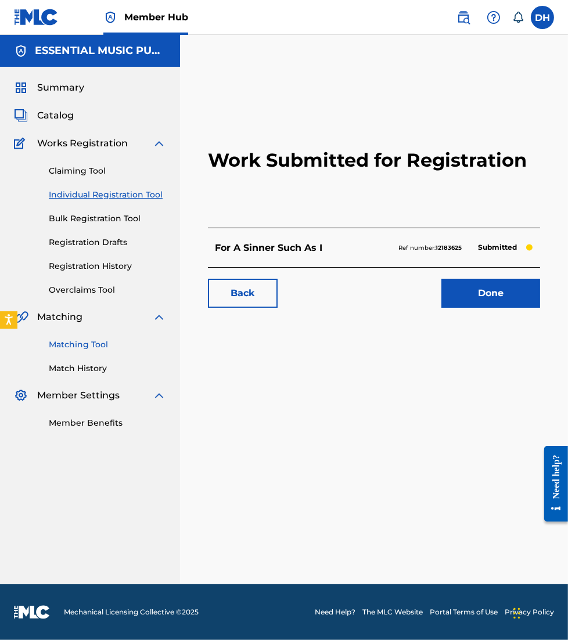
click at [88, 346] on link "Matching Tool" at bounding box center [107, 345] width 117 height 12
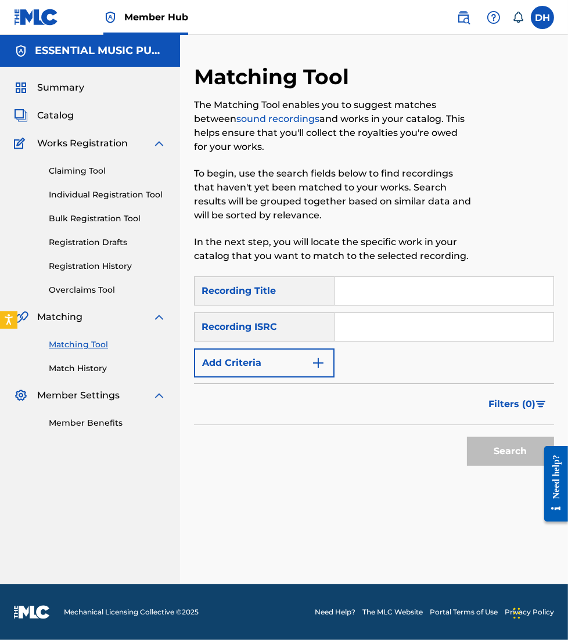
click at [346, 339] on input "Search Form" at bounding box center [444, 327] width 219 height 28
paste input "US-WFE-25-91437"
click at [360, 332] on input "US-WFE-25-91437" at bounding box center [444, 327] width 219 height 28
click at [384, 325] on input "USWFE-25-91437" at bounding box center [444, 327] width 219 height 28
click at [396, 326] on input "USWFE25-91437" at bounding box center [444, 327] width 219 height 28
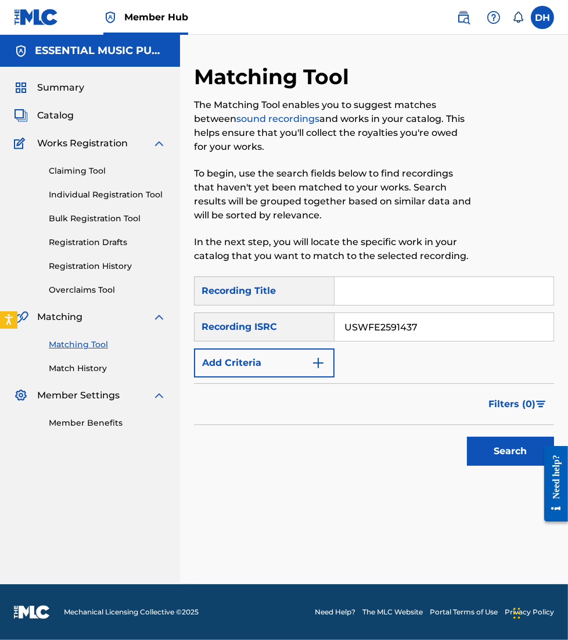
type input "USWFE2591437"
click at [467, 437] on button "Search" at bounding box center [510, 451] width 87 height 29
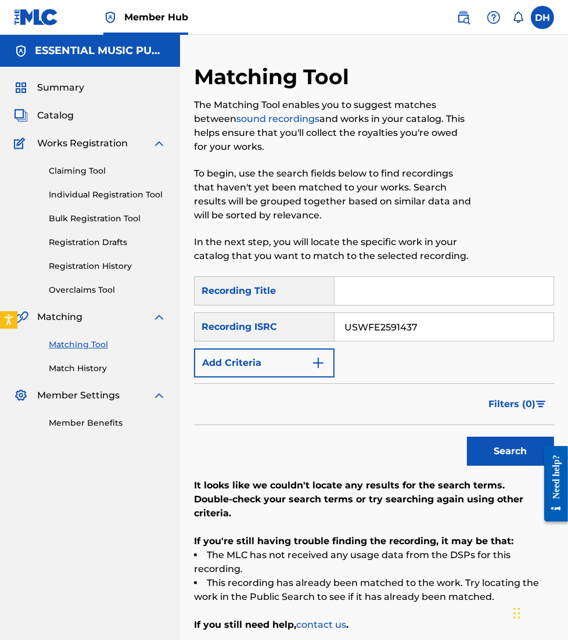
click at [343, 330] on input "USWFE2591437" at bounding box center [444, 327] width 219 height 28
click at [89, 341] on link "Matching Tool" at bounding box center [107, 345] width 117 height 12
click at [88, 343] on link "Matching Tool" at bounding box center [107, 345] width 117 height 12
click at [84, 189] on link "Individual Registration Tool" at bounding box center [107, 195] width 117 height 12
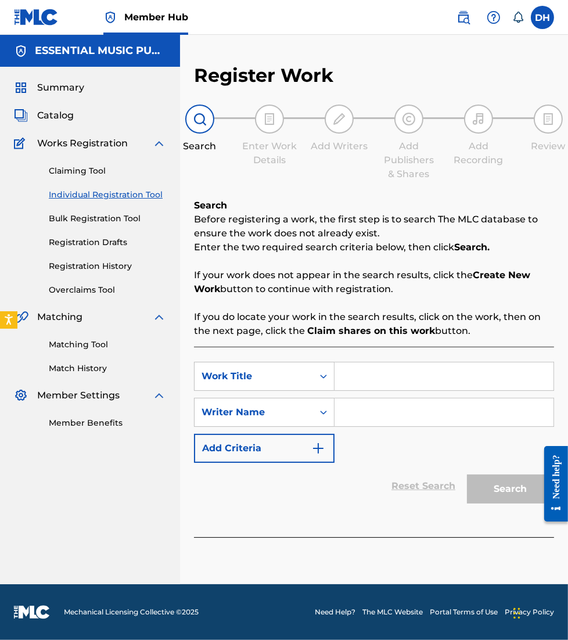
click at [378, 378] on input "Search Form" at bounding box center [444, 377] width 219 height 28
type input "Free At Last"
click at [401, 414] on input "Search Form" at bounding box center [444, 413] width 219 height 28
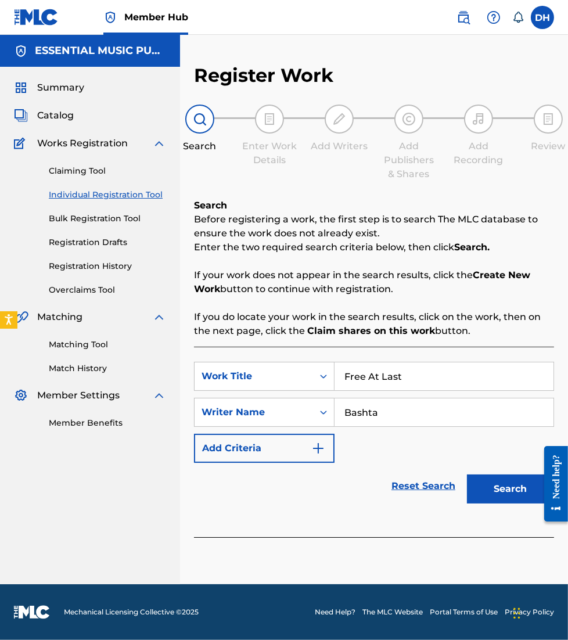
type input "Bashta"
click at [467, 475] on button "Search" at bounding box center [510, 489] width 87 height 29
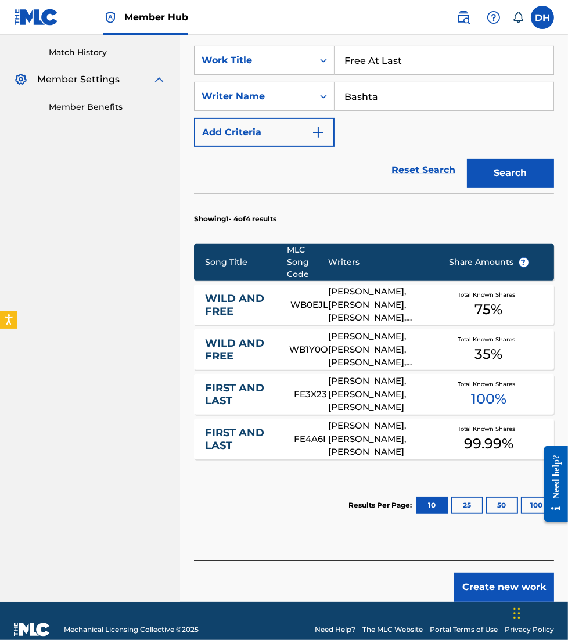
scroll to position [332, 0]
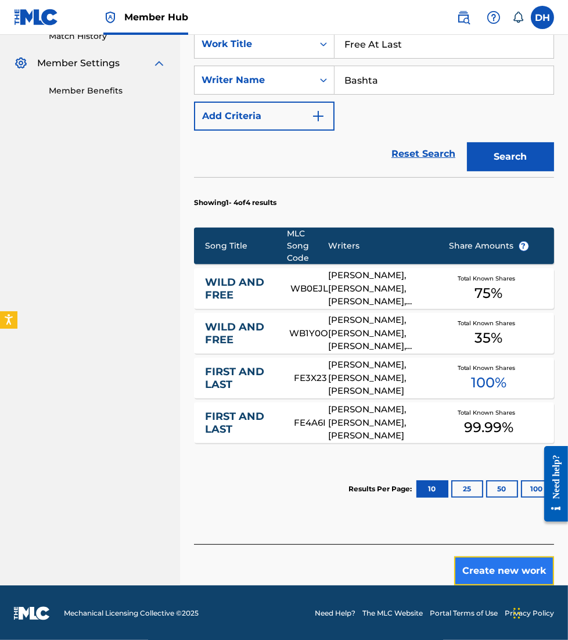
click at [511, 583] on button "Create new work" at bounding box center [504, 571] width 100 height 29
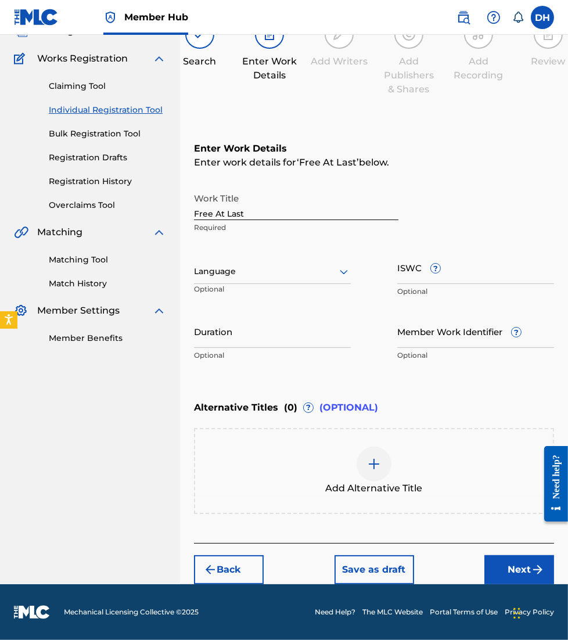
scroll to position [0, 0]
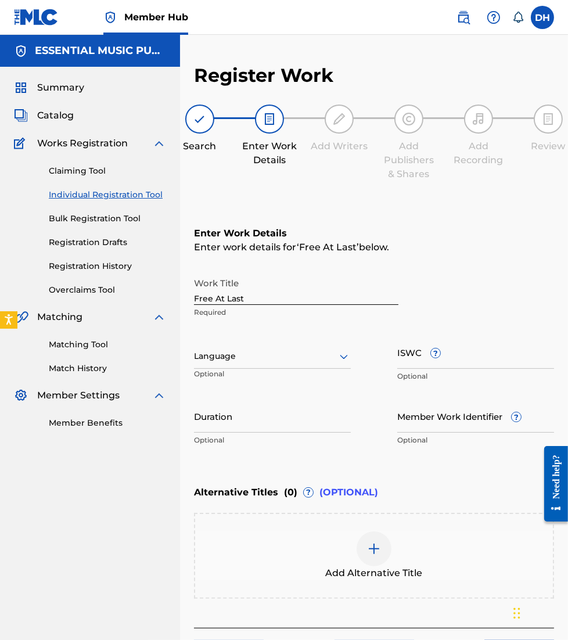
click at [300, 359] on div at bounding box center [272, 356] width 157 height 15
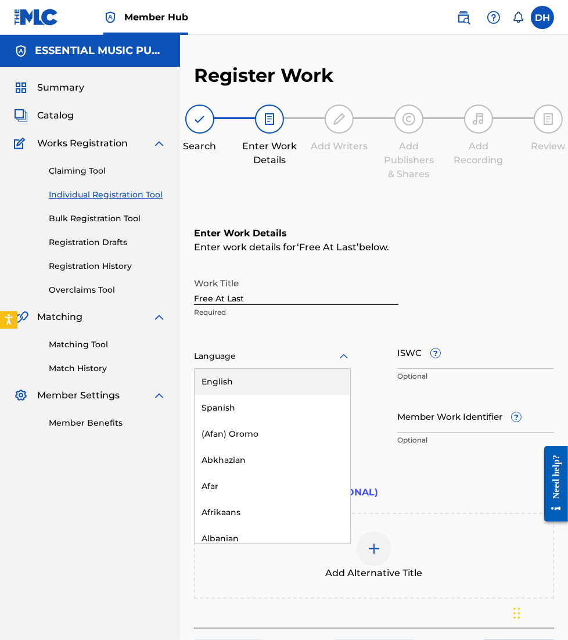
click at [307, 379] on div "English" at bounding box center [273, 382] width 156 height 26
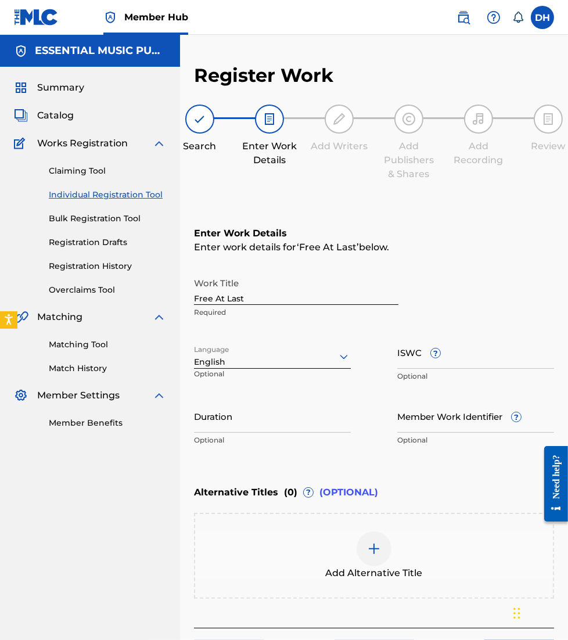
scroll to position [82, 0]
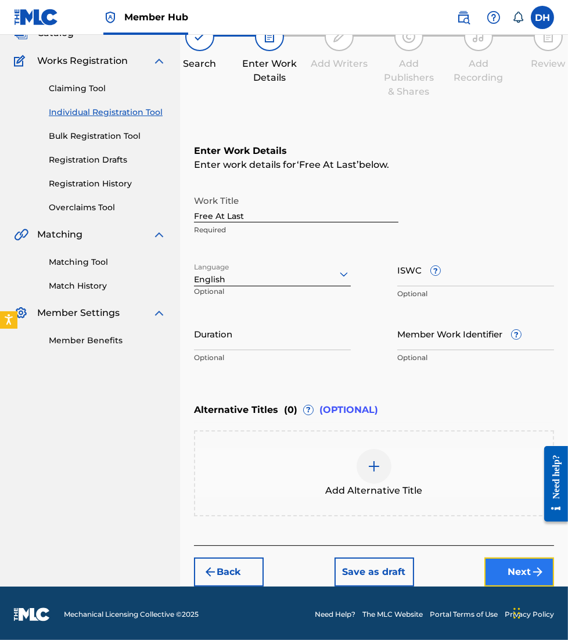
click at [514, 562] on button "Next" at bounding box center [520, 572] width 70 height 29
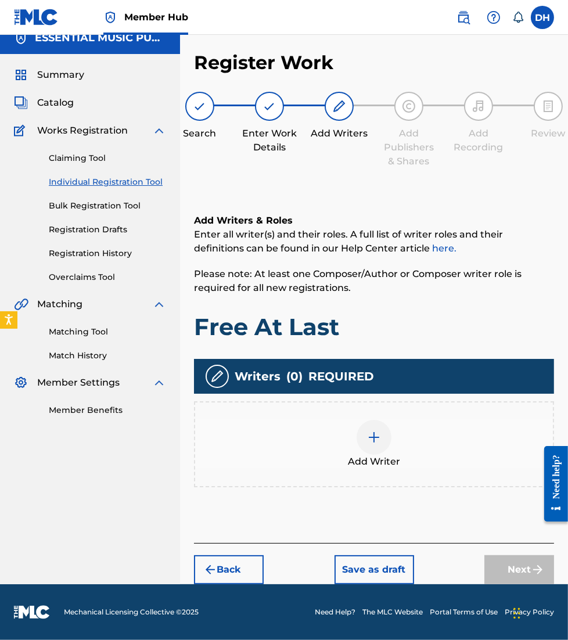
scroll to position [11, 0]
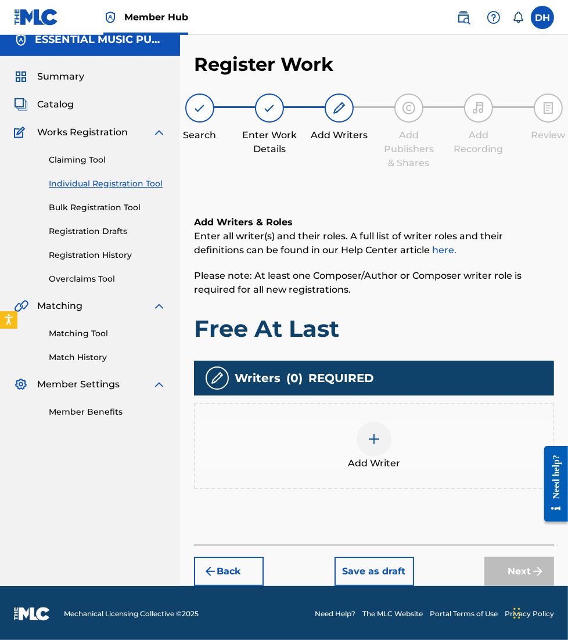
click at [356, 422] on div "Add Writer" at bounding box center [374, 446] width 358 height 49
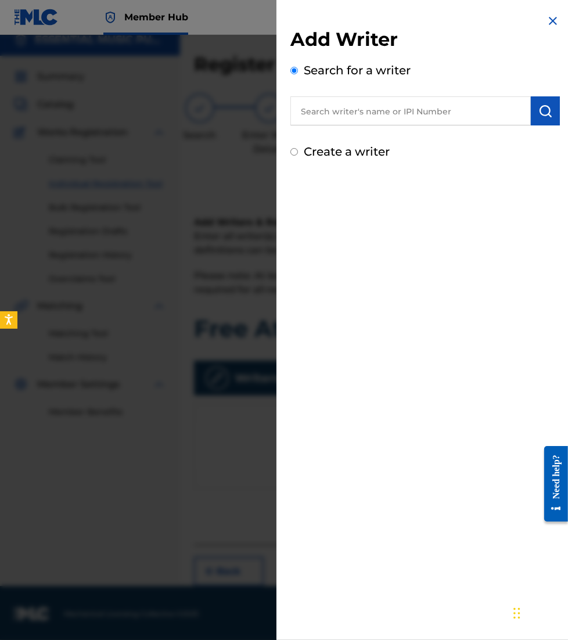
click at [379, 116] on input "text" at bounding box center [410, 110] width 241 height 29
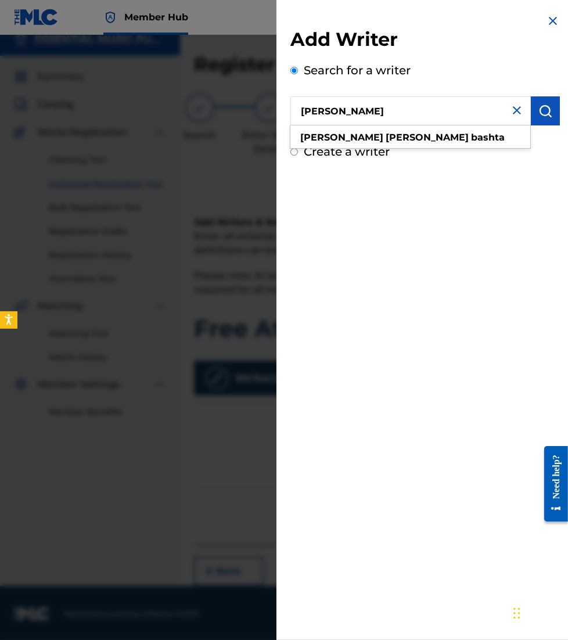
type input "daniel john bashta"
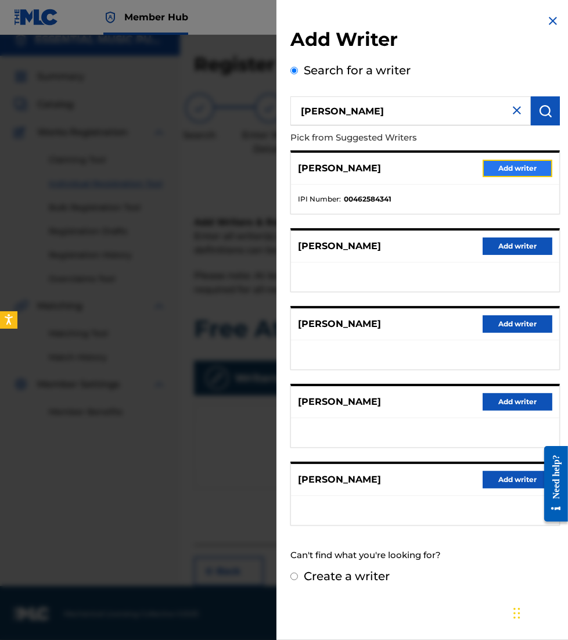
click at [507, 173] on button "Add writer" at bounding box center [518, 168] width 70 height 17
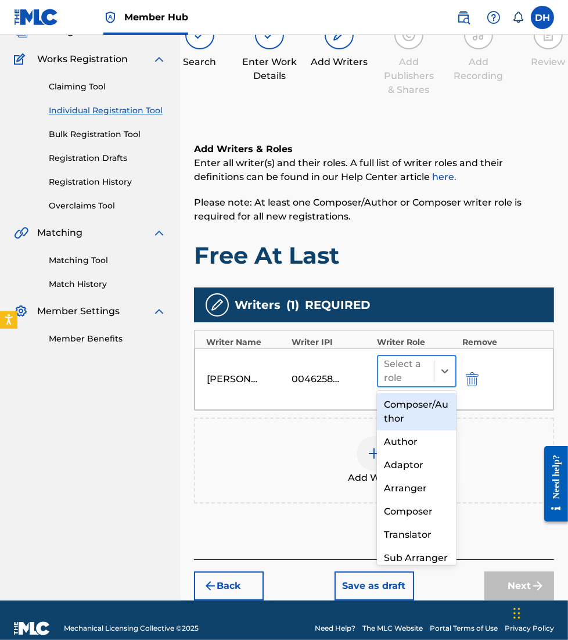
click at [414, 363] on div at bounding box center [406, 371] width 44 height 16
click at [417, 402] on div "Composer/Author" at bounding box center [416, 411] width 79 height 37
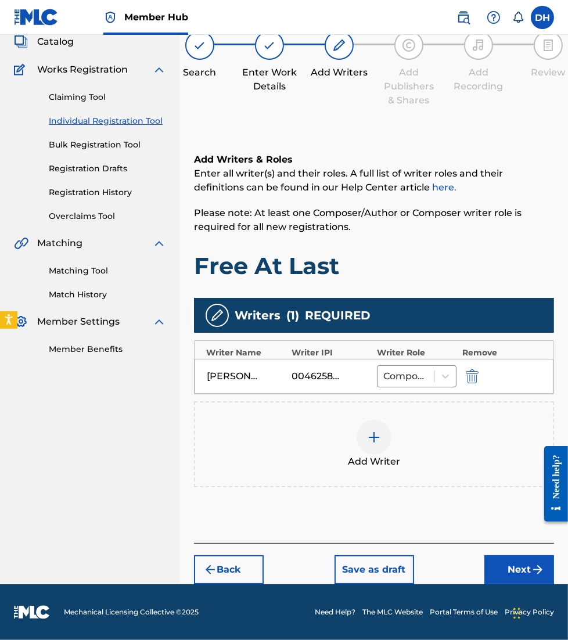
scroll to position [72, 0]
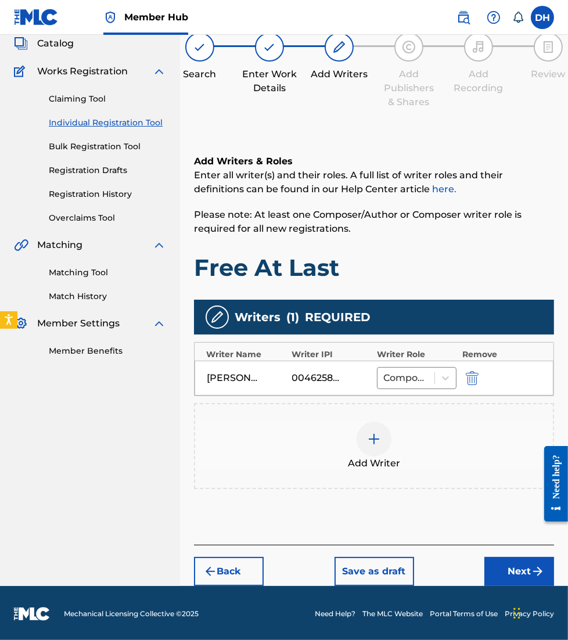
click at [383, 436] on div at bounding box center [374, 439] width 35 height 35
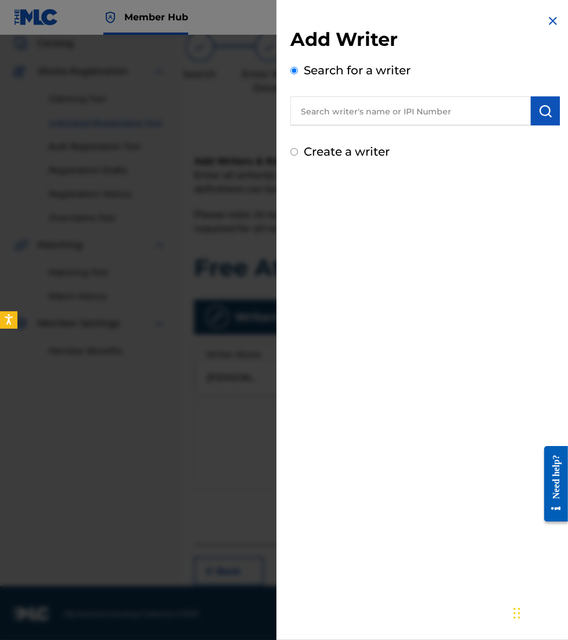
click at [409, 117] on input "text" at bounding box center [410, 110] width 241 height 29
click at [307, 97] on input "text" at bounding box center [410, 110] width 241 height 29
paste input "00383186833"
type input "00383186833"
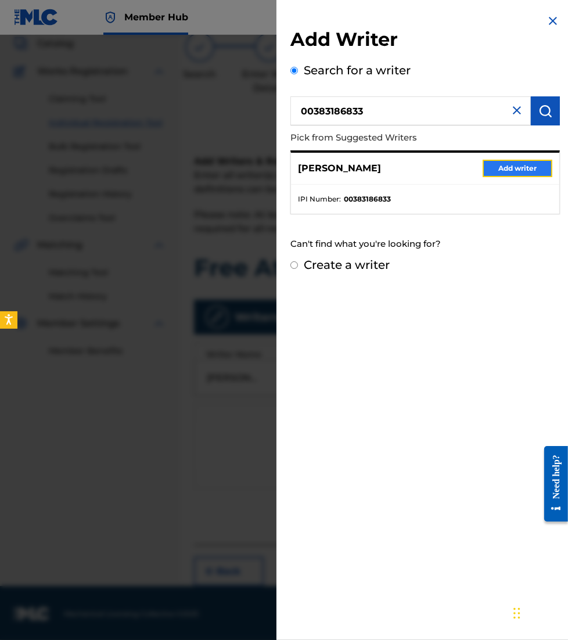
click at [490, 170] on button "Add writer" at bounding box center [518, 168] width 70 height 17
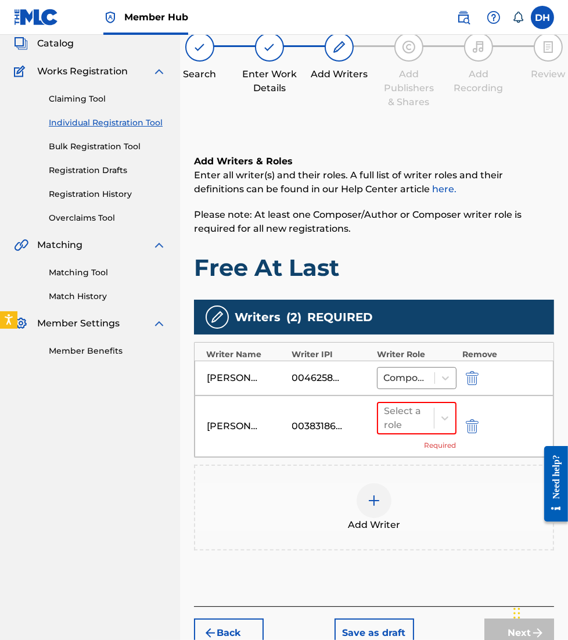
click at [391, 512] on div "Add Writer" at bounding box center [374, 507] width 358 height 49
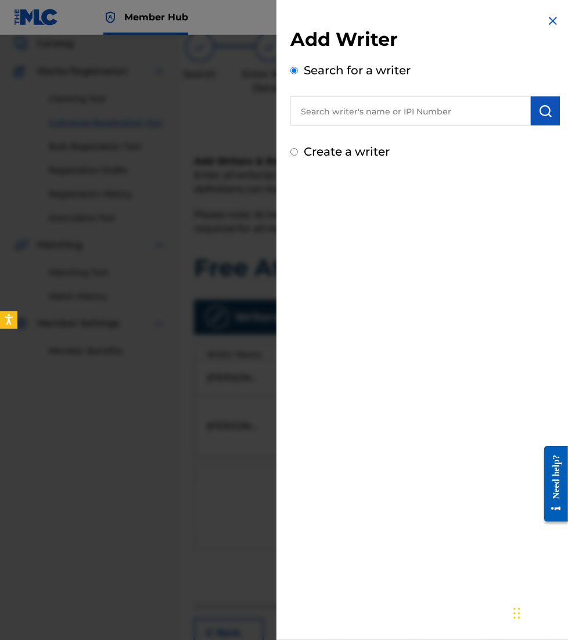
click at [374, 107] on input "text" at bounding box center [410, 110] width 241 height 29
paste input "00343504879"
type input "00343504879"
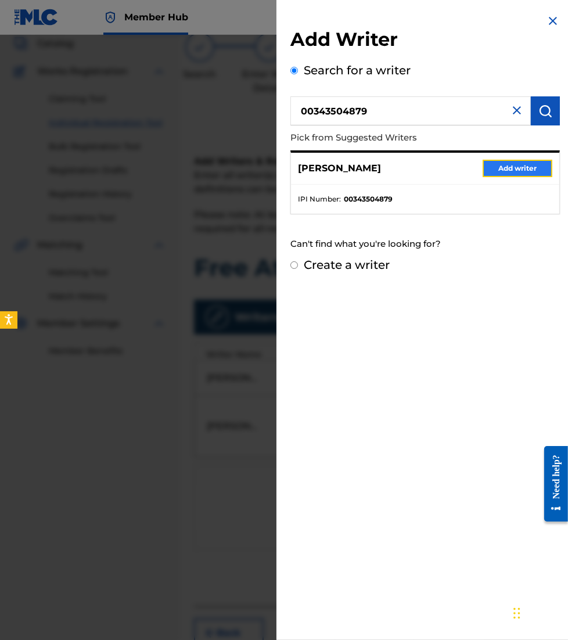
click at [486, 167] on button "Add writer" at bounding box center [518, 168] width 70 height 17
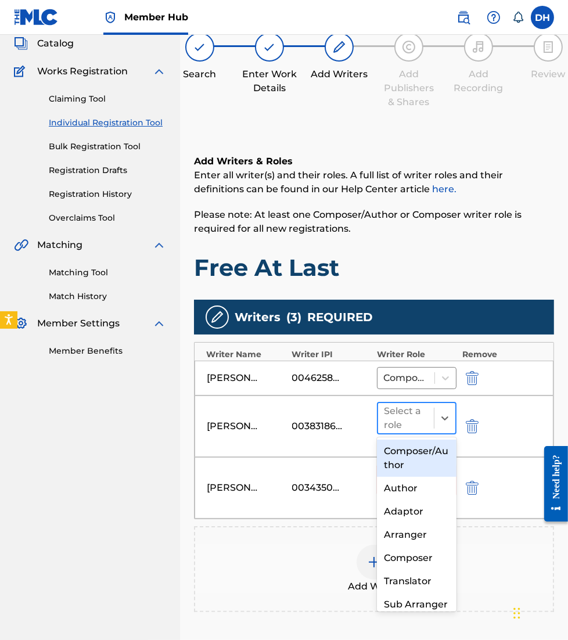
click at [415, 405] on div "Select a role" at bounding box center [406, 418] width 44 height 28
click at [407, 446] on div "Composer/Author" at bounding box center [416, 458] width 79 height 37
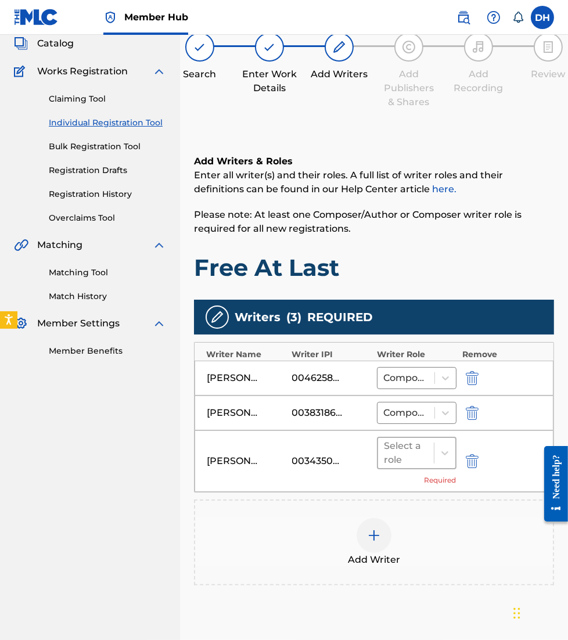
click at [407, 463] on div "Select a role" at bounding box center [406, 453] width 44 height 28
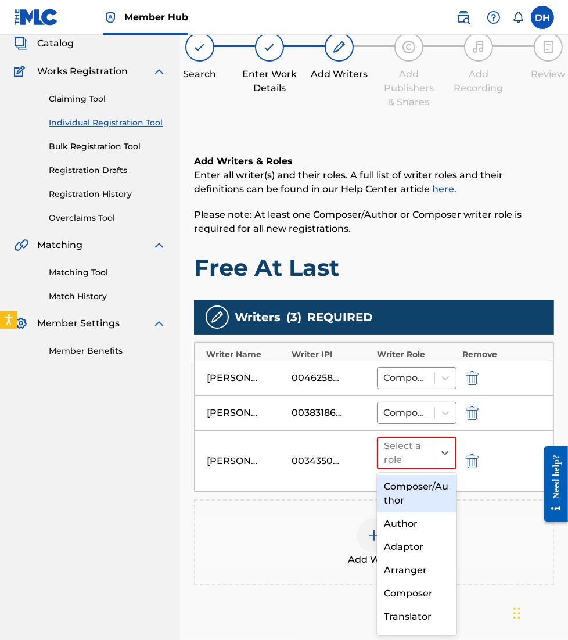
click at [405, 485] on div "Composer/Author" at bounding box center [416, 493] width 79 height 37
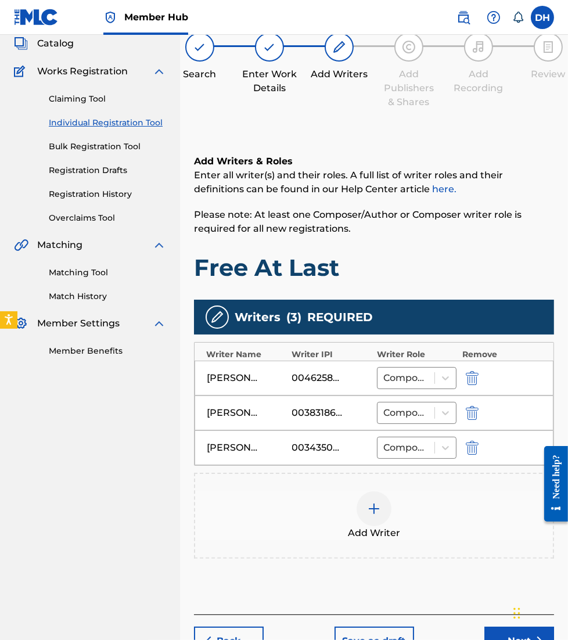
scroll to position [142, 0]
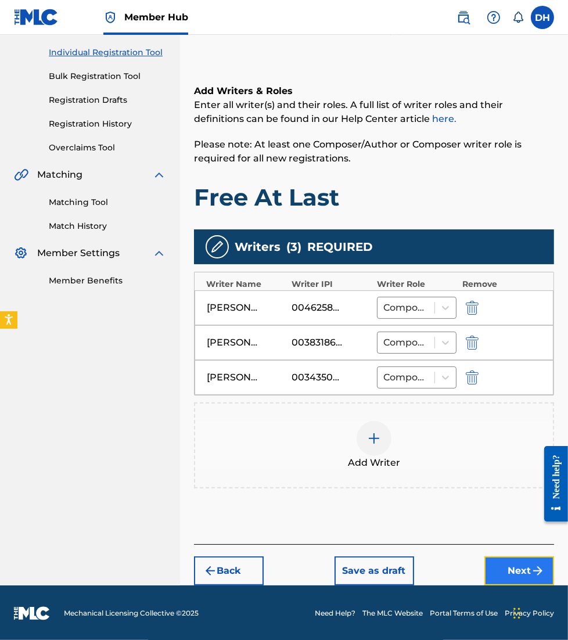
click at [505, 579] on button "Next" at bounding box center [520, 571] width 70 height 29
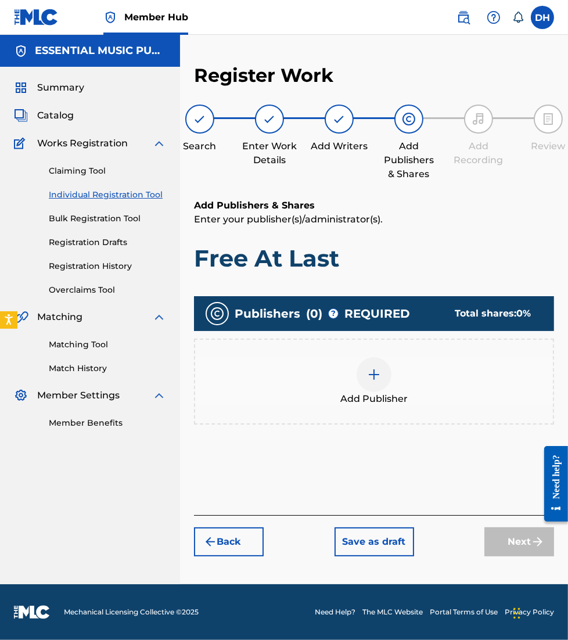
scroll to position [0, 0]
click at [347, 375] on div "Add Publisher" at bounding box center [374, 381] width 358 height 49
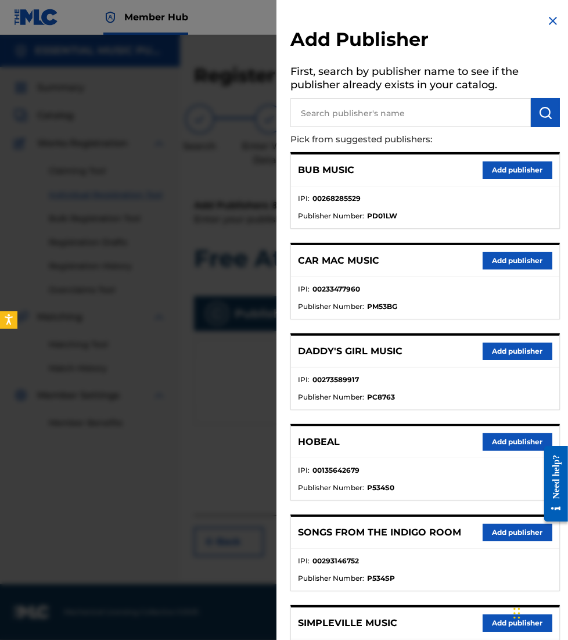
click at [475, 163] on div "BUB MUSIC Add publisher" at bounding box center [425, 171] width 268 height 32
click at [378, 115] on input "text" at bounding box center [410, 112] width 241 height 29
type input "shadowboxer"
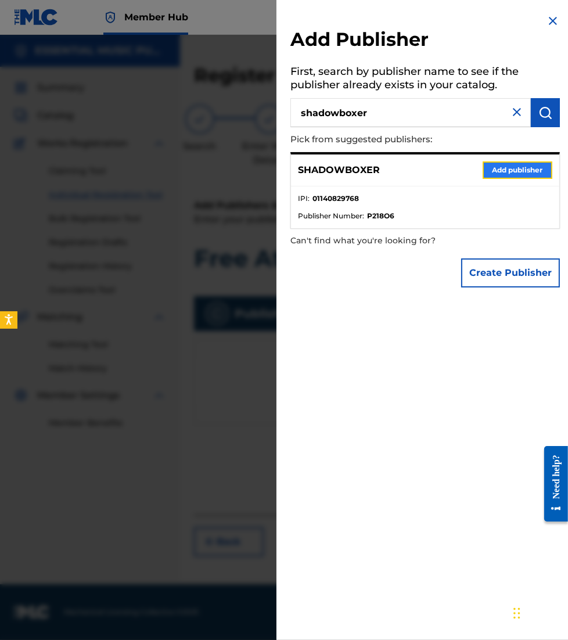
click at [494, 170] on button "Add publisher" at bounding box center [518, 170] width 70 height 17
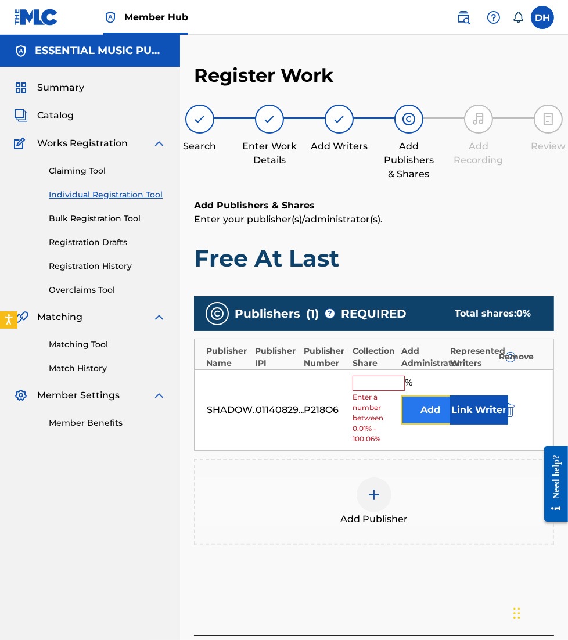
click at [414, 396] on button "Add" at bounding box center [430, 410] width 58 height 29
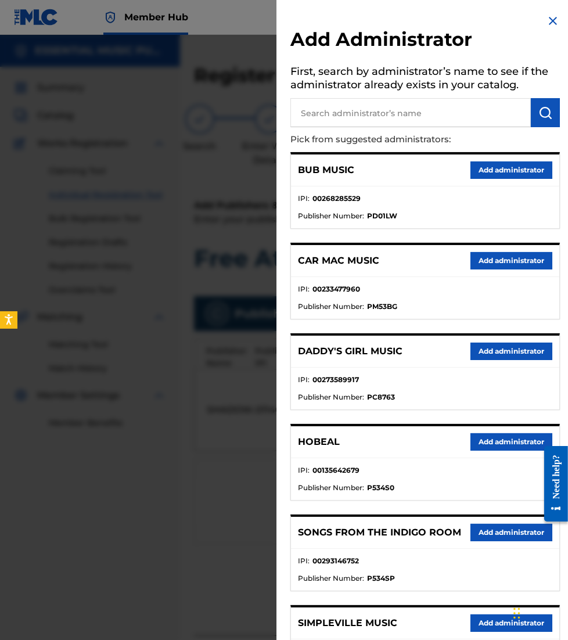
click at [312, 99] on input "text" at bounding box center [410, 112] width 241 height 29
type input "all essential"
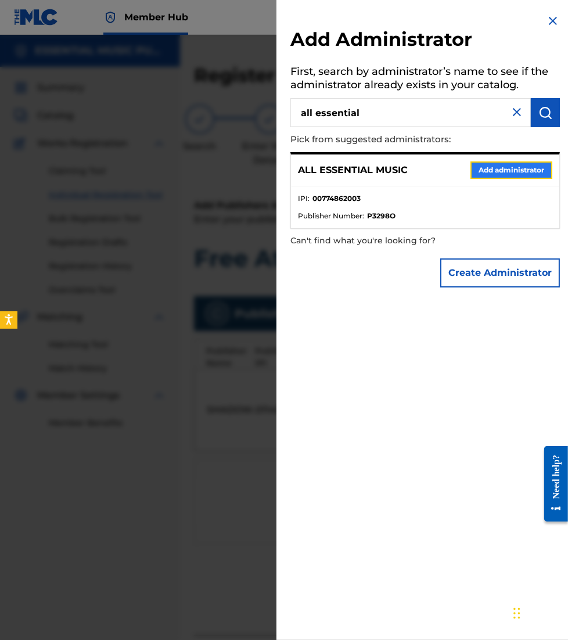
click at [477, 170] on button "Add administrator" at bounding box center [512, 170] width 82 height 17
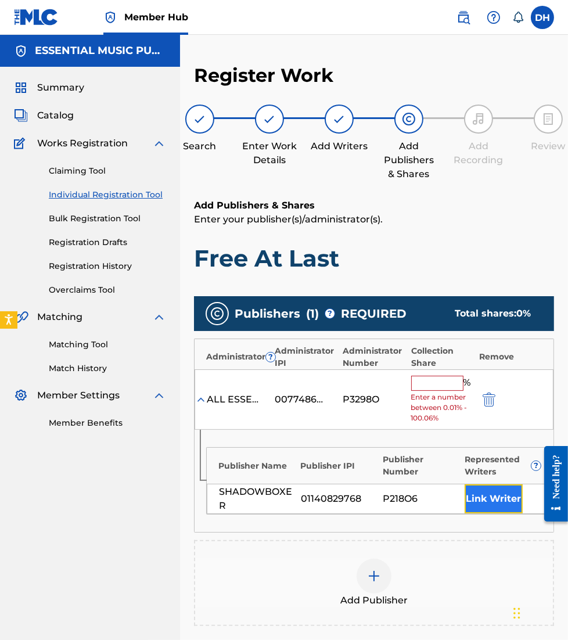
click at [517, 486] on button "Link Writer" at bounding box center [494, 499] width 58 height 29
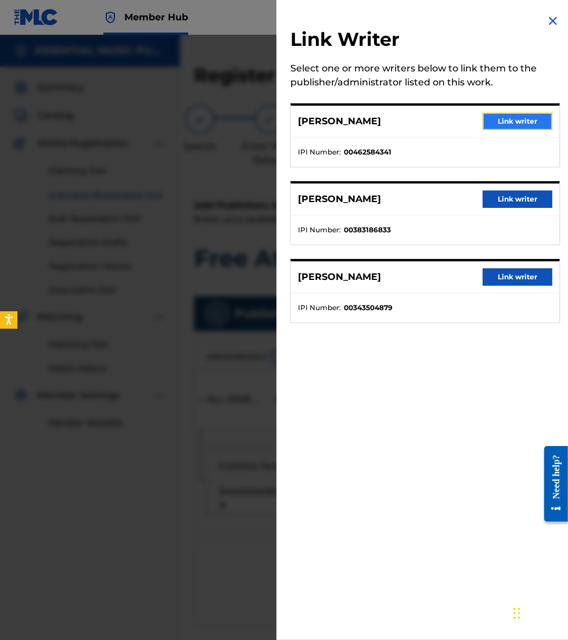
click at [502, 121] on button "Link writer" at bounding box center [518, 121] width 70 height 17
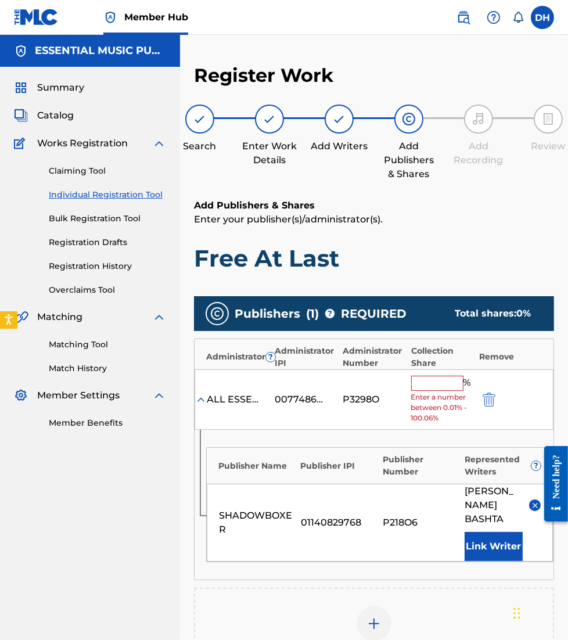
click at [435, 385] on input "text" at bounding box center [437, 383] width 52 height 15
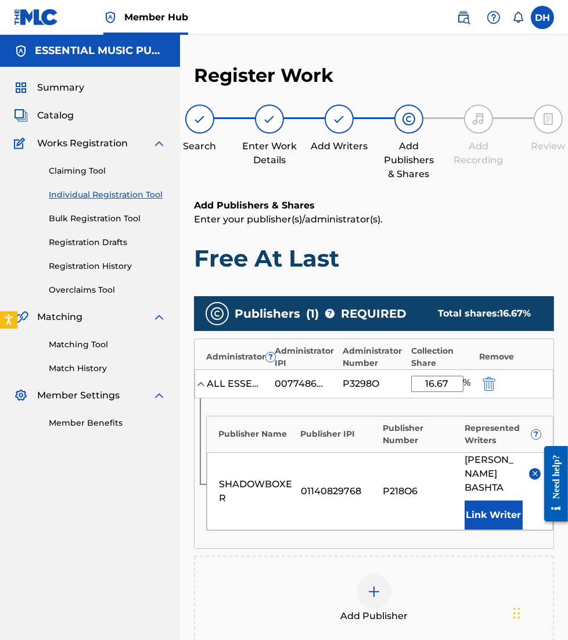
type input "16.67"
click at [378, 594] on img at bounding box center [374, 592] width 14 height 14
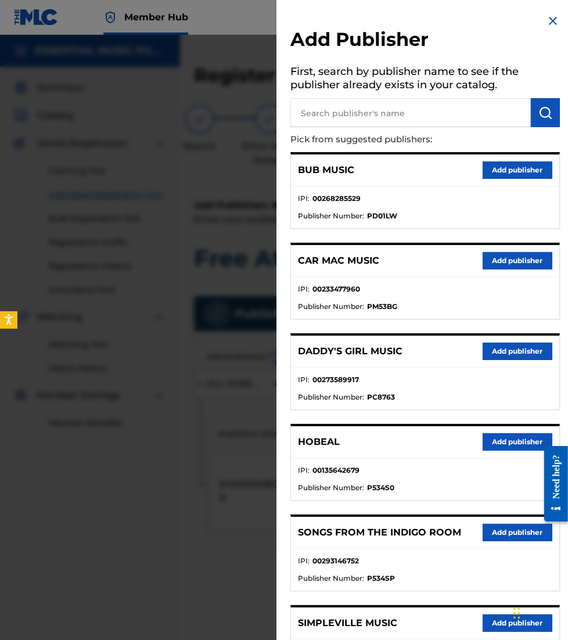
click at [407, 135] on p "Pick from suggested publishers:" at bounding box center [391, 139] width 203 height 25
click at [386, 110] on input "text" at bounding box center [410, 112] width 241 height 29
type input "all essential"
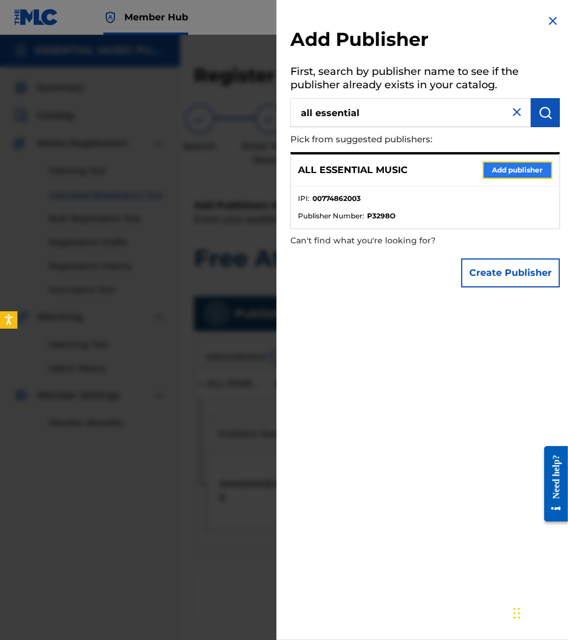
click at [500, 170] on button "Add publisher" at bounding box center [518, 170] width 70 height 17
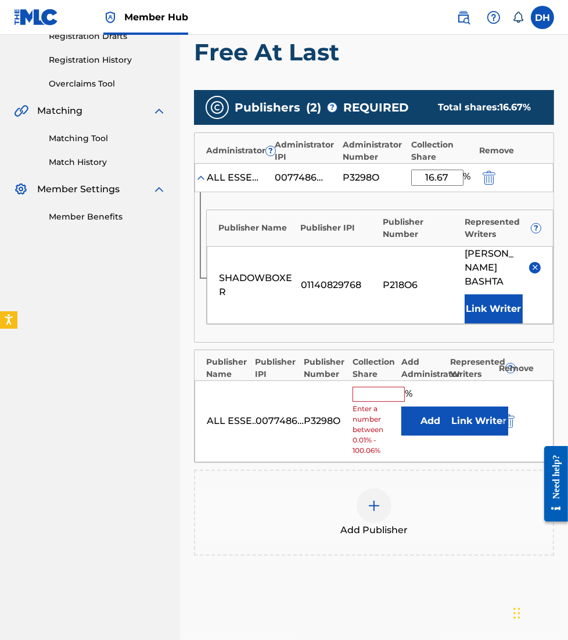
scroll to position [238, 0]
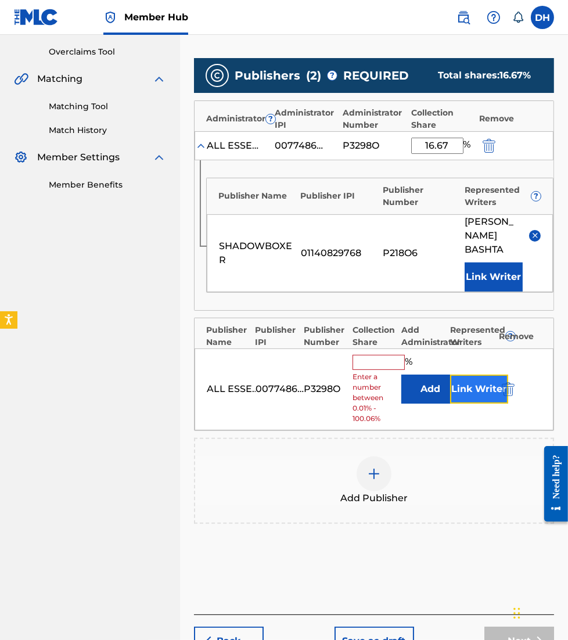
click at [480, 384] on button "Link Writer" at bounding box center [479, 389] width 58 height 29
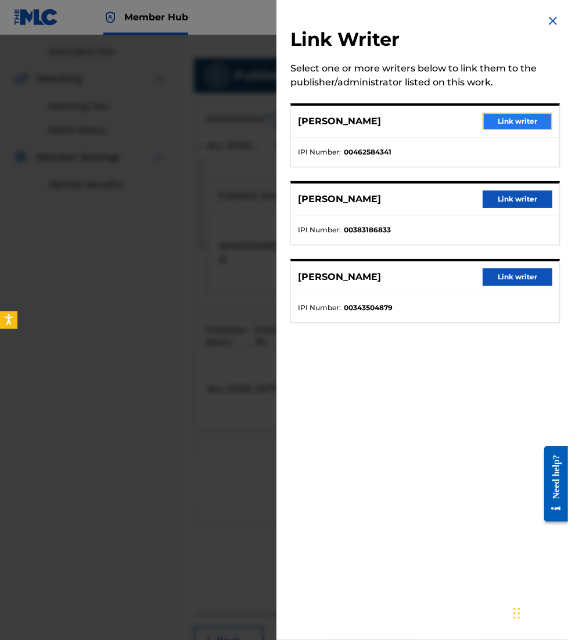
click at [500, 123] on button "Link writer" at bounding box center [518, 121] width 70 height 17
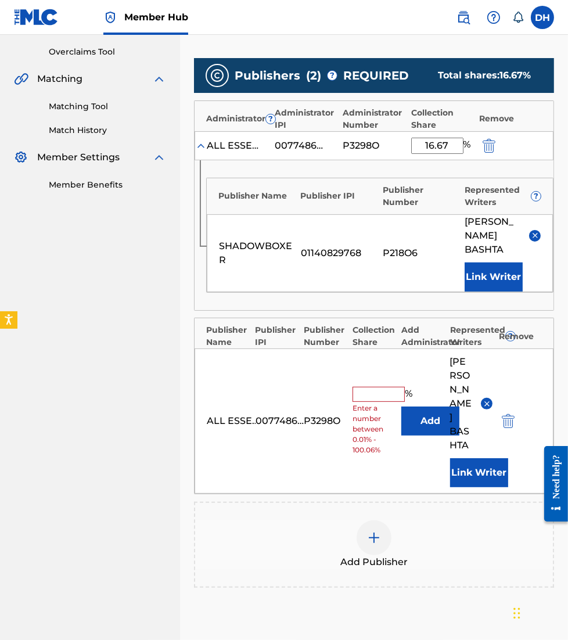
click at [367, 387] on input "text" at bounding box center [379, 394] width 52 height 15
type input "8.34"
click at [256, 536] on div "Add Publisher" at bounding box center [374, 545] width 358 height 49
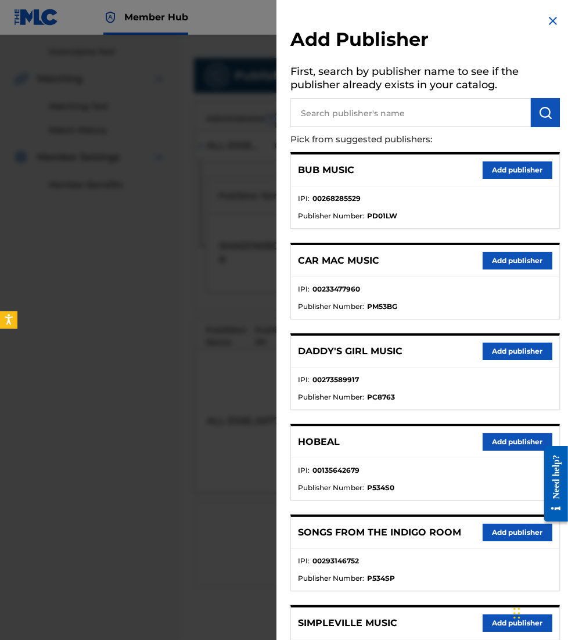
click at [326, 117] on input "text" at bounding box center [410, 112] width 241 height 29
type input "maverick city pub"
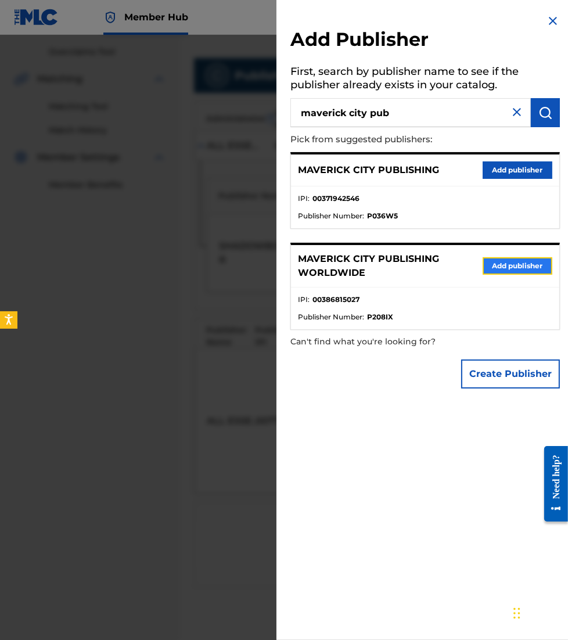
click at [483, 266] on button "Add publisher" at bounding box center [518, 265] width 70 height 17
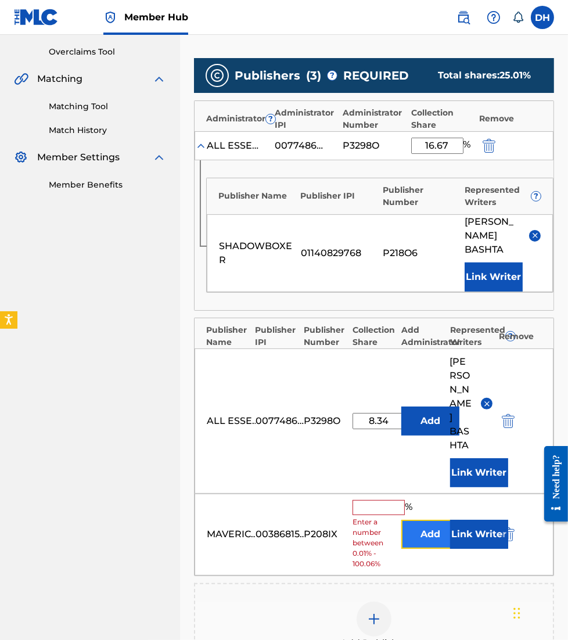
click at [421, 520] on button "Add" at bounding box center [430, 534] width 58 height 29
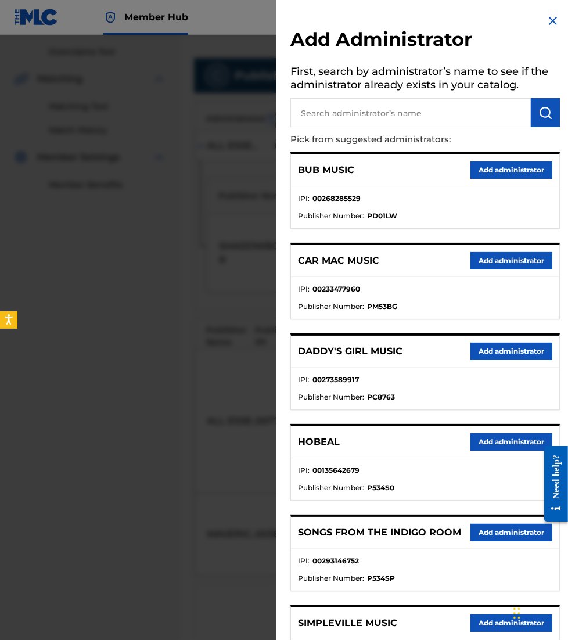
click at [403, 119] on input "text" at bounding box center [410, 112] width 241 height 29
type input "all essent"
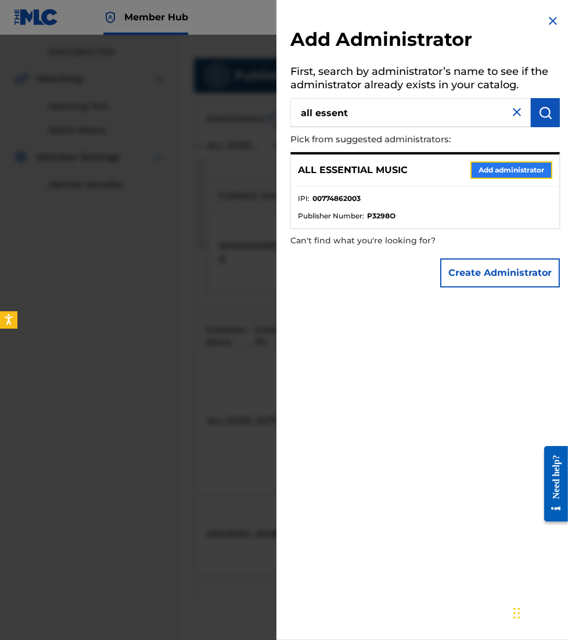
click at [521, 168] on button "Add administrator" at bounding box center [512, 170] width 82 height 17
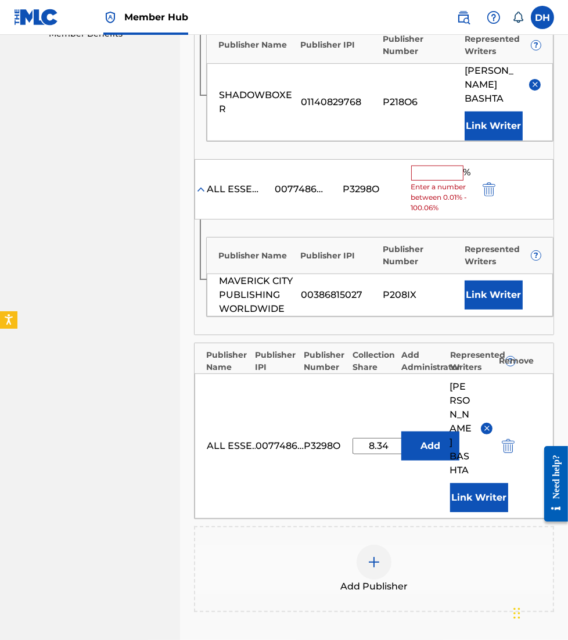
scroll to position [390, 0]
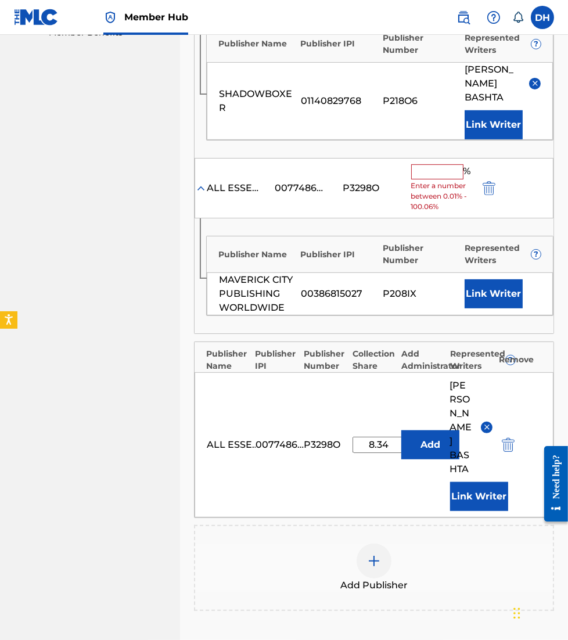
click at [445, 176] on input "text" at bounding box center [437, 171] width 52 height 15
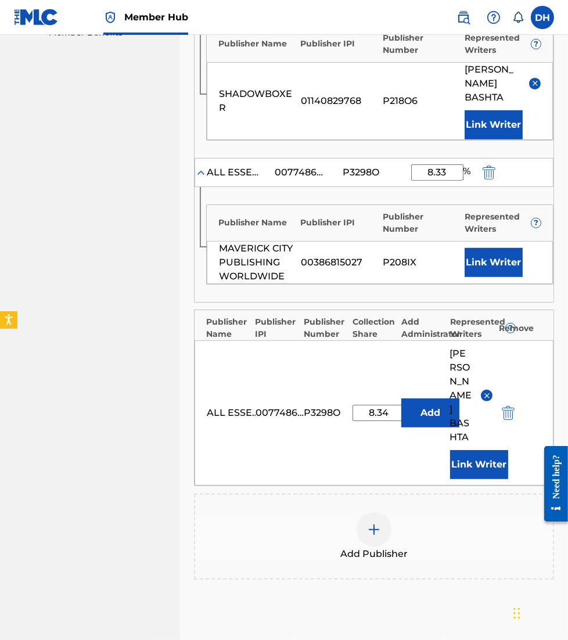
type input "8.33"
click at [479, 275] on button "Link Writer" at bounding box center [494, 262] width 58 height 29
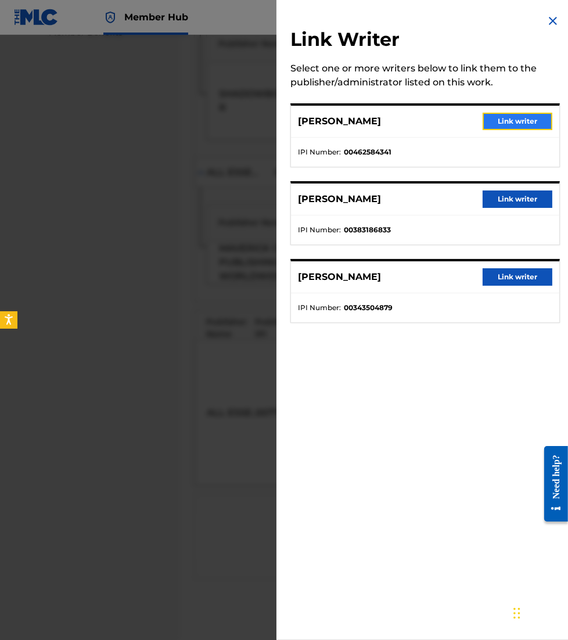
click at [505, 119] on button "Link writer" at bounding box center [518, 121] width 70 height 17
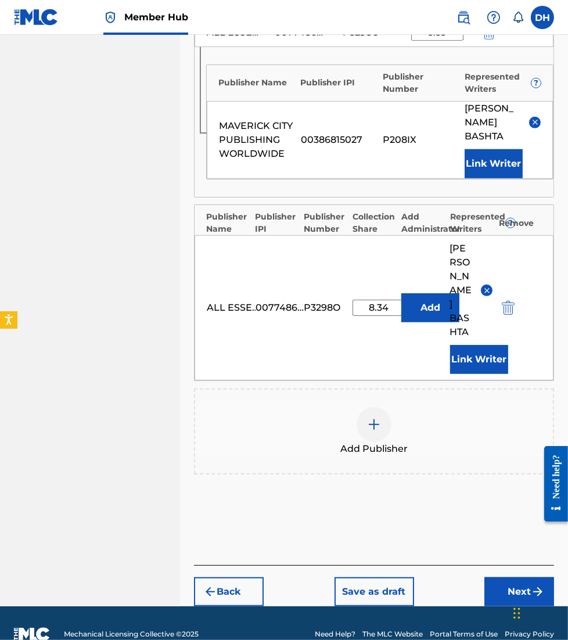
scroll to position [535, 0]
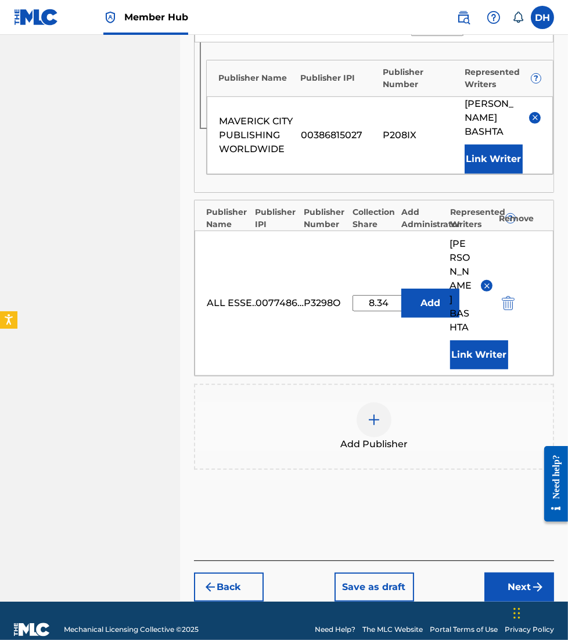
click at [507, 602] on footer "Mechanical Licensing Collective © 2025 Need Help? The MLC Website Portal Terms …" at bounding box center [284, 630] width 568 height 56
click at [491, 573] on button "Next" at bounding box center [520, 587] width 70 height 29
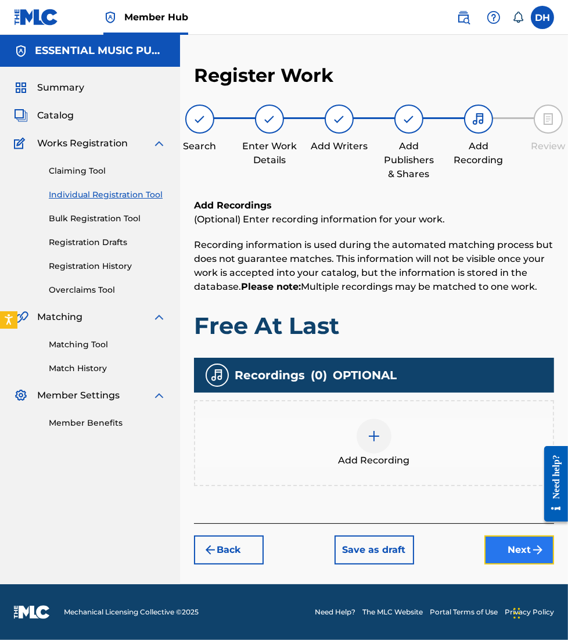
click at [505, 543] on button "Next" at bounding box center [520, 550] width 70 height 29
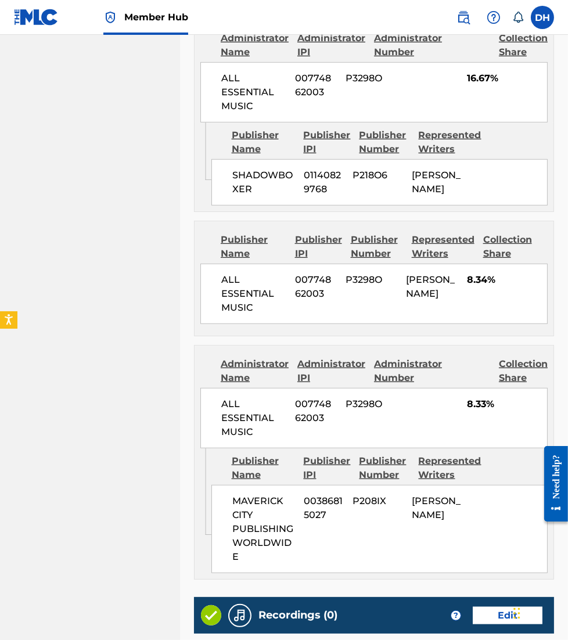
scroll to position [889, 0]
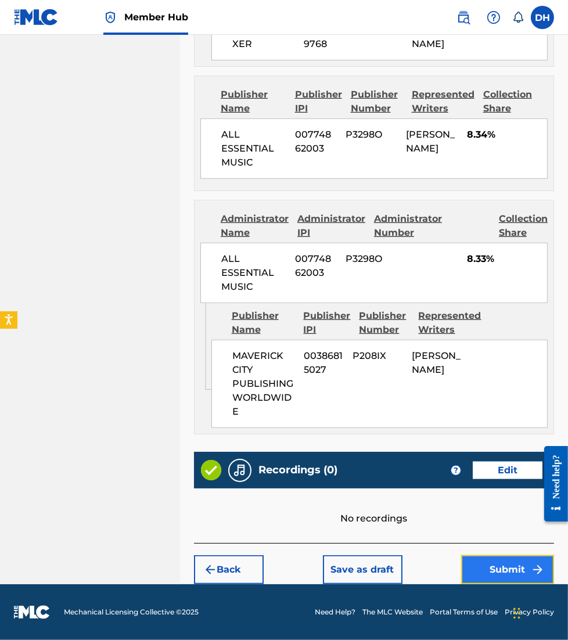
click at [502, 571] on button "Submit" at bounding box center [507, 569] width 93 height 29
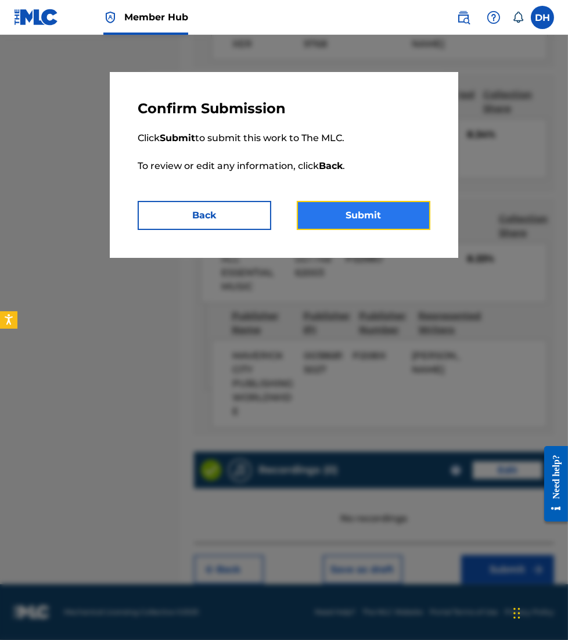
click at [397, 223] on button "Submit" at bounding box center [364, 215] width 134 height 29
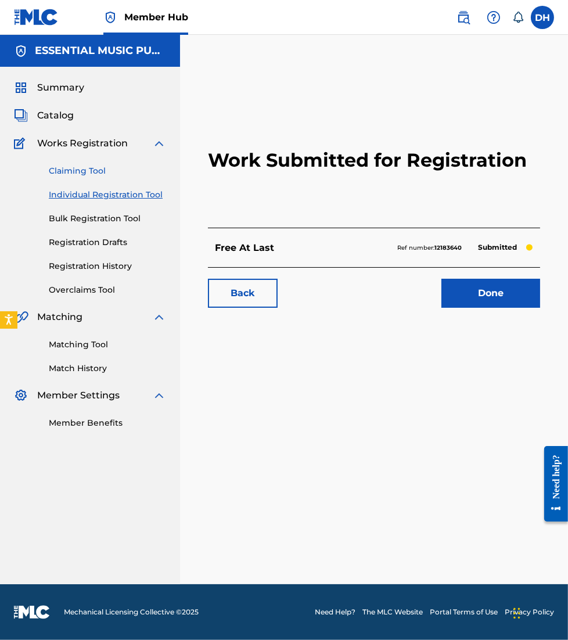
click at [85, 165] on link "Claiming Tool" at bounding box center [107, 171] width 117 height 12
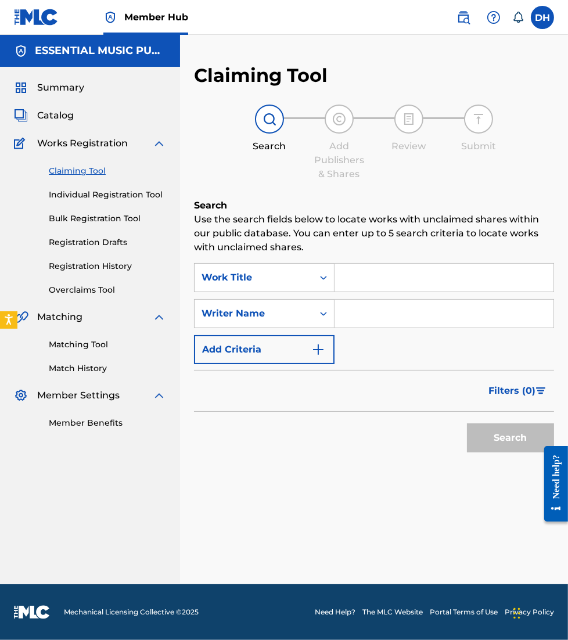
click at [378, 289] on input "Search Form" at bounding box center [444, 278] width 219 height 28
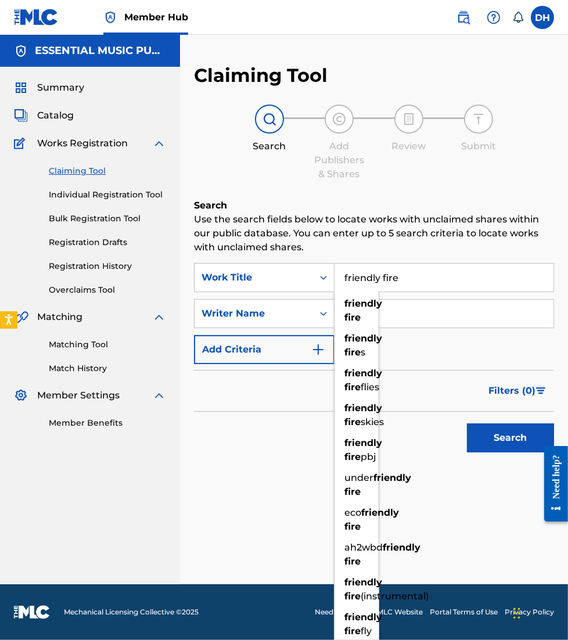
type input "friendly fire"
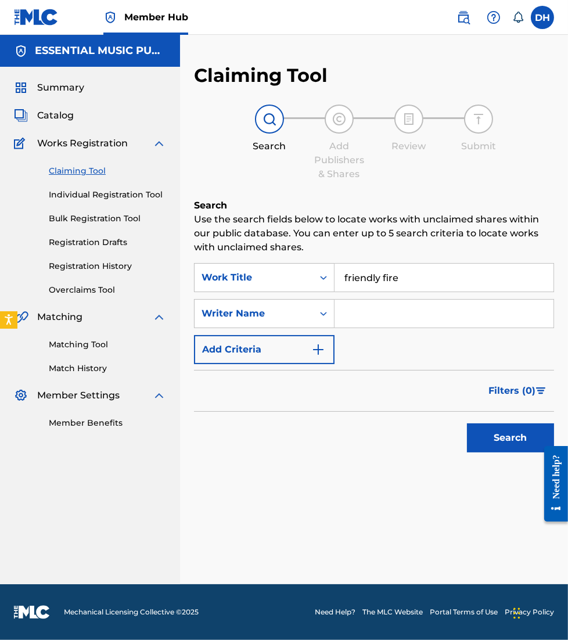
click at [423, 308] on input "Search Form" at bounding box center [444, 314] width 219 height 28
type input "bashta"
click at [467, 424] on button "Search" at bounding box center [510, 438] width 87 height 29
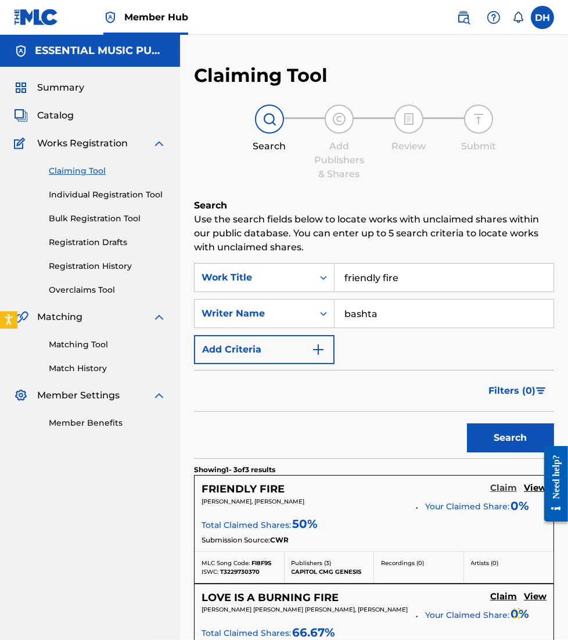
click at [510, 483] on h5 "Claim" at bounding box center [503, 488] width 27 height 11
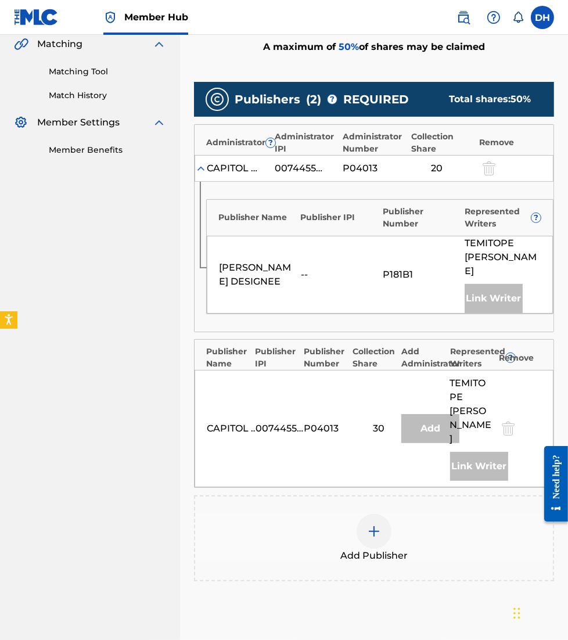
scroll to position [276, 0]
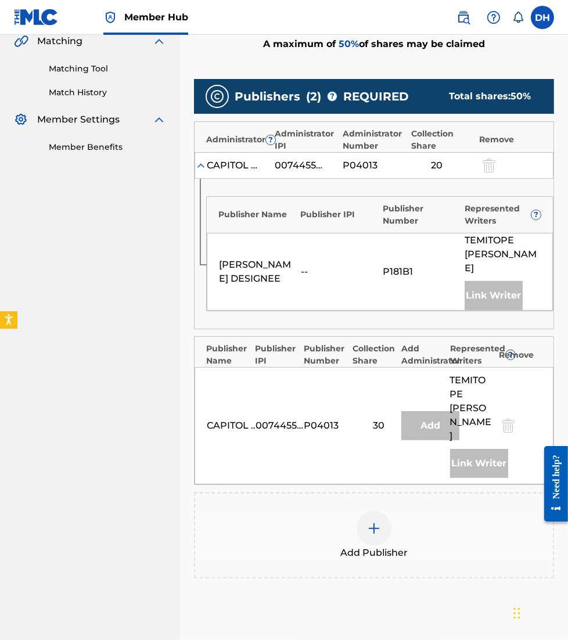
drag, startPoint x: 367, startPoint y: 480, endPoint x: 351, endPoint y: 511, distance: 34.0
click at [351, 546] on span "Add Publisher" at bounding box center [373, 553] width 67 height 14
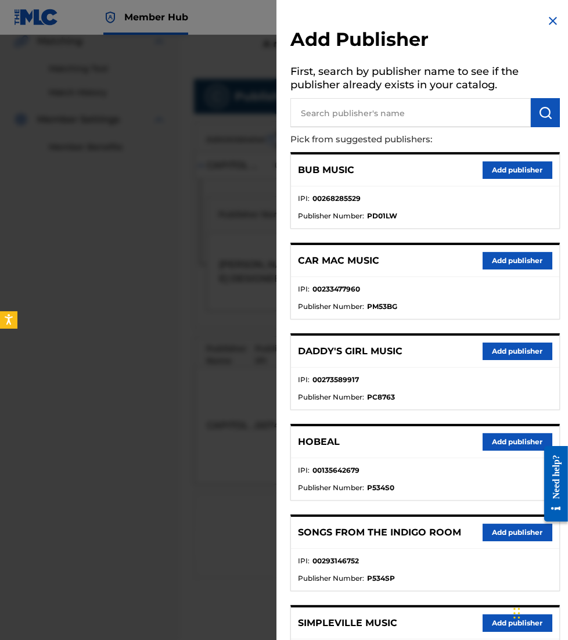
click at [373, 114] on input "text" at bounding box center [410, 112] width 241 height 29
type input "shadowboxer"
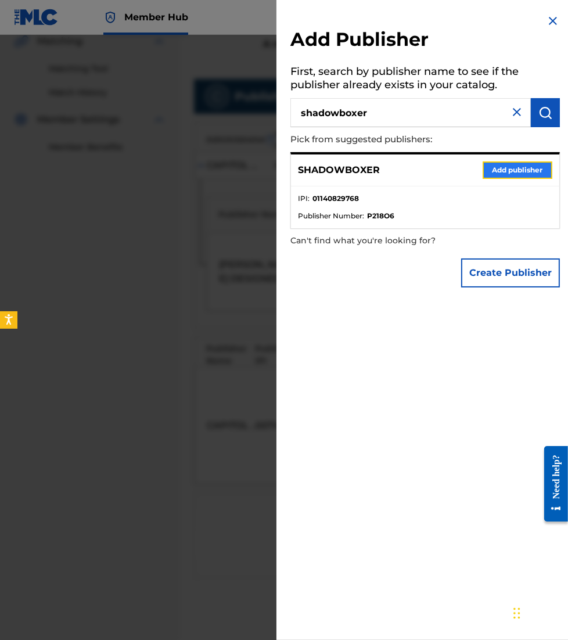
click at [485, 172] on button "Add publisher" at bounding box center [518, 170] width 70 height 17
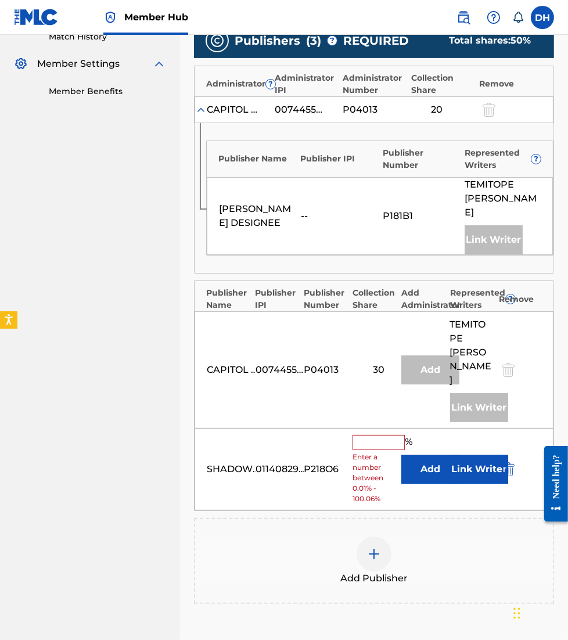
scroll to position [335, 0]
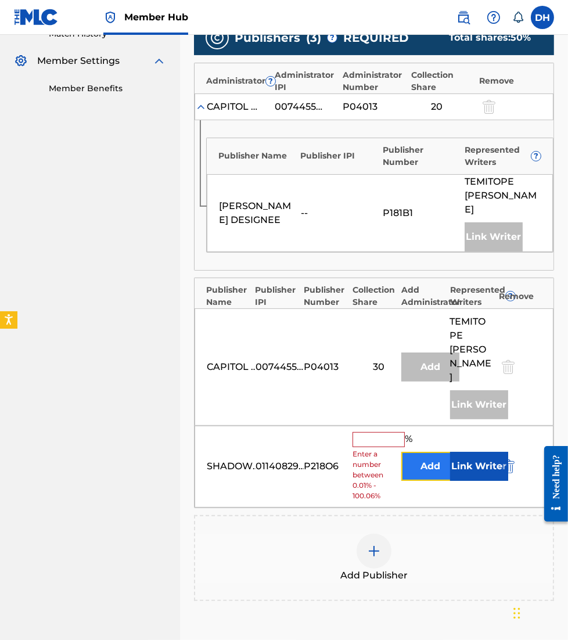
click at [423, 452] on button "Add" at bounding box center [430, 466] width 58 height 29
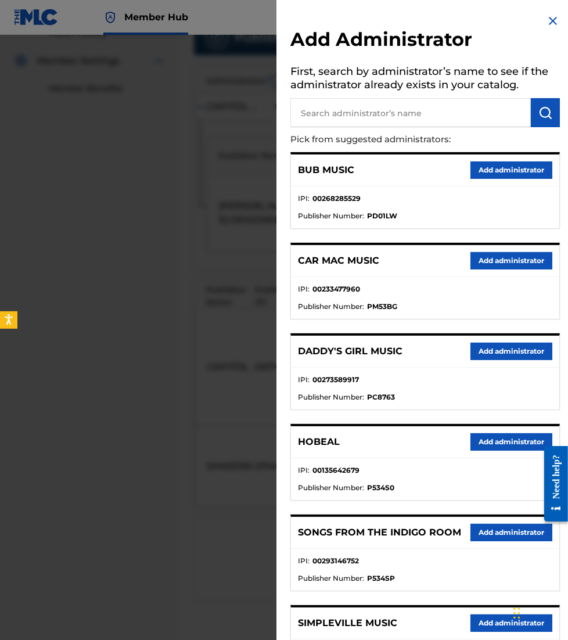
click at [364, 125] on input "text" at bounding box center [410, 112] width 241 height 29
type input "all essential"
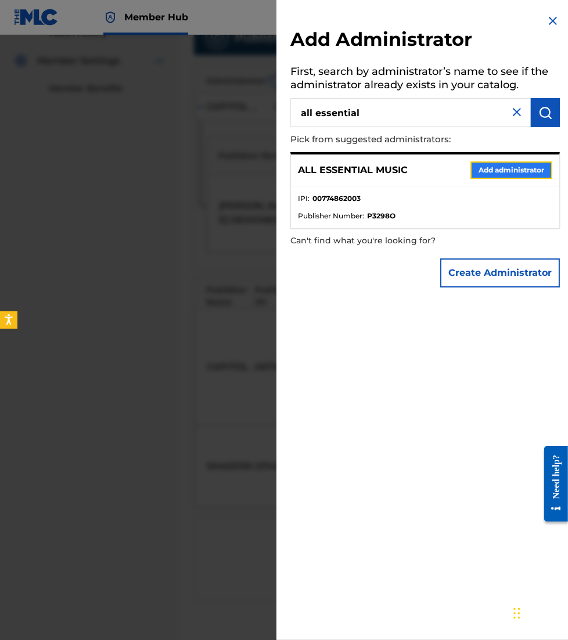
click at [485, 172] on button "Add administrator" at bounding box center [512, 170] width 82 height 17
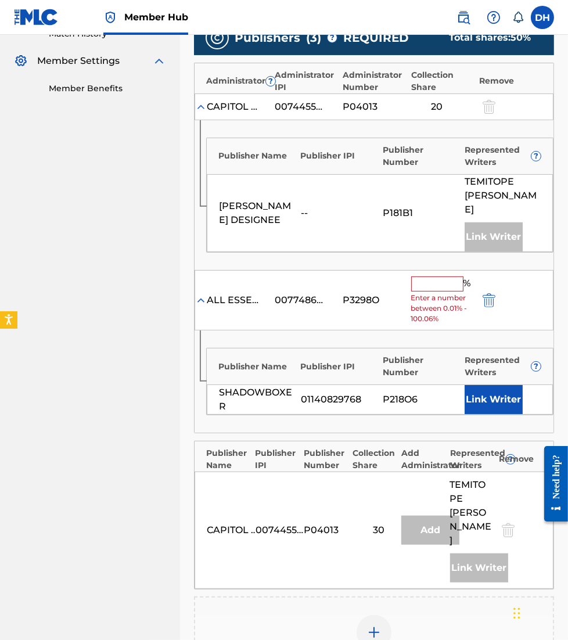
scroll to position [378, 0]
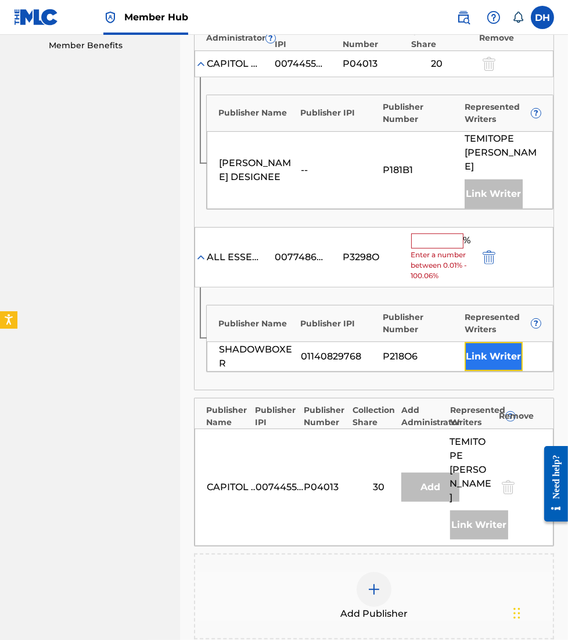
click at [489, 342] on button "Link Writer" at bounding box center [494, 356] width 58 height 29
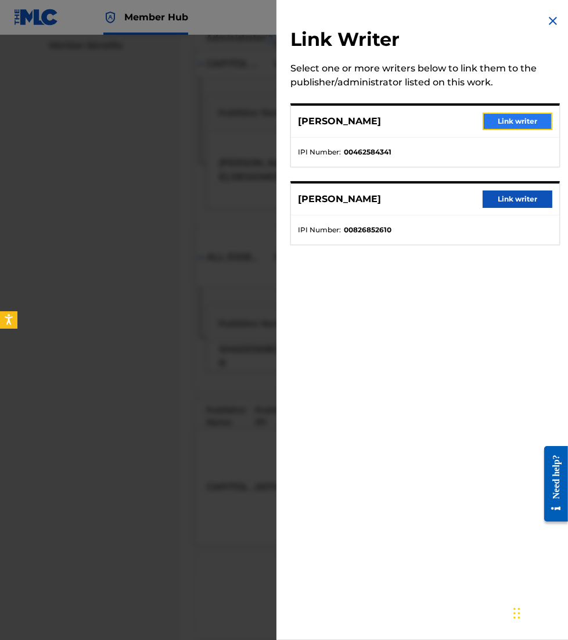
click at [505, 120] on button "Link writer" at bounding box center [518, 121] width 70 height 17
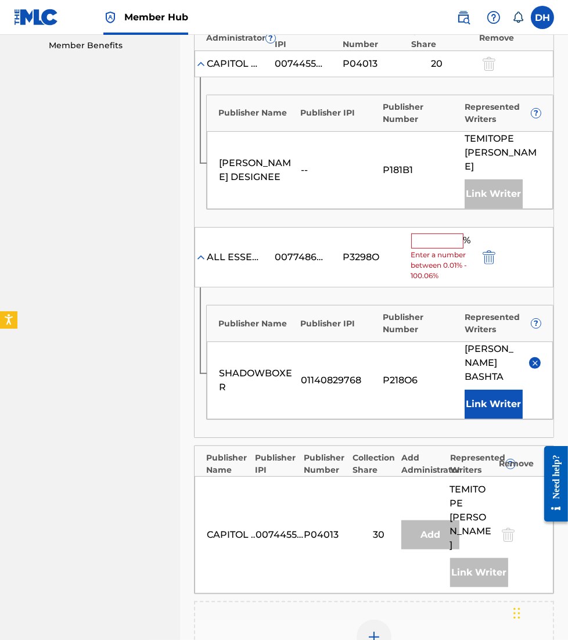
click at [435, 234] on input "text" at bounding box center [437, 241] width 52 height 15
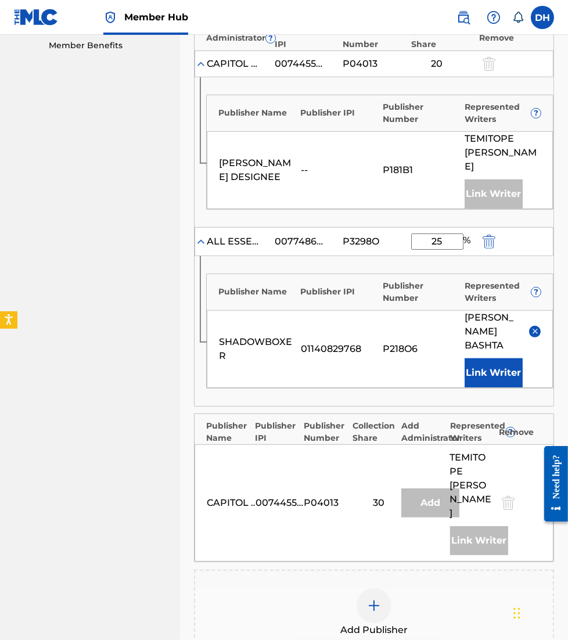
type input "25"
click at [374, 311] on div "SHADOWBOXER 01140829768 P218O6 DANIEL JOHN BASHTA Link Writer" at bounding box center [380, 349] width 346 height 78
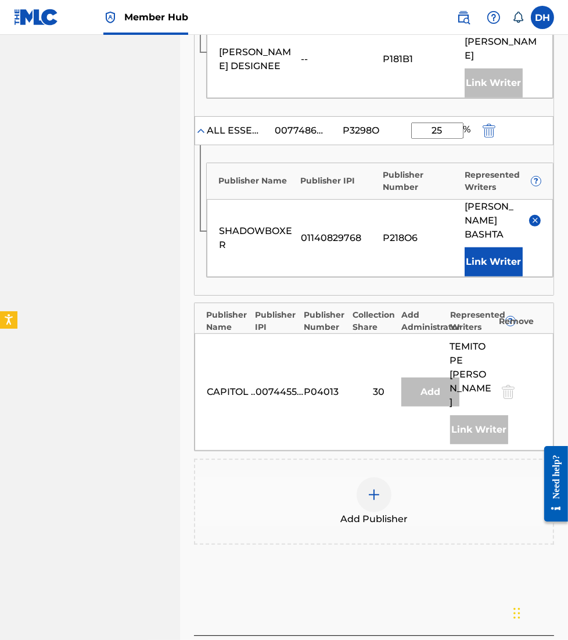
scroll to position [493, 0]
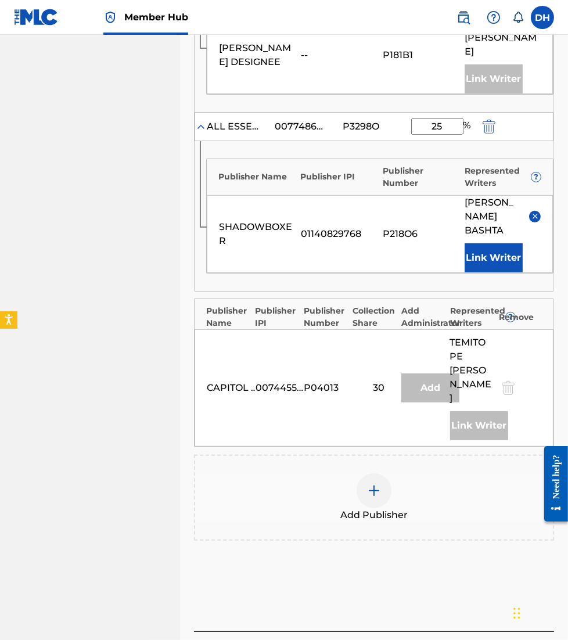
click at [370, 484] on img at bounding box center [374, 491] width 14 height 14
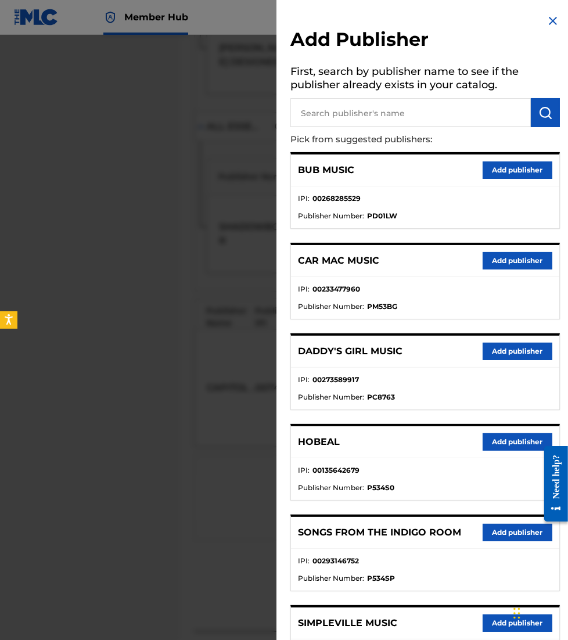
click at [390, 108] on input "text" at bounding box center [410, 112] width 241 height 29
type input "all essential"
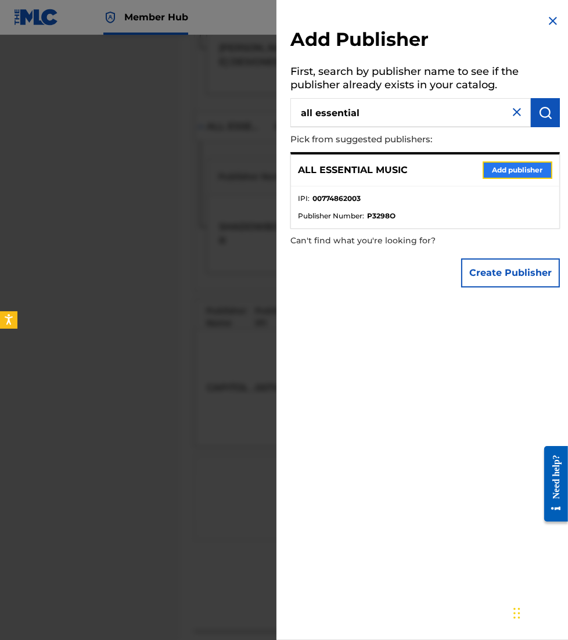
click at [503, 170] on button "Add publisher" at bounding box center [518, 170] width 70 height 17
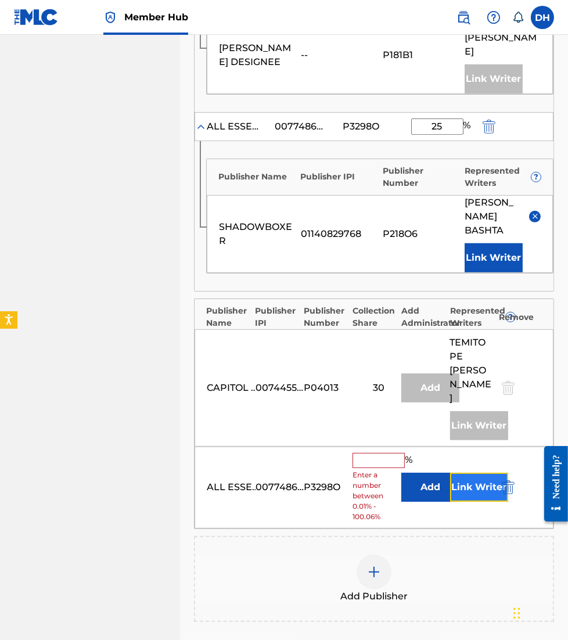
click at [471, 473] on button "Link Writer" at bounding box center [479, 487] width 58 height 29
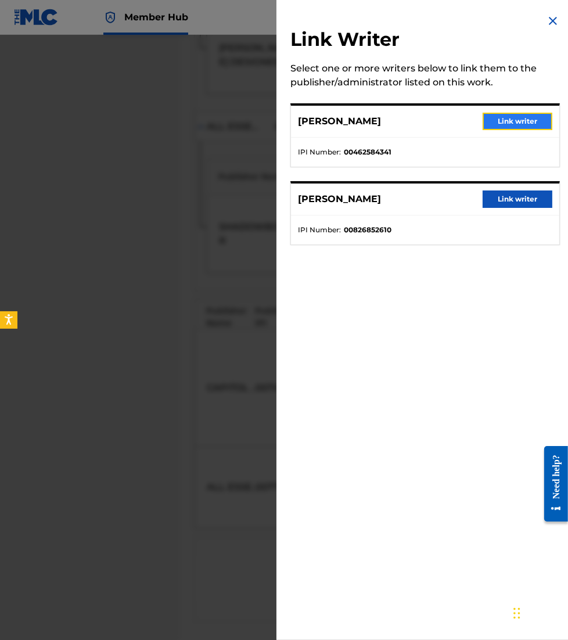
click at [505, 118] on button "Link writer" at bounding box center [518, 121] width 70 height 17
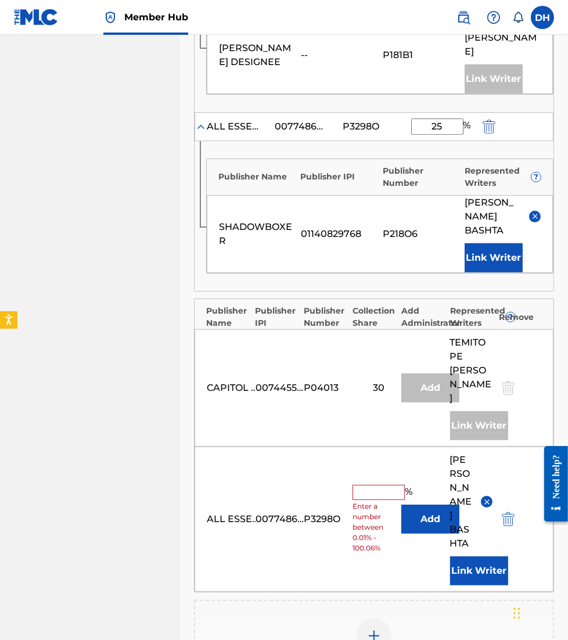
click at [365, 485] on input "text" at bounding box center [379, 492] width 52 height 15
type input "12.5"
click at [376, 629] on img at bounding box center [374, 636] width 14 height 14
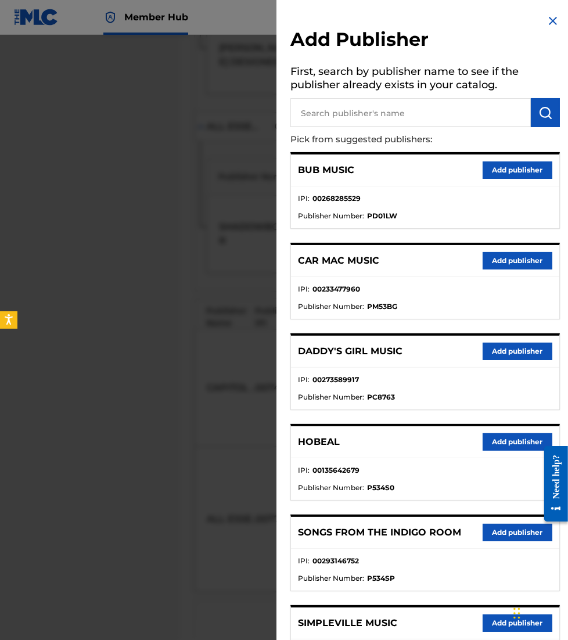
click at [420, 119] on input "text" at bounding box center [410, 112] width 241 height 29
type input "maverick city"
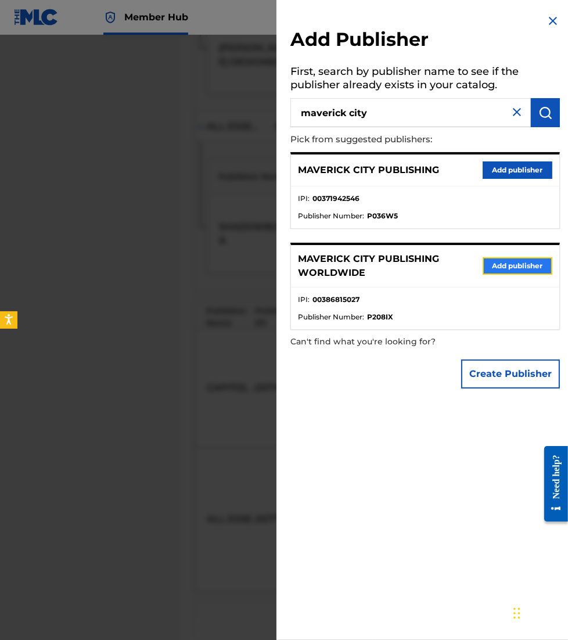
click at [494, 265] on button "Add publisher" at bounding box center [518, 265] width 70 height 17
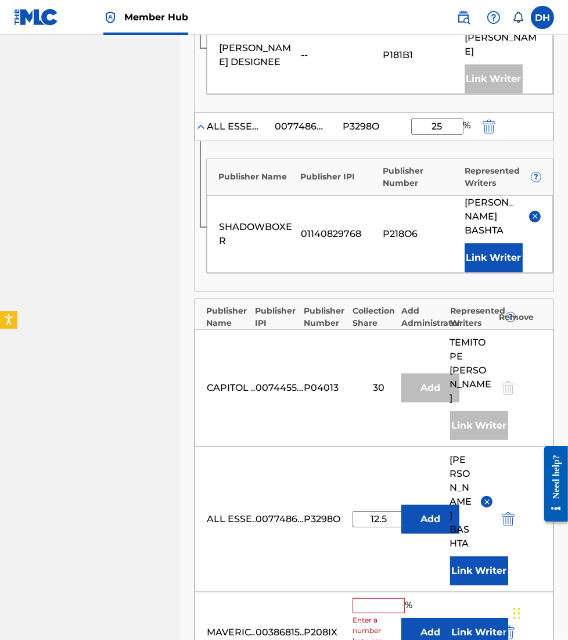
scroll to position [749, 0]
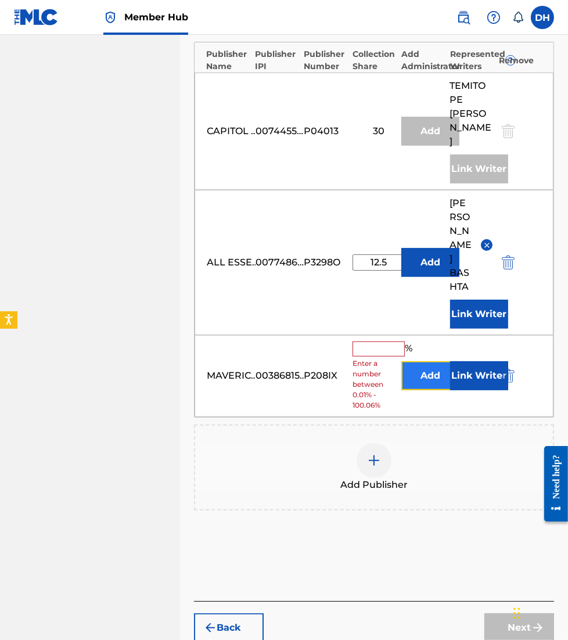
click at [424, 361] on button "Add" at bounding box center [430, 375] width 58 height 29
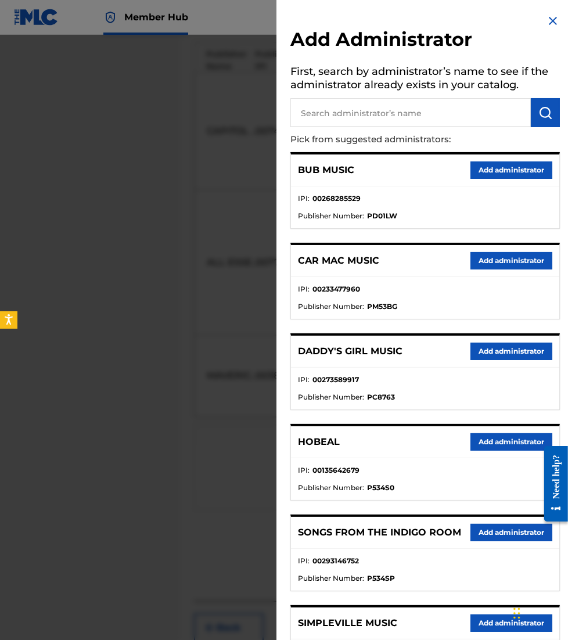
click at [382, 117] on input "text" at bounding box center [410, 112] width 241 height 29
type input "all essential"
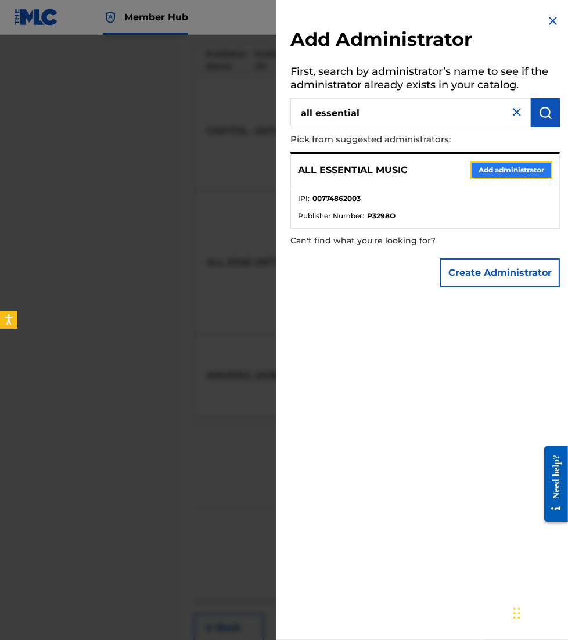
click at [487, 170] on button "Add administrator" at bounding box center [512, 170] width 82 height 17
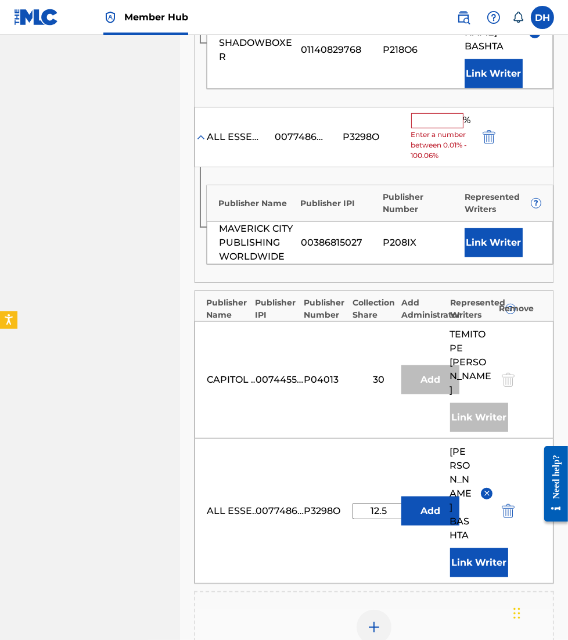
scroll to position [674, 0]
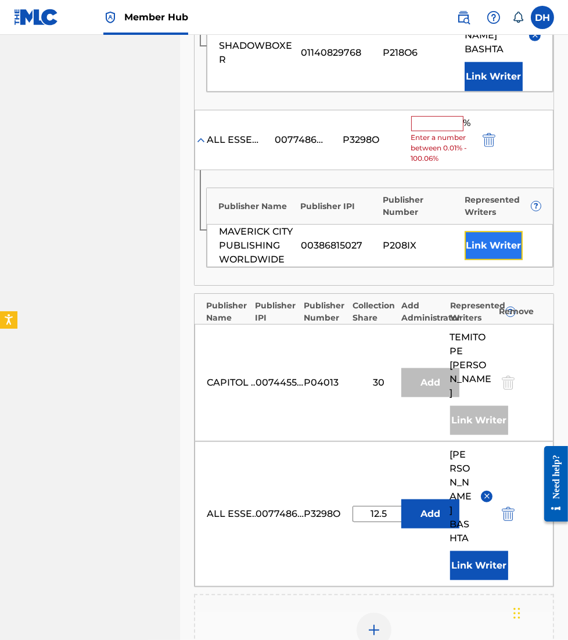
click at [497, 237] on button "Link Writer" at bounding box center [494, 245] width 58 height 29
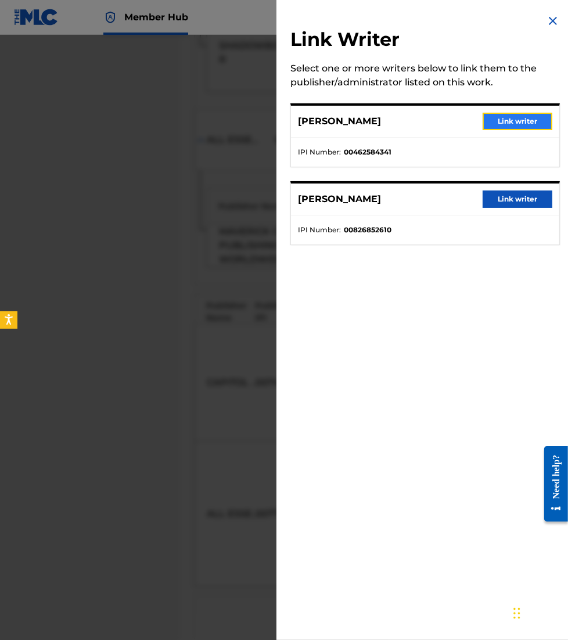
click at [499, 113] on button "Link writer" at bounding box center [518, 121] width 70 height 17
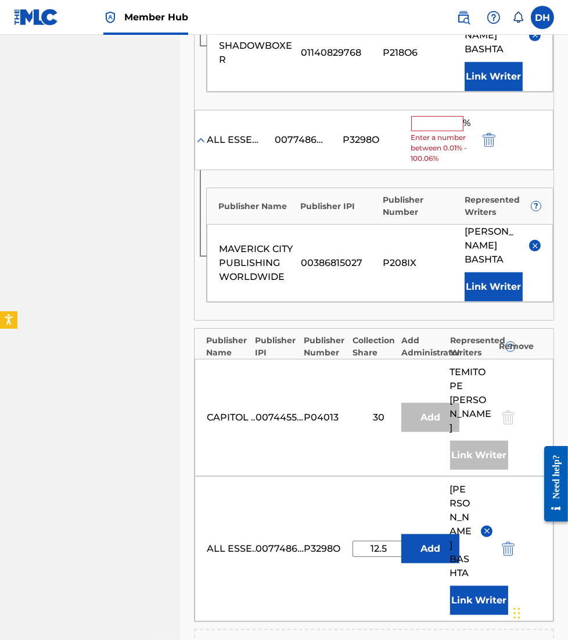
click at [448, 116] on input "text" at bounding box center [437, 123] width 52 height 15
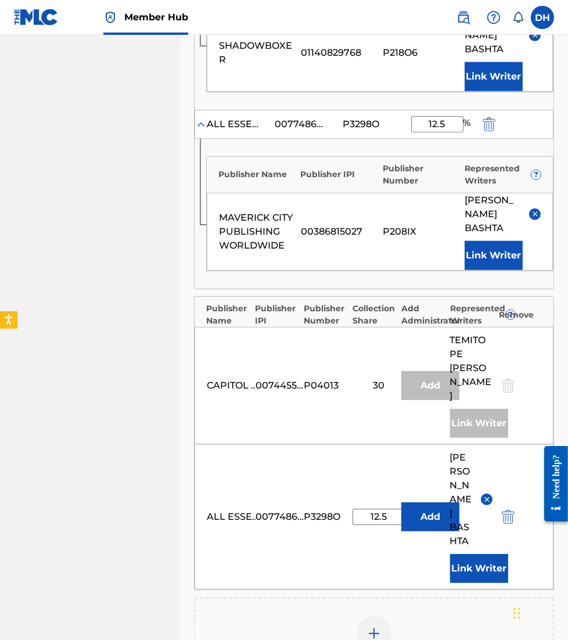
type input "12.5"
click at [188, 250] on div "Claiming Tool Search Add Publishers & Shares Review Submit Add Publishers & Sha…" at bounding box center [374, 103] width 388 height 1426
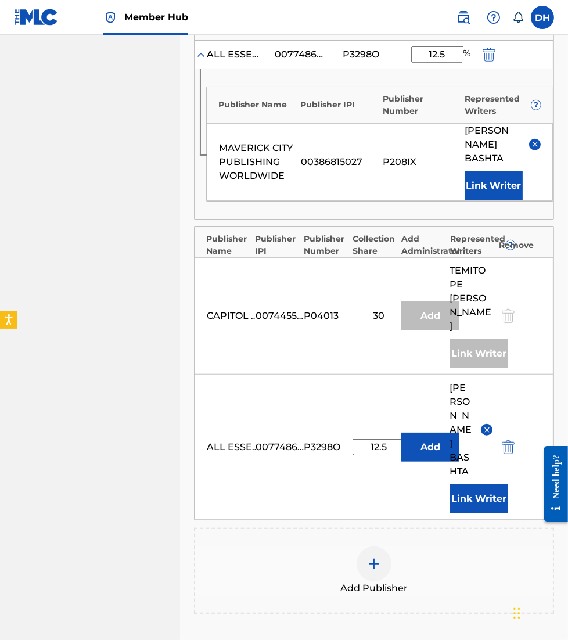
scroll to position [846, 0]
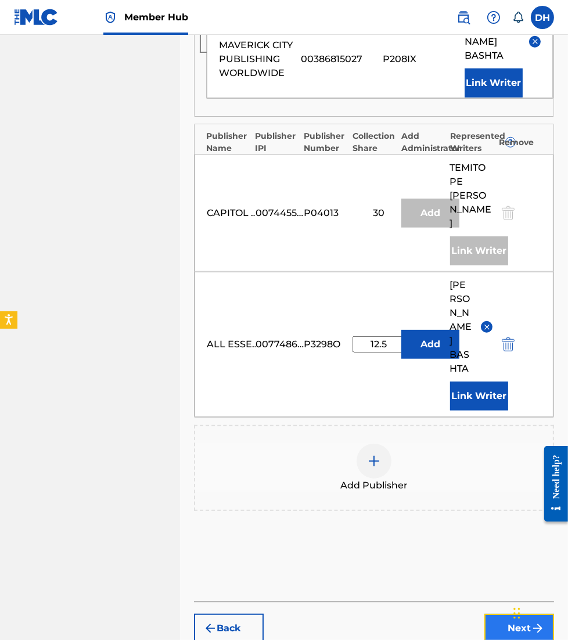
click at [507, 614] on button "Next" at bounding box center [520, 628] width 70 height 29
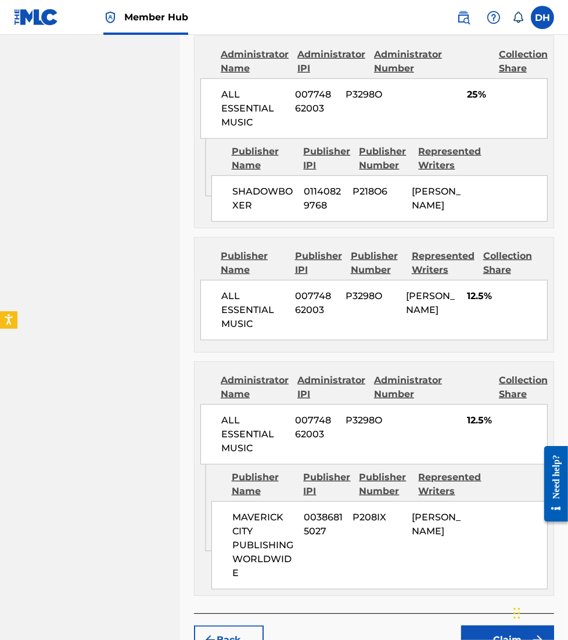
scroll to position [52, 0]
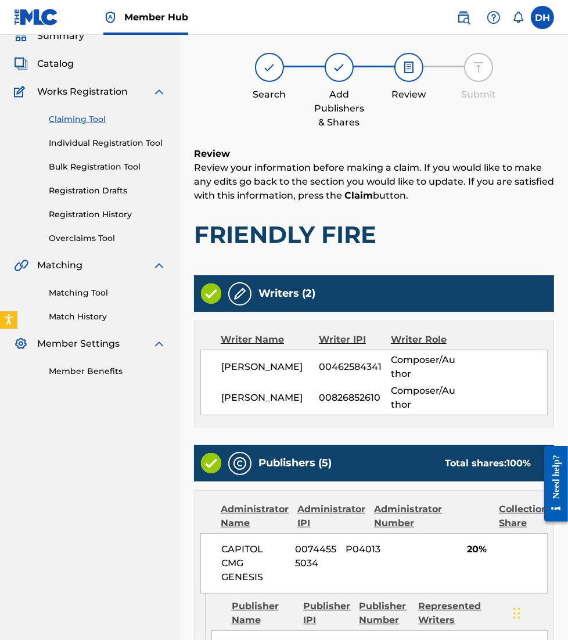
drag, startPoint x: 496, startPoint y: 572, endPoint x: 461, endPoint y: 255, distance: 318.5
click at [461, 255] on div "Review Review your information before making a claim. If you would like to make…" at bounding box center [374, 207] width 360 height 120
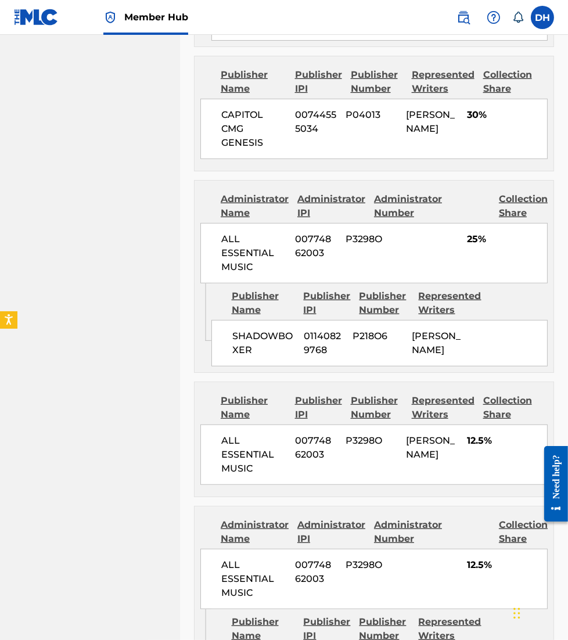
scroll to position [931, 0]
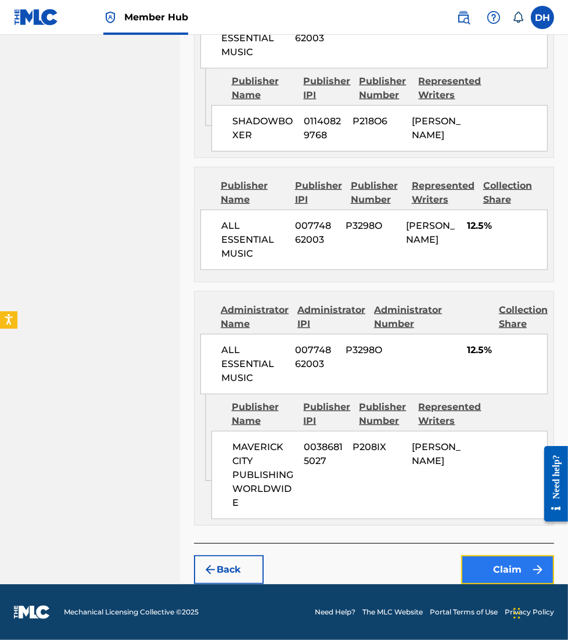
click at [499, 579] on button "Claim" at bounding box center [507, 569] width 93 height 29
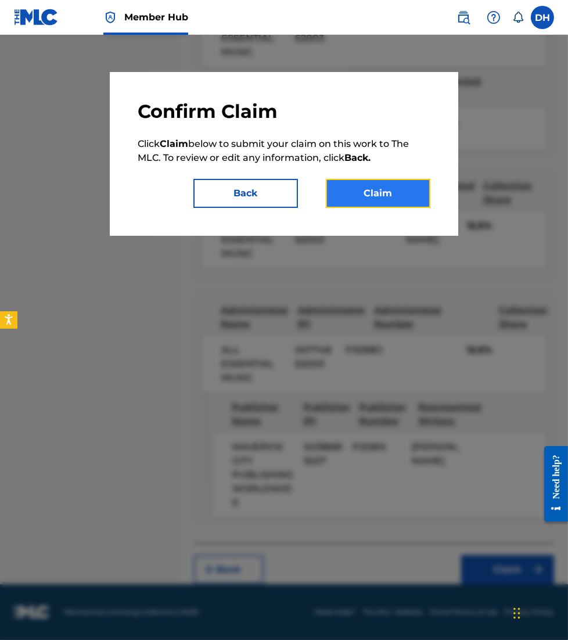
drag, startPoint x: 342, startPoint y: 195, endPoint x: 345, endPoint y: 183, distance: 12.4
click at [345, 183] on button "Claim" at bounding box center [378, 193] width 105 height 29
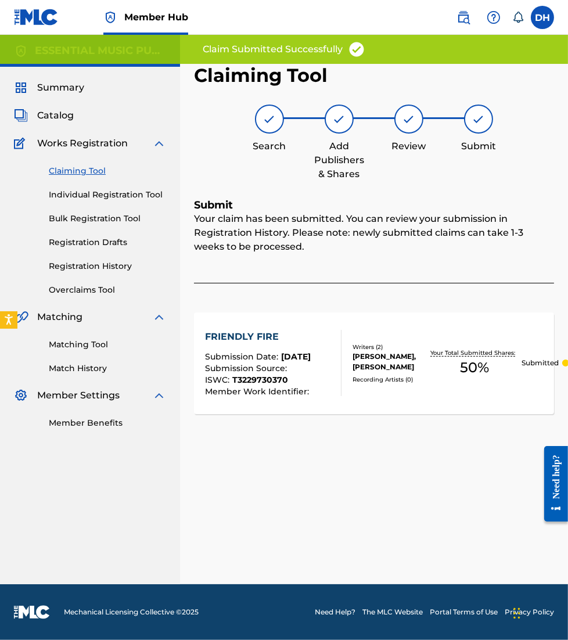
scroll to position [0, 0]
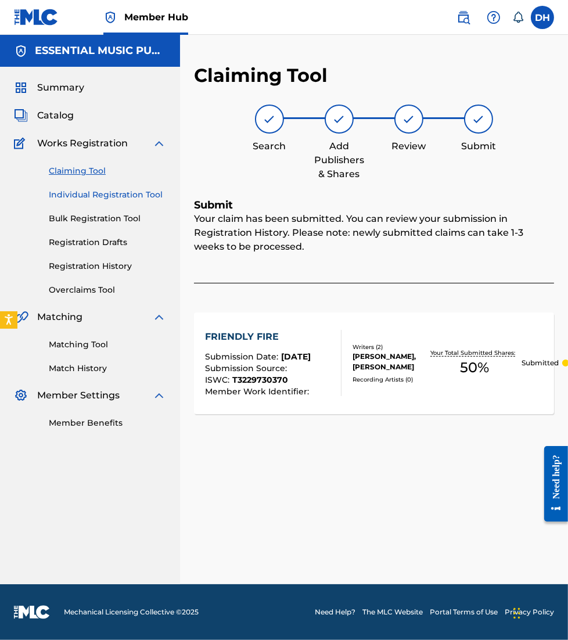
click at [82, 196] on link "Individual Registration Tool" at bounding box center [107, 195] width 117 height 12
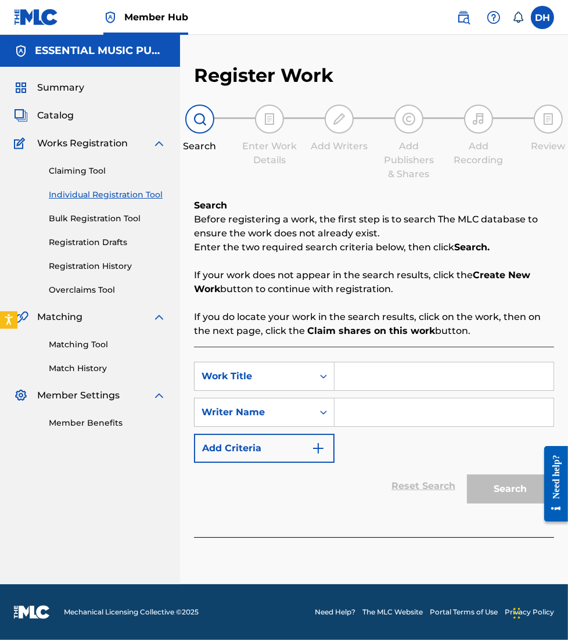
click at [355, 387] on input "Search Form" at bounding box center [444, 377] width 219 height 28
type input "Full Of Your Glory"
click at [373, 423] on input "Search Form" at bounding box center [444, 413] width 219 height 28
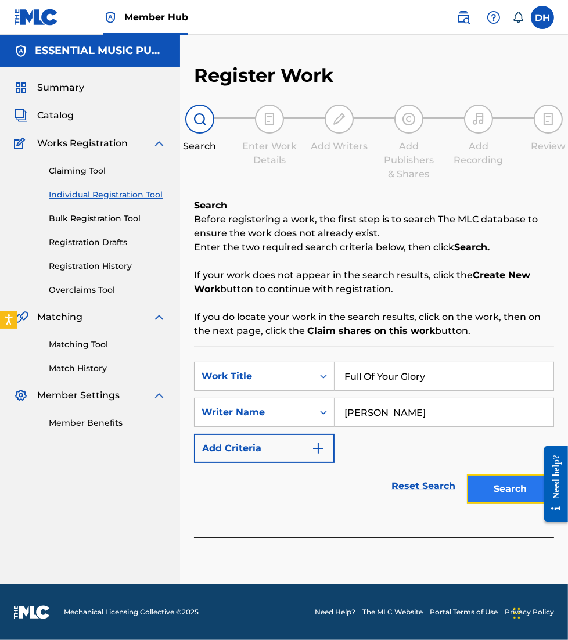
click at [496, 485] on button "Search" at bounding box center [510, 489] width 87 height 29
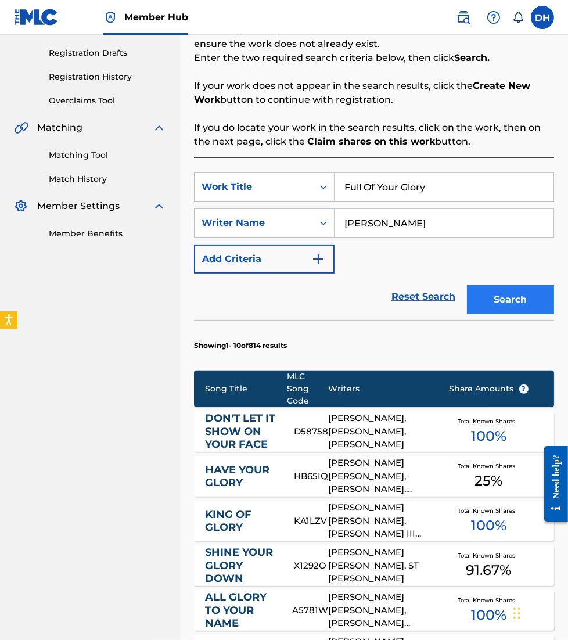
scroll to position [189, 0]
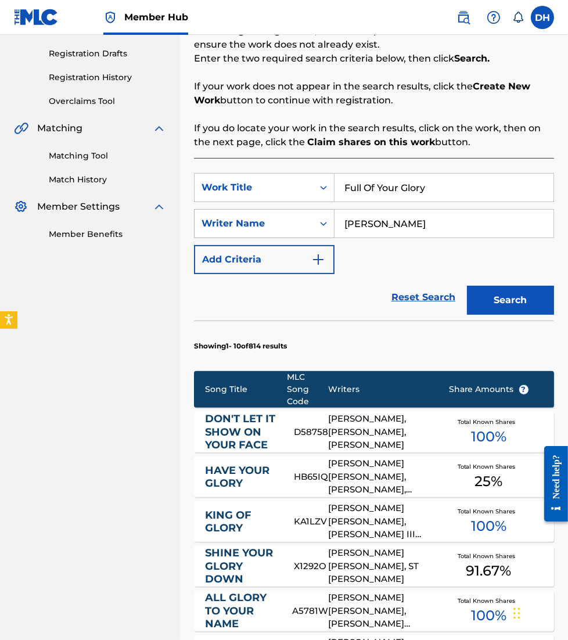
drag, startPoint x: 393, startPoint y: 230, endPoint x: 257, endPoint y: 221, distance: 136.3
click at [257, 221] on div "SearchWithCriteria519931d9-1c5b-4156-ba0c-65844b6a607f Writer Name Ingram" at bounding box center [374, 223] width 360 height 29
type input "Ligertwood"
click at [467, 286] on button "Search" at bounding box center [510, 300] width 87 height 29
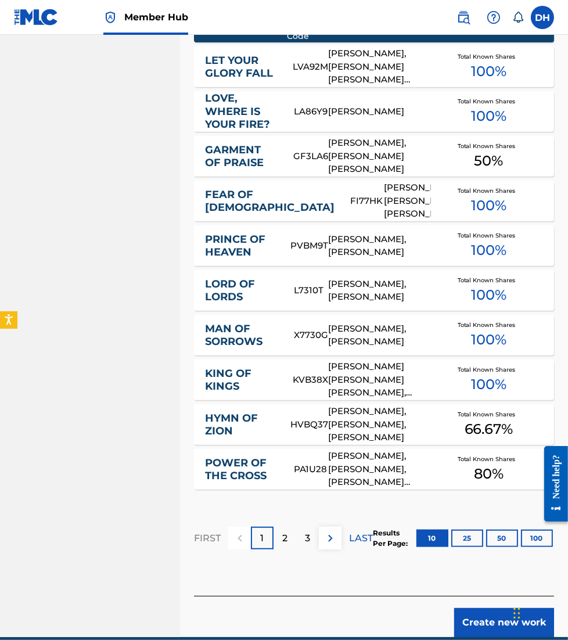
scroll to position [607, 0]
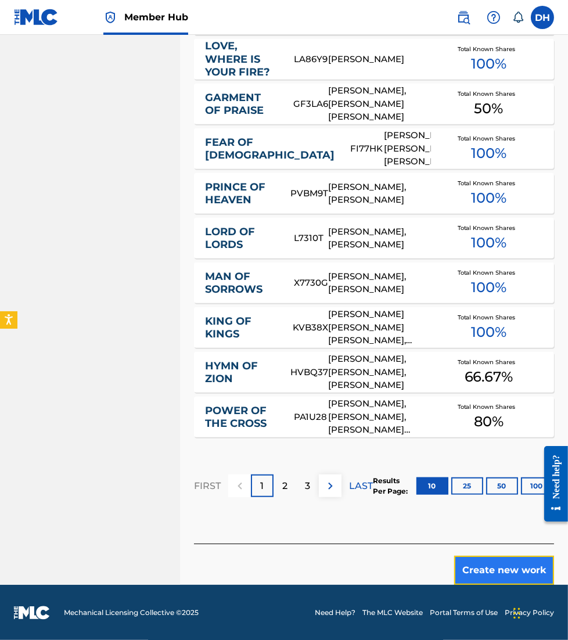
click at [481, 568] on button "Create new work" at bounding box center [504, 570] width 100 height 29
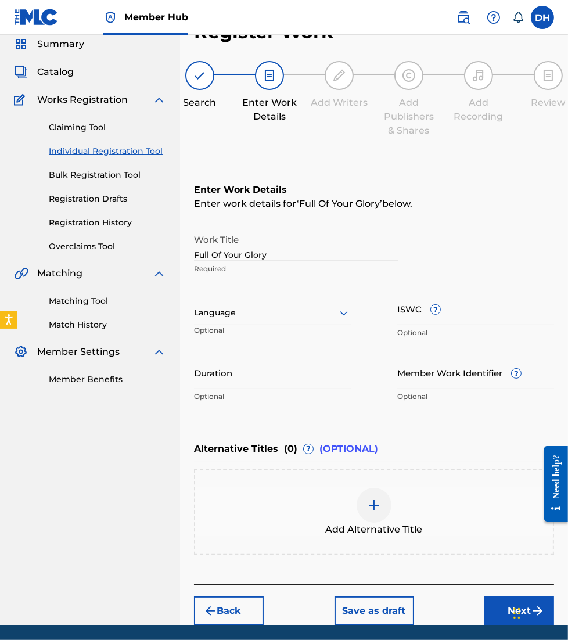
scroll to position [45, 0]
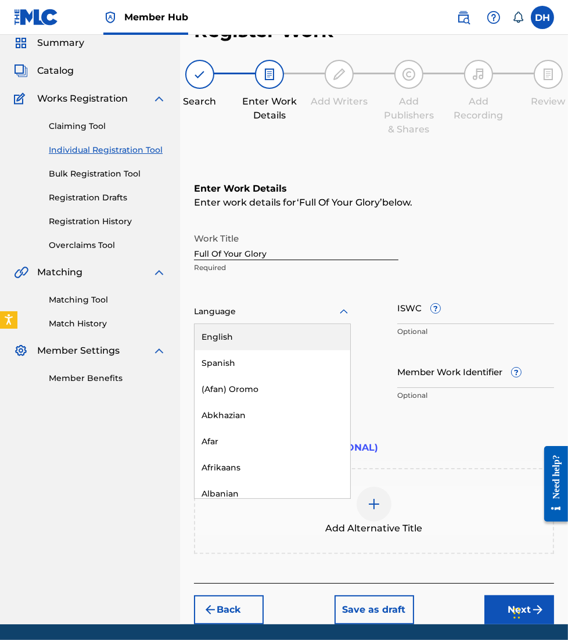
click at [267, 311] on div at bounding box center [272, 311] width 157 height 15
click at [289, 343] on div "English" at bounding box center [273, 337] width 156 height 26
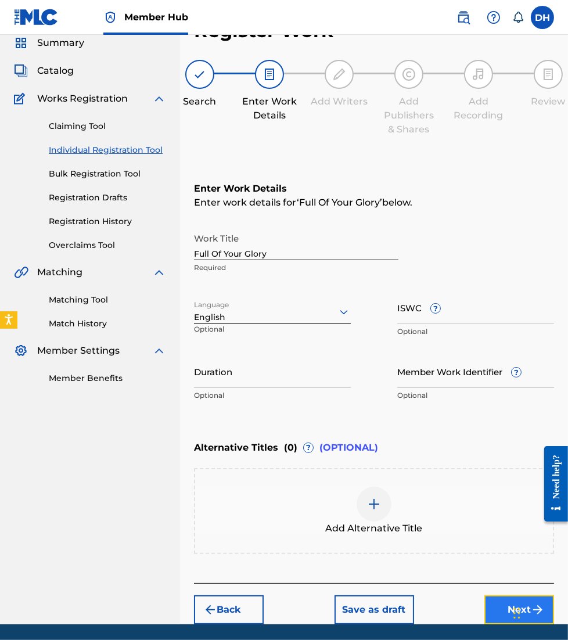
click at [500, 602] on button "Next" at bounding box center [520, 609] width 70 height 29
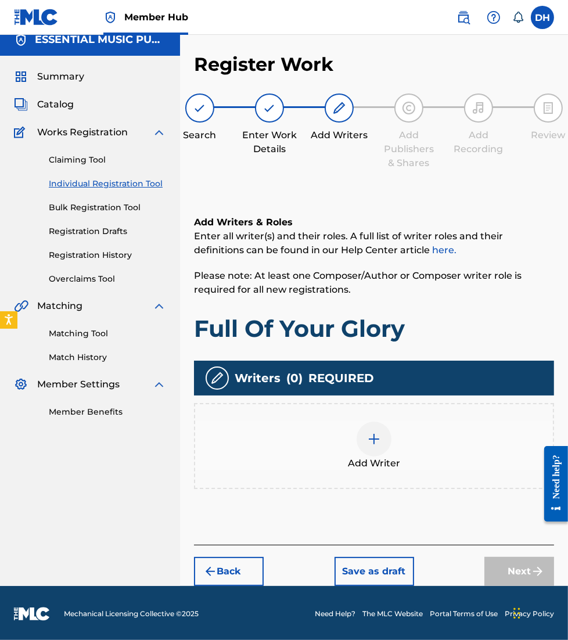
click at [373, 458] on span "Add Writer" at bounding box center [374, 464] width 52 height 14
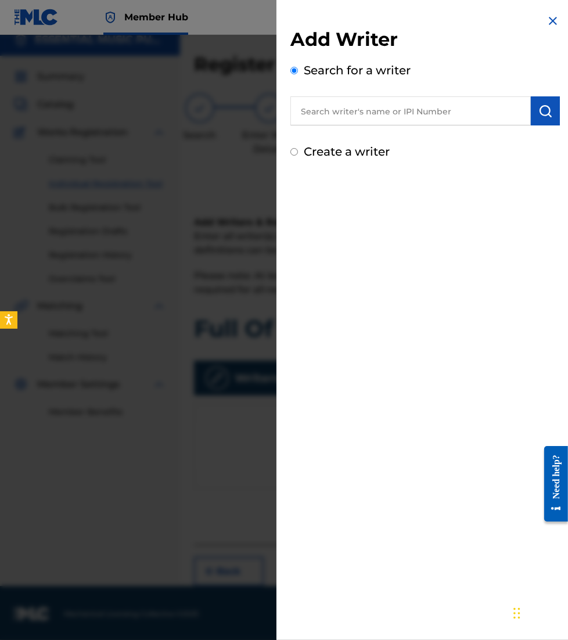
click at [326, 120] on input "text" at bounding box center [410, 110] width 241 height 29
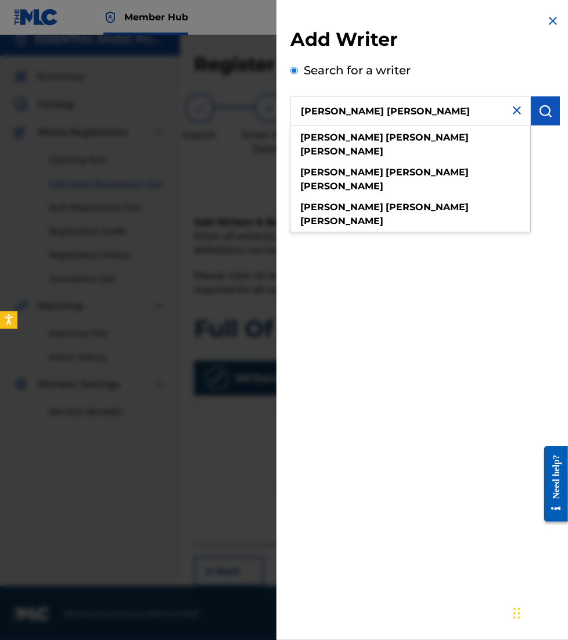
type input "jason david ingram"
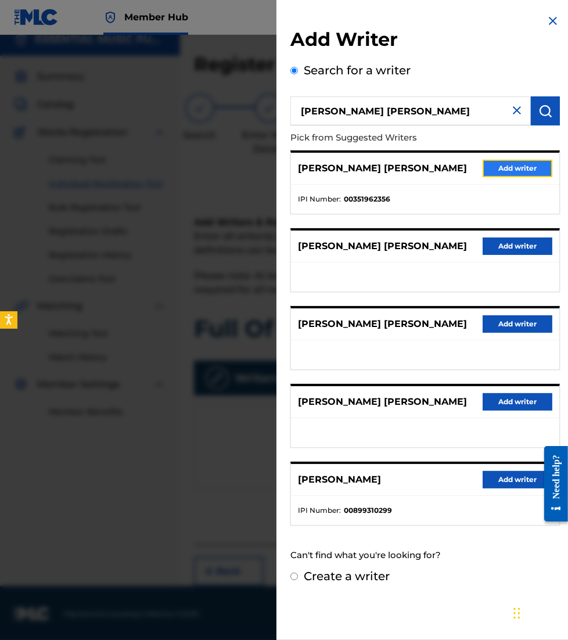
click at [512, 168] on button "Add writer" at bounding box center [518, 168] width 70 height 17
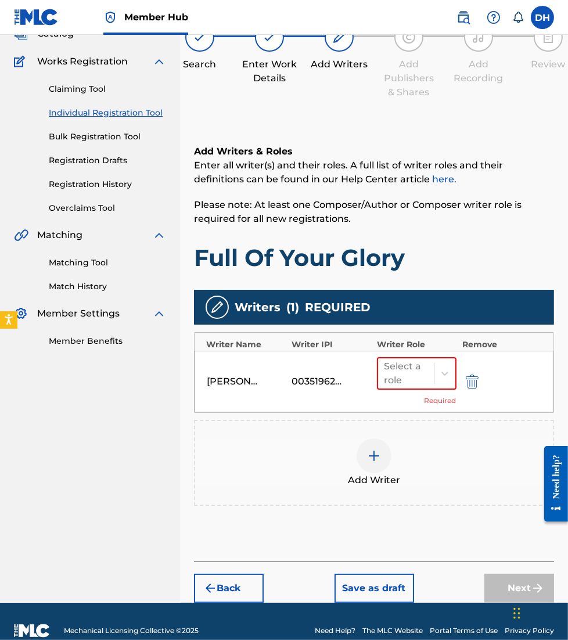
scroll to position [84, 0]
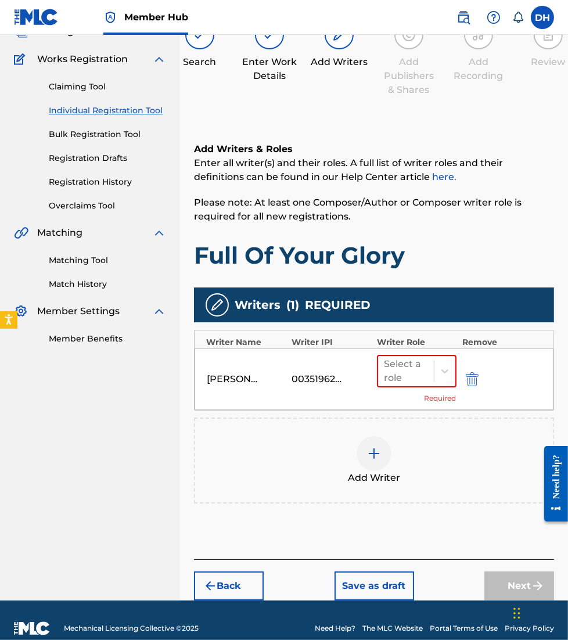
click at [385, 443] on div at bounding box center [374, 453] width 35 height 35
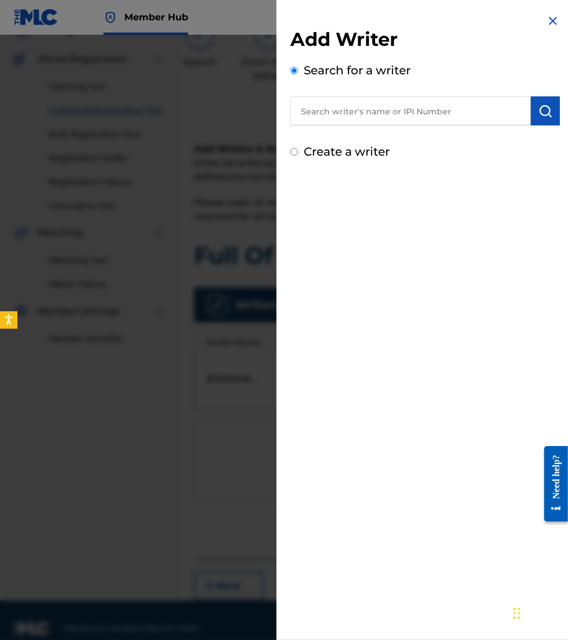
click at [387, 112] on input "text" at bounding box center [410, 110] width 241 height 29
paste input "00509218266"
type input "00509218266"
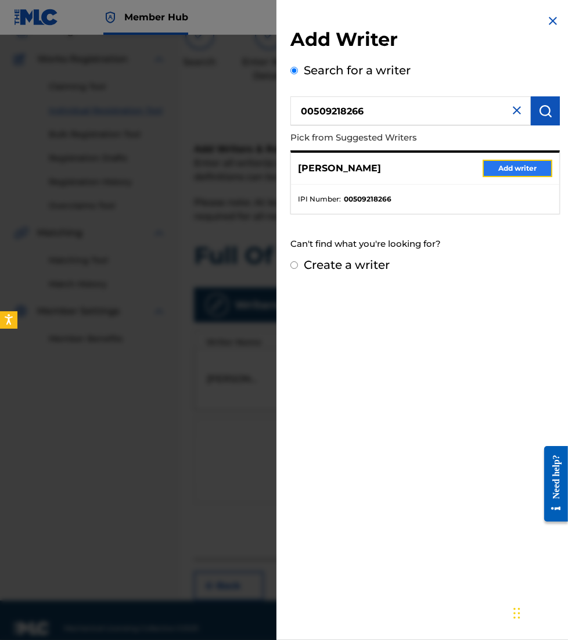
click at [493, 162] on button "Add writer" at bounding box center [518, 168] width 70 height 17
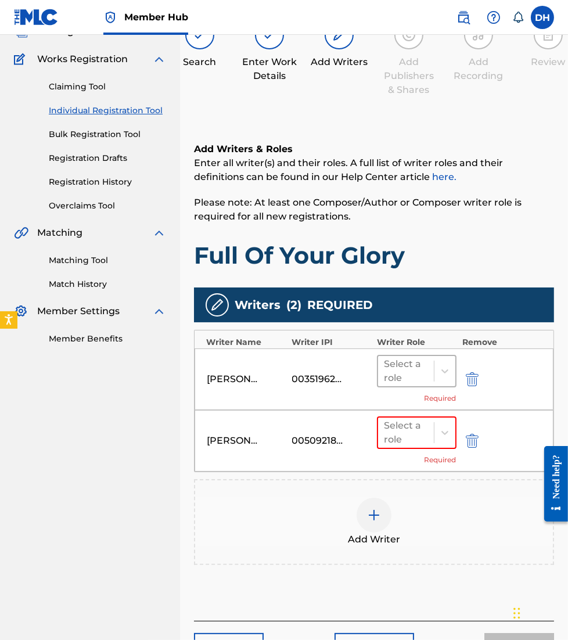
click at [424, 371] on div at bounding box center [406, 371] width 44 height 16
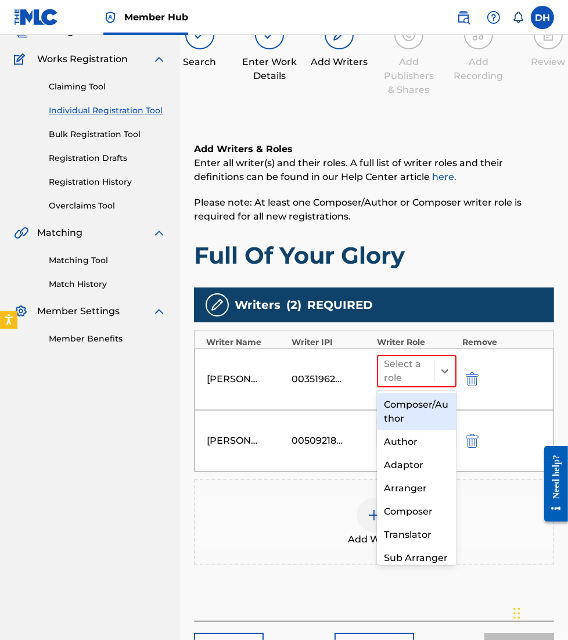
click at [419, 408] on div "Composer/Author" at bounding box center [416, 411] width 79 height 37
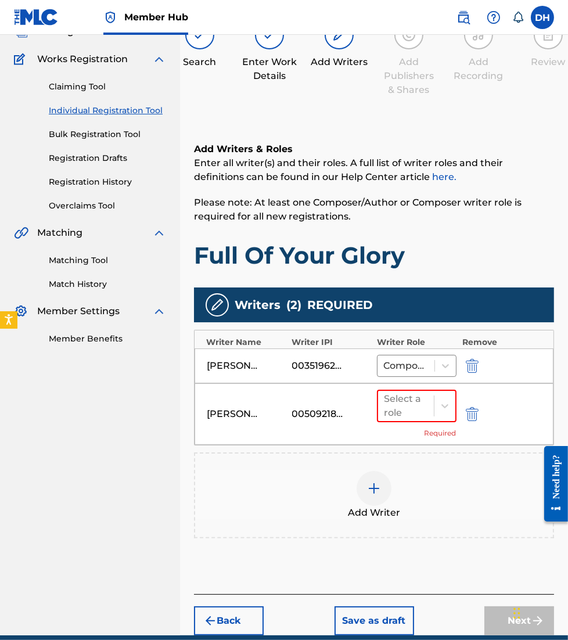
click at [419, 408] on div at bounding box center [406, 406] width 44 height 16
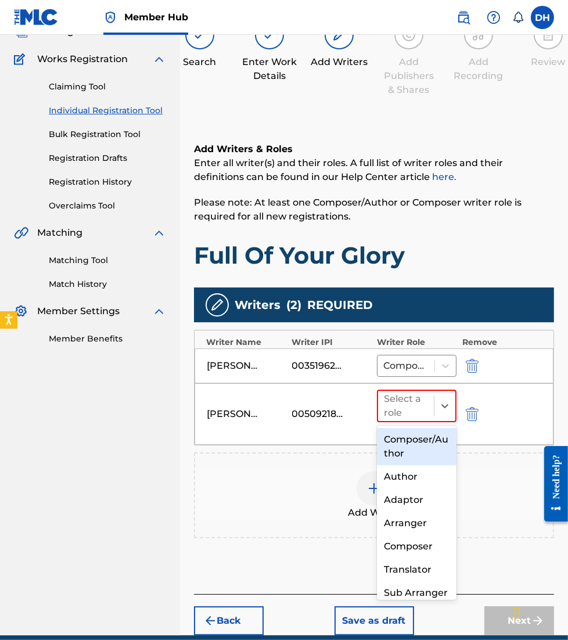
click at [415, 444] on div "Composer/Author" at bounding box center [416, 446] width 79 height 37
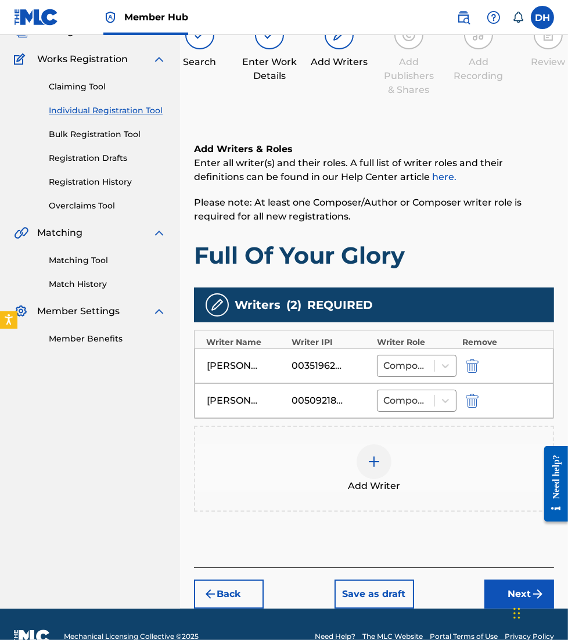
click at [379, 463] on img at bounding box center [374, 462] width 14 height 14
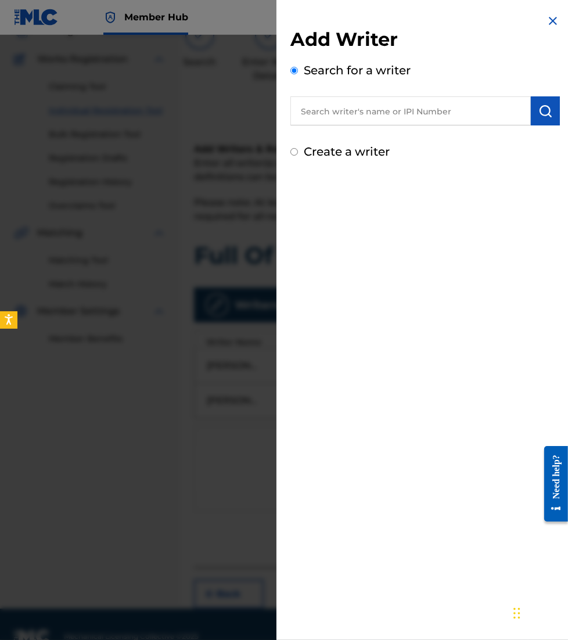
click at [396, 110] on input "text" at bounding box center [410, 110] width 241 height 29
paste input "00580086056"
type input "00580086056"
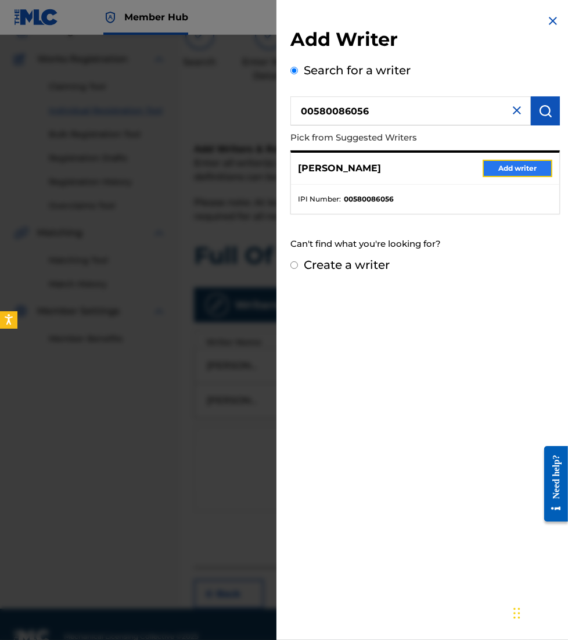
click at [488, 170] on button "Add writer" at bounding box center [518, 168] width 70 height 17
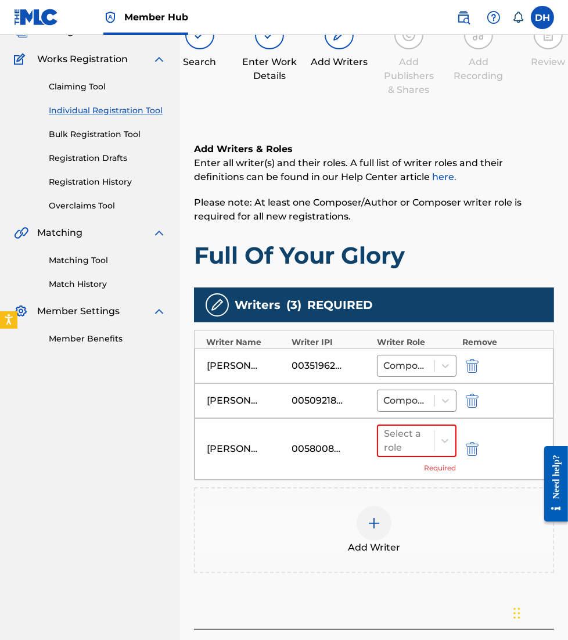
click at [377, 539] on div at bounding box center [374, 523] width 35 height 35
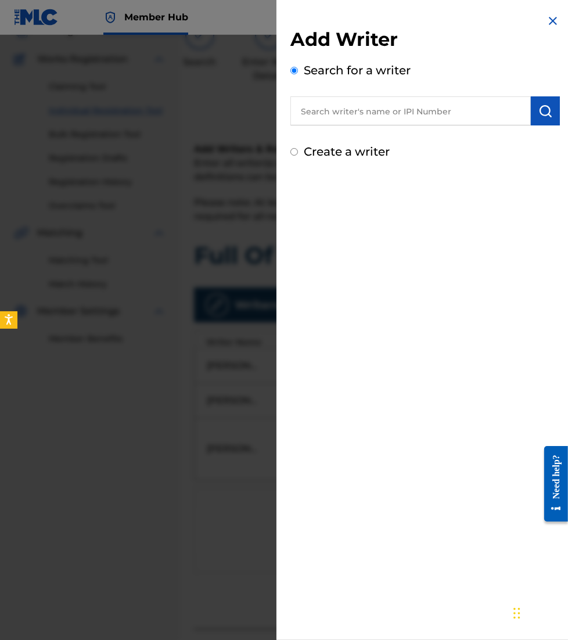
click at [384, 103] on input "text" at bounding box center [410, 110] width 241 height 29
paste input "00462584341"
type input "00462584341"
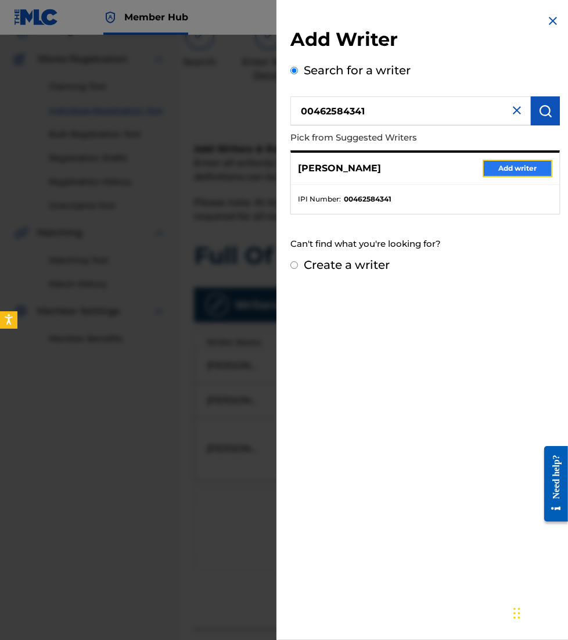
click at [491, 163] on button "Add writer" at bounding box center [518, 168] width 70 height 17
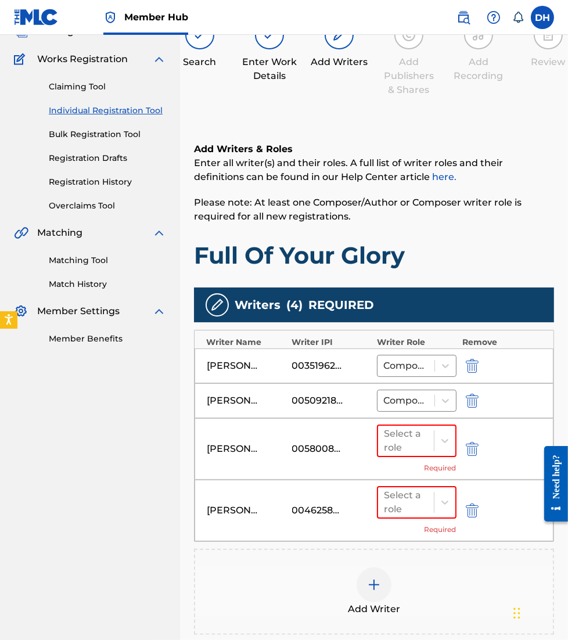
scroll to position [109, 0]
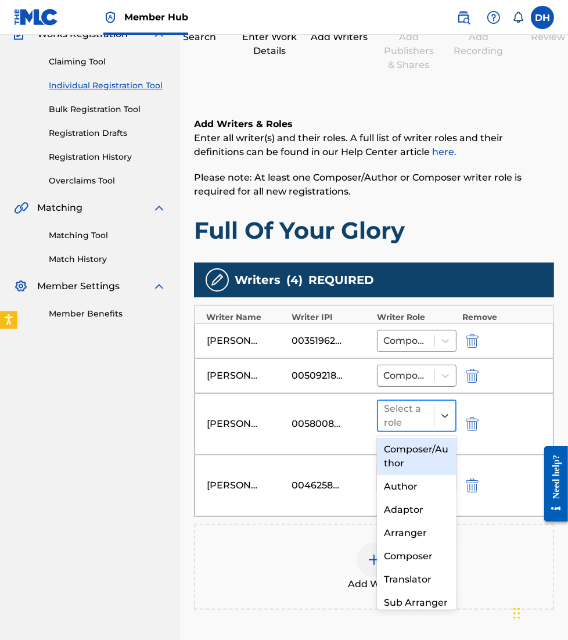
click at [397, 421] on div at bounding box center [406, 416] width 44 height 16
click at [397, 438] on div "Composer/Author" at bounding box center [416, 456] width 79 height 37
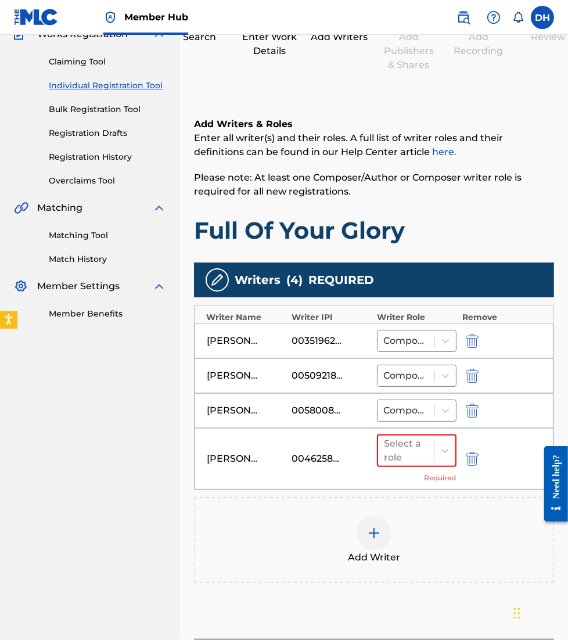
click at [422, 472] on div "Select a role Required" at bounding box center [417, 459] width 80 height 49
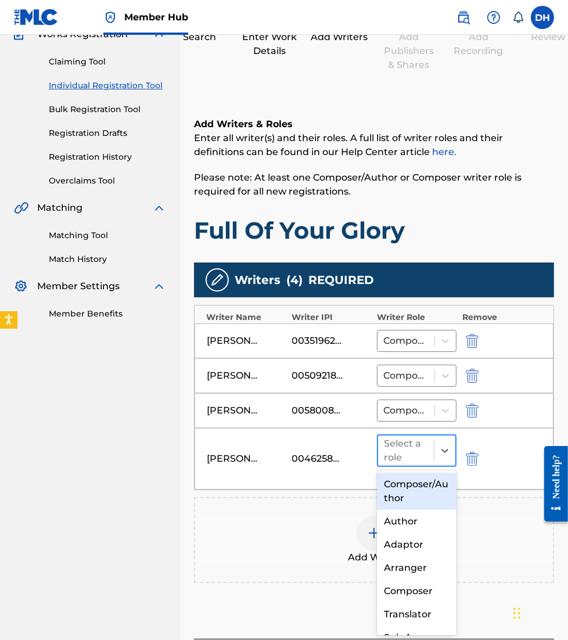
click at [405, 448] on div at bounding box center [406, 451] width 44 height 16
click at [417, 478] on div "Composer/Author" at bounding box center [416, 491] width 79 height 37
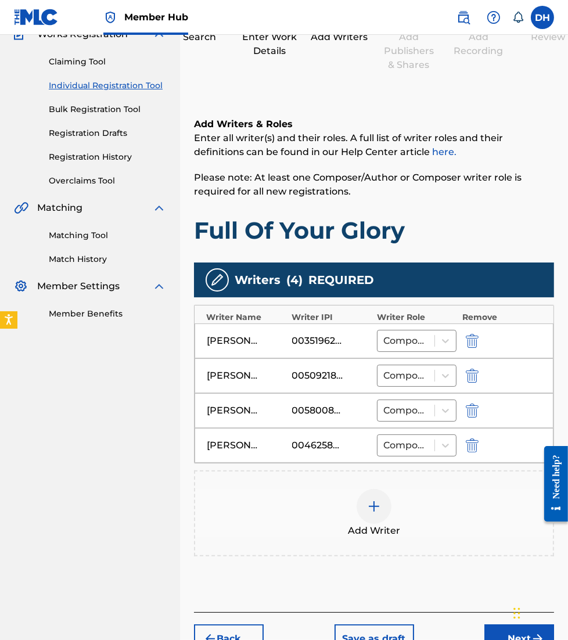
scroll to position [177, 0]
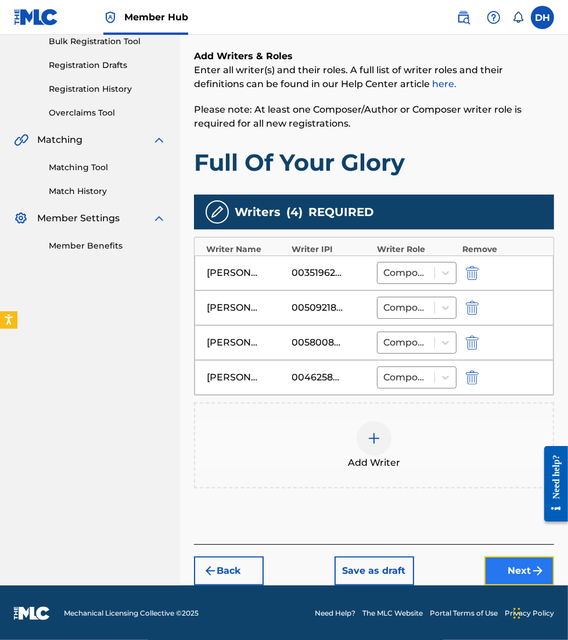
click at [503, 567] on button "Next" at bounding box center [520, 571] width 70 height 29
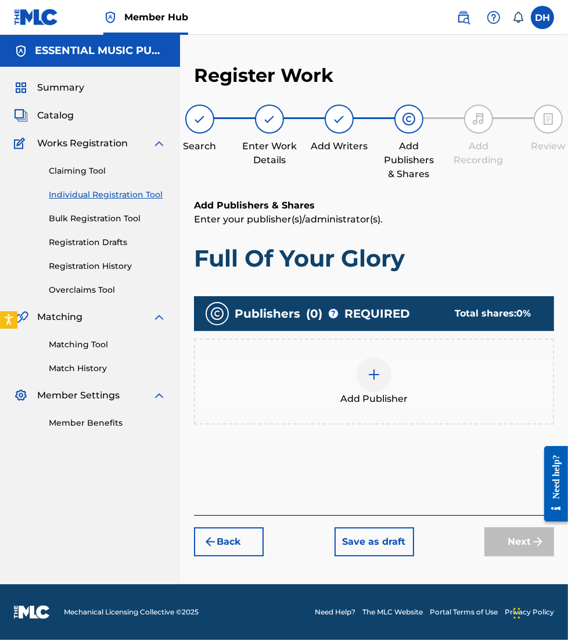
click at [364, 368] on div at bounding box center [374, 374] width 35 height 35
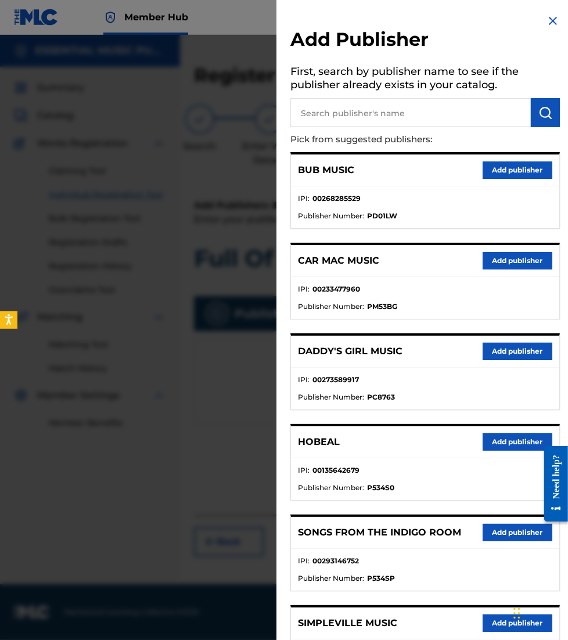
click at [442, 111] on input "text" at bounding box center [410, 112] width 241 height 29
type input "be essential"
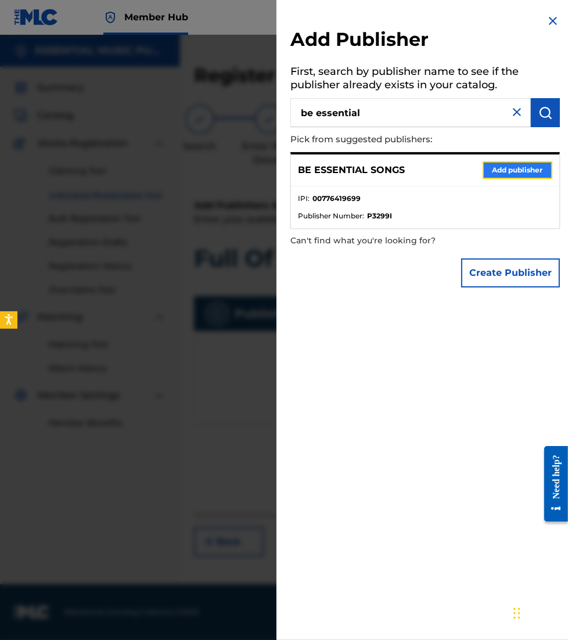
click at [514, 165] on button "Add publisher" at bounding box center [518, 170] width 70 height 17
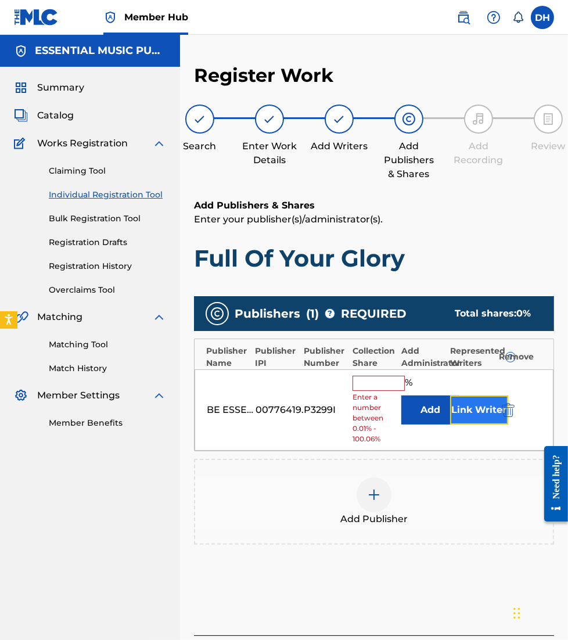
click at [465, 417] on button "Link Writer" at bounding box center [479, 410] width 58 height 29
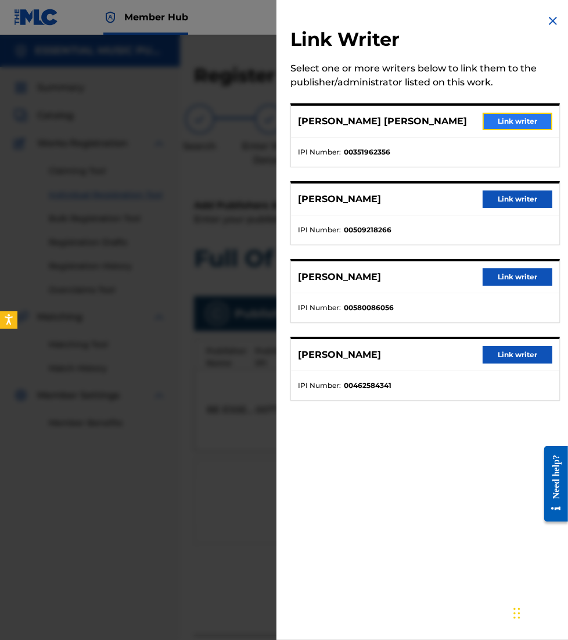
click at [496, 124] on button "Link writer" at bounding box center [518, 121] width 70 height 17
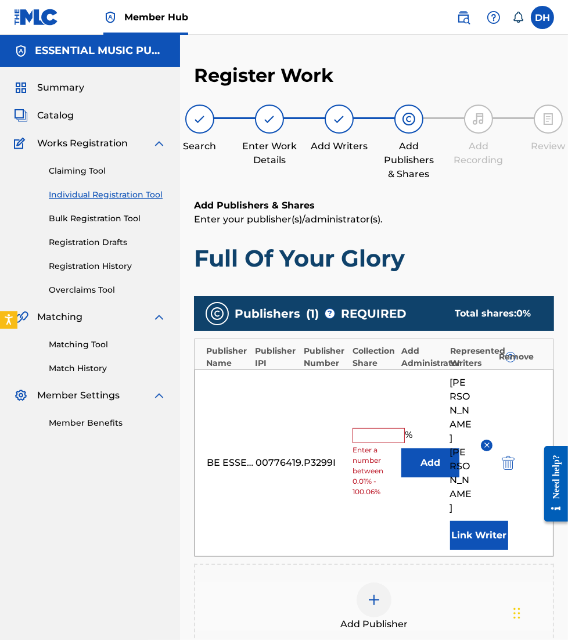
click at [370, 428] on input "text" at bounding box center [379, 435] width 52 height 15
type input "10"
click at [370, 410] on div "BE ESSENTIAL SONGS 00776419699 P3299I 10 % Add JASON DAVID INGRAM Link Writer" at bounding box center [374, 462] width 359 height 187
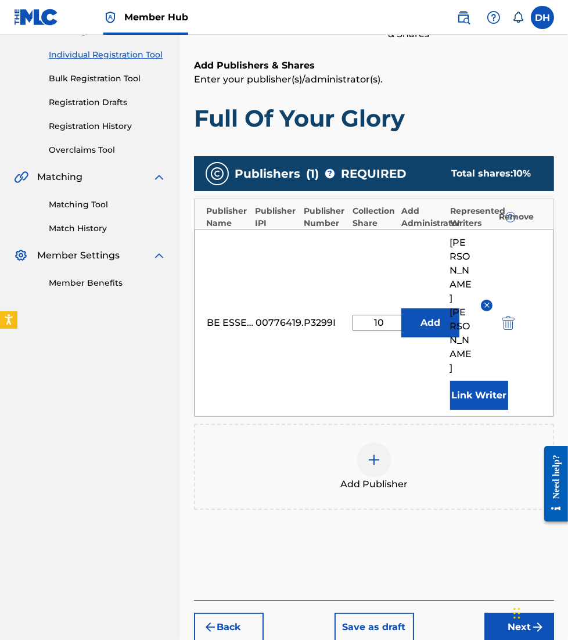
click at [356, 443] on div "Add Publisher" at bounding box center [374, 467] width 358 height 49
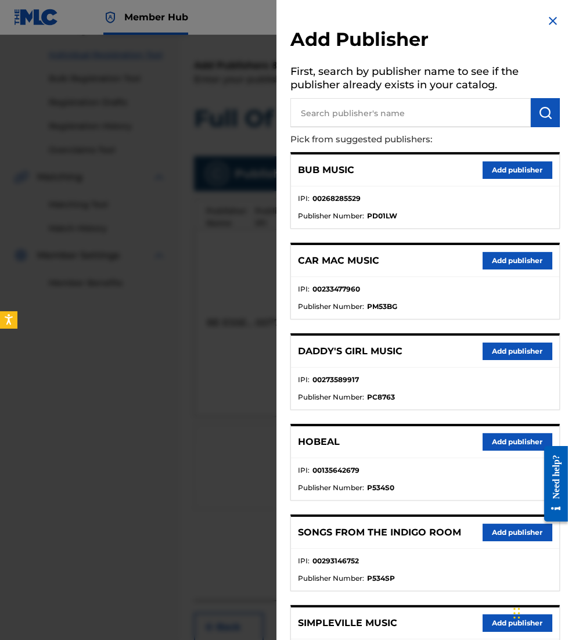
click at [381, 125] on input "text" at bounding box center [410, 112] width 241 height 29
type input "sea garden music"
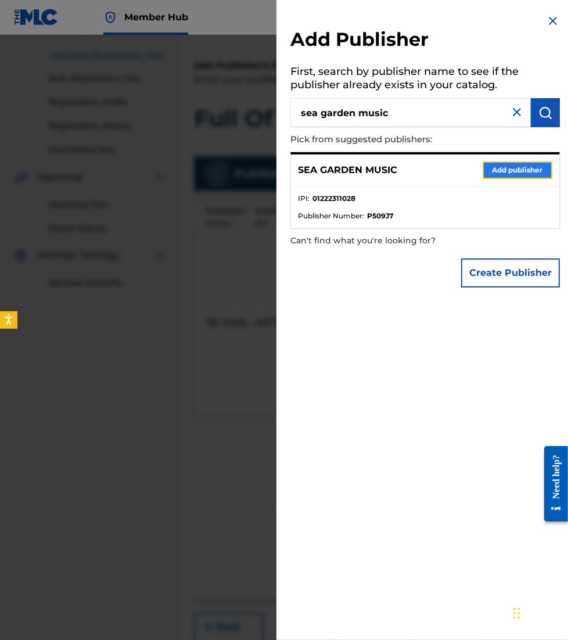
click at [500, 164] on button "Add publisher" at bounding box center [518, 170] width 70 height 17
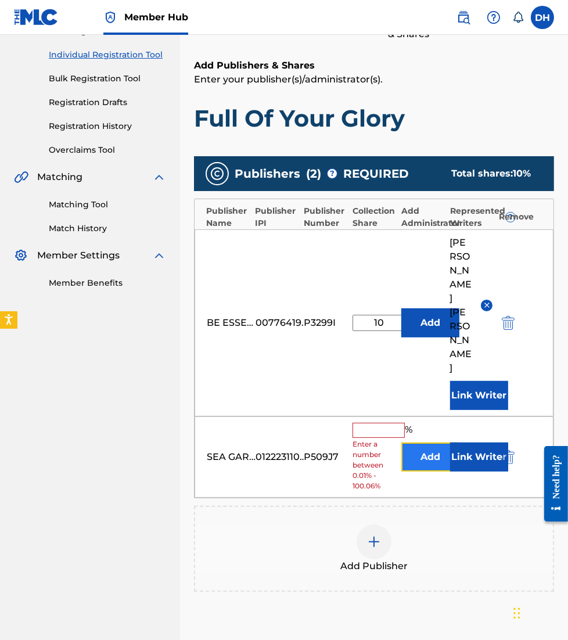
click at [433, 443] on button "Add" at bounding box center [430, 457] width 58 height 29
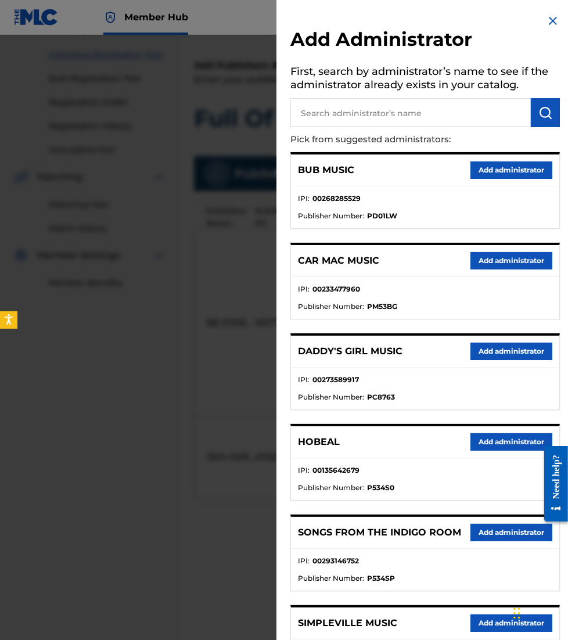
click at [376, 106] on input "text" at bounding box center [410, 112] width 241 height 29
type input "be essenti"
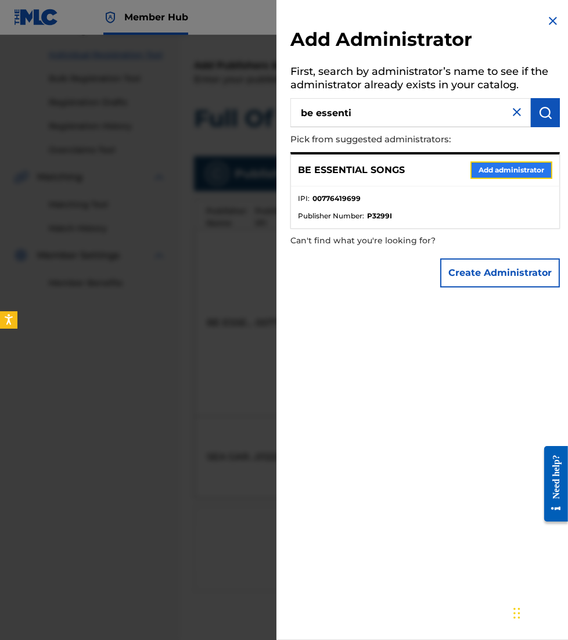
click at [502, 163] on button "Add administrator" at bounding box center [512, 170] width 82 height 17
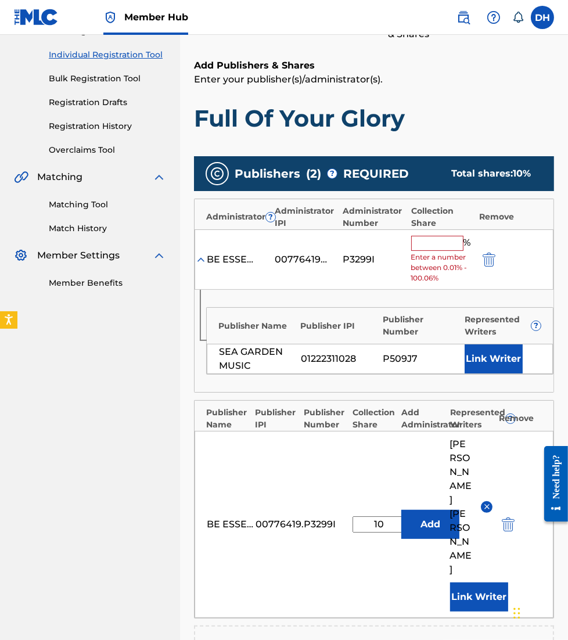
click at [433, 231] on div "BE ESSENTIAL SONGS 00776419699 P3299I % Enter a number between 0.01% - 100.06%" at bounding box center [374, 259] width 359 height 61
click at [433, 242] on input "text" at bounding box center [437, 243] width 52 height 15
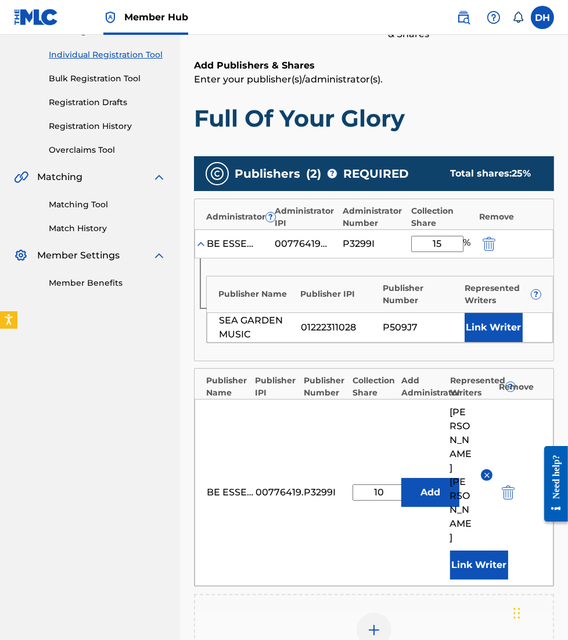
type input "15"
click at [347, 237] on div "P3299I" at bounding box center [369, 244] width 52 height 14
click at [488, 328] on button "Link Writer" at bounding box center [494, 327] width 58 height 29
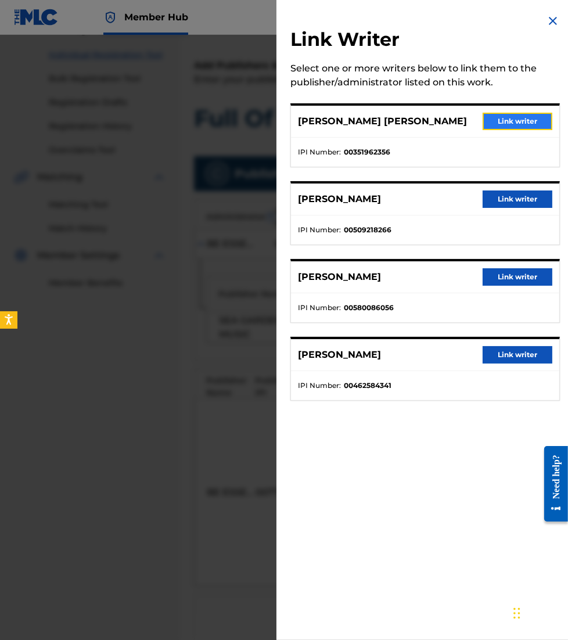
click at [529, 117] on button "Link writer" at bounding box center [518, 121] width 70 height 17
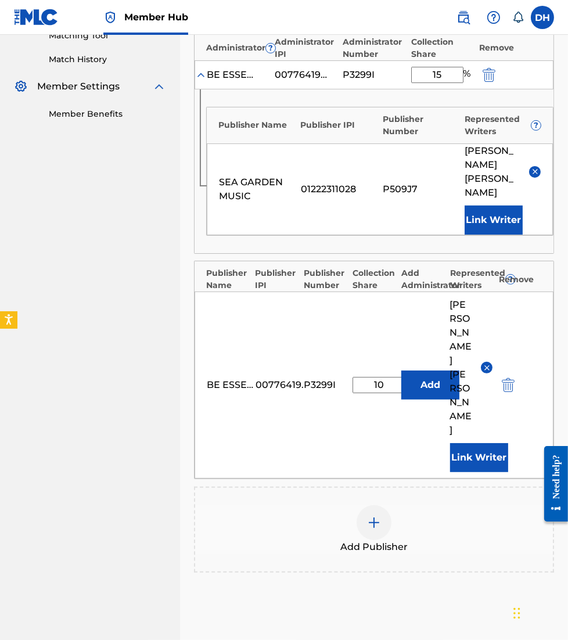
scroll to position [310, 0]
click at [372, 515] on img at bounding box center [374, 522] width 14 height 14
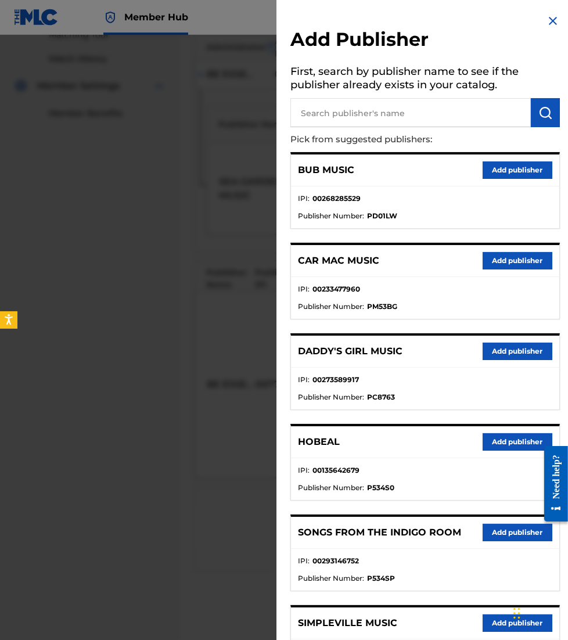
click at [385, 106] on input "text" at bounding box center [410, 112] width 241 height 29
type input "shadowboxer"
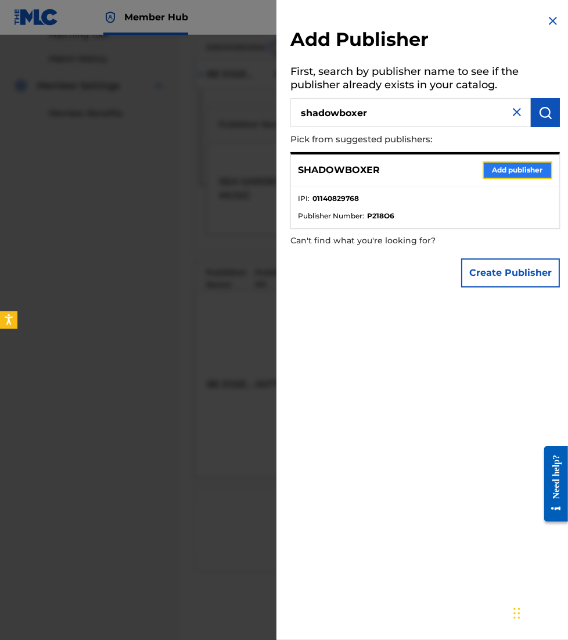
click at [530, 170] on button "Add publisher" at bounding box center [518, 170] width 70 height 17
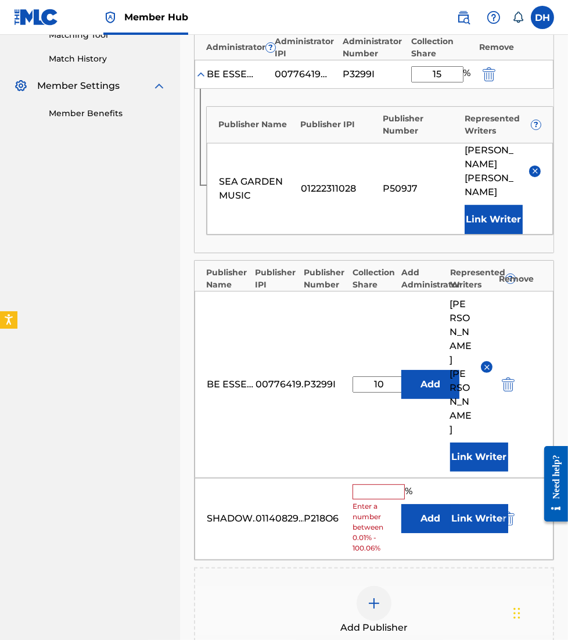
scroll to position [350, 0]
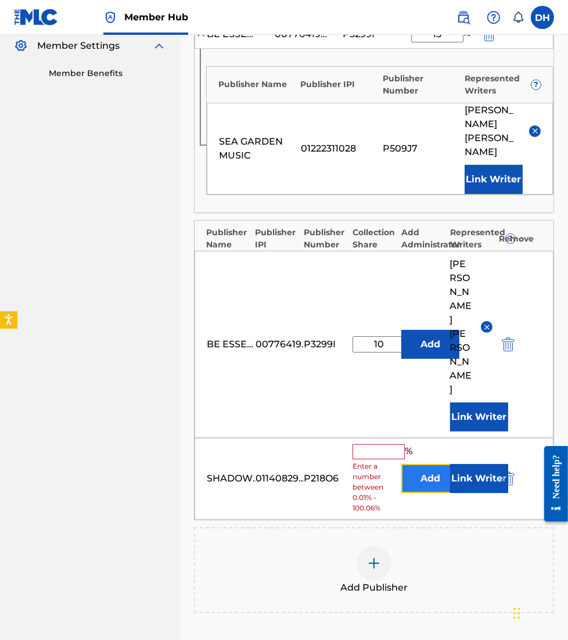
click at [412, 464] on button "Add" at bounding box center [430, 478] width 58 height 29
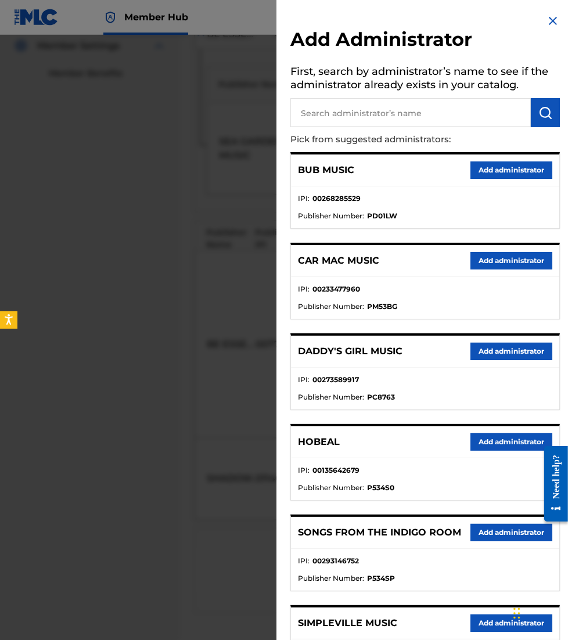
click at [437, 114] on input "text" at bounding box center [410, 112] width 241 height 29
type input "all essenti"
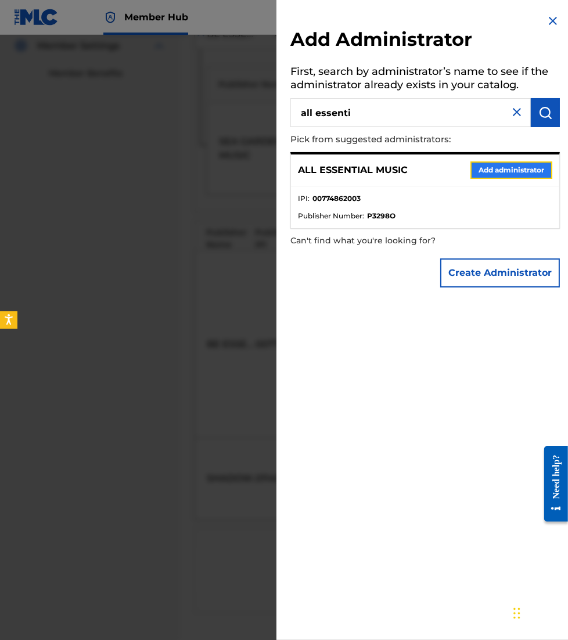
click at [505, 167] on button "Add administrator" at bounding box center [512, 170] width 82 height 17
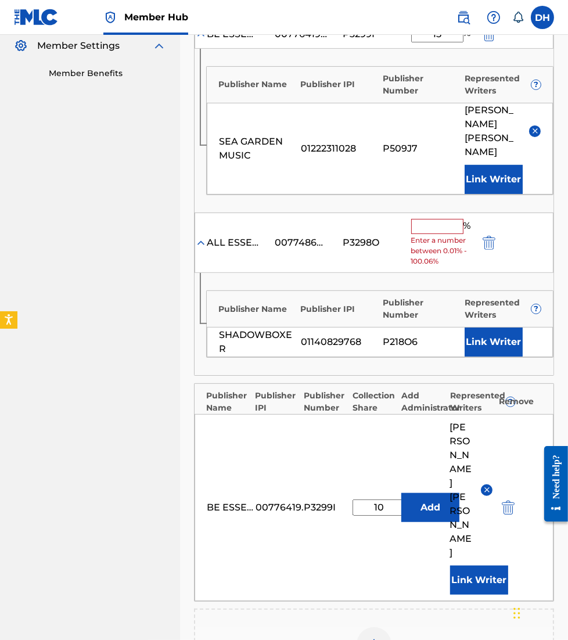
click at [450, 219] on input "text" at bounding box center [437, 226] width 52 height 15
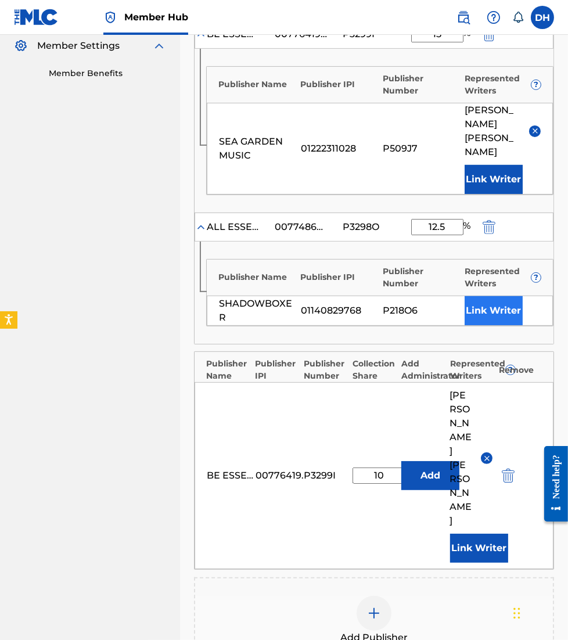
type input "12.5"
click at [504, 296] on button "Link Writer" at bounding box center [494, 310] width 58 height 29
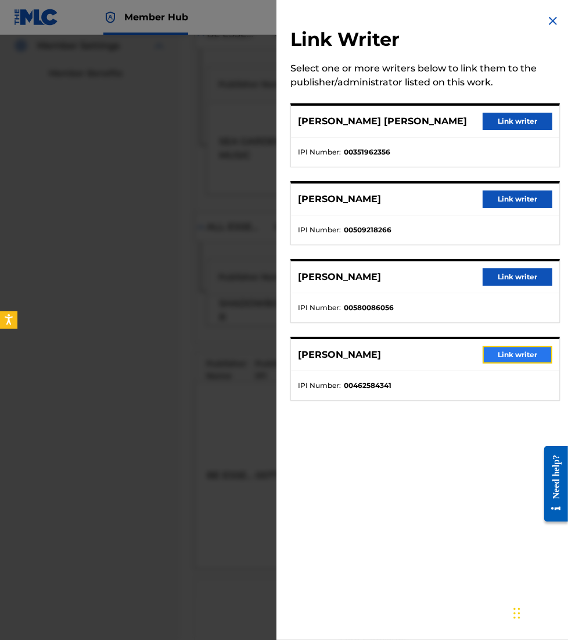
click at [502, 352] on button "Link writer" at bounding box center [518, 354] width 70 height 17
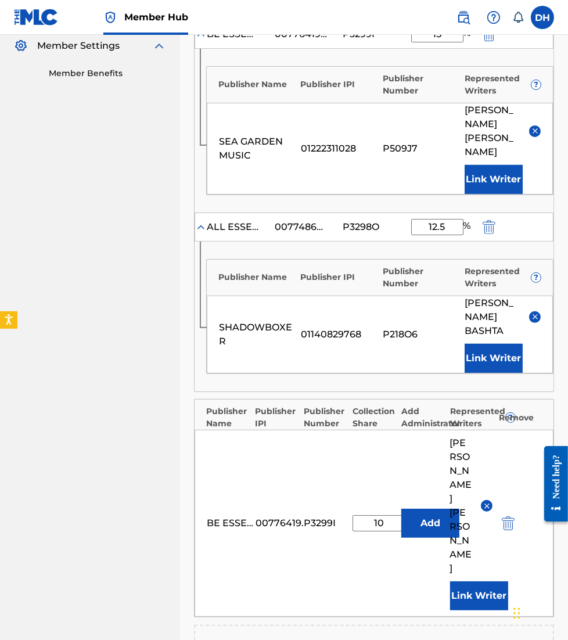
scroll to position [431, 0]
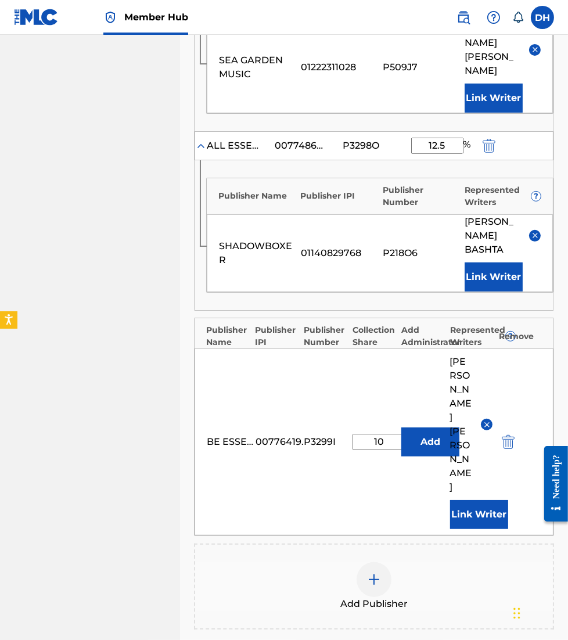
click at [363, 597] on span "Add Publisher" at bounding box center [373, 604] width 67 height 14
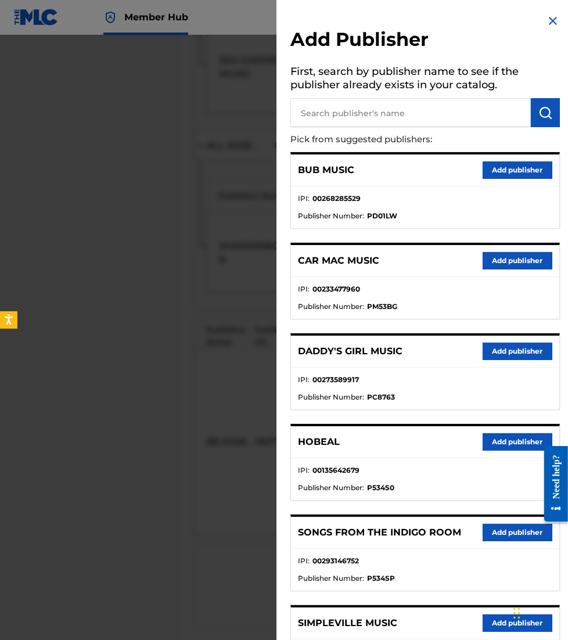
click at [393, 116] on input "text" at bounding box center [410, 112] width 241 height 29
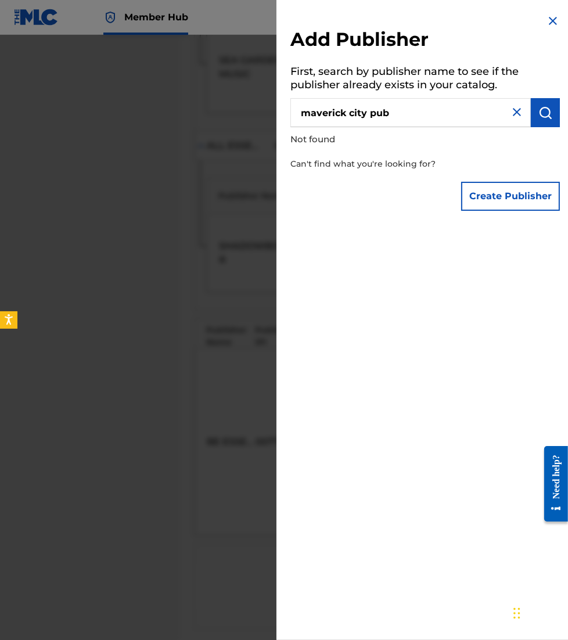
type input "maverick city pub"
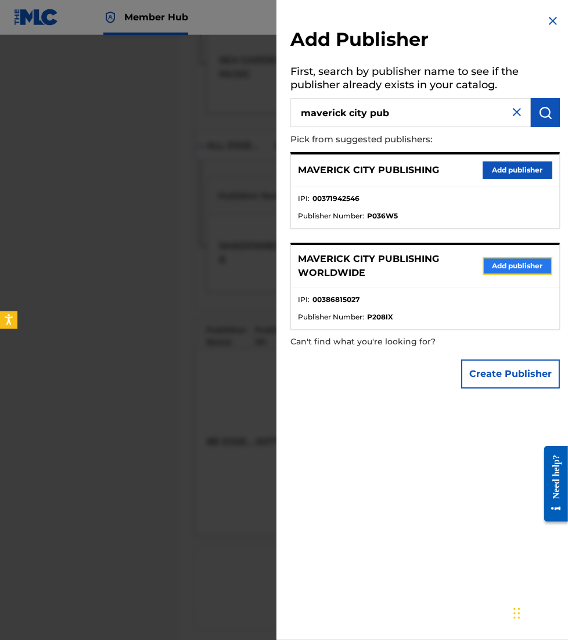
click at [503, 267] on button "Add publisher" at bounding box center [518, 265] width 70 height 17
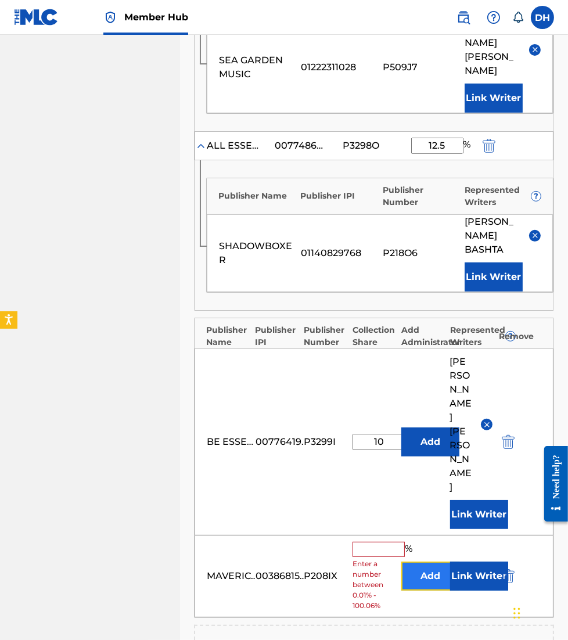
click at [430, 562] on button "Add" at bounding box center [430, 576] width 58 height 29
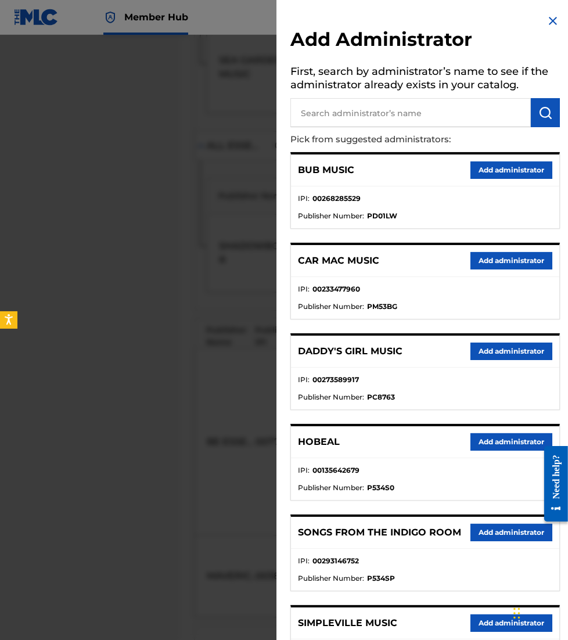
click at [444, 101] on input "text" at bounding box center [410, 112] width 241 height 29
type input "all essential"
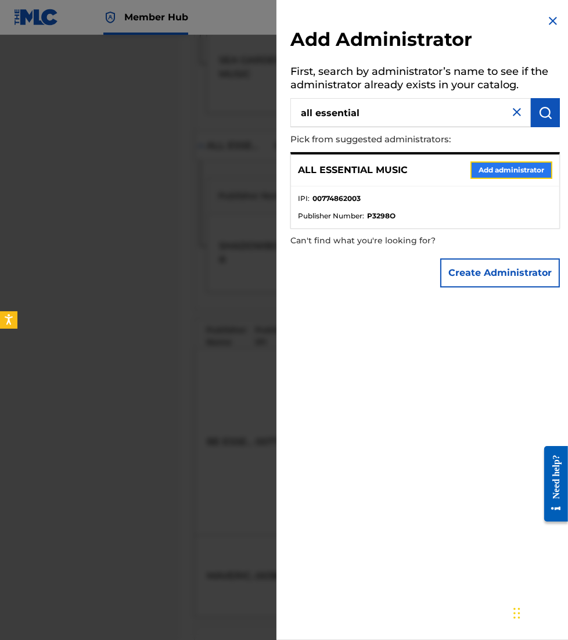
click at [514, 174] on button "Add administrator" at bounding box center [512, 170] width 82 height 17
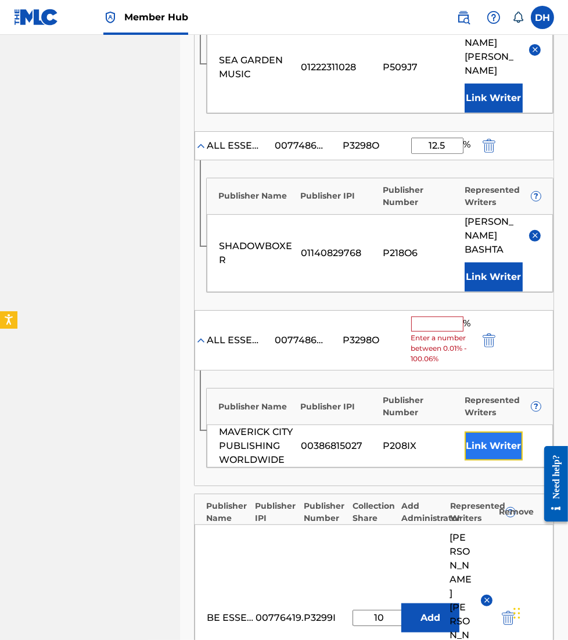
click at [496, 432] on button "Link Writer" at bounding box center [494, 446] width 58 height 29
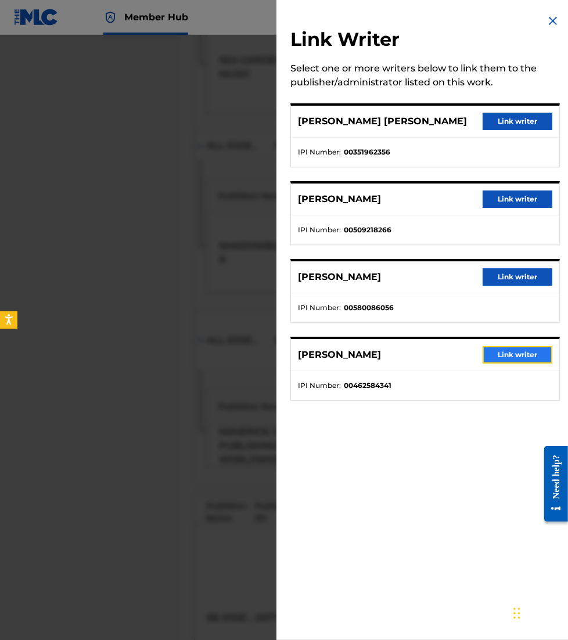
click at [501, 348] on button "Link writer" at bounding box center [518, 354] width 70 height 17
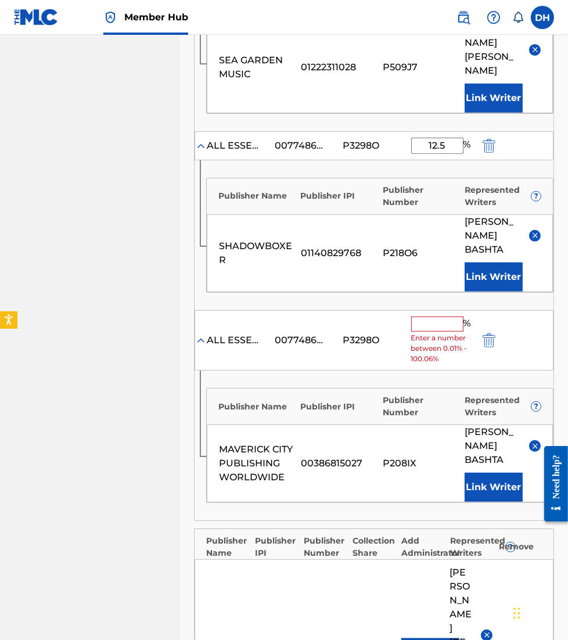
click at [437, 317] on input "text" at bounding box center [437, 324] width 52 height 15
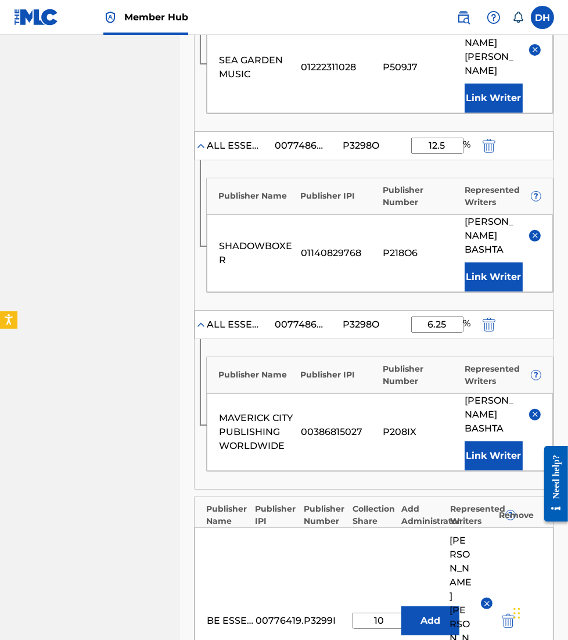
type input "6.25"
click at [216, 357] on div "Publisher Name Publisher IPI Publisher Number Represented Writers ?" at bounding box center [380, 372] width 346 height 30
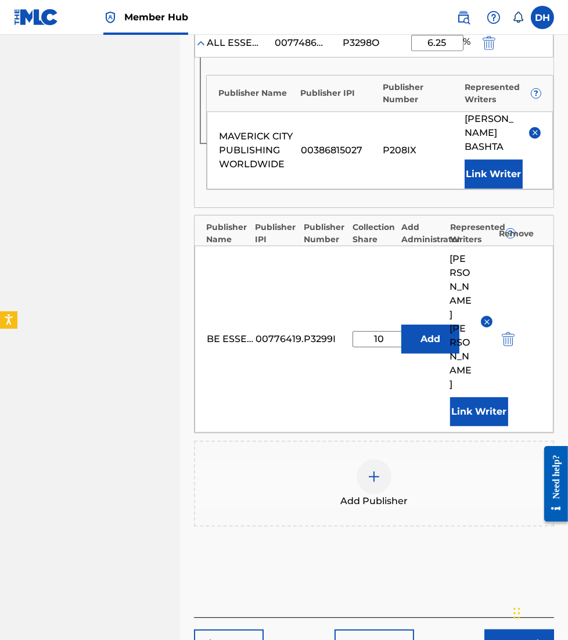
click at [425, 460] on div "Add Publisher" at bounding box center [374, 484] width 358 height 49
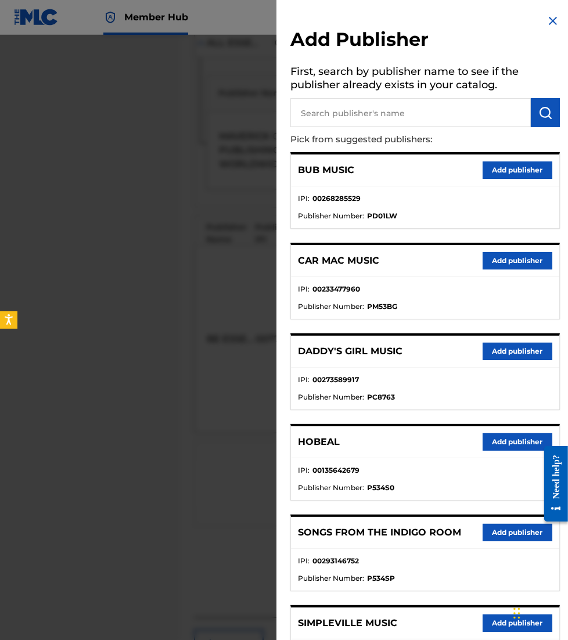
click at [407, 119] on input "text" at bounding box center [410, 112] width 241 height 29
type input "all essential music"
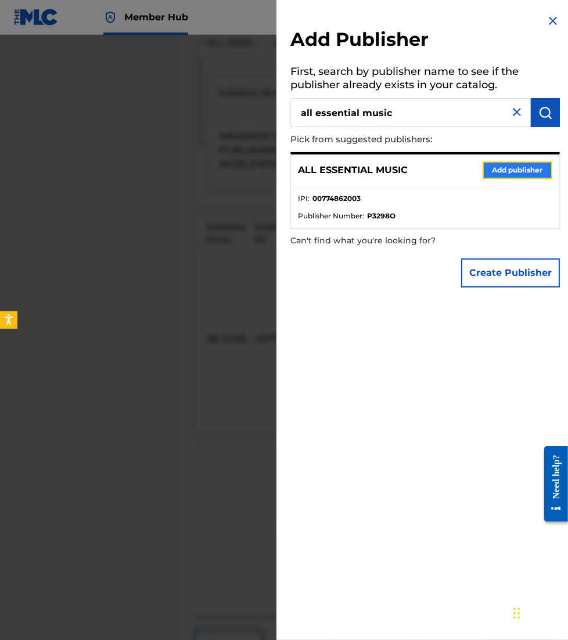
click at [522, 173] on button "Add publisher" at bounding box center [518, 170] width 70 height 17
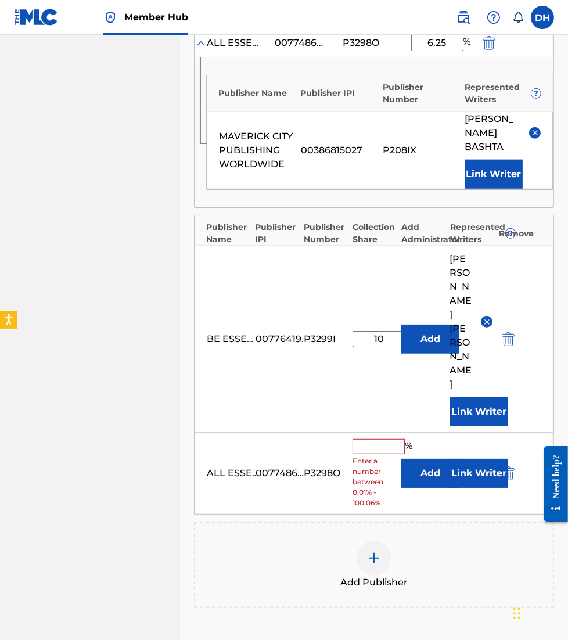
click at [375, 439] on input "text" at bounding box center [379, 446] width 52 height 15
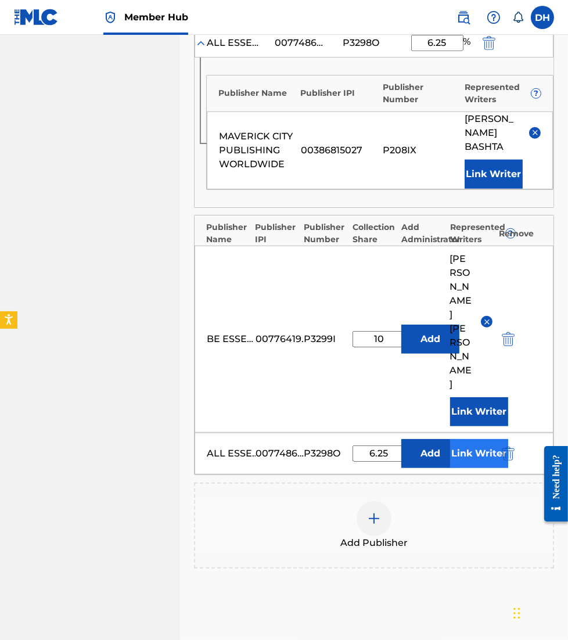
type input "6.25"
click at [468, 439] on button "Link Writer" at bounding box center [479, 453] width 58 height 29
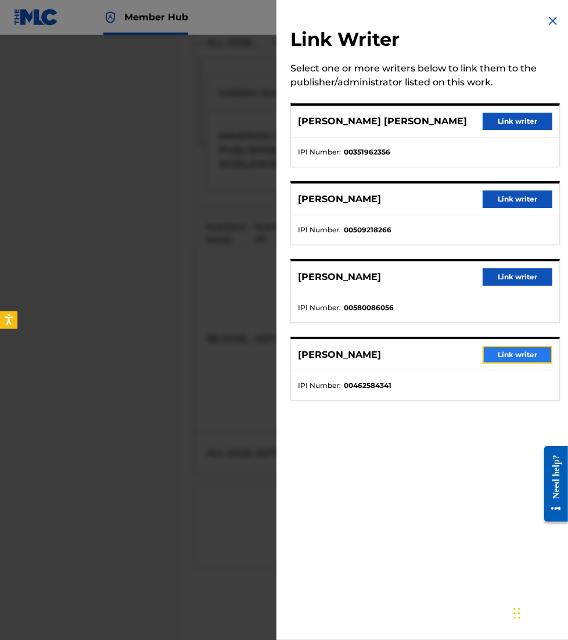
click at [519, 350] on button "Link writer" at bounding box center [518, 354] width 70 height 17
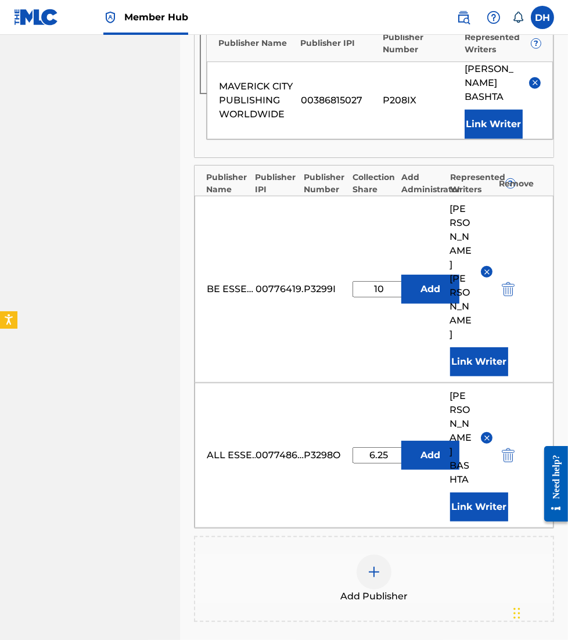
scroll to position [840, 0]
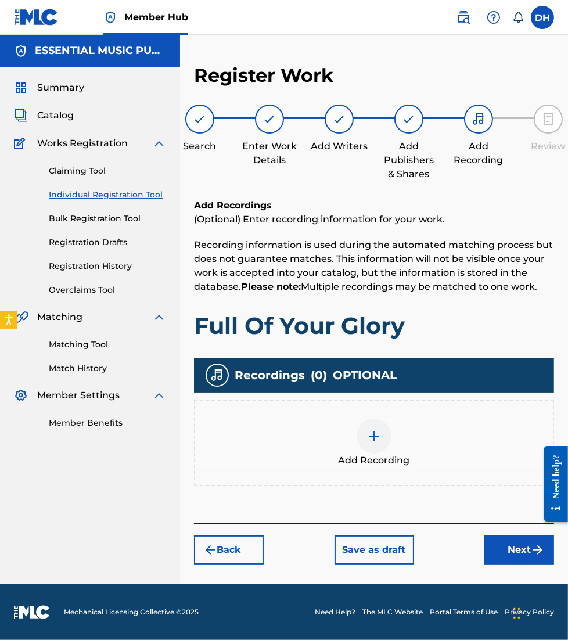
scroll to position [0, 0]
click at [496, 541] on button "Next" at bounding box center [520, 550] width 70 height 29
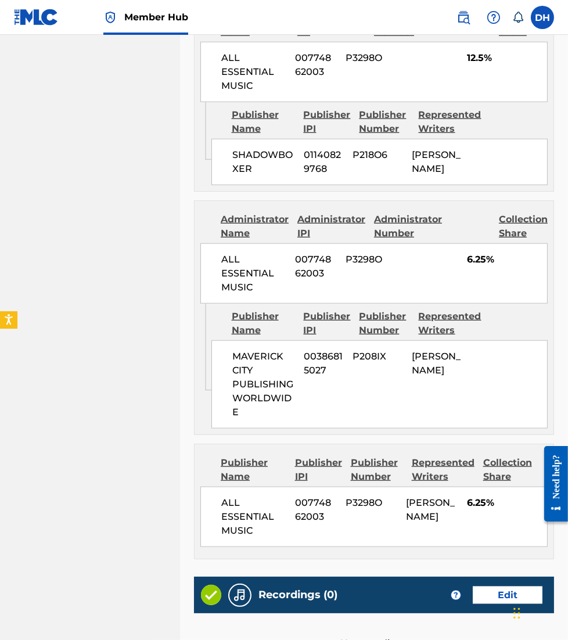
scroll to position [1261, 0]
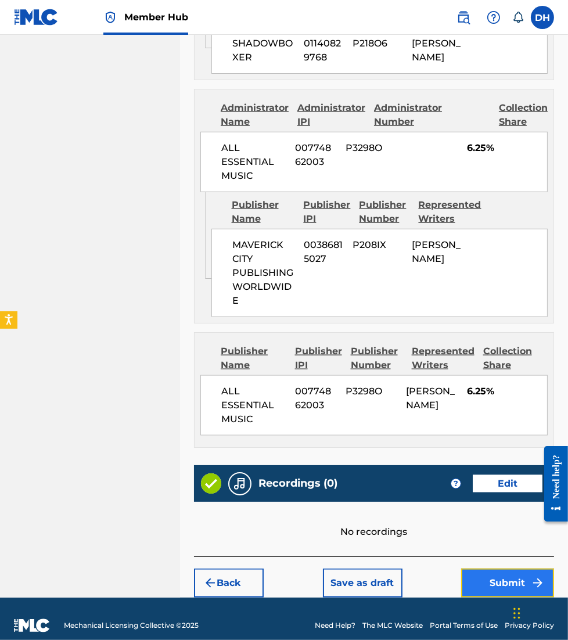
click at [493, 569] on button "Submit" at bounding box center [507, 583] width 93 height 29
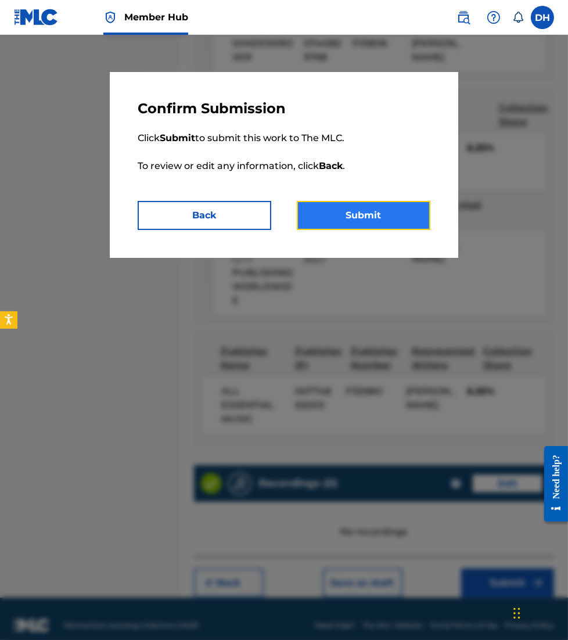
click at [391, 214] on button "Submit" at bounding box center [364, 215] width 134 height 29
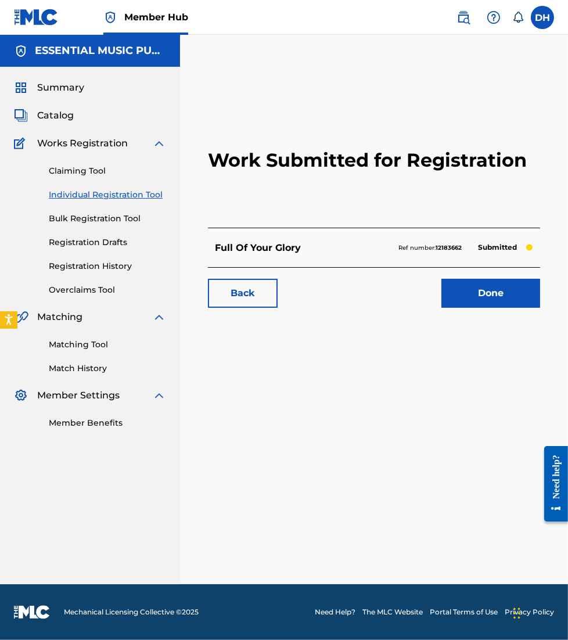
click at [91, 202] on div "Claiming Tool Individual Registration Tool Bulk Registration Tool Registration …" at bounding box center [90, 223] width 152 height 146
click at [87, 196] on link "Individual Registration Tool" at bounding box center [107, 195] width 117 height 12
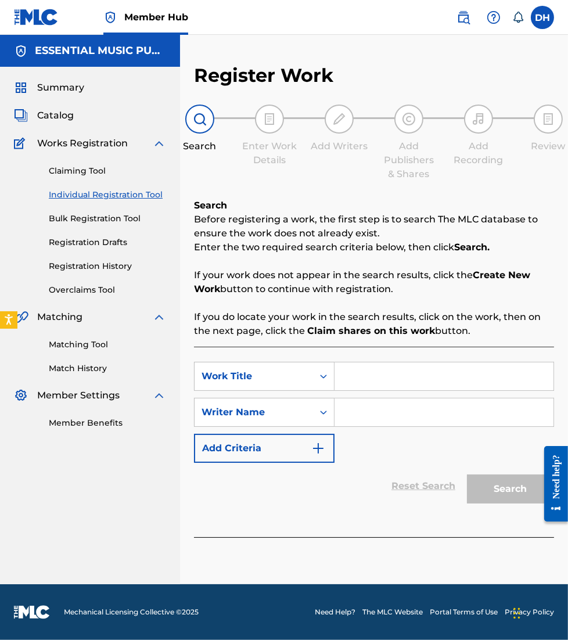
click at [382, 377] on input "Search Form" at bounding box center [444, 377] width 219 height 28
type input "Fully His"
click at [406, 413] on input "Search Form" at bounding box center [444, 413] width 219 height 28
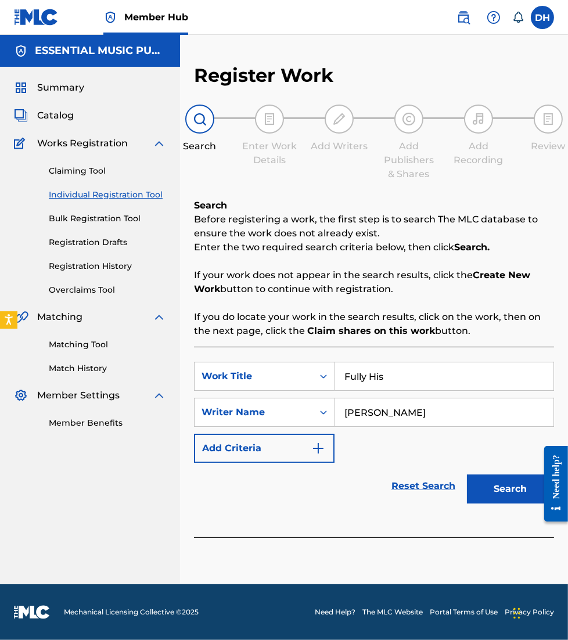
click at [467, 475] on button "Search" at bounding box center [510, 489] width 87 height 29
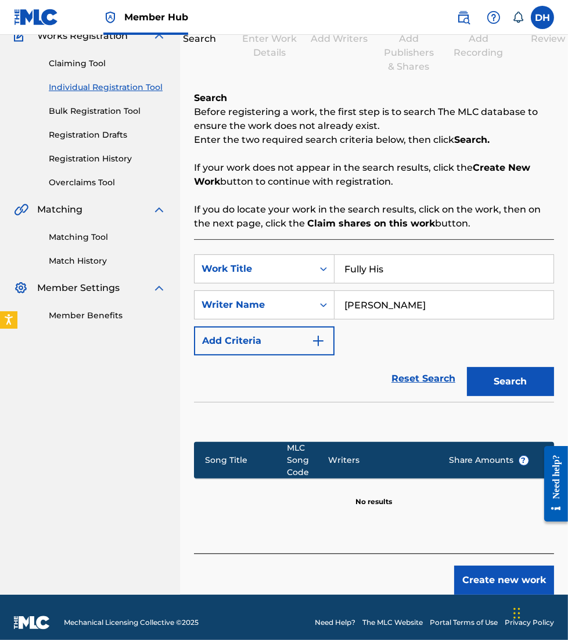
scroll to position [108, 0]
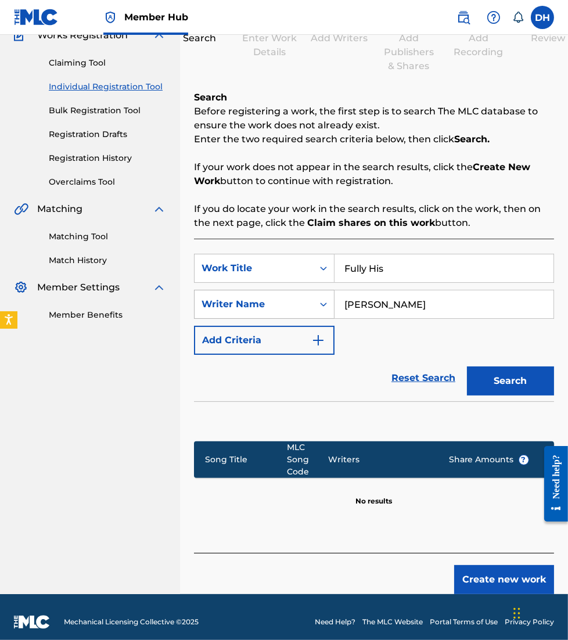
drag, startPoint x: 397, startPoint y: 306, endPoint x: 212, endPoint y: 300, distance: 185.4
click at [212, 300] on div "SearchWithCriteria519931d9-1c5b-4156-ba0c-65844b6a607f Writer Name pinkston" at bounding box center [374, 304] width 360 height 29
type input "bashta"
click at [467, 367] on button "Search" at bounding box center [510, 381] width 87 height 29
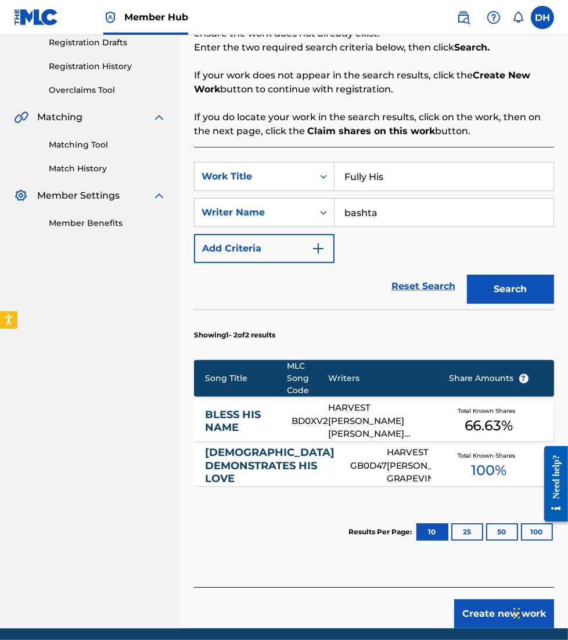
scroll to position [243, 0]
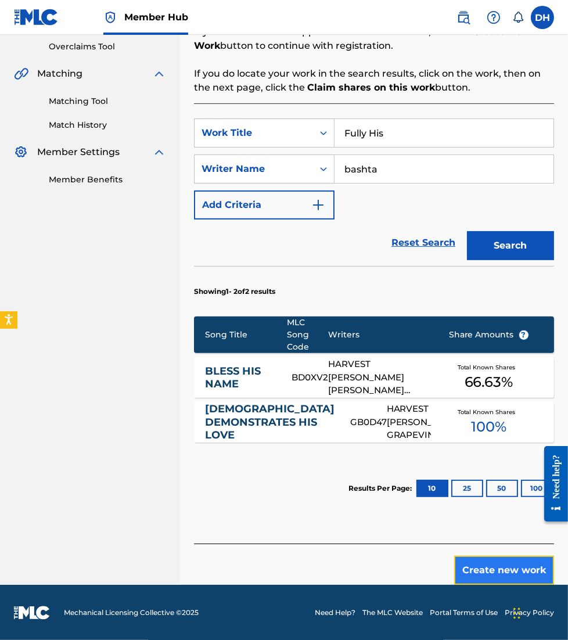
click at [489, 574] on button "Create new work" at bounding box center [504, 570] width 100 height 29
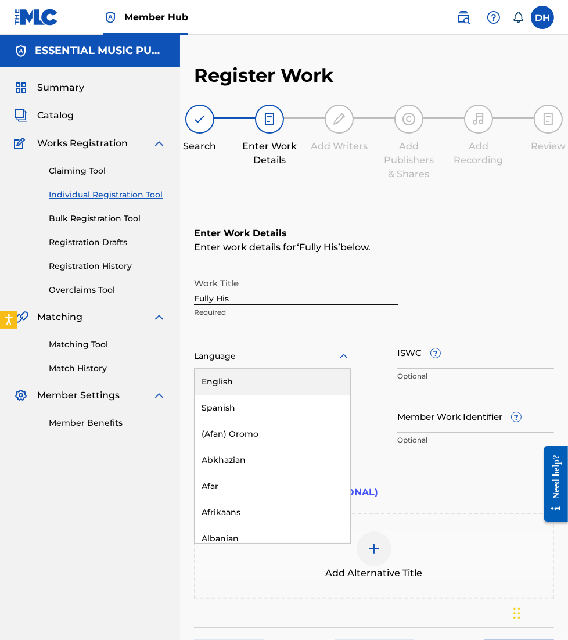
click at [242, 345] on div "Language" at bounding box center [272, 357] width 157 height 24
click at [250, 377] on div "English" at bounding box center [273, 382] width 156 height 26
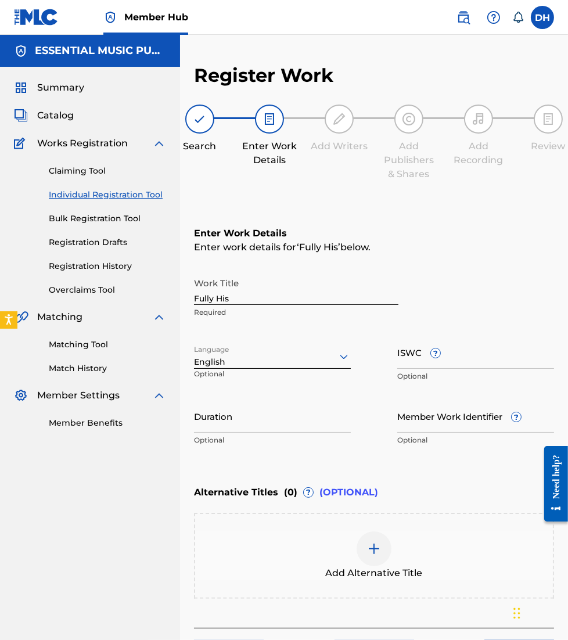
scroll to position [82, 0]
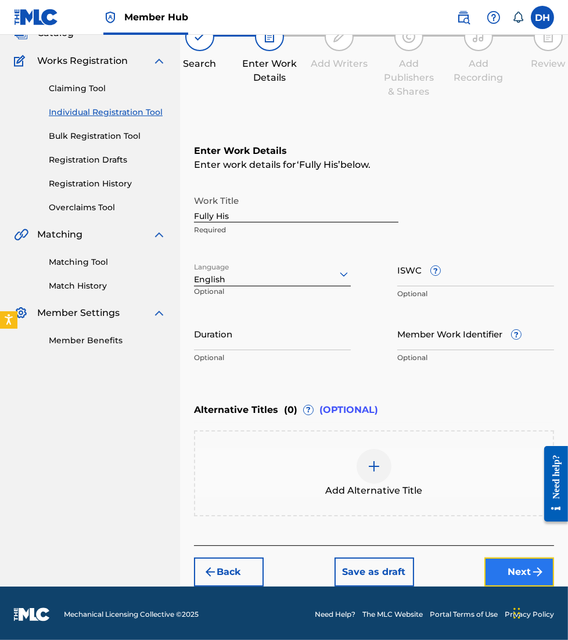
click at [505, 561] on button "Next" at bounding box center [520, 572] width 70 height 29
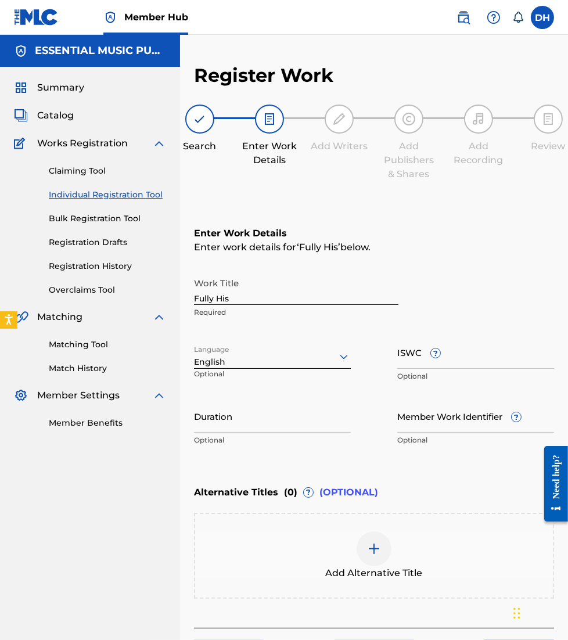
scroll to position [11, 0]
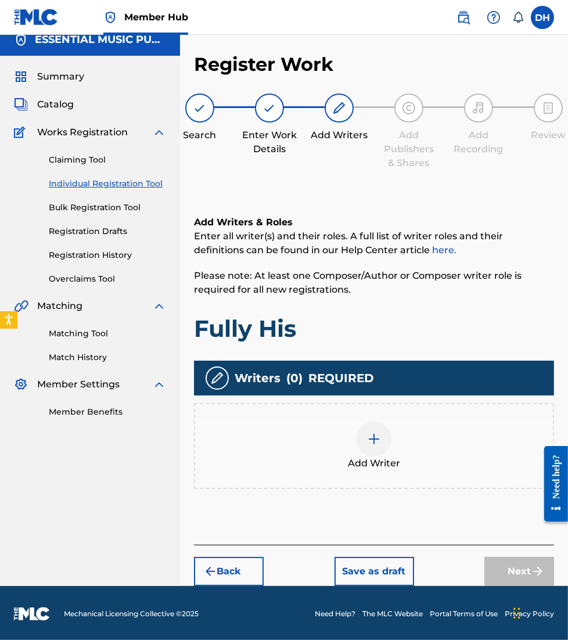
click at [371, 446] on div at bounding box center [374, 439] width 35 height 35
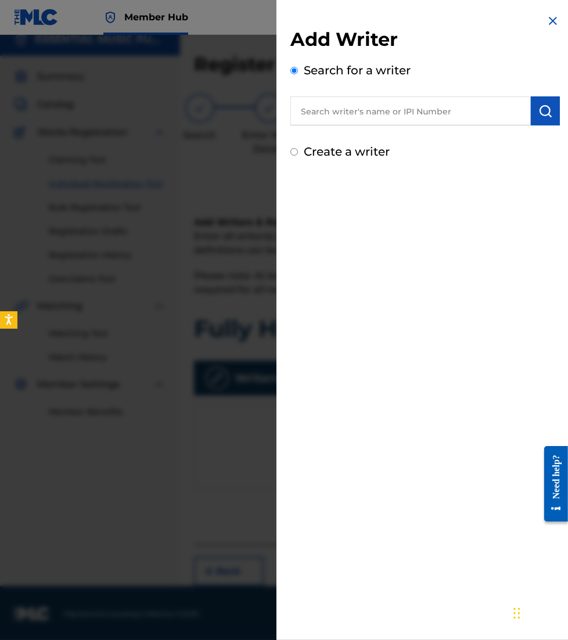
click at [356, 106] on input "text" at bounding box center [410, 110] width 241 height 29
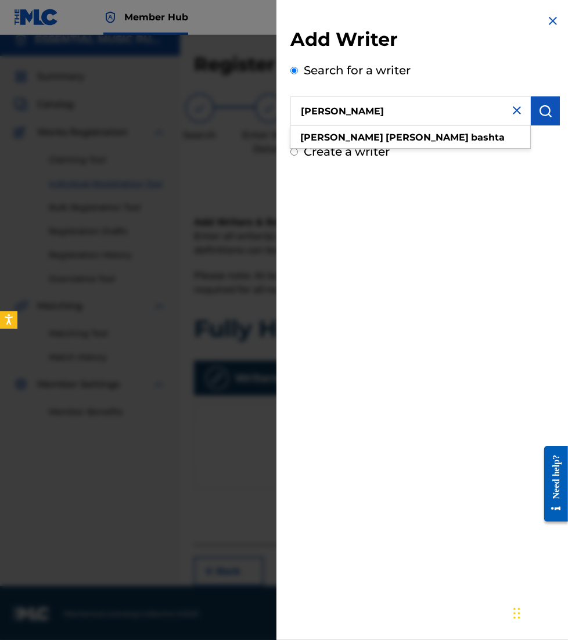
type input "daniel john bashta"
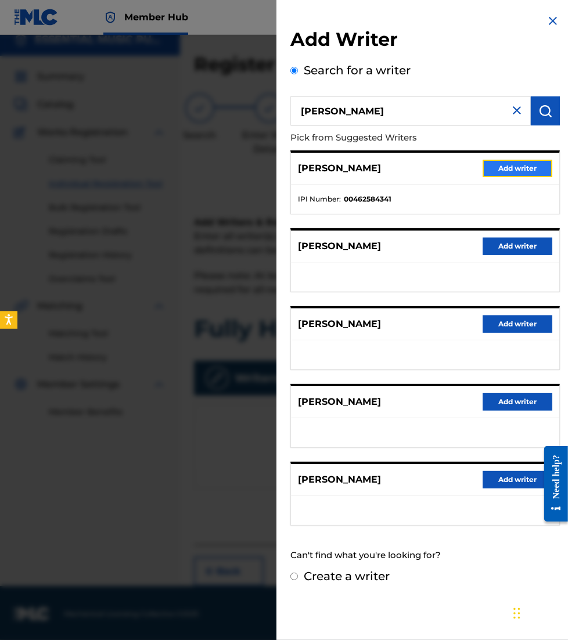
click at [516, 160] on button "Add writer" at bounding box center [518, 168] width 70 height 17
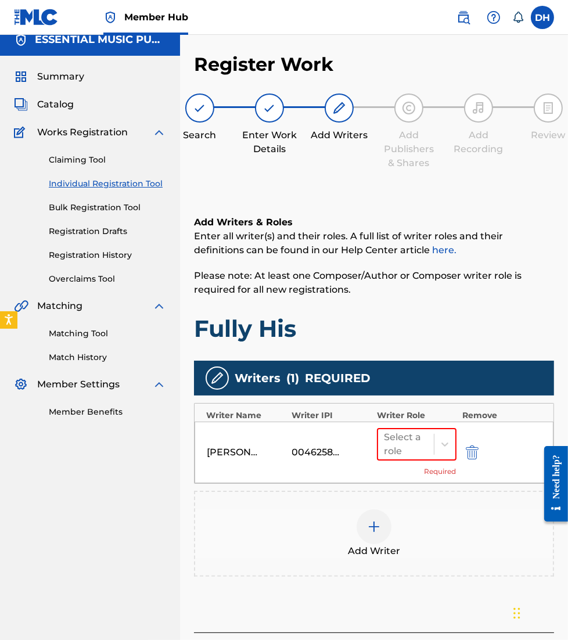
click at [368, 521] on img at bounding box center [374, 527] width 14 height 14
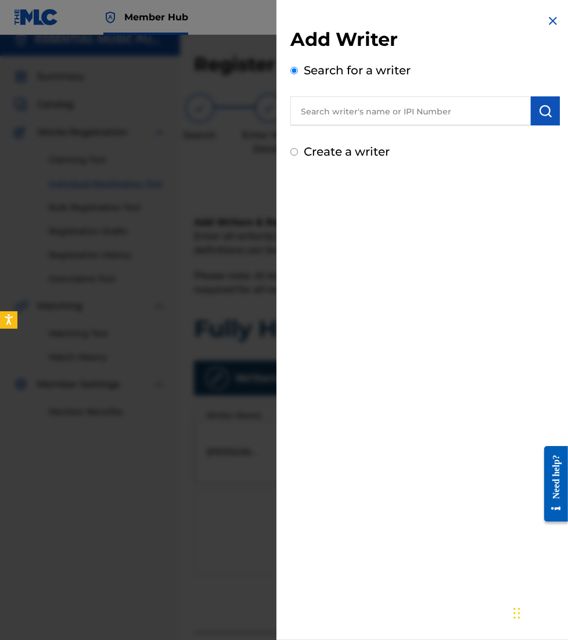
click at [358, 117] on input "text" at bounding box center [410, 110] width 241 height 29
paste input "00804374353"
type input "00804374353"
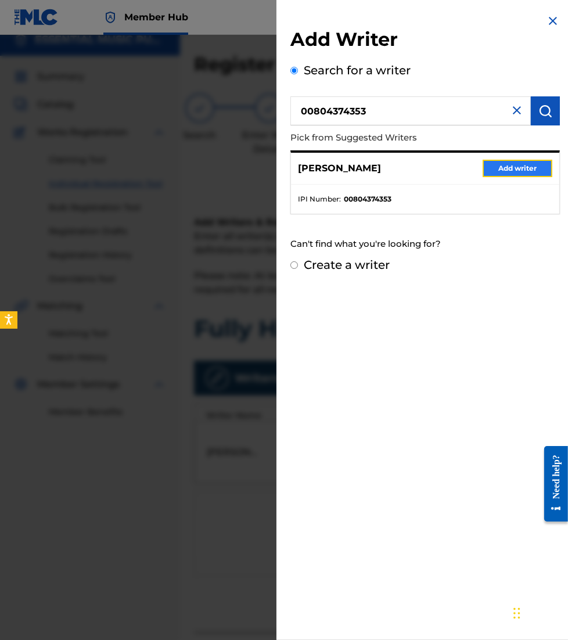
click at [497, 171] on button "Add writer" at bounding box center [518, 168] width 70 height 17
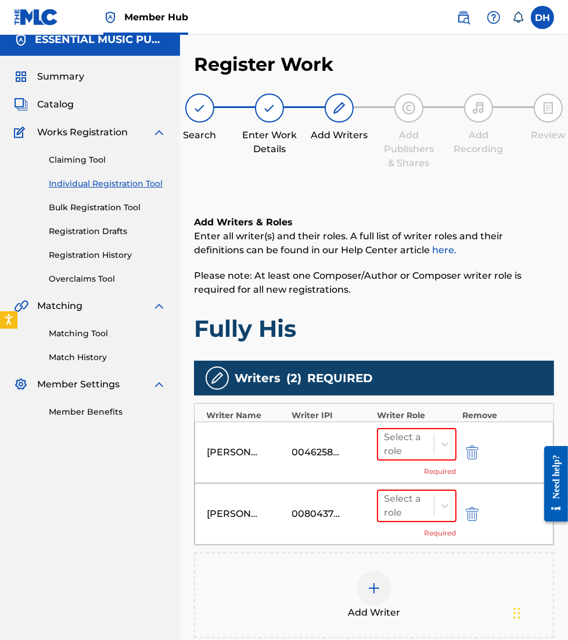
click at [497, 171] on div "Register Work Search Enter Work Details Add Writers Add Publishers & Shares Add…" at bounding box center [374, 394] width 360 height 683
click at [395, 444] on div at bounding box center [406, 444] width 44 height 16
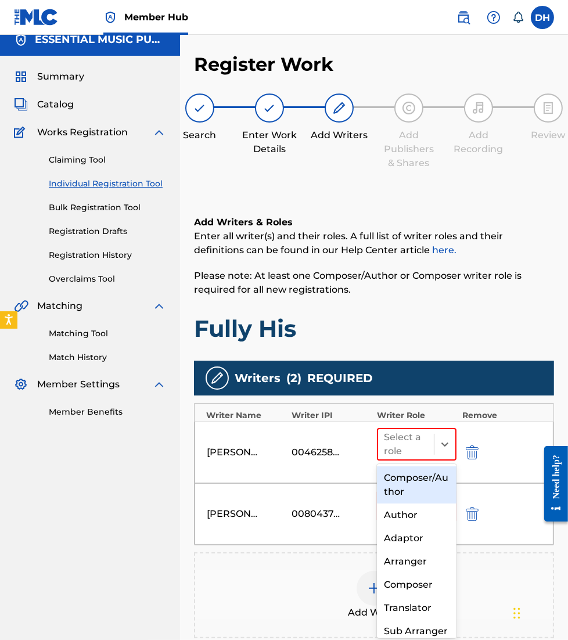
click at [406, 478] on div "Composer/Author" at bounding box center [416, 485] width 79 height 37
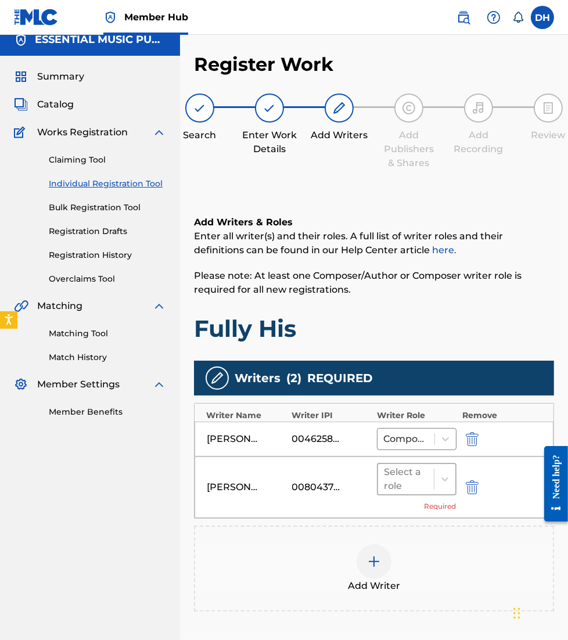
click at [407, 479] on div at bounding box center [406, 479] width 44 height 16
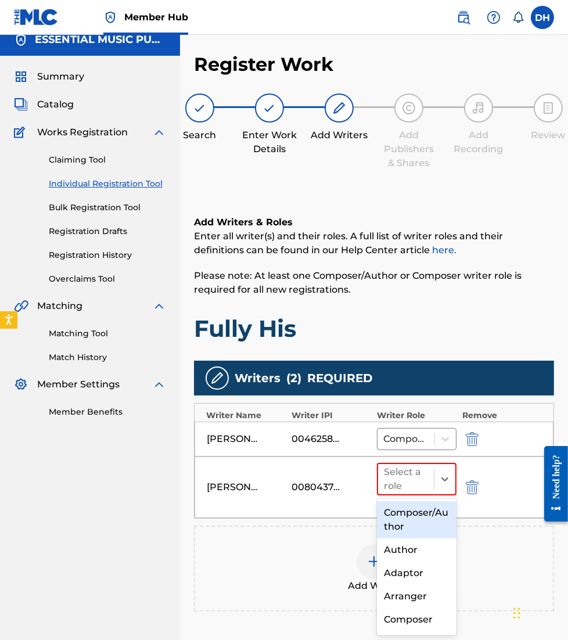
click at [405, 512] on div "Composer/Author" at bounding box center [416, 519] width 79 height 37
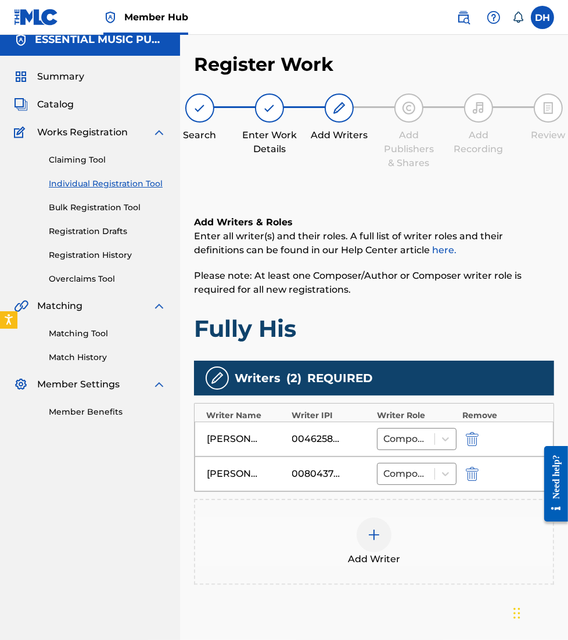
click at [405, 512] on div "Add Writer" at bounding box center [374, 542] width 360 height 86
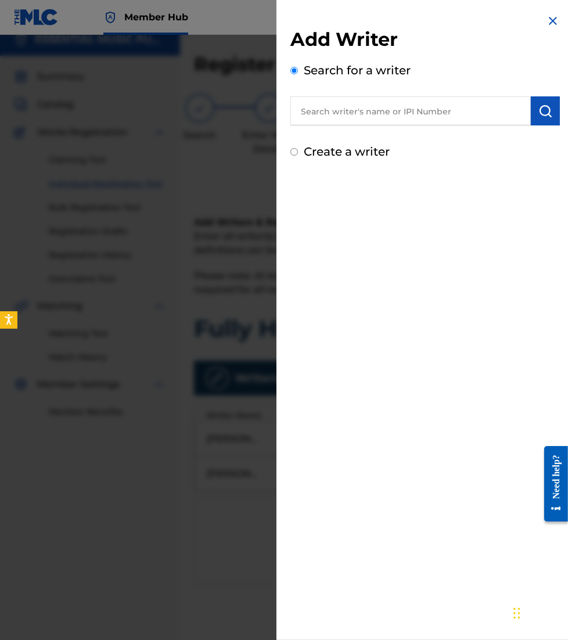
click at [541, 15] on div "Add Writer Search for a writer Create a writer" at bounding box center [425, 87] width 297 height 174
click at [550, 20] on img at bounding box center [553, 21] width 14 height 14
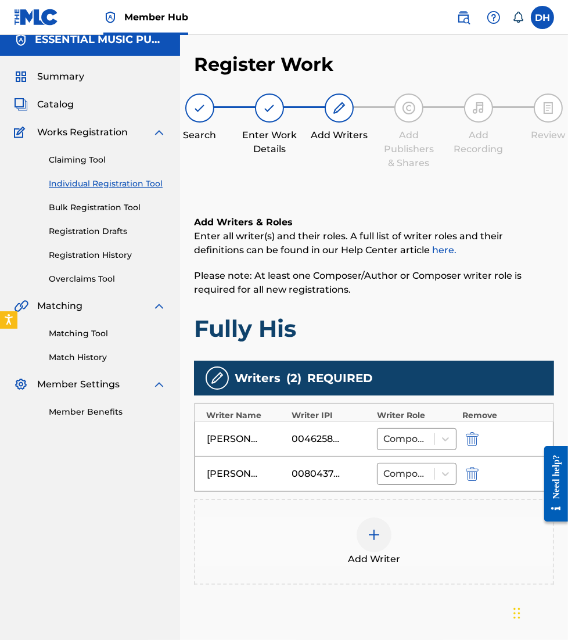
scroll to position [107, 0]
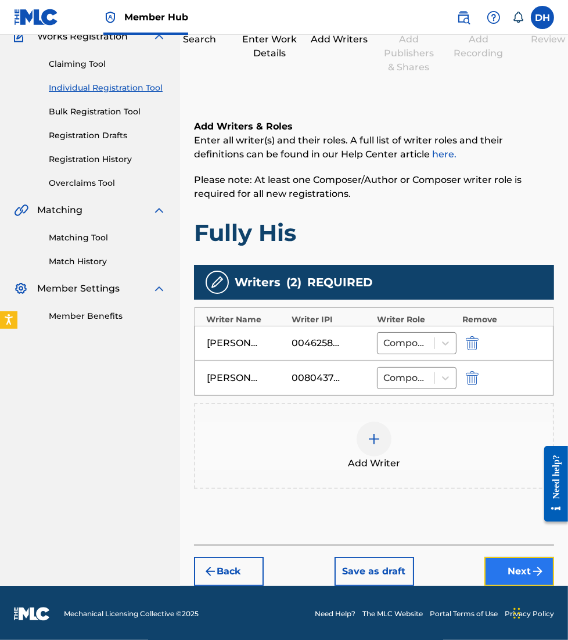
click at [502, 570] on button "Next" at bounding box center [520, 571] width 70 height 29
